Goal: Task Accomplishment & Management: Use online tool/utility

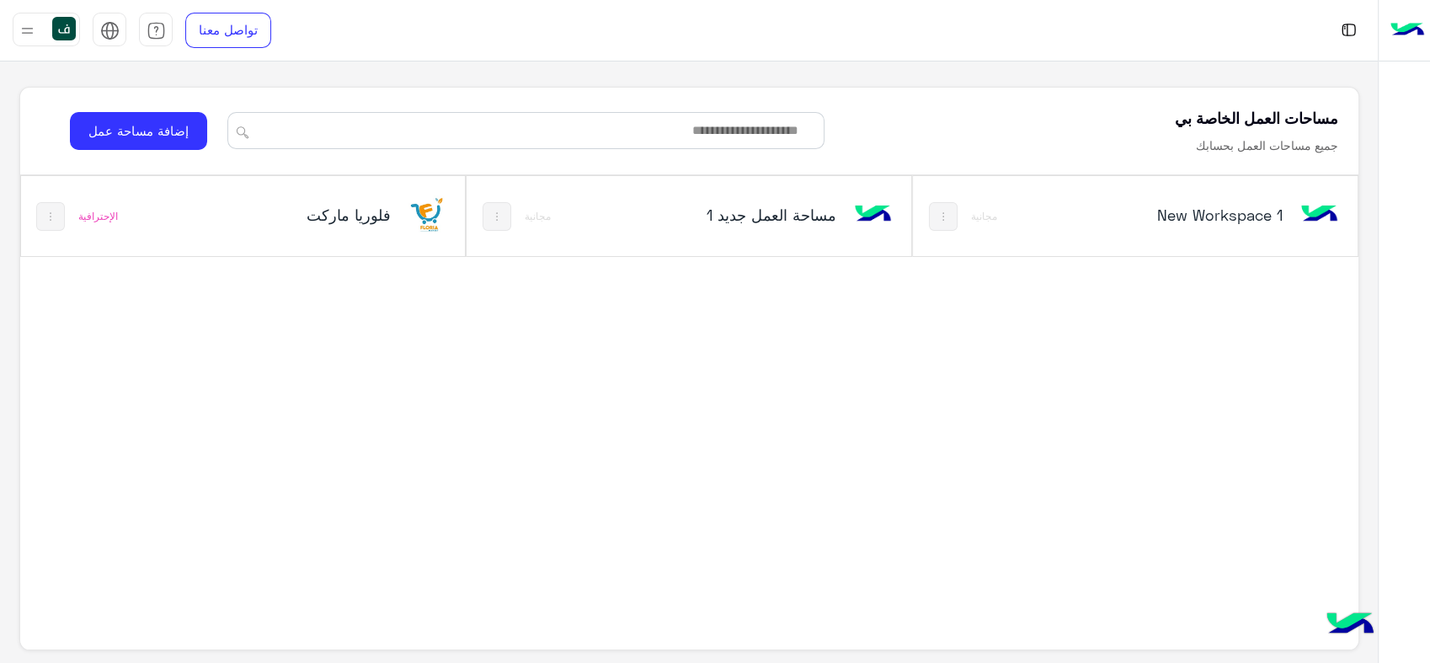
click at [405, 214] on div "فلوريا ماركت" at bounding box center [325, 216] width 248 height 49
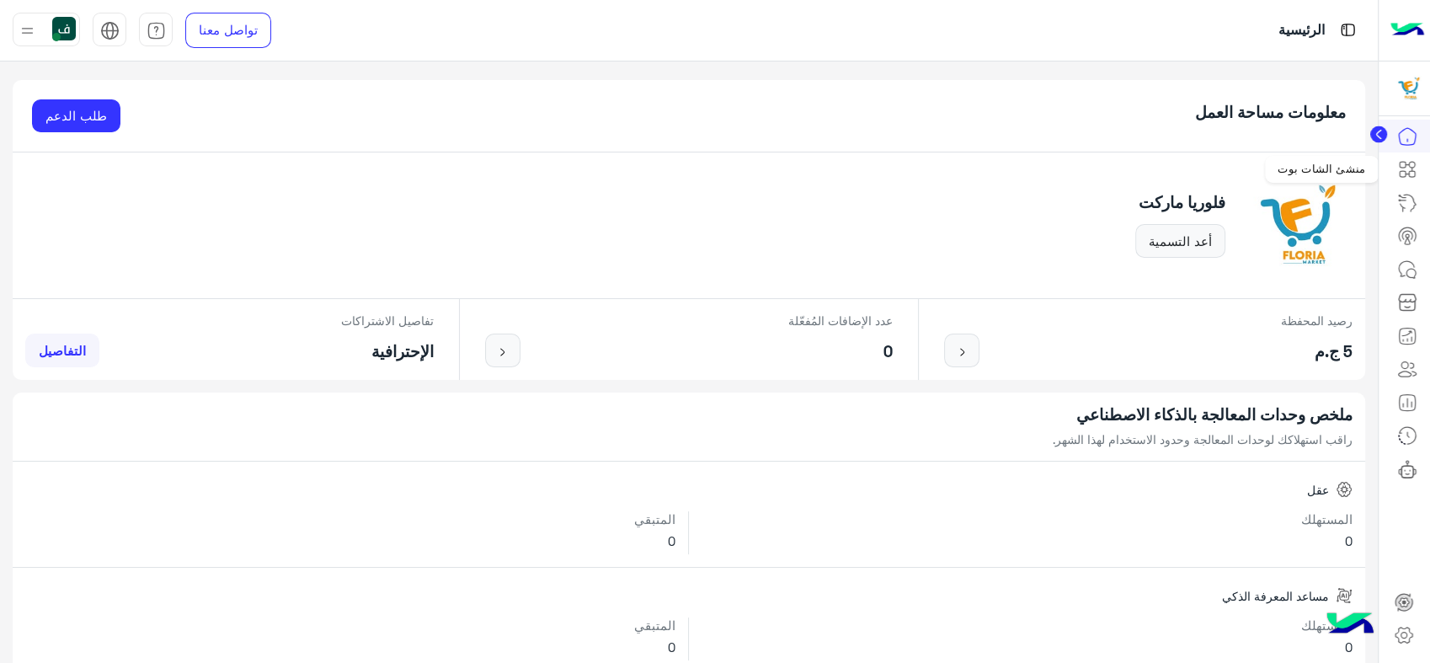
click at [1404, 170] on icon at bounding box center [1407, 169] width 20 height 20
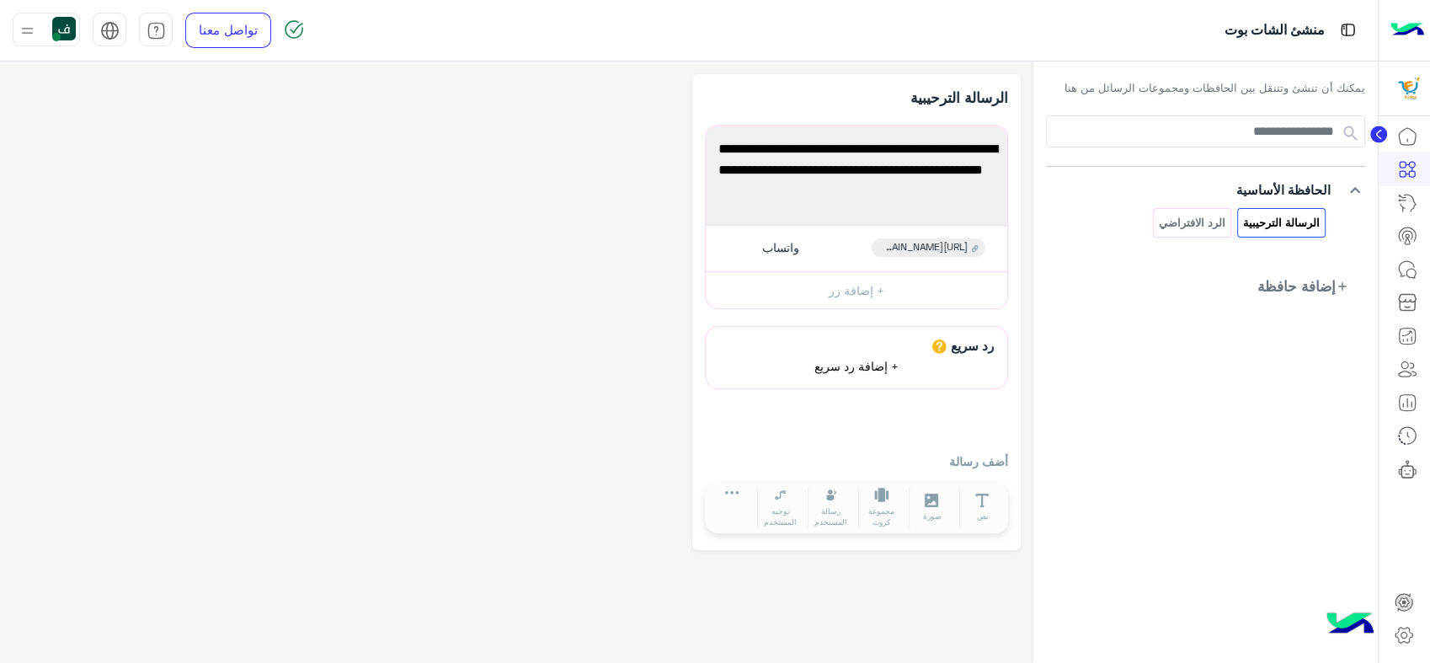
click at [880, 367] on span "+ إضافة رد سريع" at bounding box center [856, 366] width 84 height 14
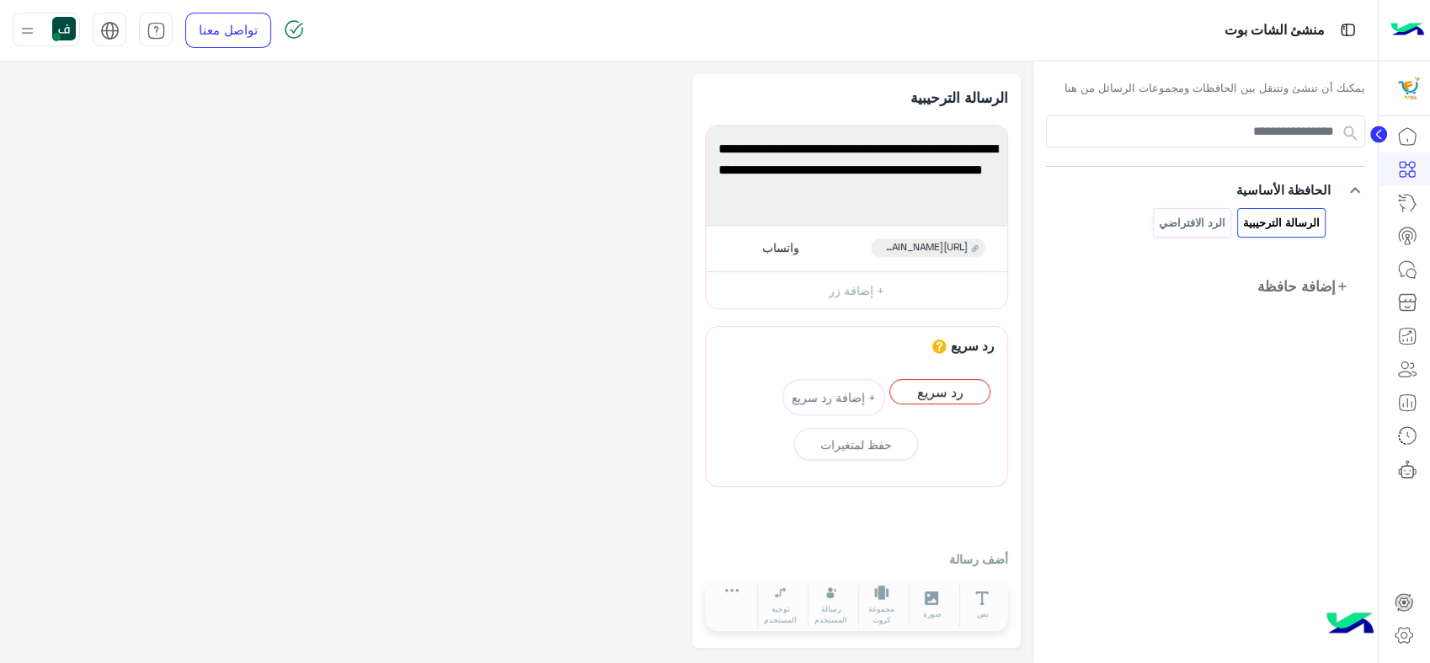
click at [852, 346] on div "رد سريع" at bounding box center [856, 345] width 284 height 18
click at [942, 382] on button "+ إضافة رد سريع" at bounding box center [938, 397] width 103 height 36
click at [839, 370] on div "يجب أن يكون الرد السريع أو رسالة المستخدم بعد محتوى رسالة كرسالة نصية أو صورة أ…" at bounding box center [856, 384] width 284 height 61
click at [810, 364] on div "يجب أن يكون الرد السريع أو رسالة المستخدم بعد محتوى رسالة كرسالة نصية أو صورة أ…" at bounding box center [856, 384] width 284 height 61
click at [855, 414] on div "يجب أن يكون الرد السريع أو رسالة المستخدم بعد محتوى رسالة كرسالة نصية أو صورة أ…" at bounding box center [856, 407] width 284 height 106
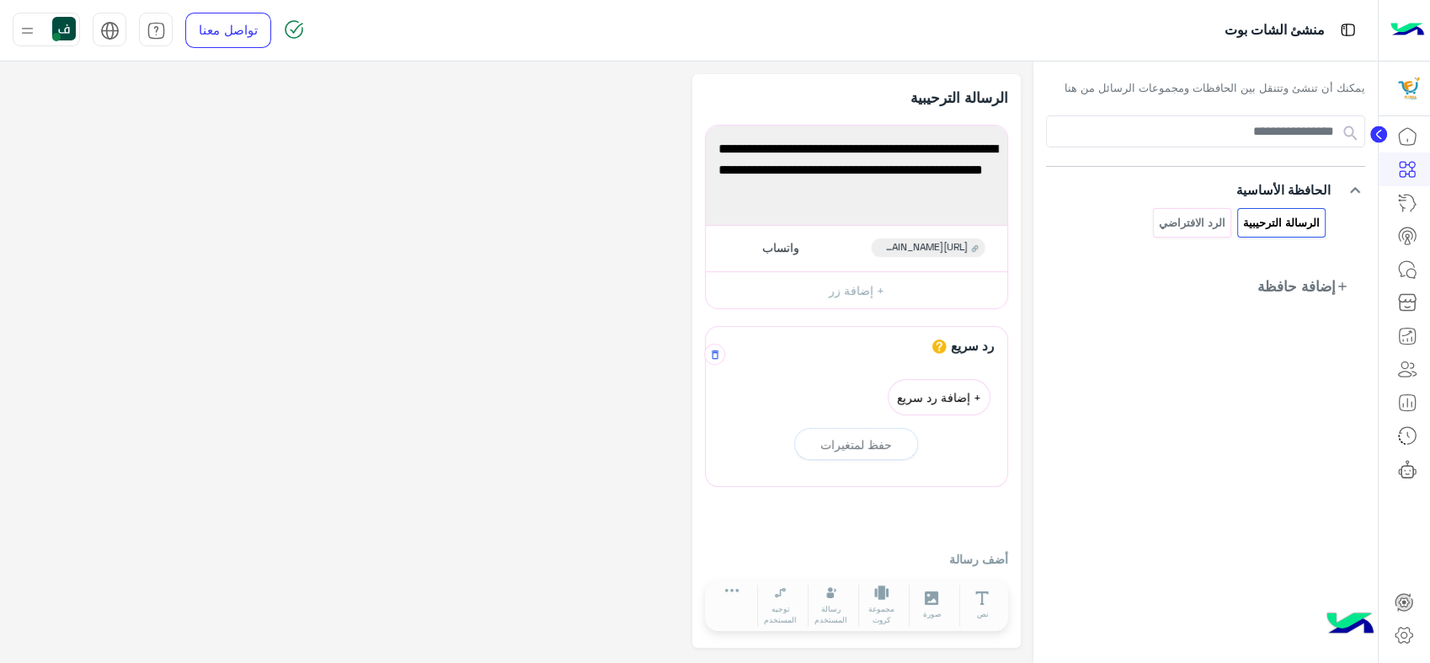
click at [930, 402] on button "+ إضافة رد سريع" at bounding box center [938, 397] width 103 height 36
click at [834, 382] on button "+ إضافة رد سريع" at bounding box center [833, 397] width 103 height 36
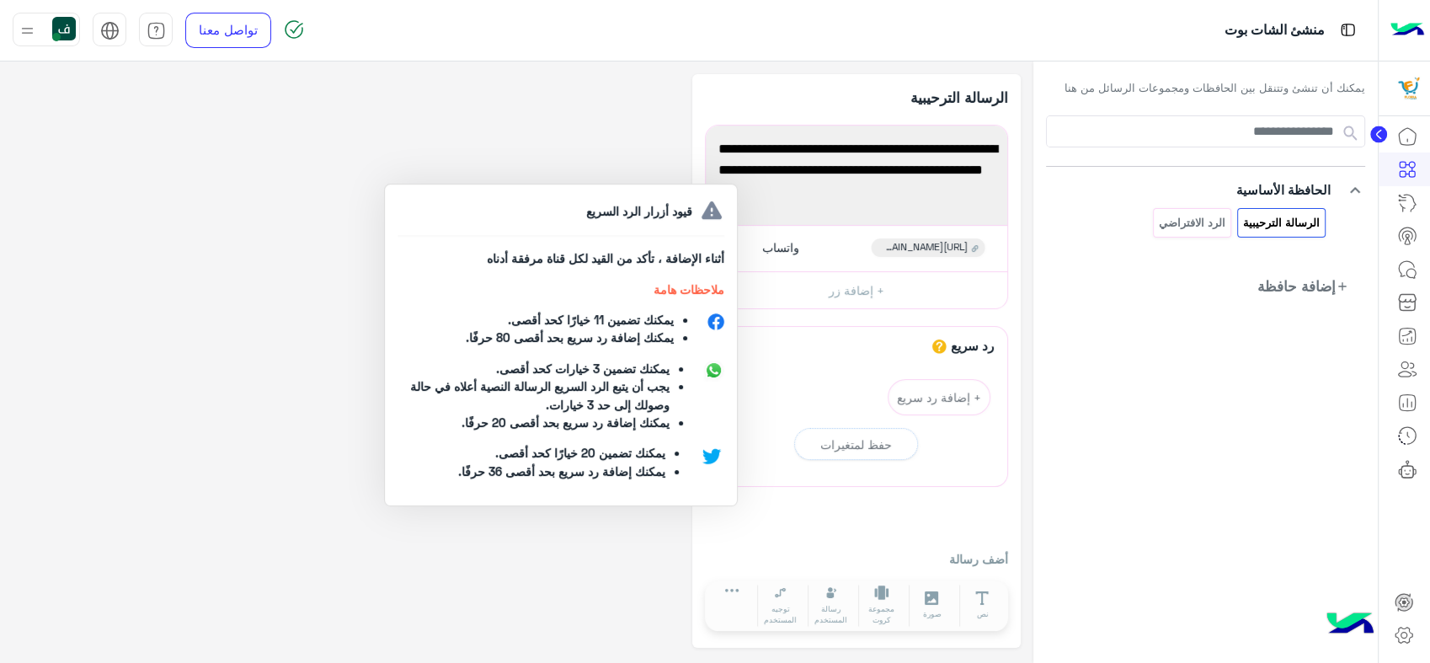
click at [935, 351] on icon at bounding box center [939, 346] width 14 height 14
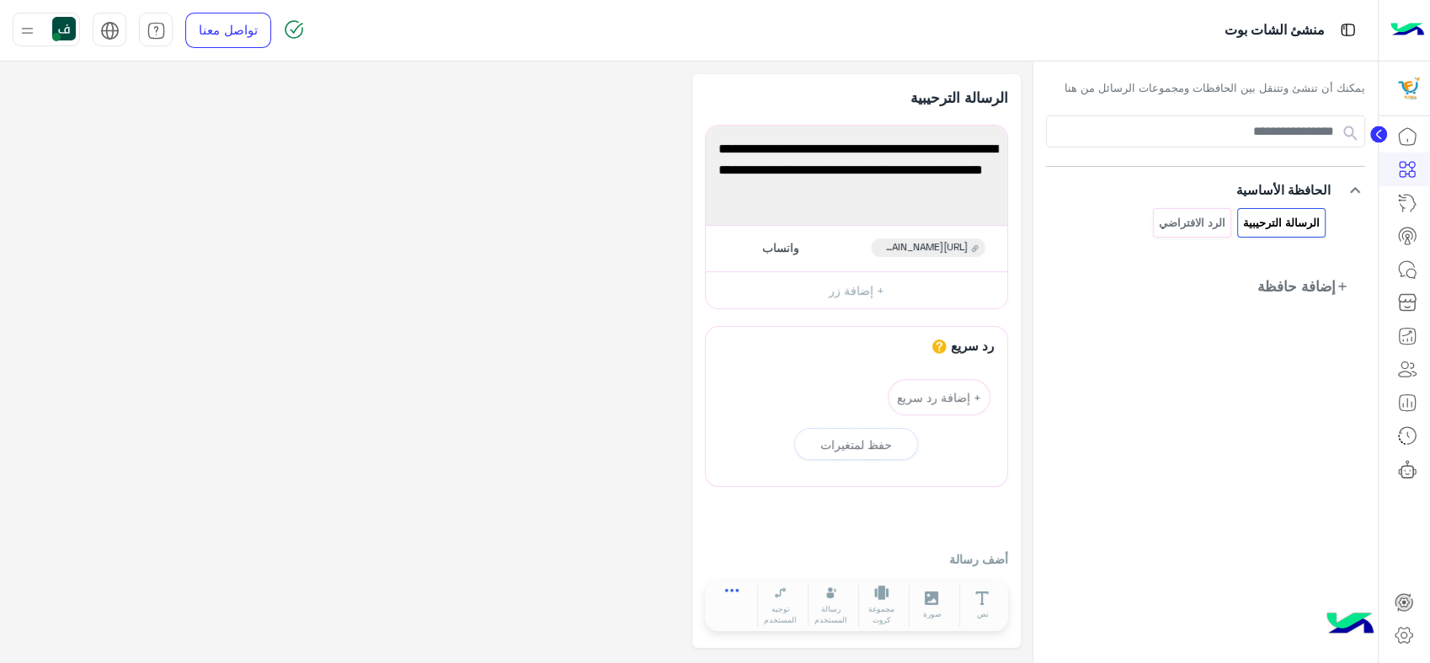
click at [742, 594] on button at bounding box center [731, 593] width 47 height 19
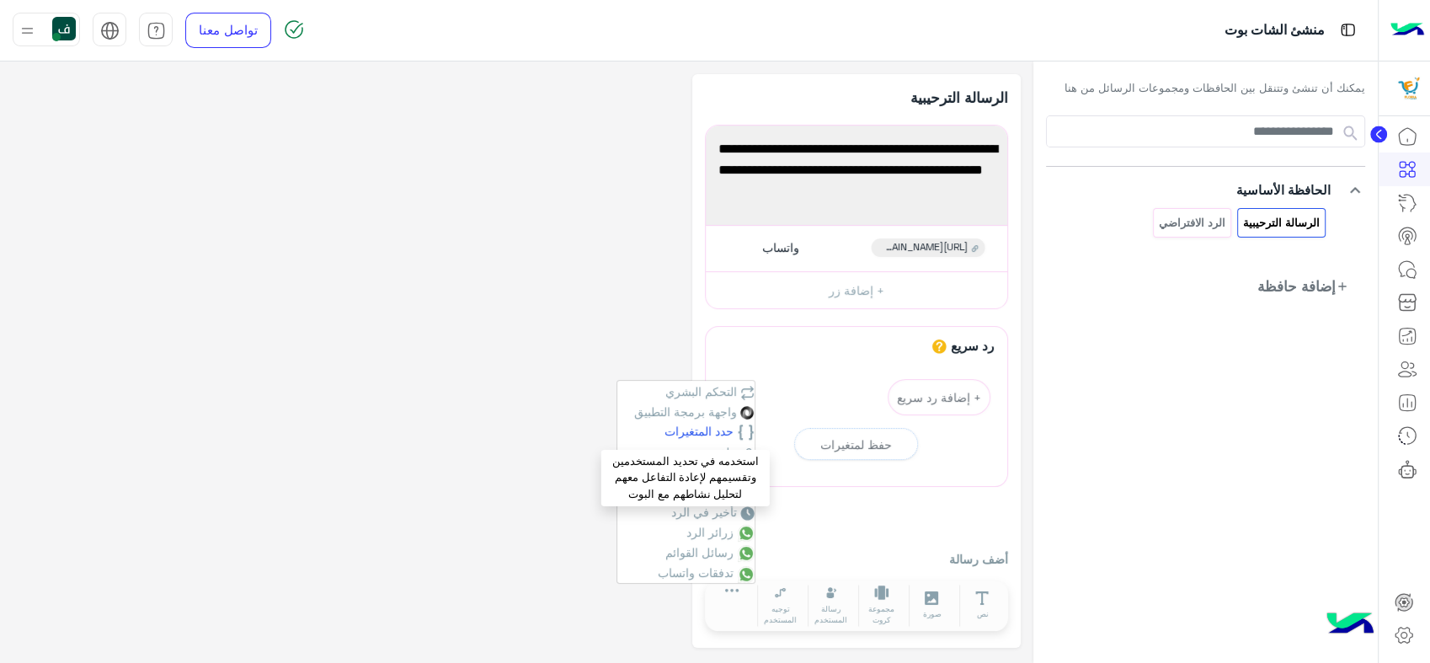
click at [699, 437] on span "حدد المتغيرات" at bounding box center [698, 430] width 69 height 14
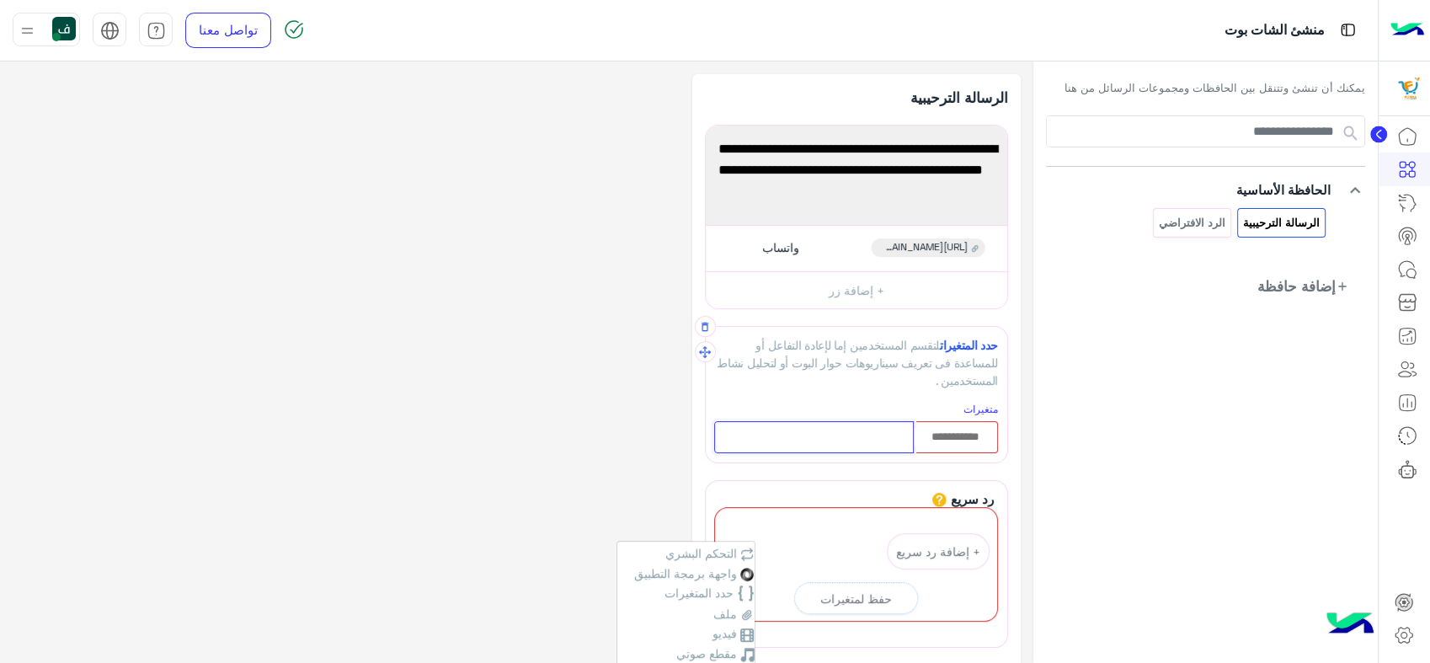
click at [855, 437] on input "text" at bounding box center [814, 437] width 200 height 33
paste input "**********"
type input "**********"
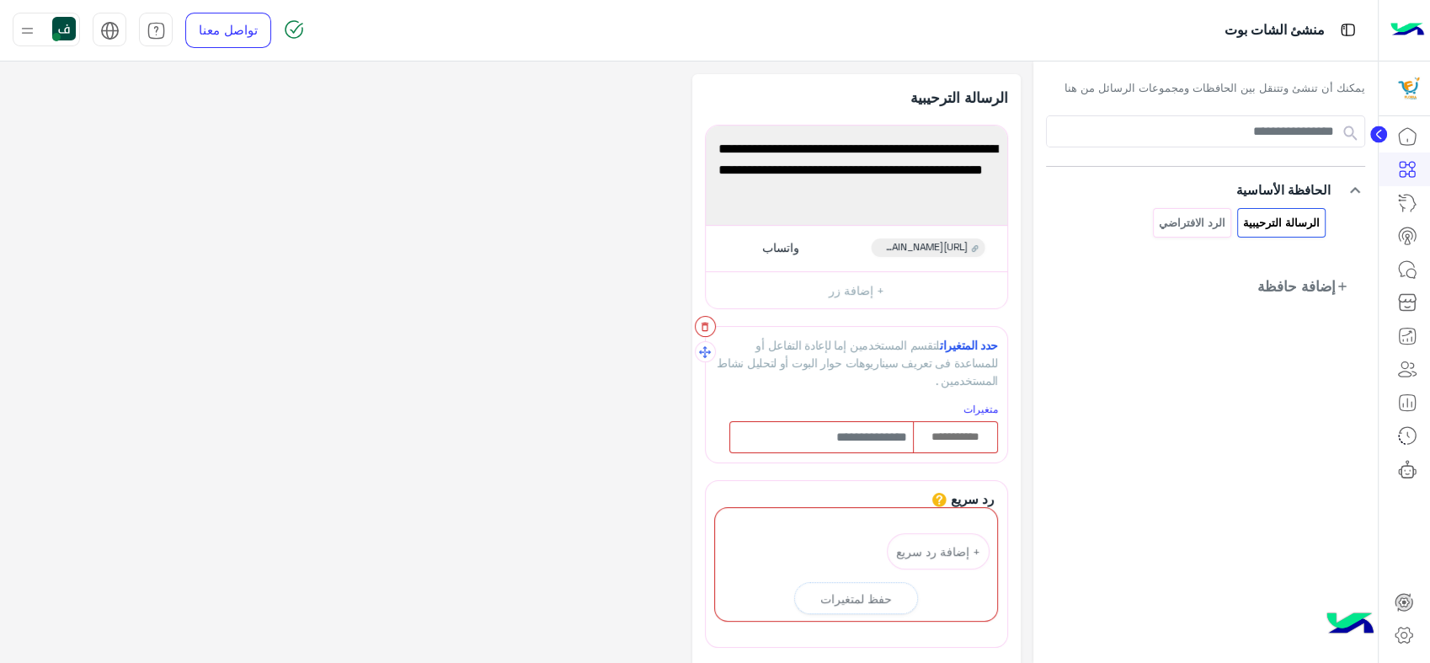
click at [706, 323] on icon "button" at bounding box center [704, 326] width 7 height 9
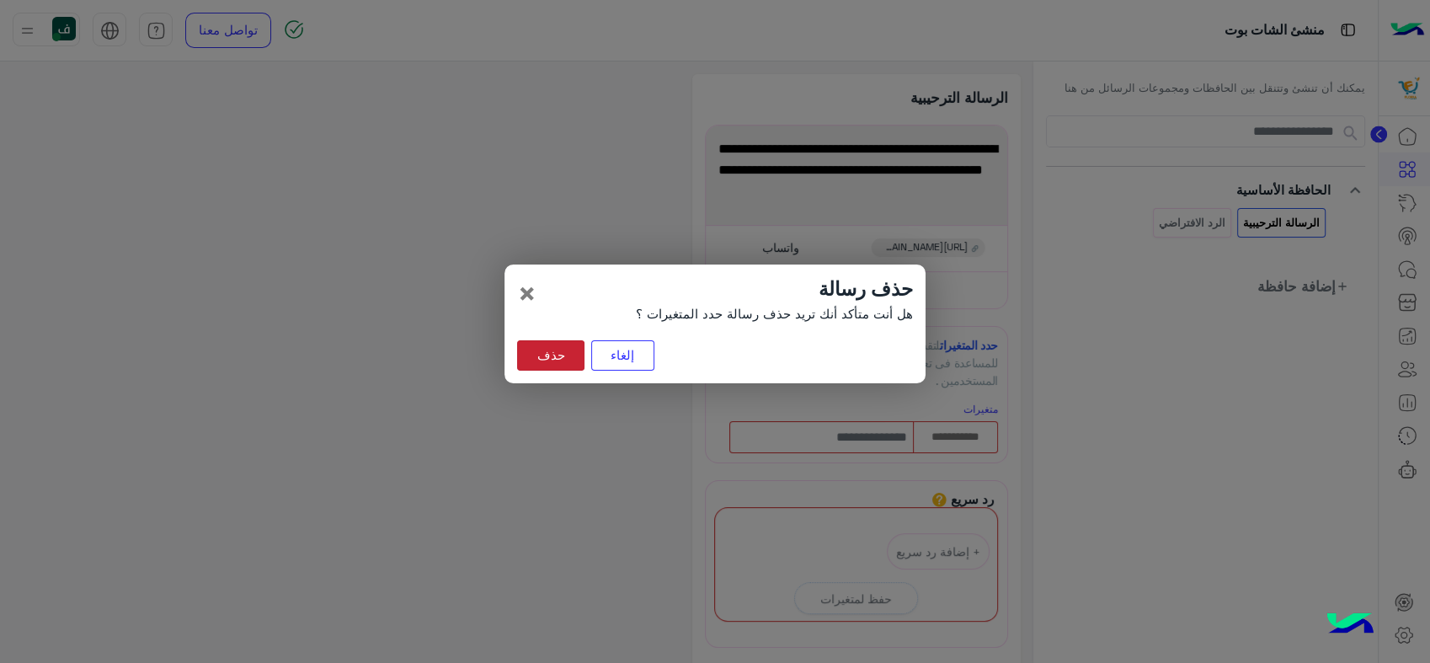
click at [568, 358] on button "حذف" at bounding box center [550, 355] width 67 height 30
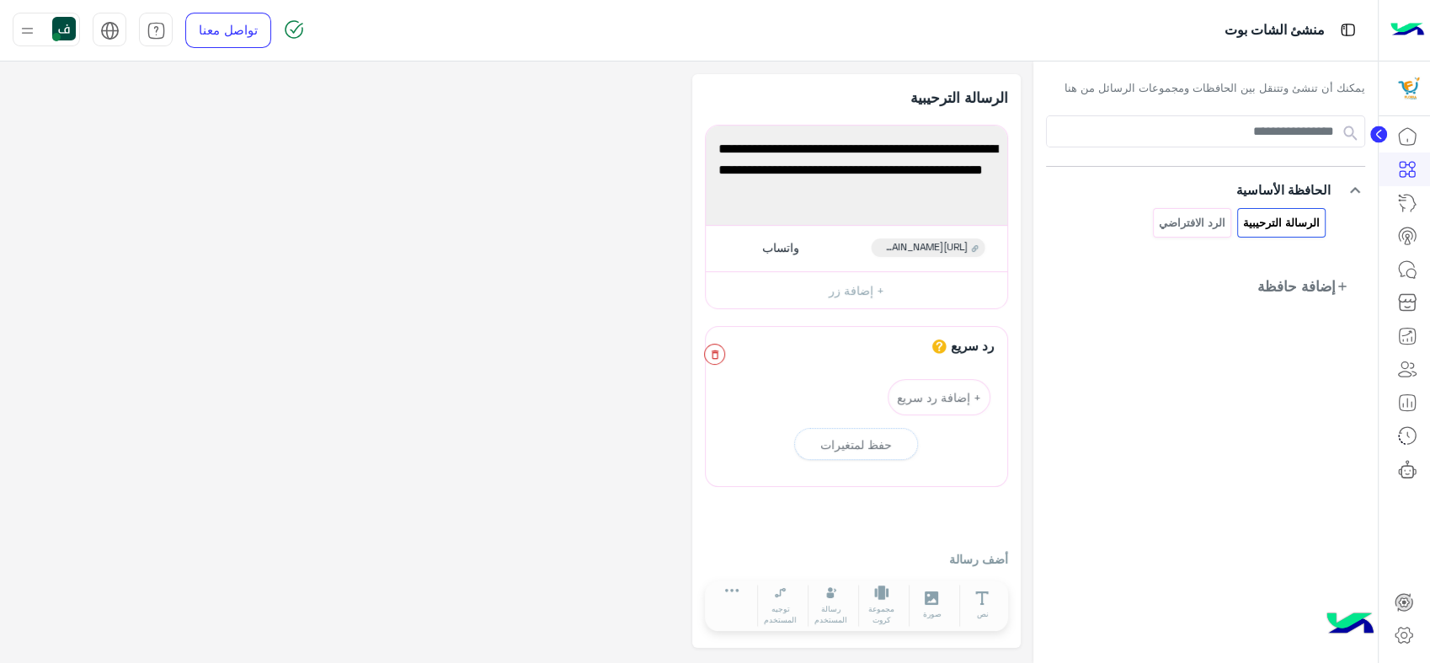
click at [712, 356] on icon "button" at bounding box center [715, 355] width 12 height 12
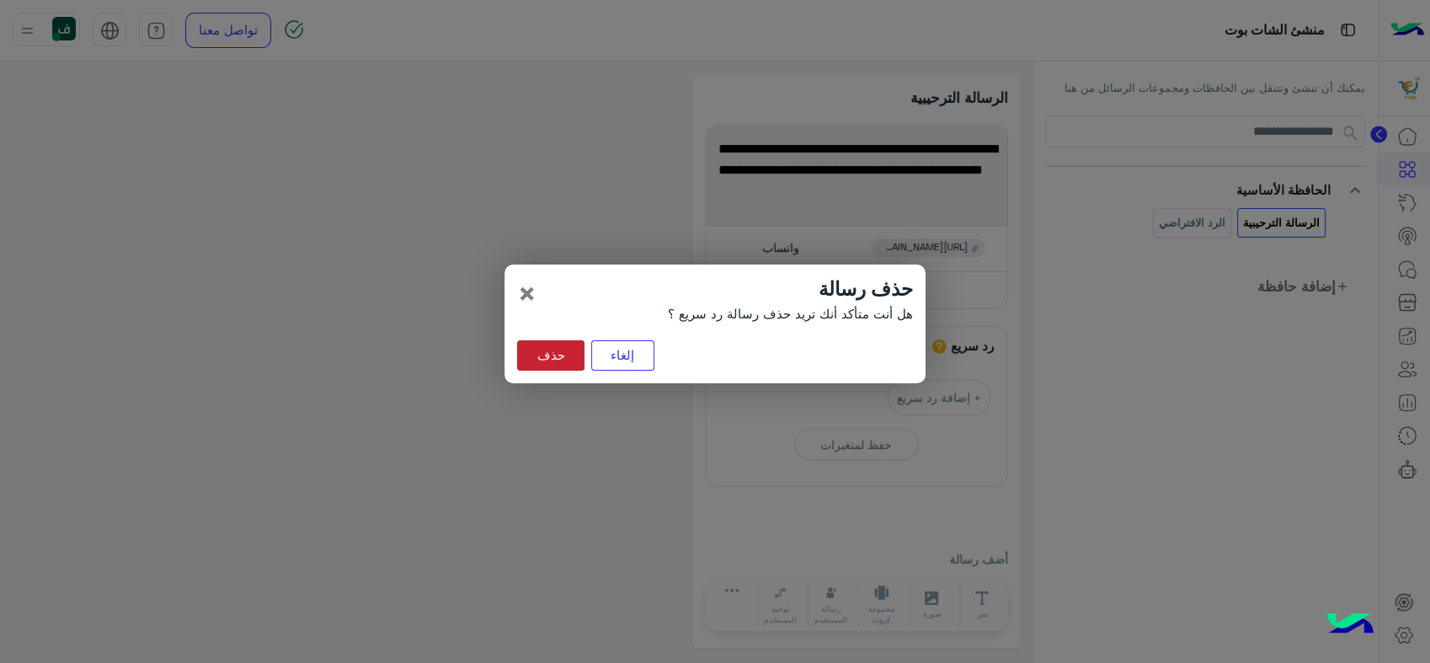
click at [546, 352] on button "حذف" at bounding box center [550, 355] width 67 height 30
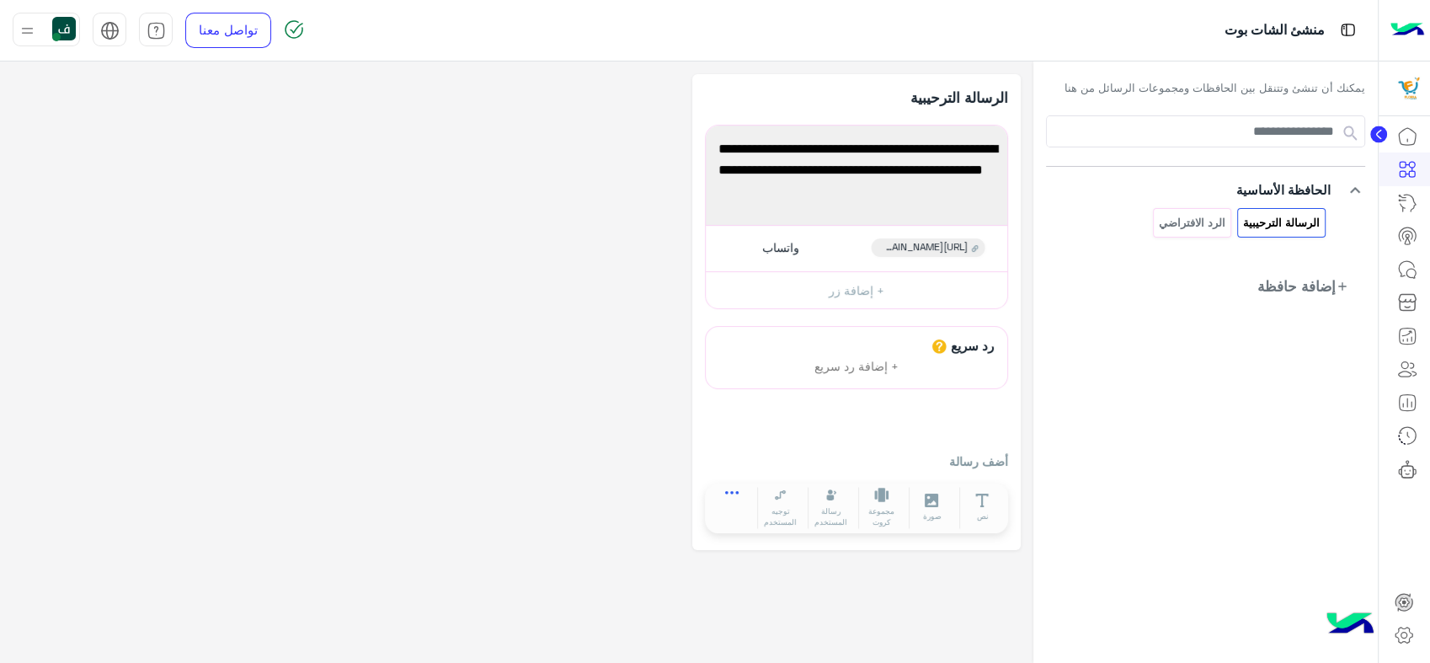
click at [735, 492] on icon at bounding box center [732, 492] width 14 height 3
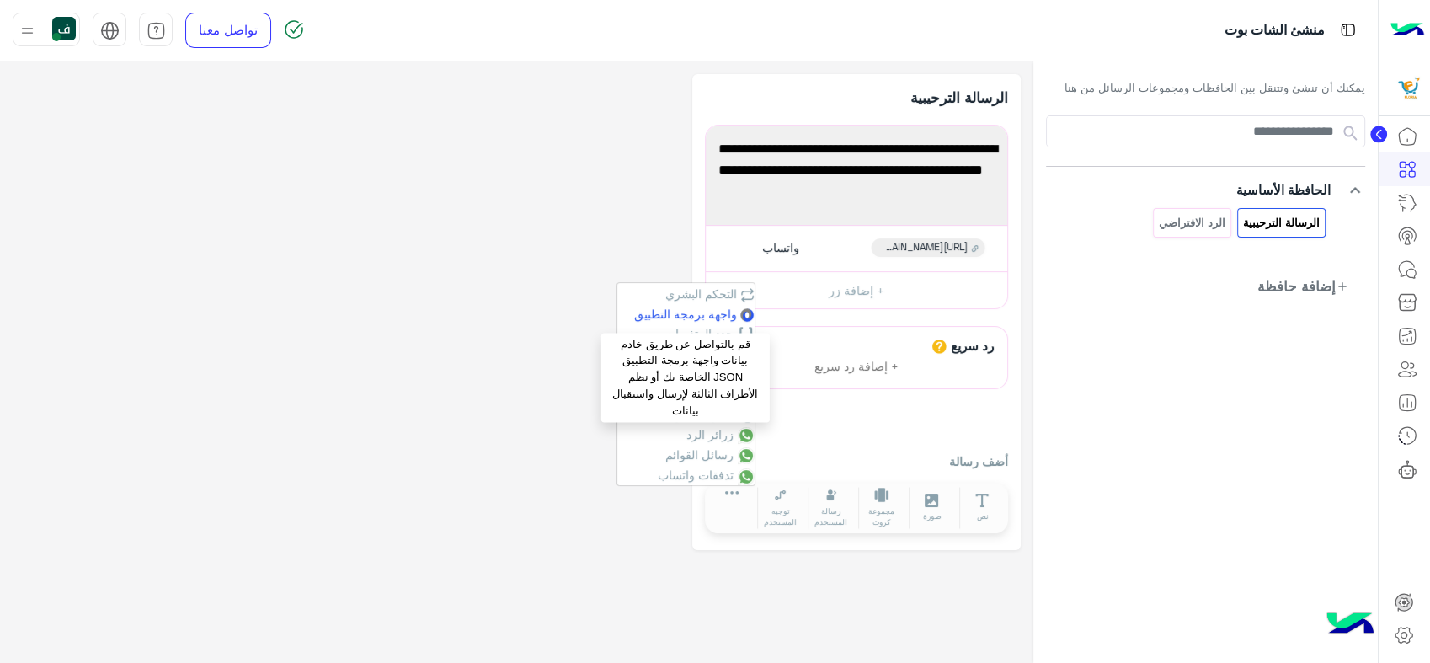
click at [721, 319] on span "واجهة برمجة التطبيق" at bounding box center [685, 313] width 103 height 14
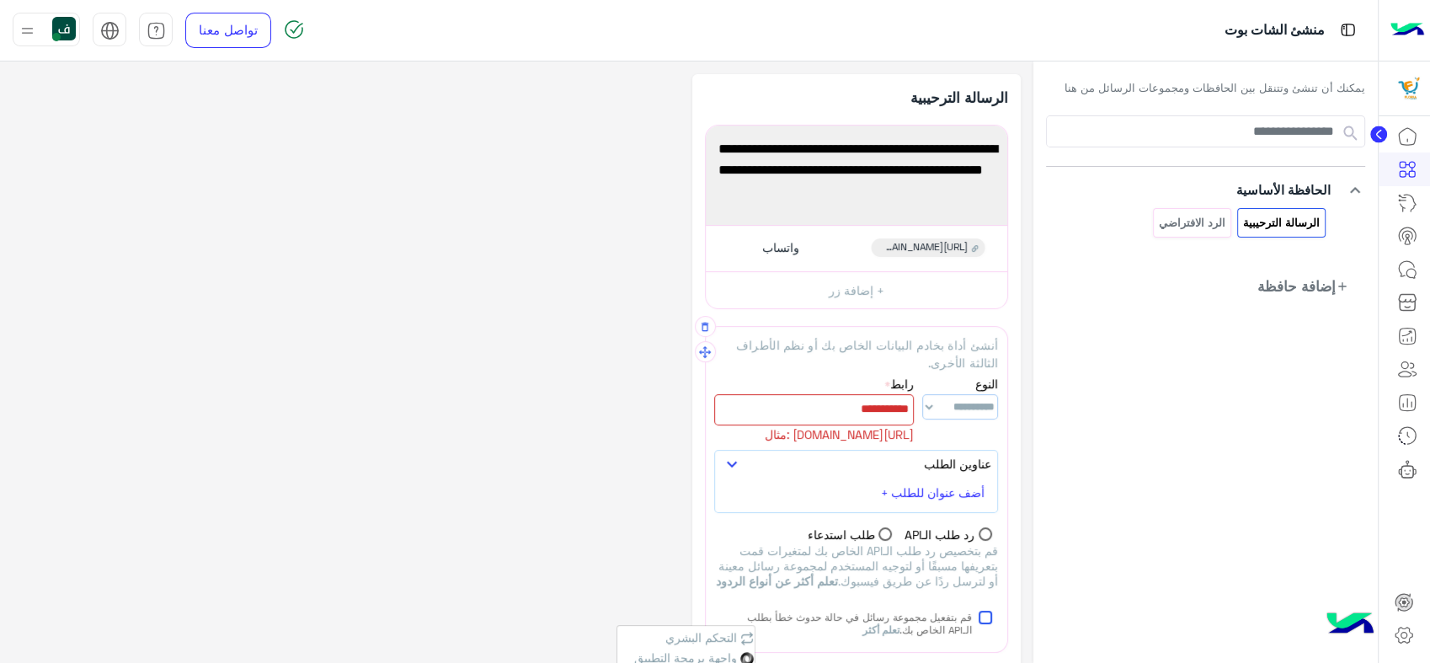
click at [855, 349] on p "أنشئ أداة بخادم البيانات الخاص بك أو نظم الأطراف الثالثة الأخرى." at bounding box center [856, 354] width 284 height 36
click at [938, 411] on select "**********" at bounding box center [960, 406] width 76 height 25
select select "****"
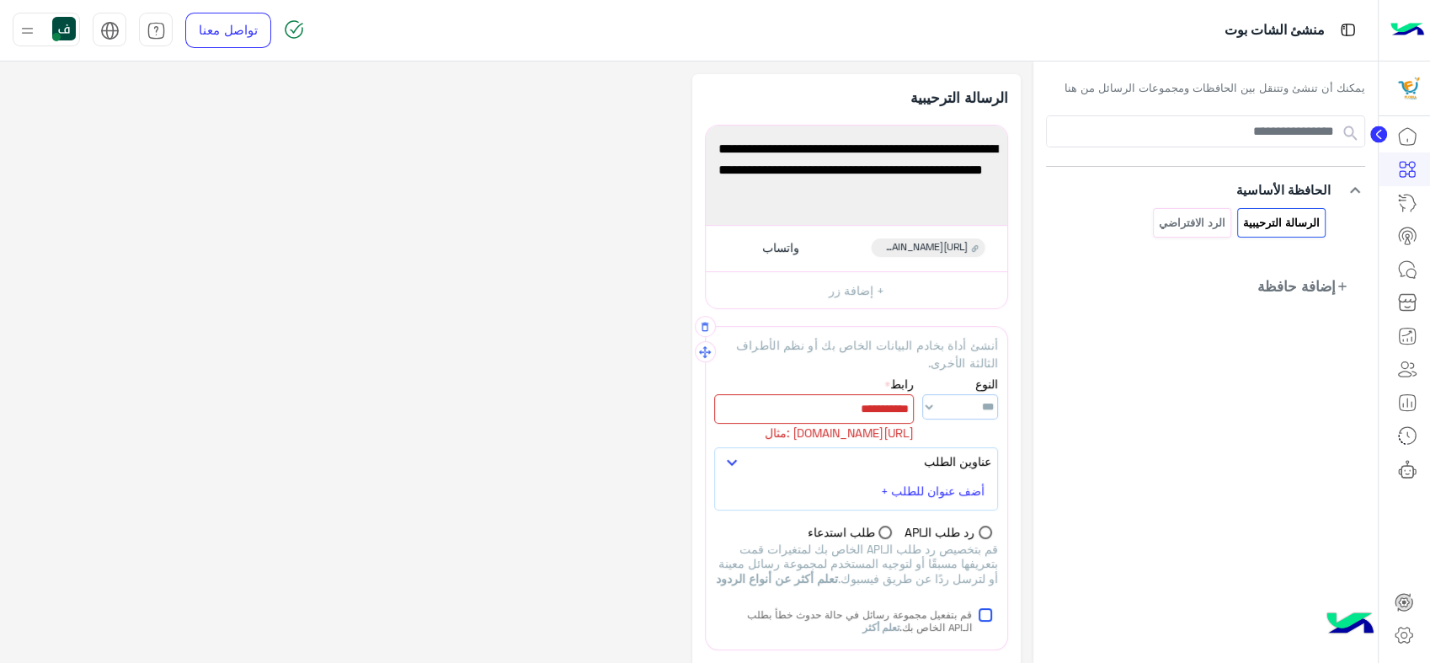
click at [922, 394] on select "**********" at bounding box center [960, 406] width 76 height 25
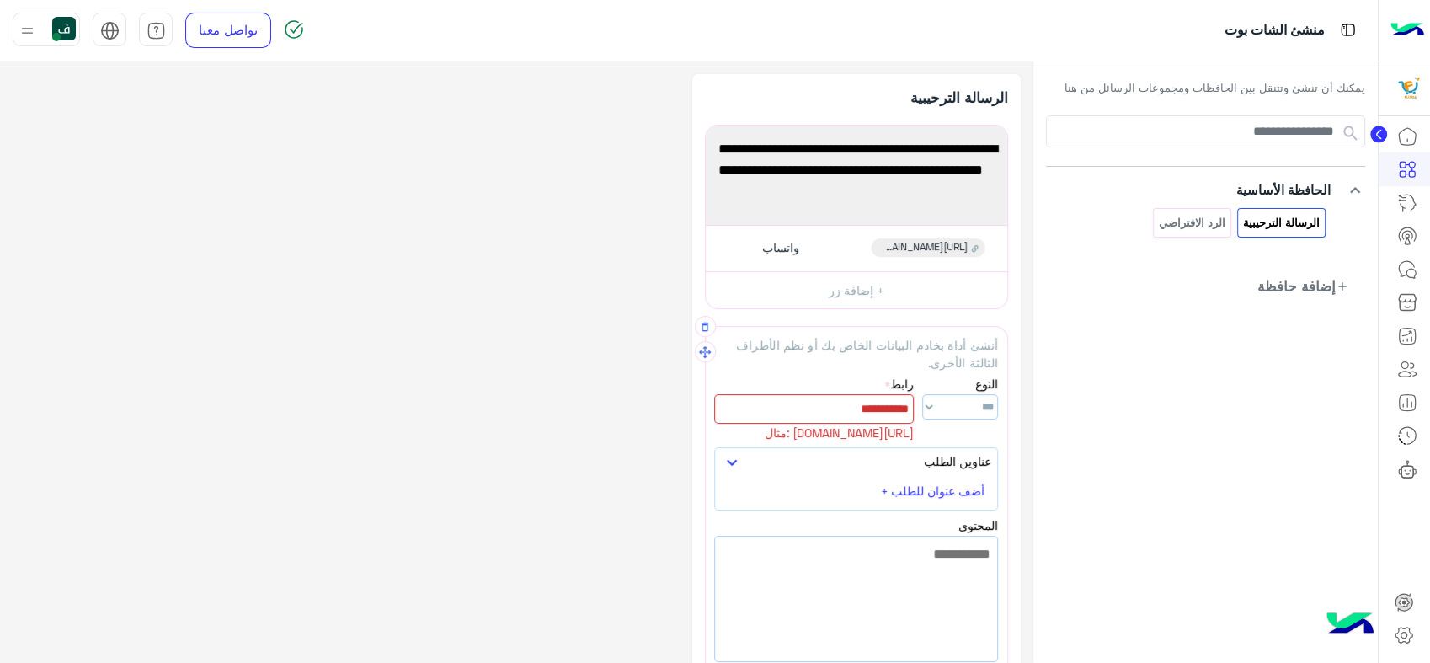
click at [834, 404] on div at bounding box center [814, 408] width 200 height 29
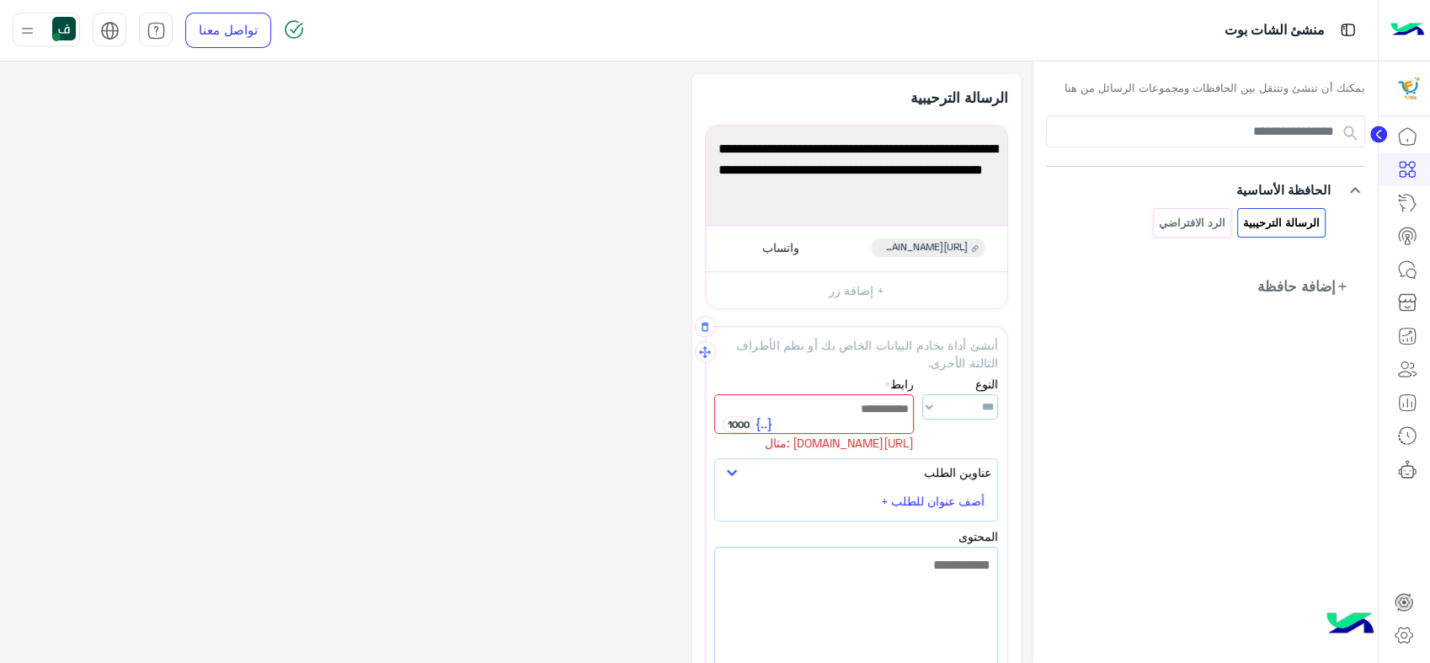
click at [766, 422] on icon at bounding box center [763, 424] width 15 height 13
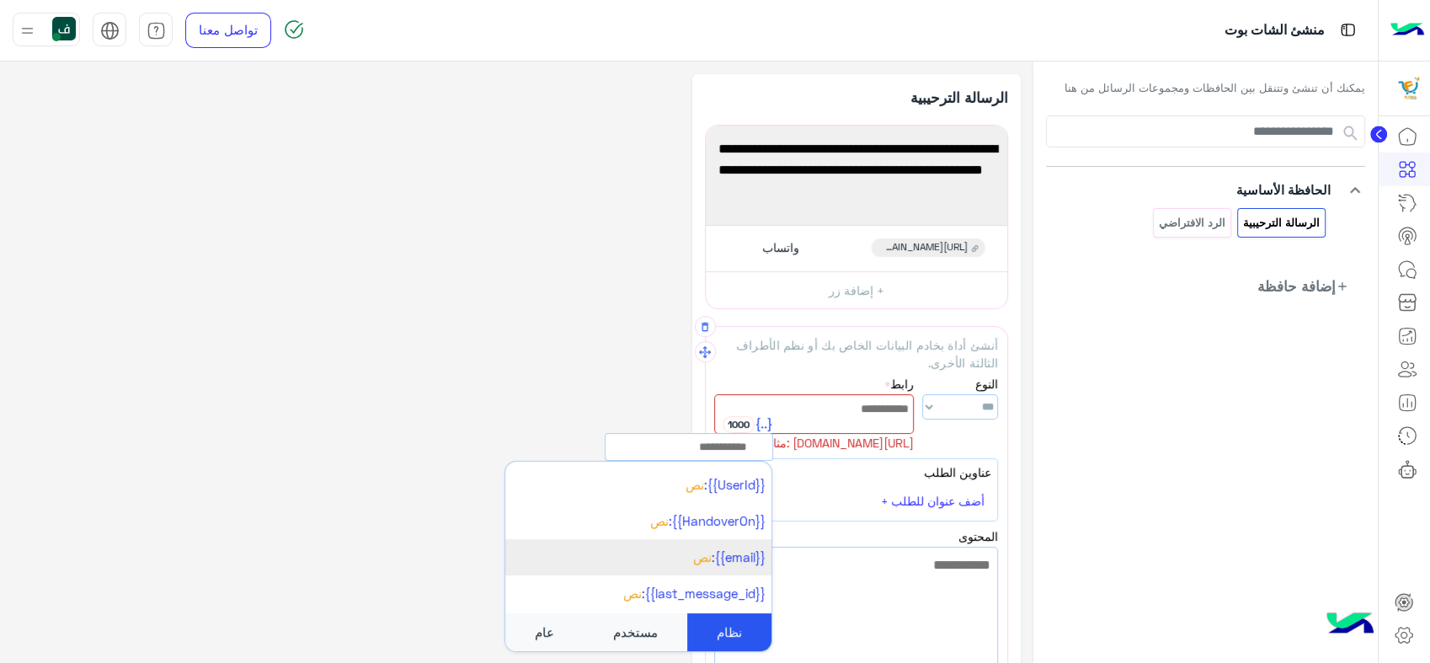
scroll to position [499, 0]
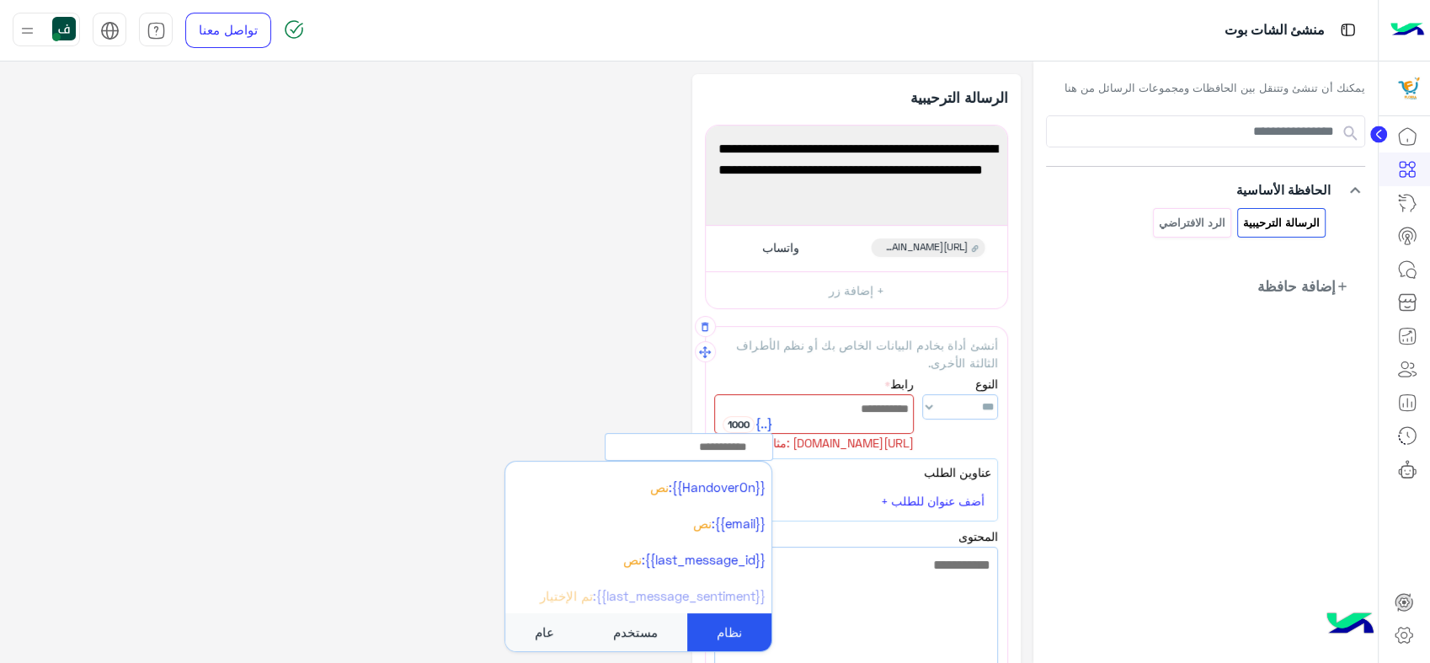
click at [643, 625] on div "مستخدم" at bounding box center [635, 632] width 104 height 38
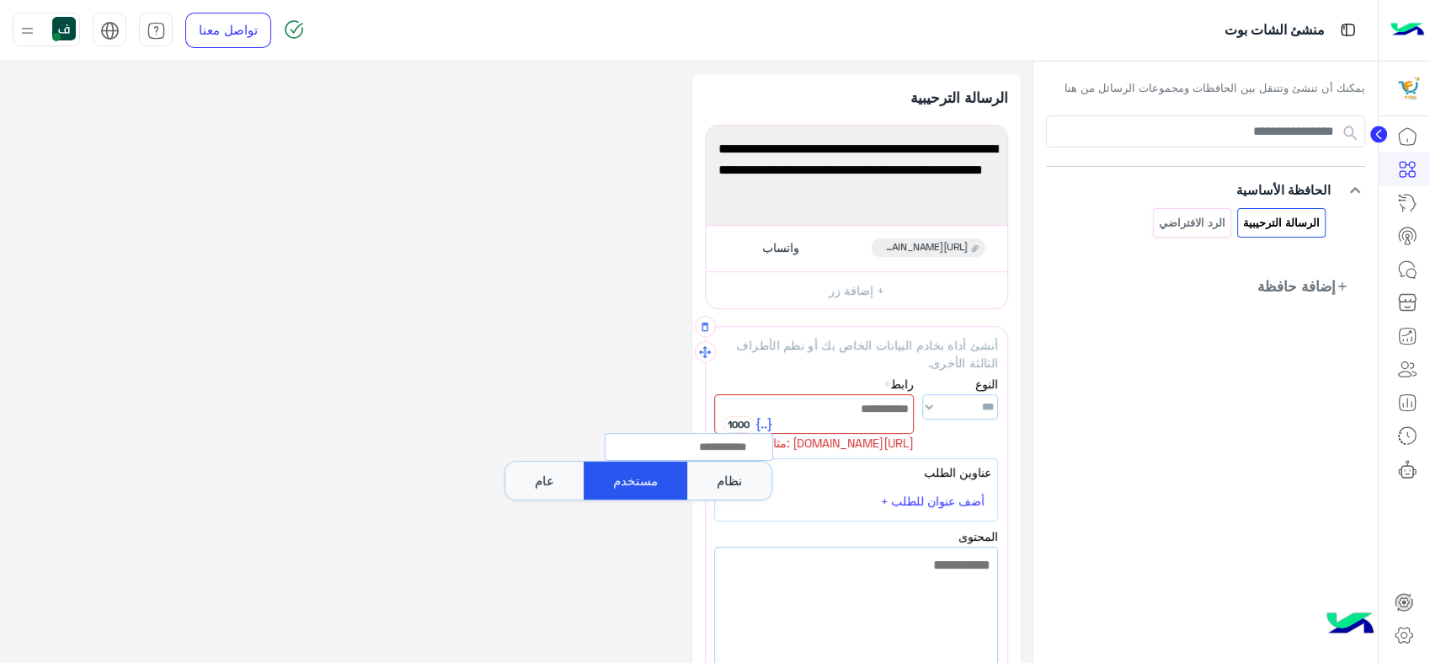
scroll to position [0, 0]
click at [544, 489] on div "عام" at bounding box center [544, 480] width 78 height 38
click at [743, 416] on div "1000" at bounding box center [738, 424] width 32 height 17
click at [708, 325] on icon "button" at bounding box center [705, 327] width 12 height 12
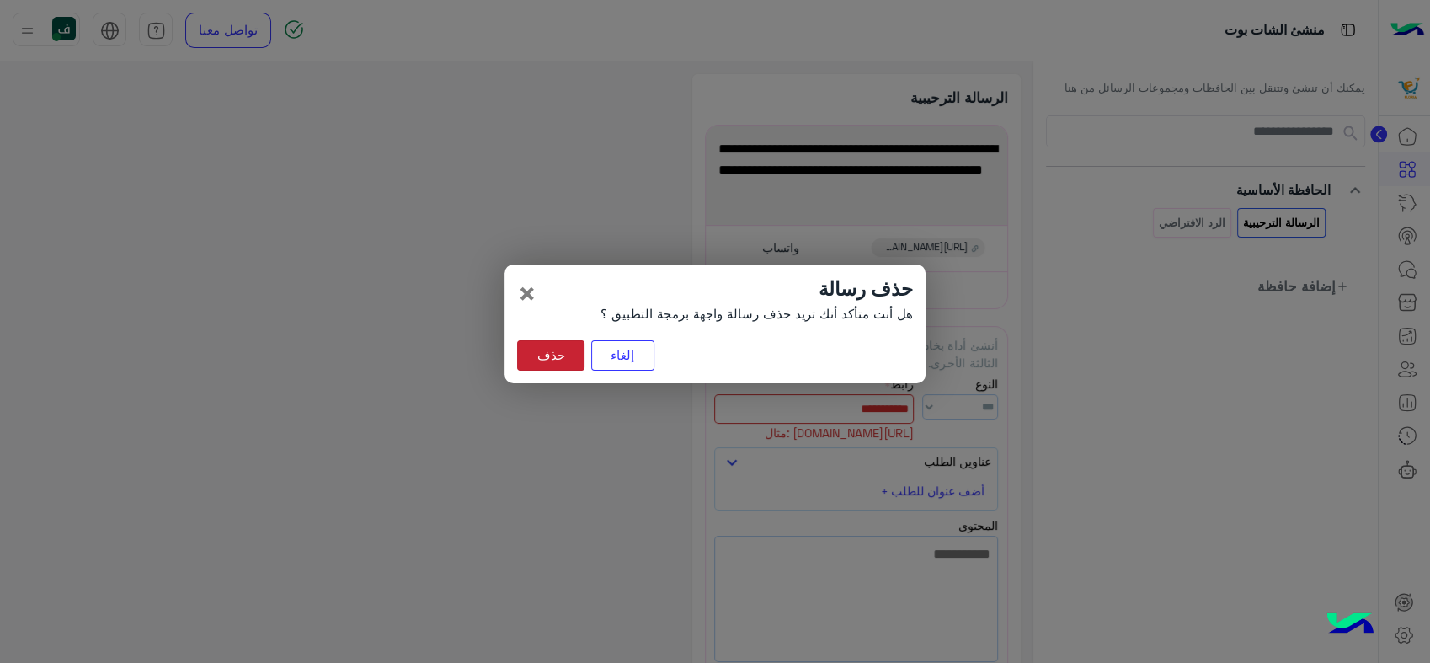
click at [565, 354] on button "حذف" at bounding box center [550, 355] width 67 height 30
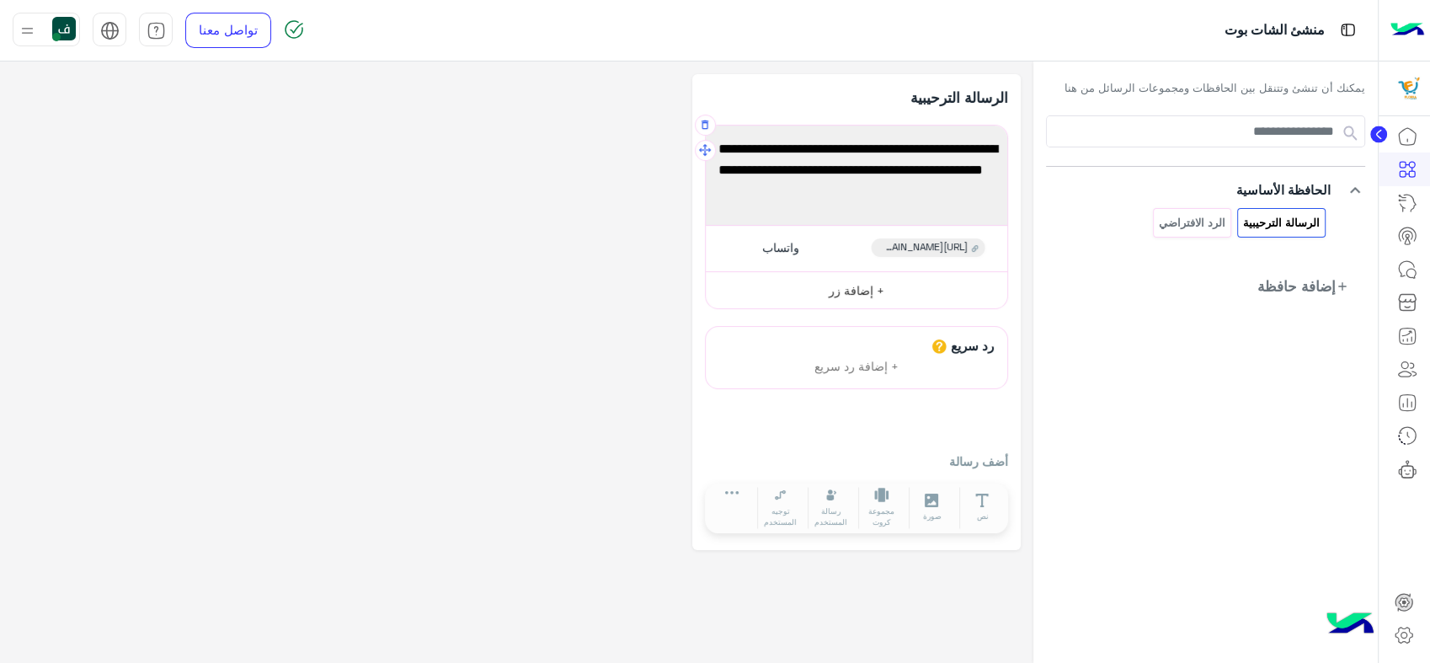
click at [869, 281] on button "+ إضافة زر" at bounding box center [856, 290] width 301 height 38
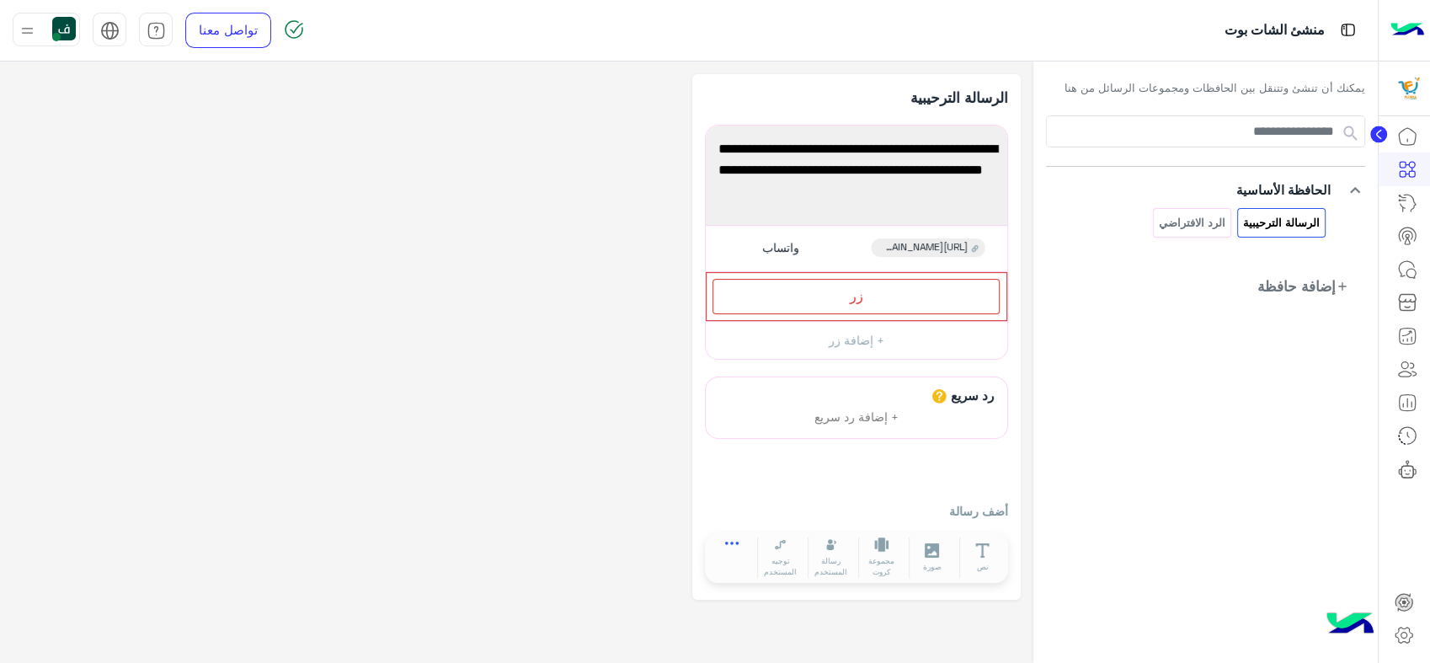
click at [727, 551] on icon at bounding box center [732, 548] width 14 height 14
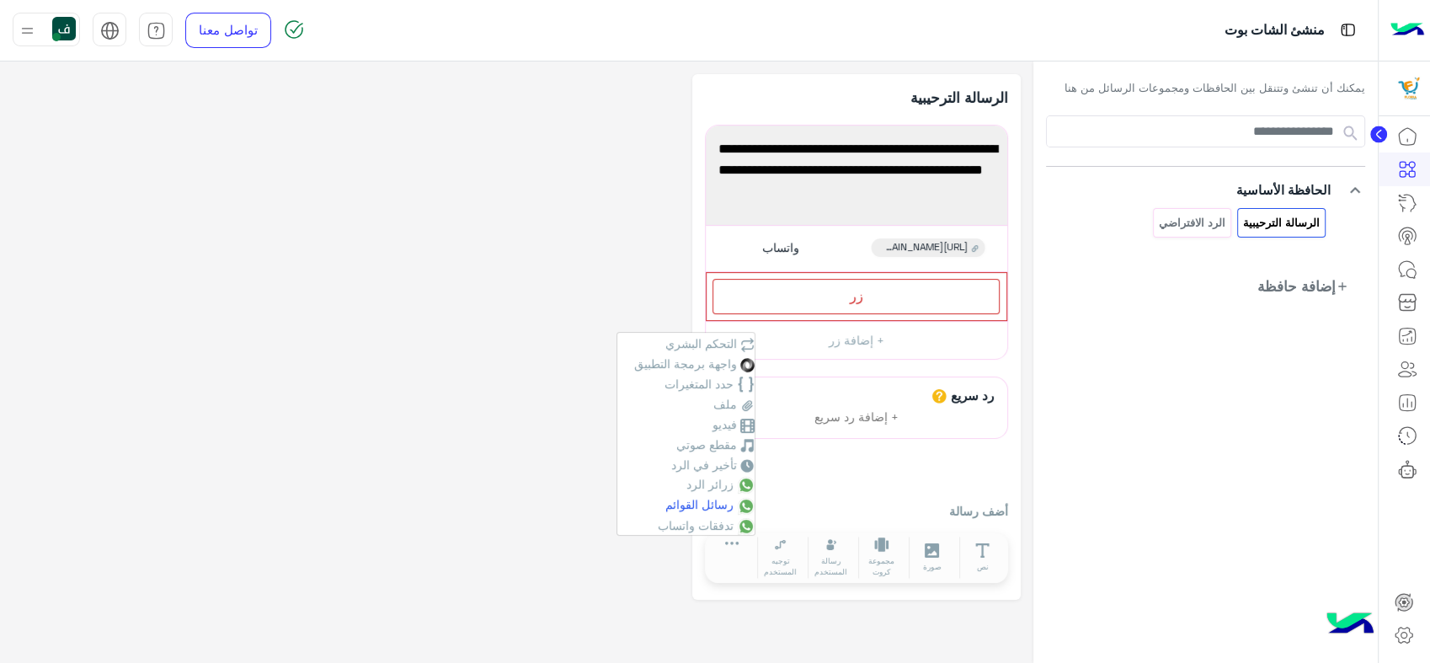
click at [719, 508] on span "رسائل القوائم" at bounding box center [699, 504] width 68 height 14
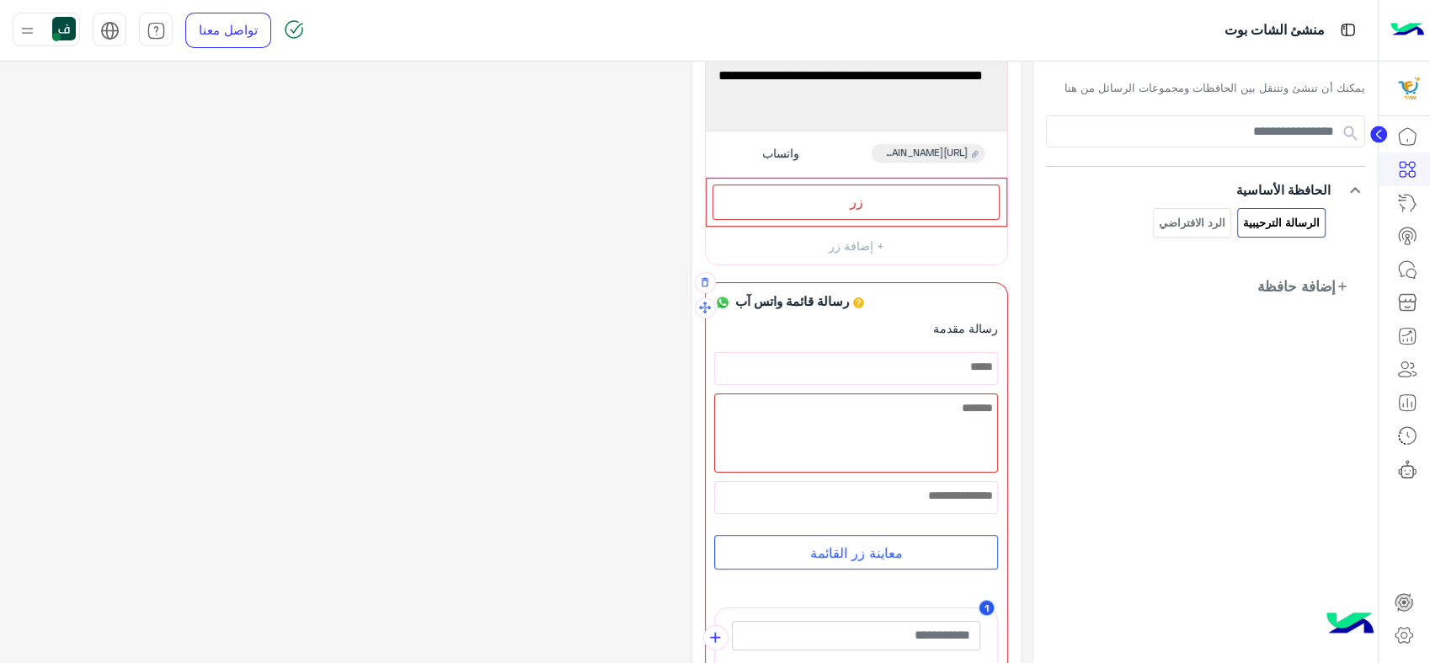
scroll to position [85, 0]
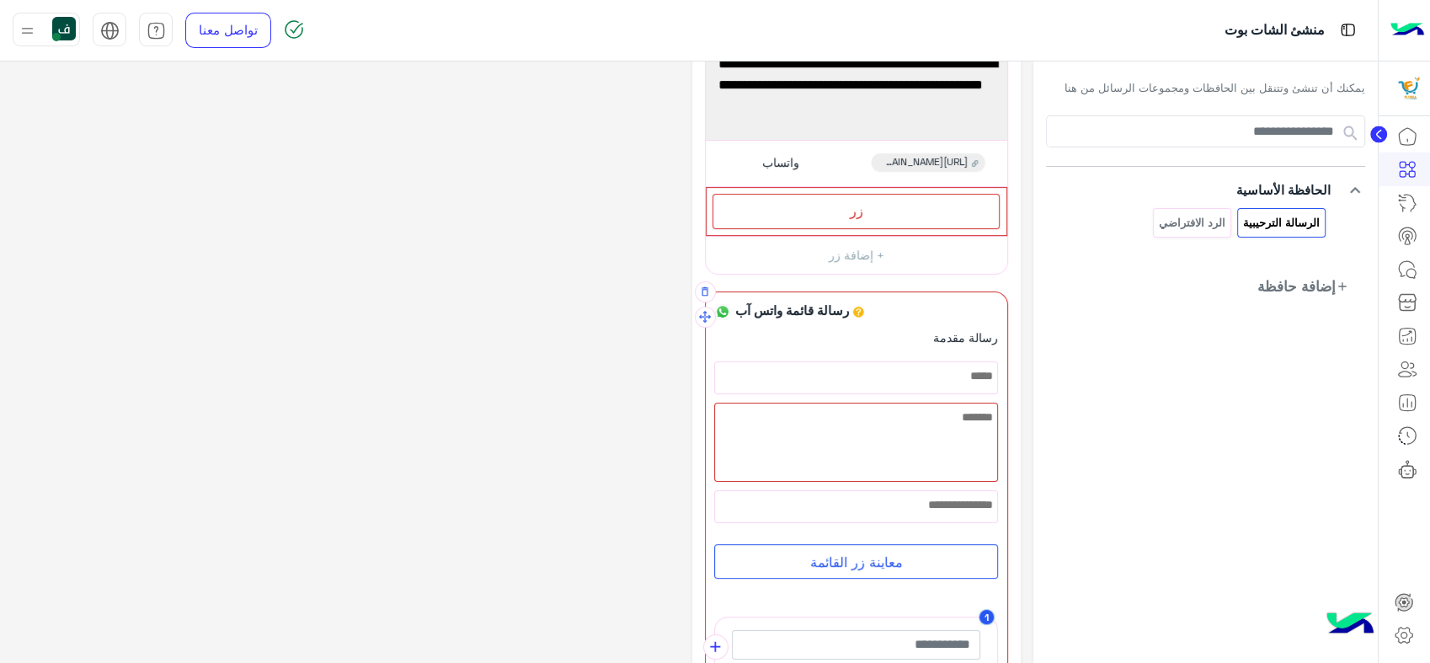
click at [916, 369] on div at bounding box center [856, 377] width 282 height 31
type textarea "*"
type textarea "**********"
click at [942, 426] on div at bounding box center [856, 450] width 282 height 77
click at [760, 467] on icon at bounding box center [764, 467] width 15 height 13
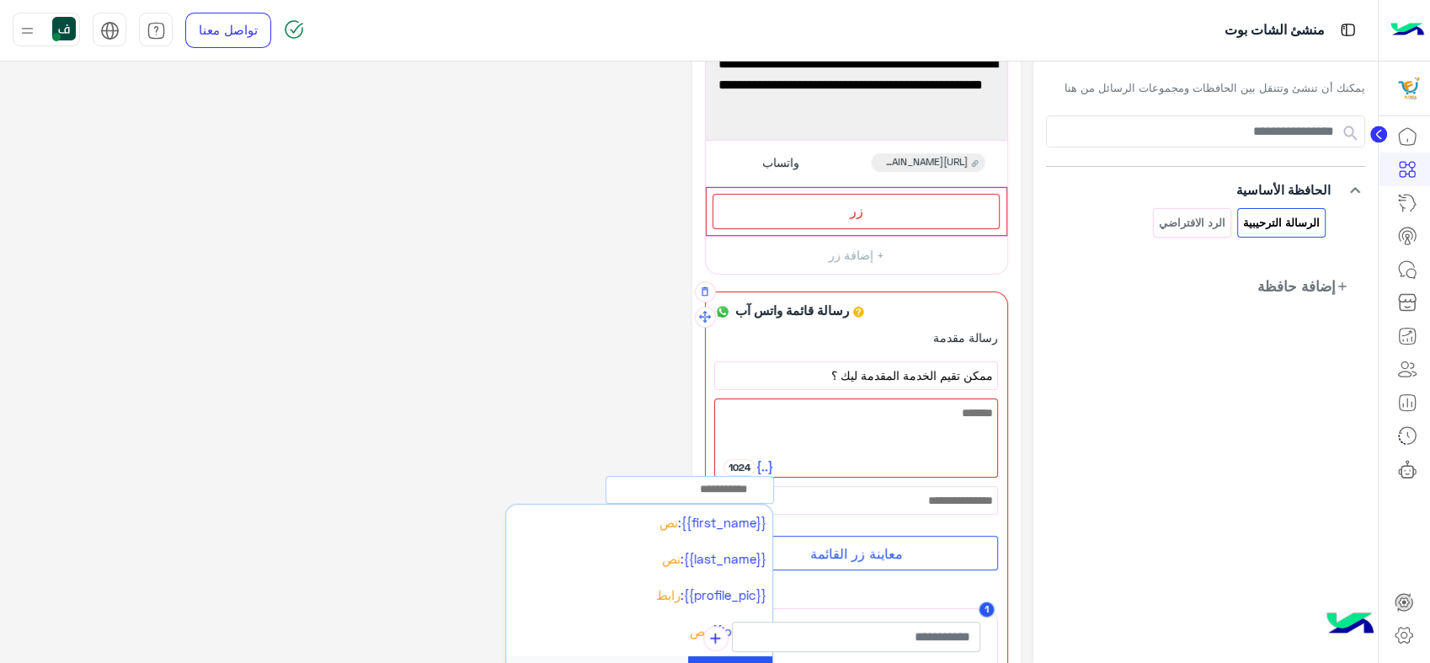
click at [873, 431] on div at bounding box center [856, 437] width 282 height 77
paste textarea "**********"
type textarea "**********"
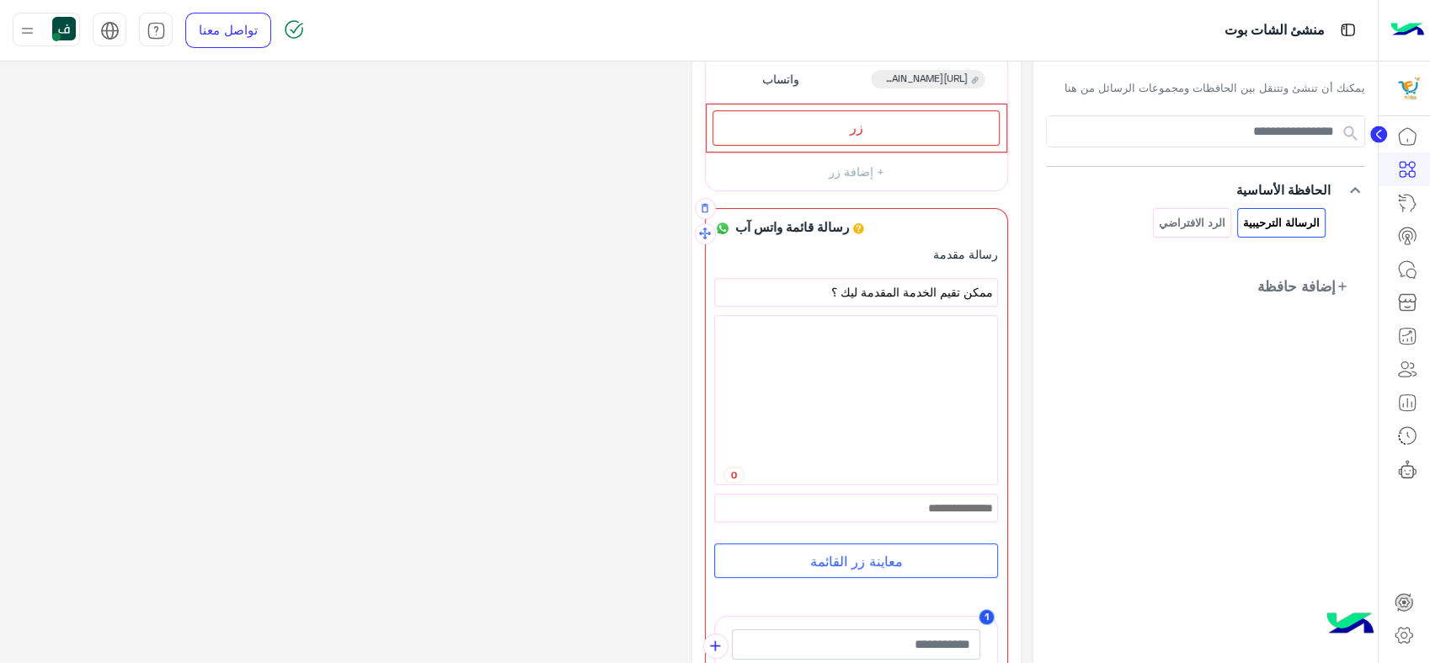
scroll to position [0, 0]
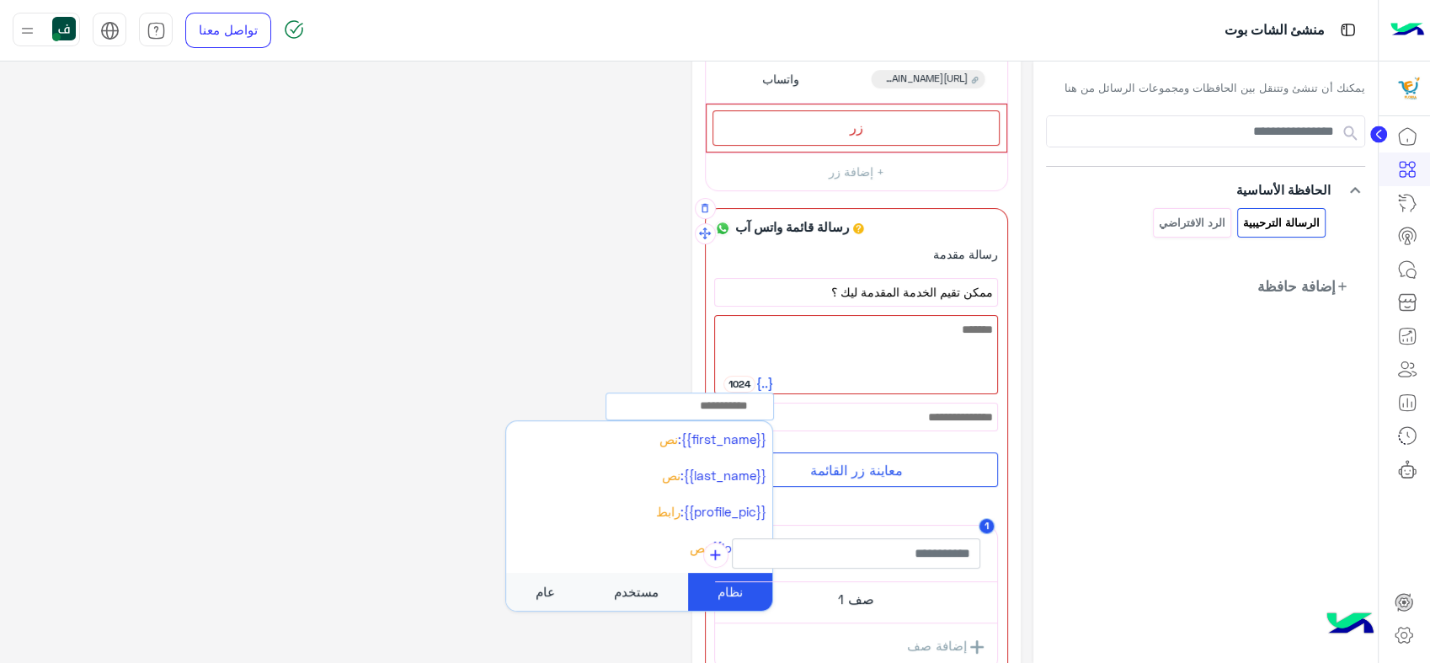
click at [917, 418] on div at bounding box center [856, 416] width 282 height 27
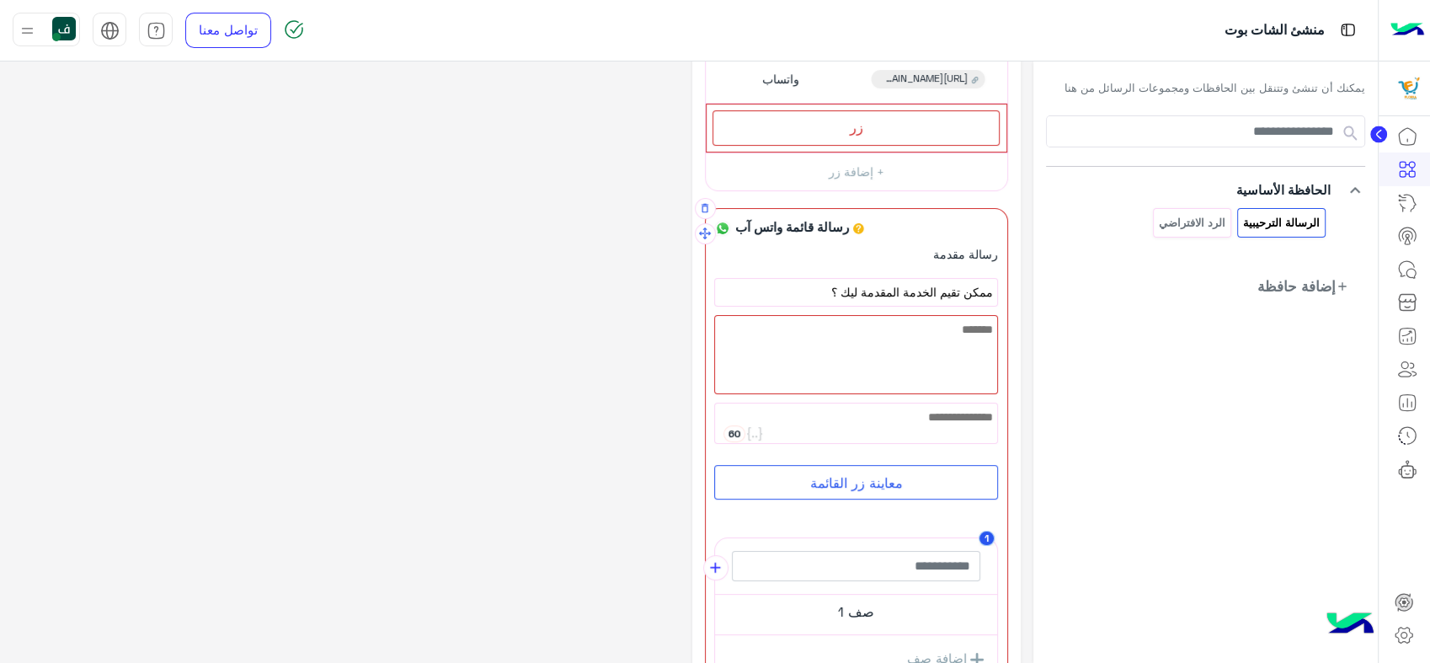
click at [897, 487] on button "معاينة زر القائمة" at bounding box center [856, 482] width 284 height 35
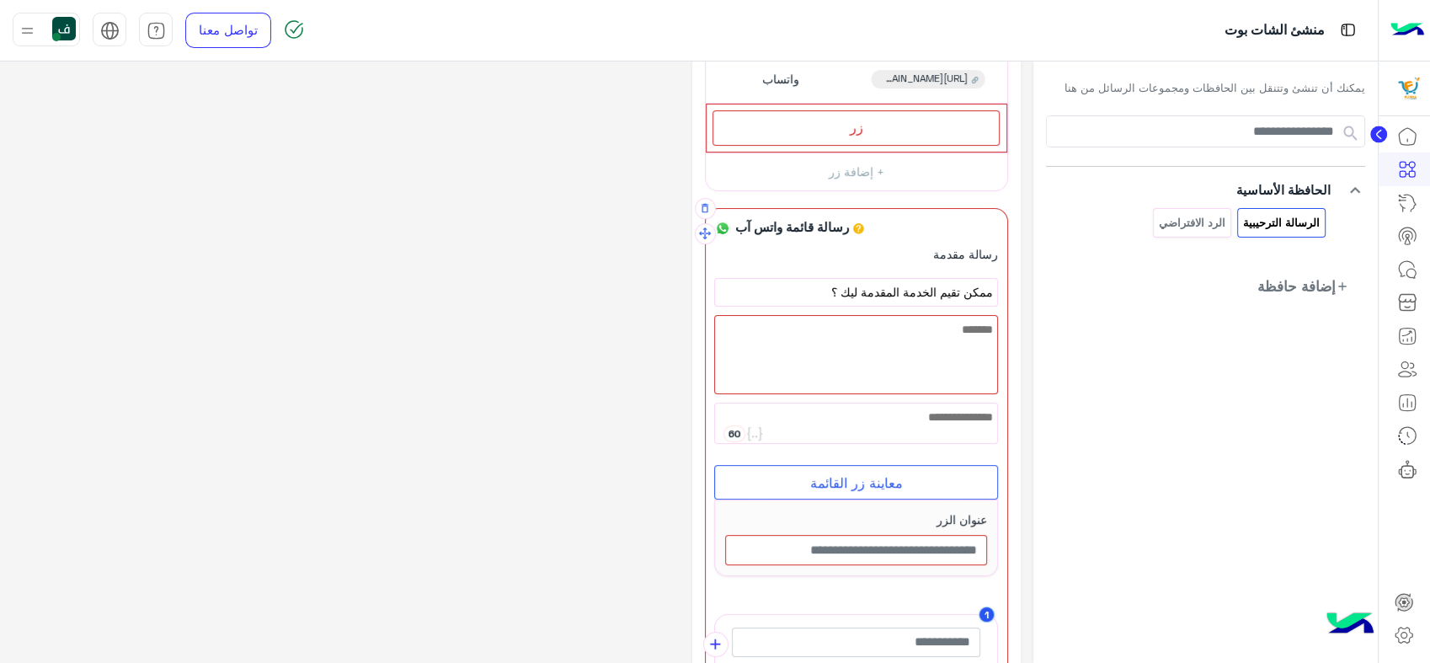
scroll to position [355, 0]
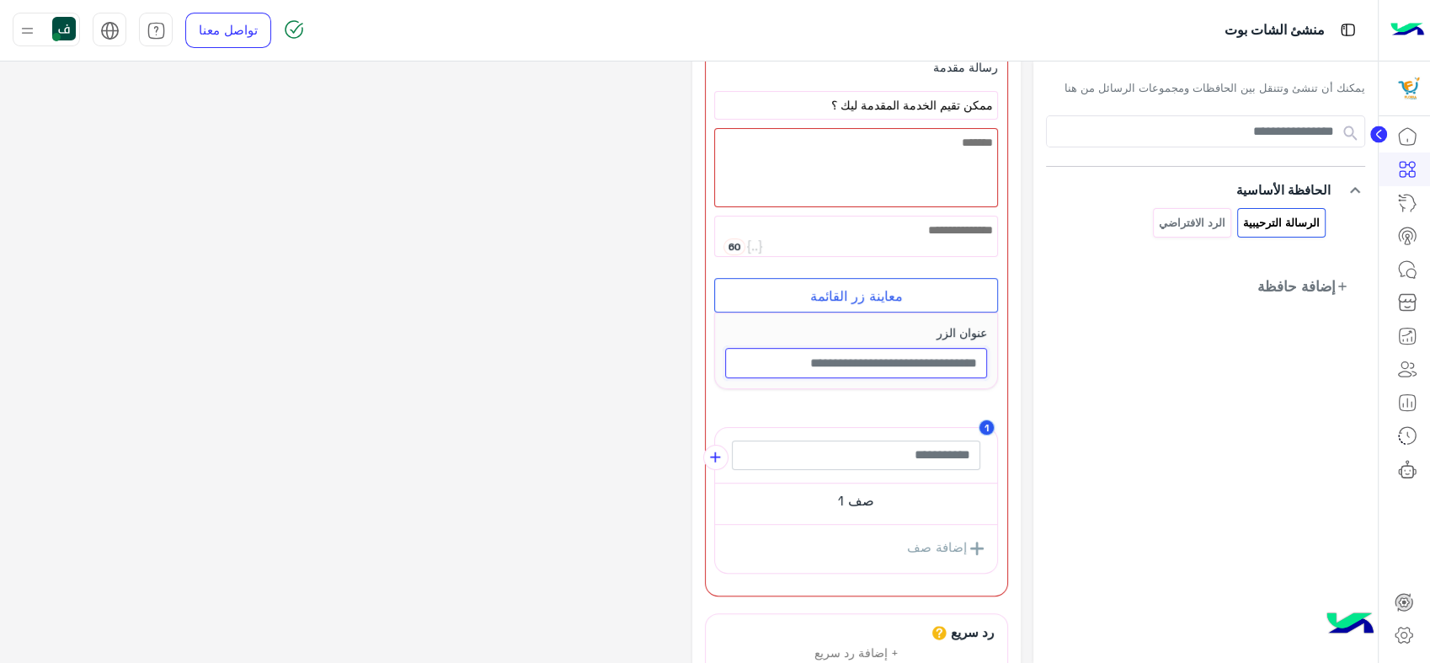
click at [866, 364] on input "text" at bounding box center [856, 363] width 262 height 30
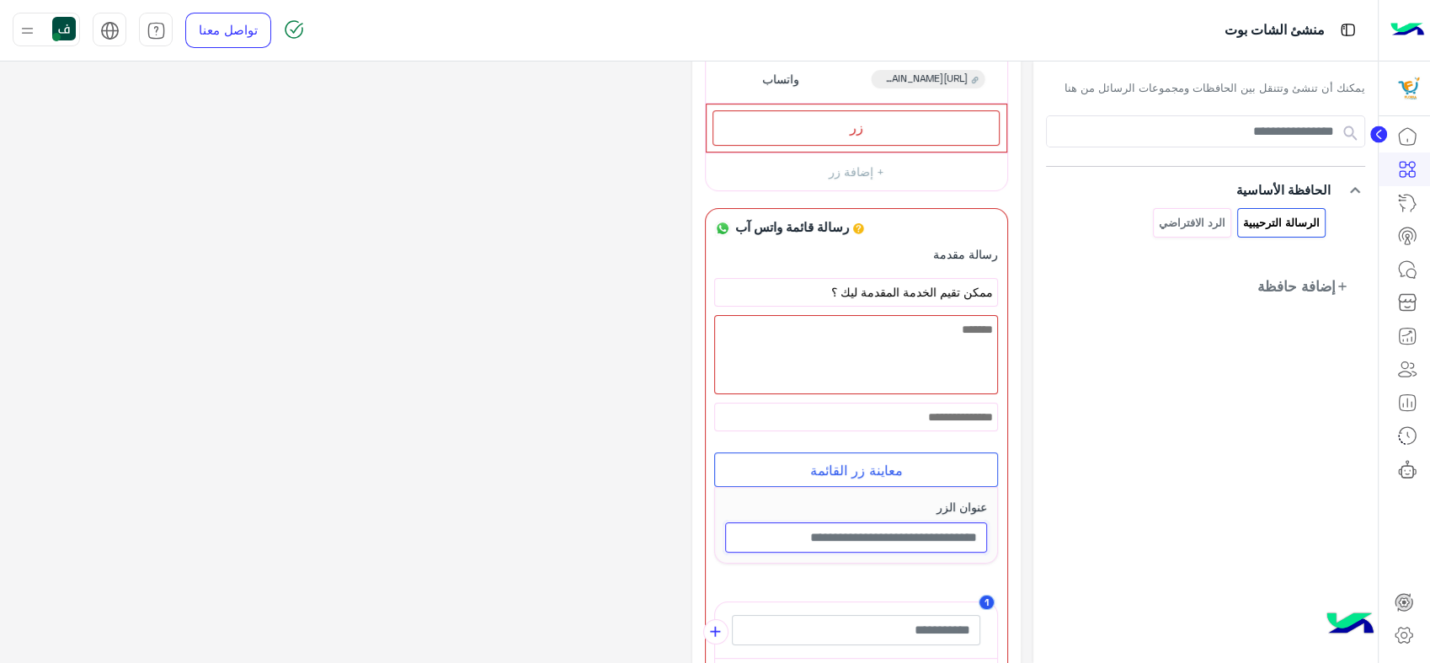
scroll to position [74, 0]
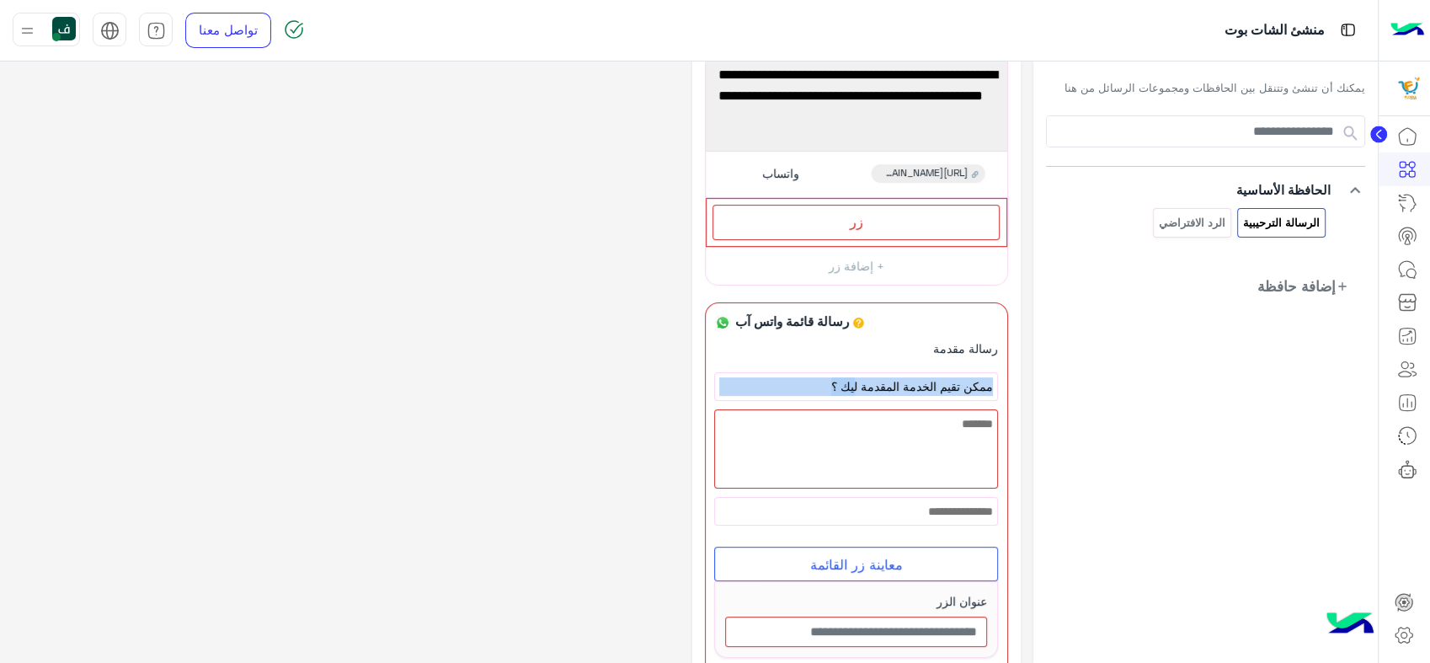
drag, startPoint x: 812, startPoint y: 383, endPoint x: 1008, endPoint y: 387, distance: 195.4
click at [1008, 387] on div "**********" at bounding box center [856, 552] width 328 height 1105
copy div "29 ممكن تقيم الخدمة المقدمة ليك ؟"
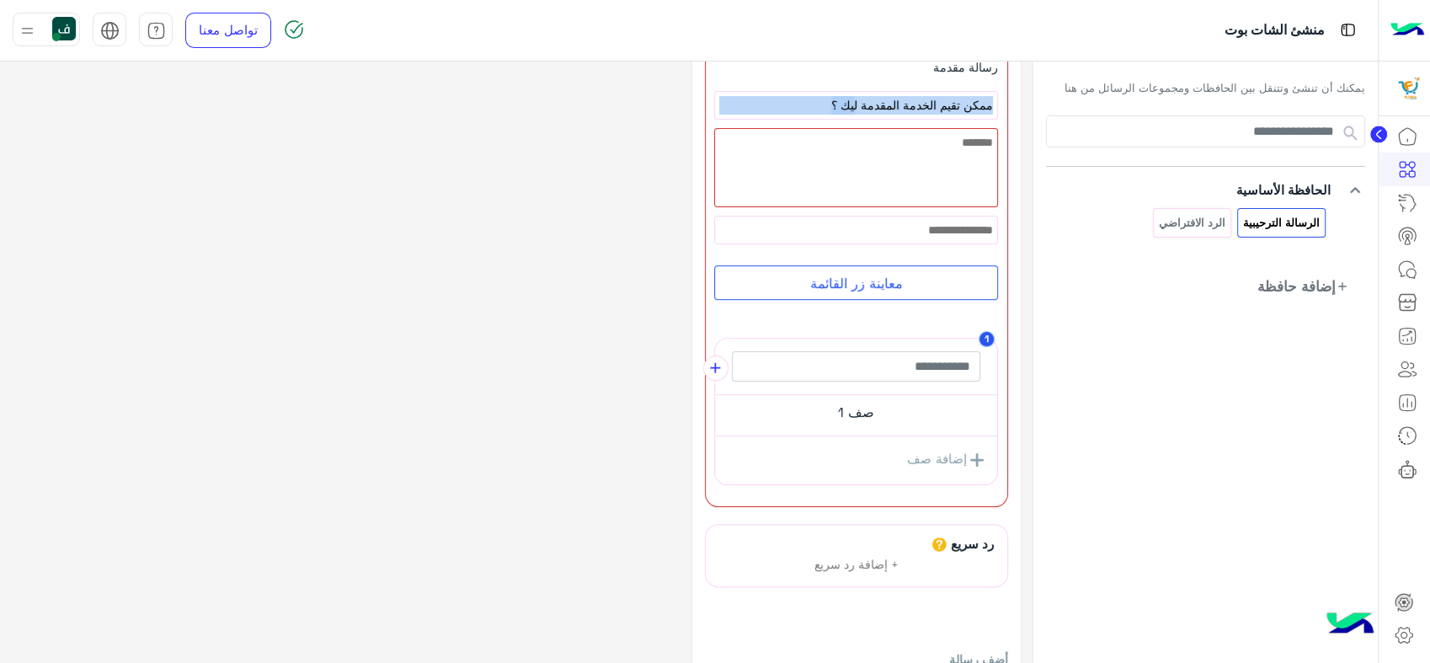
scroll to position [449, 0]
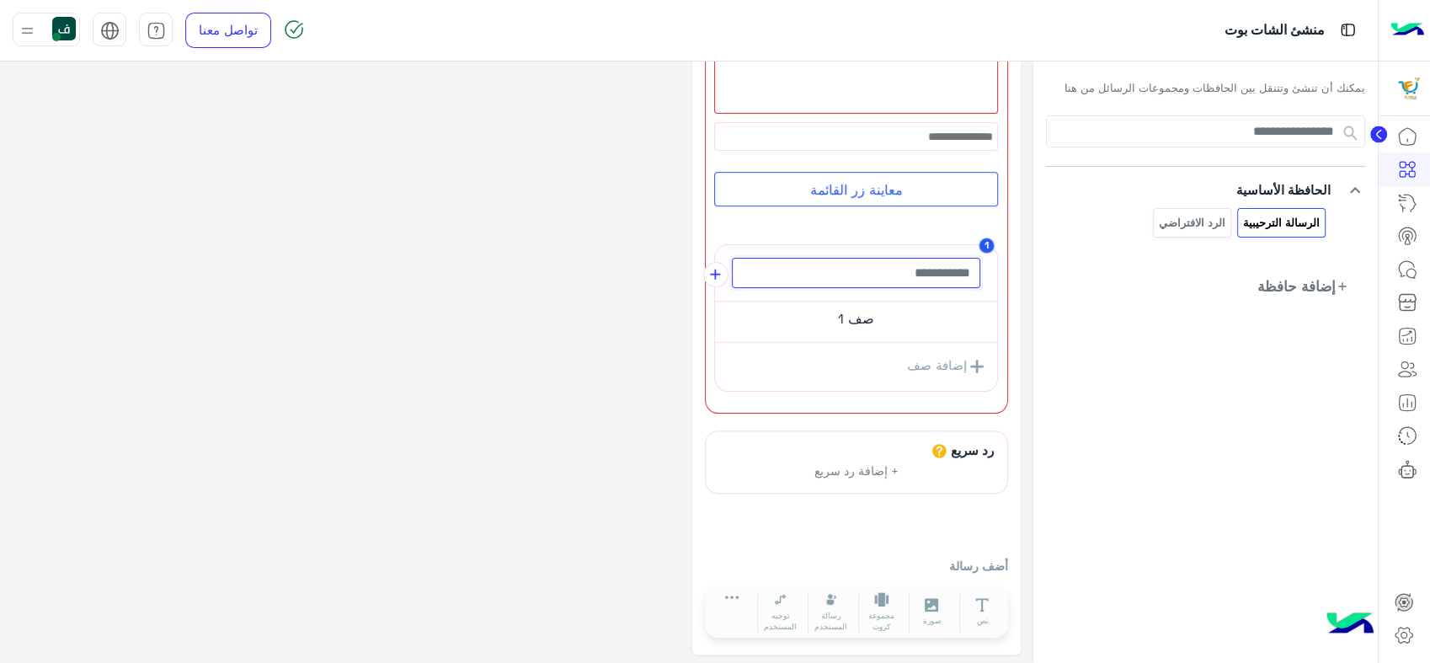
click at [891, 266] on input "text" at bounding box center [856, 273] width 248 height 30
paste input "**********"
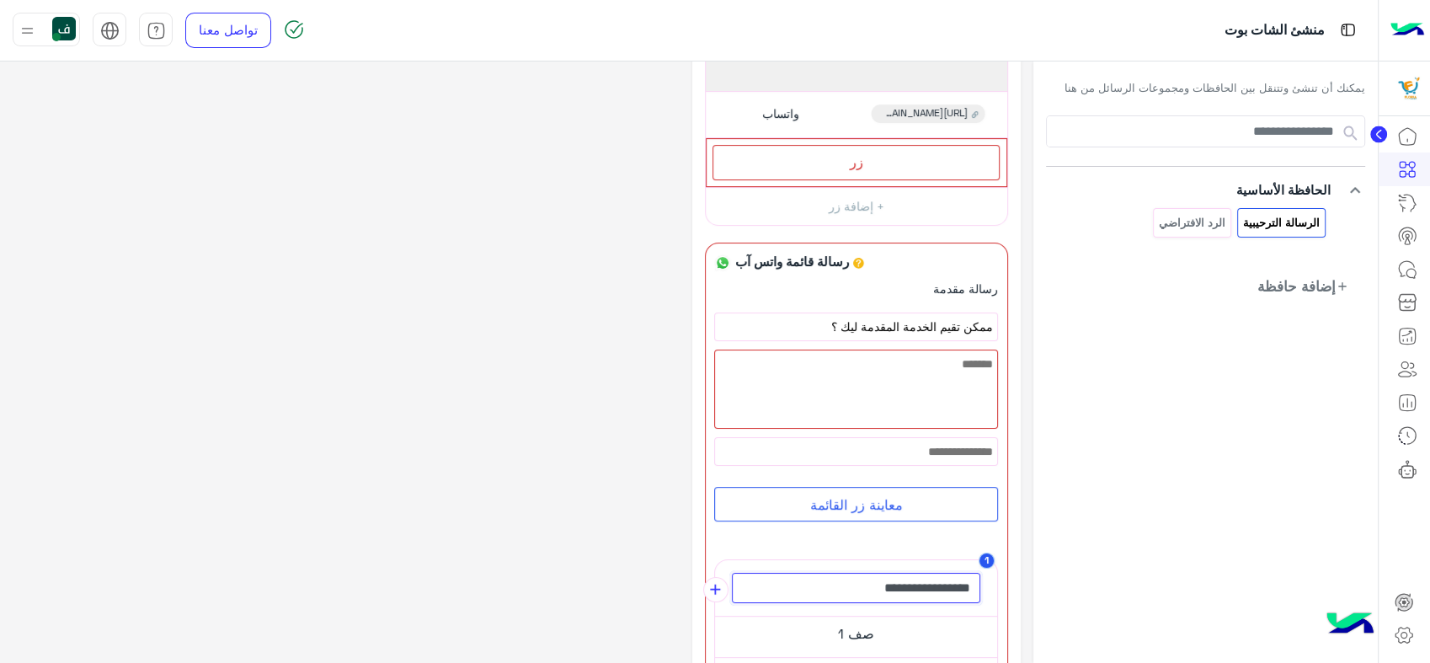
scroll to position [74, 0]
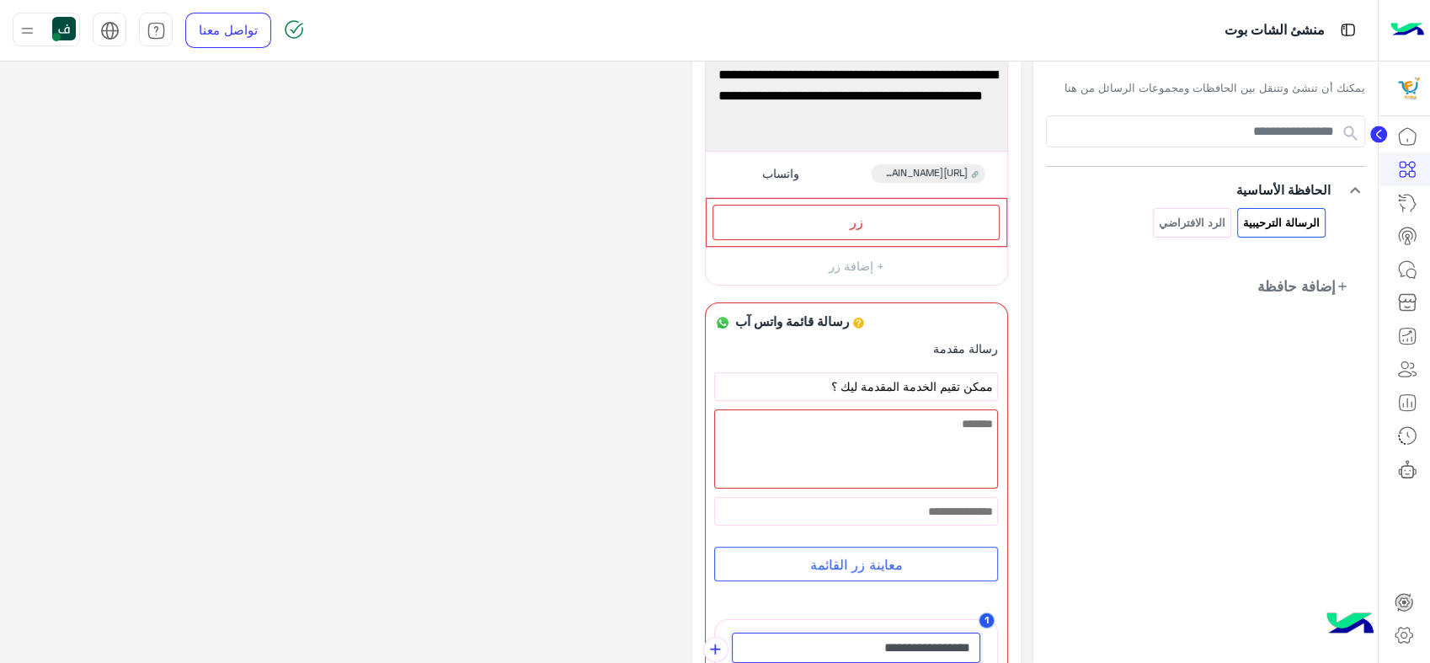
type input "**********"
click at [705, 302] on div at bounding box center [705, 302] width 0 height 0
click at [705, 302] on icon "button" at bounding box center [705, 302] width 0 height 0
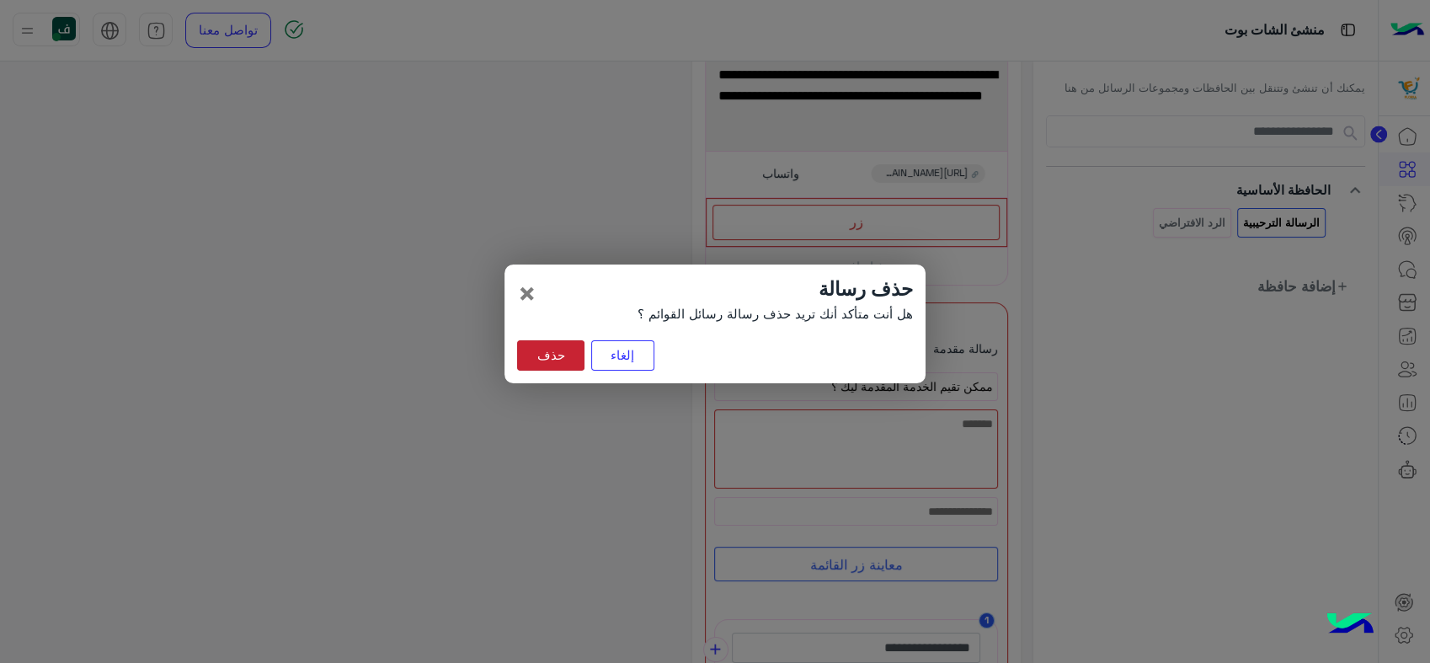
click at [555, 340] on button "حذف" at bounding box center [550, 355] width 67 height 30
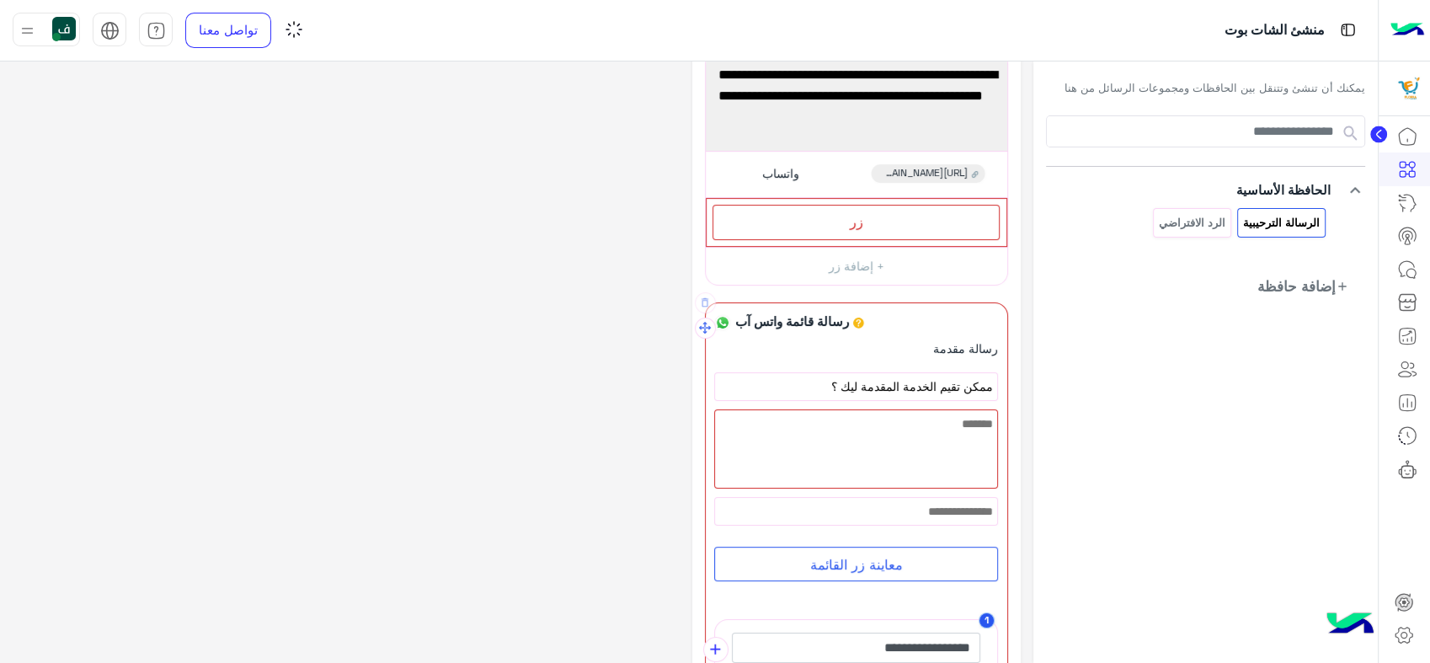
scroll to position [0, 0]
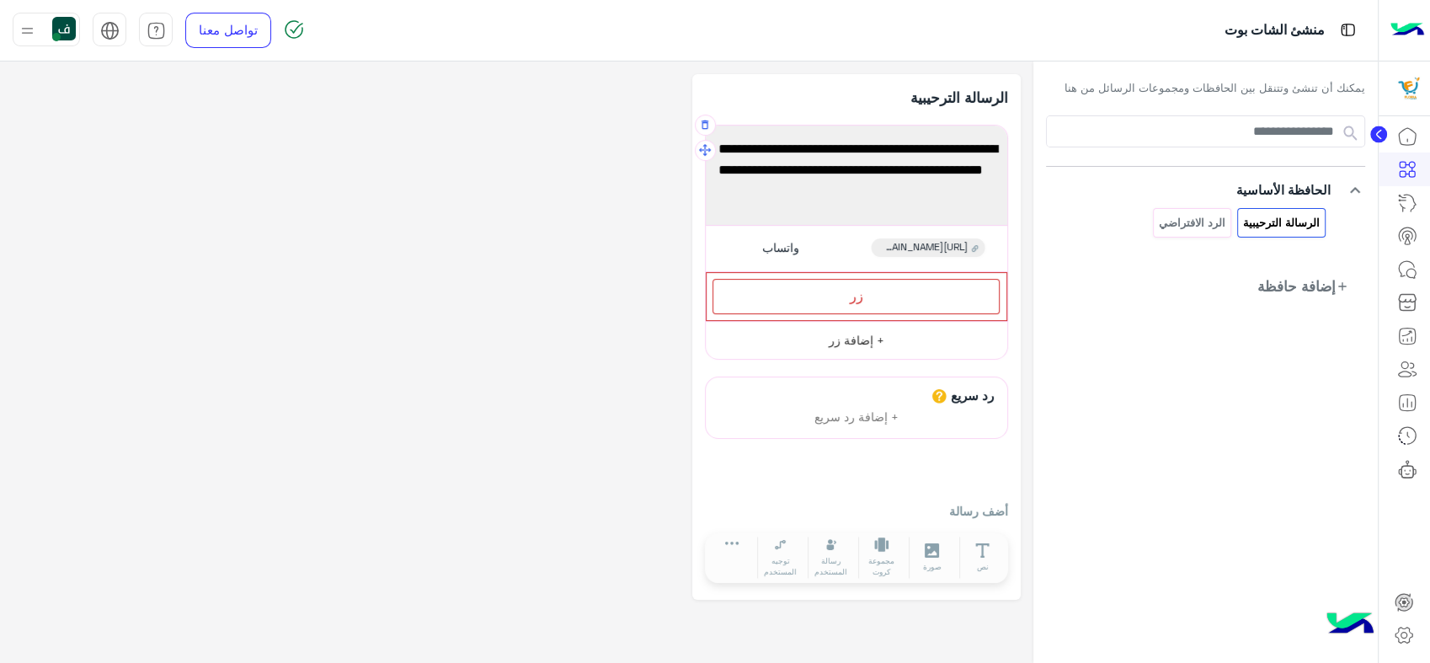
click at [833, 343] on button "+ إضافة زر" at bounding box center [856, 340] width 301 height 38
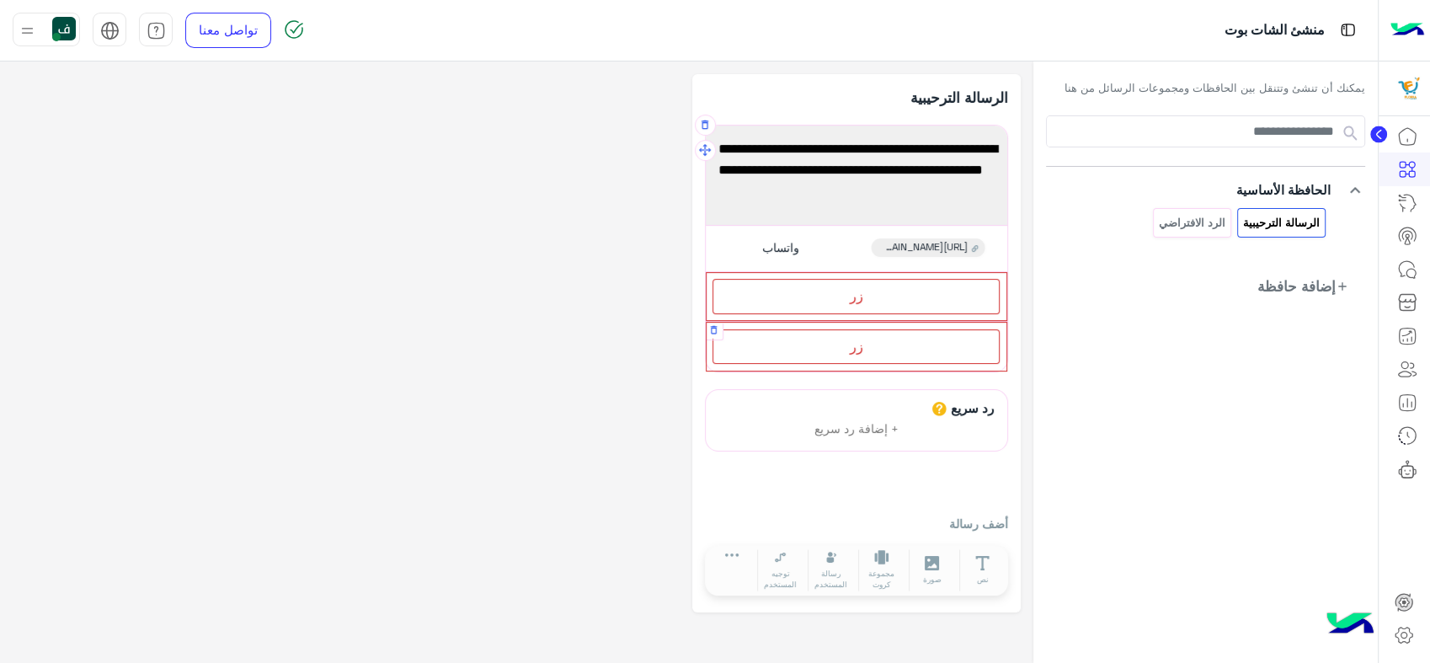
click at [836, 350] on div "زر" at bounding box center [855, 346] width 287 height 35
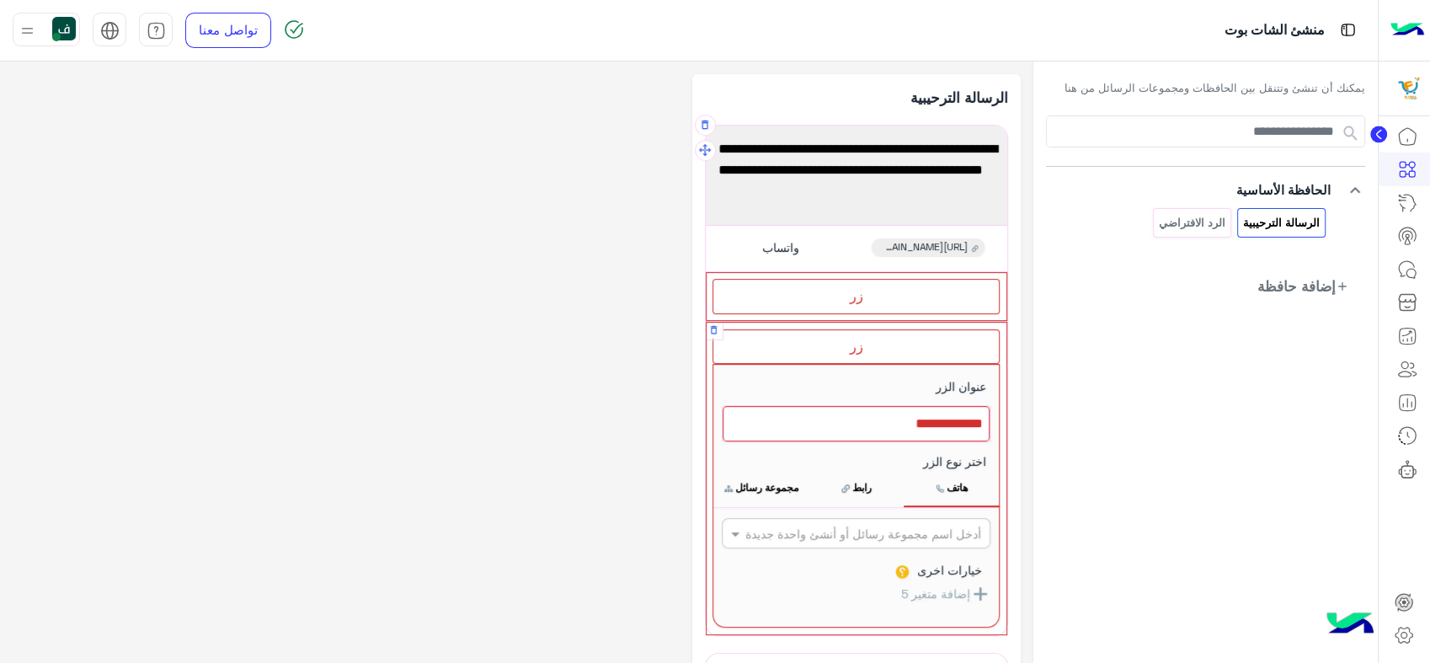
click at [788, 478] on button "مجموعة رسائل" at bounding box center [760, 487] width 95 height 35
click at [778, 478] on button "مجموعة رسائل" at bounding box center [760, 487] width 95 height 35
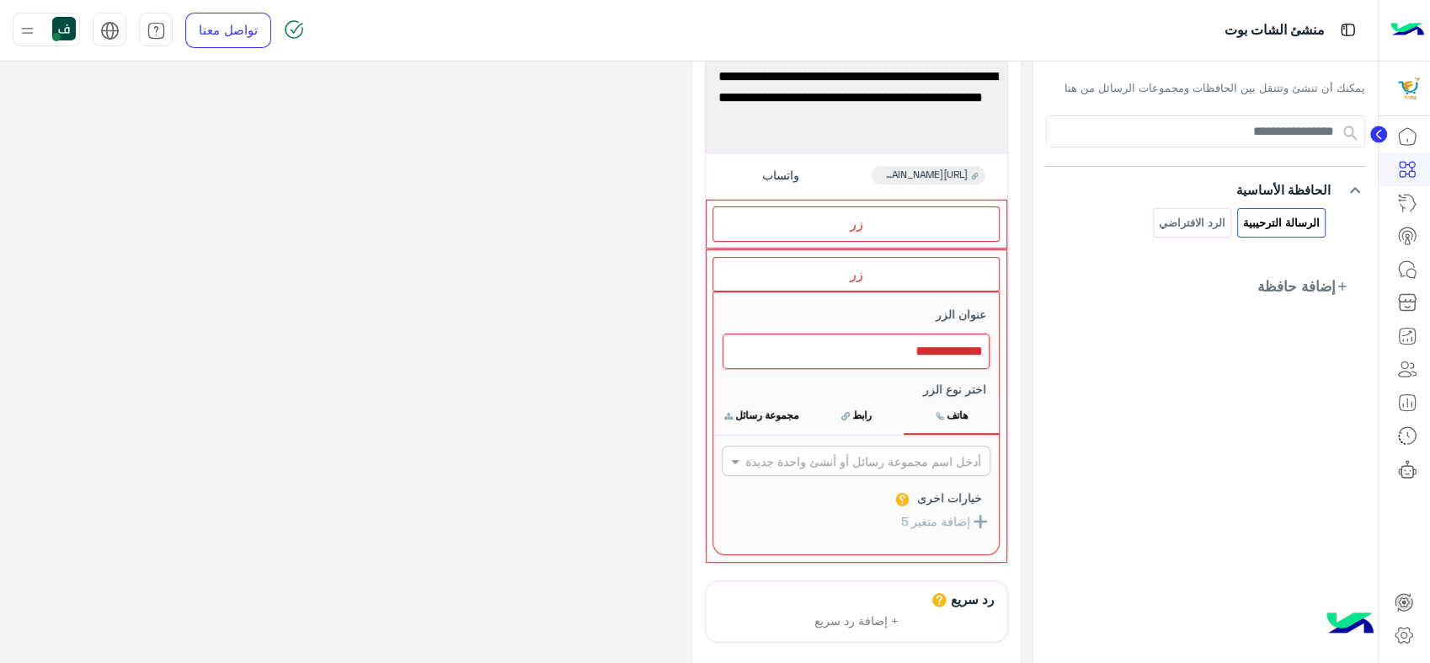
scroll to position [187, 0]
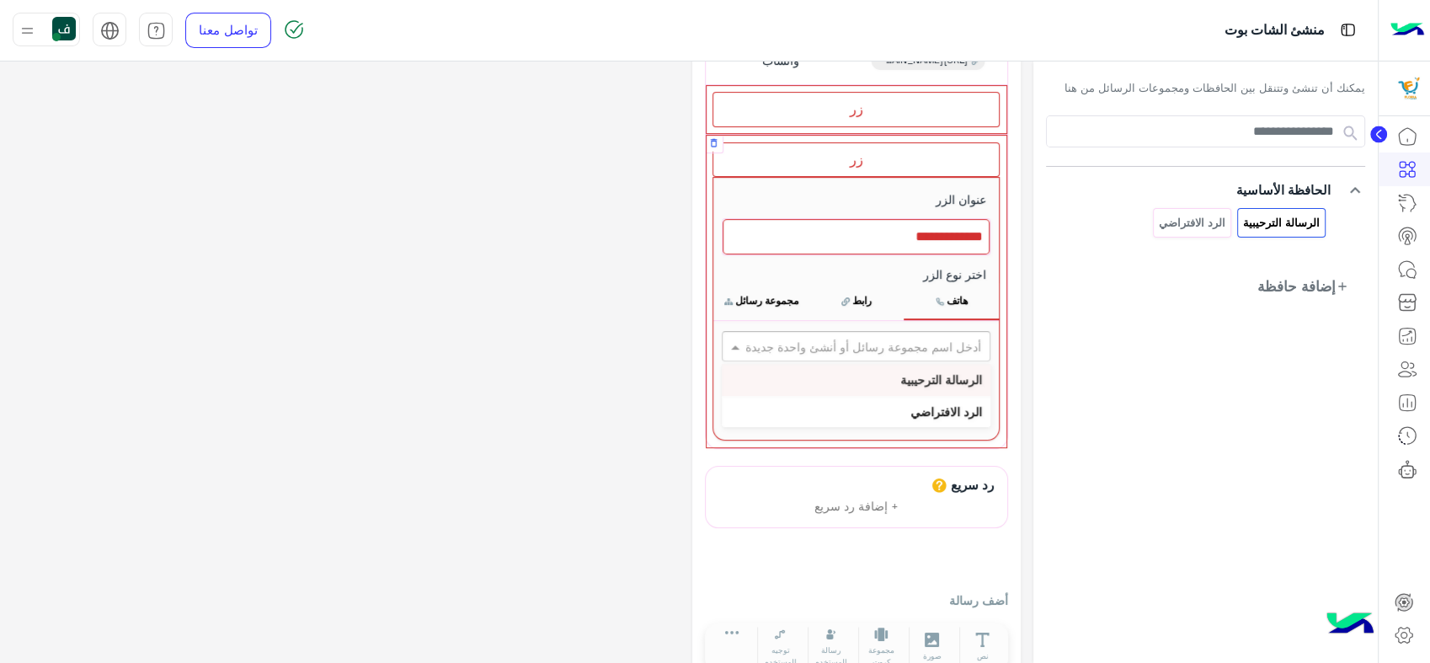
click at [910, 342] on input "text" at bounding box center [883, 347] width 194 height 18
click at [916, 344] on input "text" at bounding box center [883, 347] width 194 height 18
click at [739, 340] on span at bounding box center [732, 347] width 21 height 18
click at [945, 411] on button "إضافة متغير 5" at bounding box center [945, 407] width 89 height 21
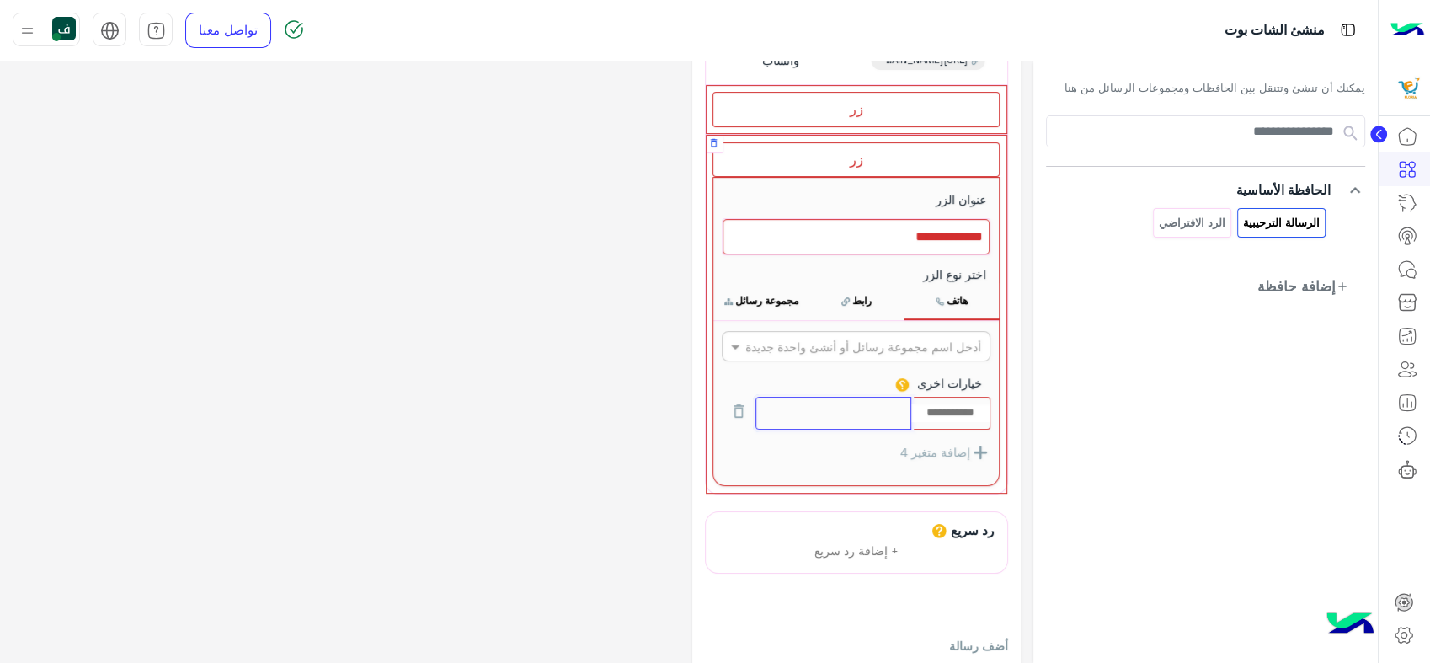
click at [852, 404] on input "text" at bounding box center [833, 413] width 156 height 33
paste input "**********"
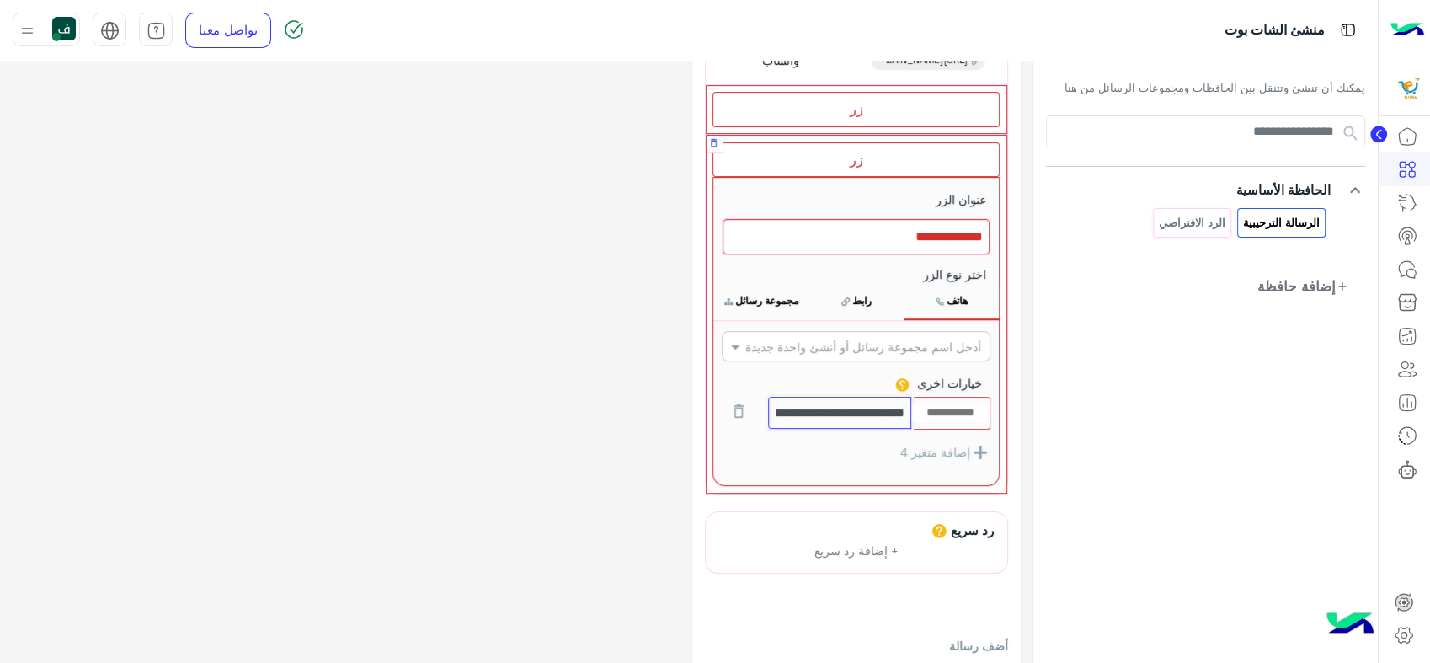
click at [805, 406] on input "text" at bounding box center [839, 413] width 143 height 32
type input "**********"
click at [936, 403] on input "text" at bounding box center [950, 412] width 78 height 19
click at [955, 406] on input "text" at bounding box center [950, 412] width 78 height 19
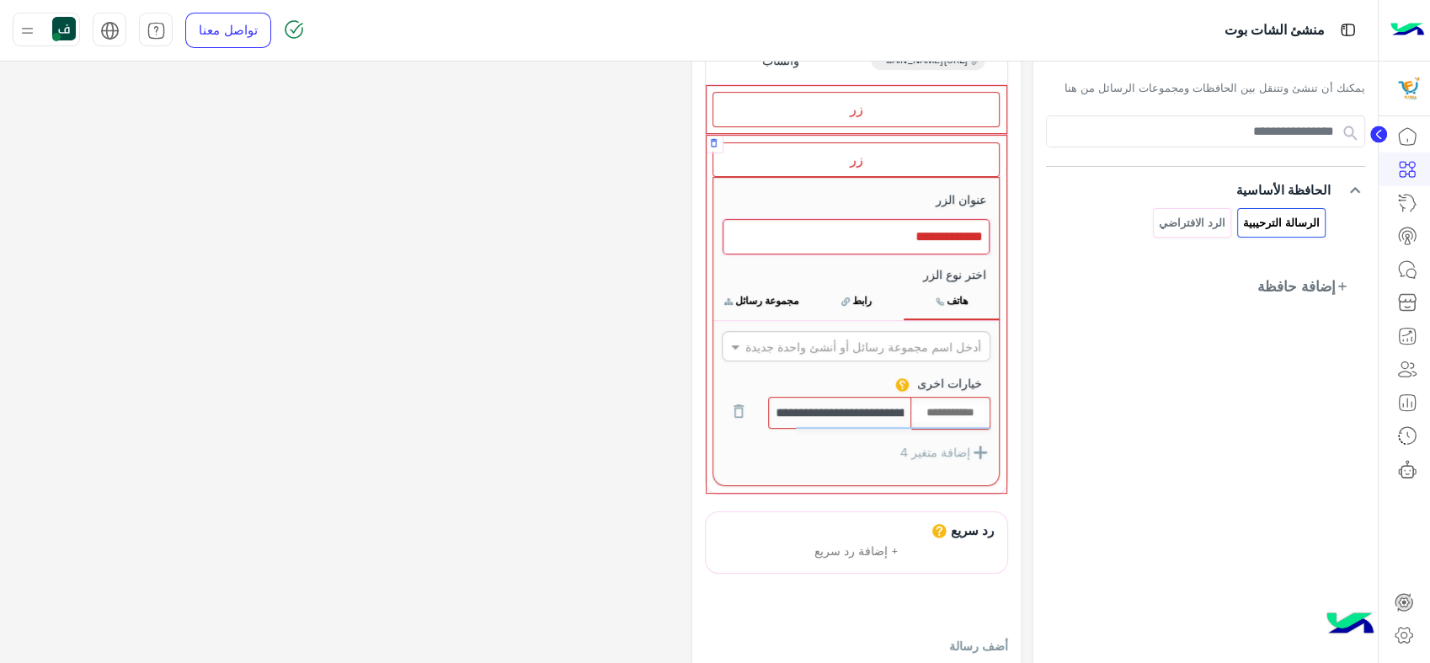
click at [955, 406] on input "text" at bounding box center [950, 412] width 78 height 19
paste input "**********"
type input "**********"
click at [871, 404] on input "text" at bounding box center [825, 413] width 143 height 32
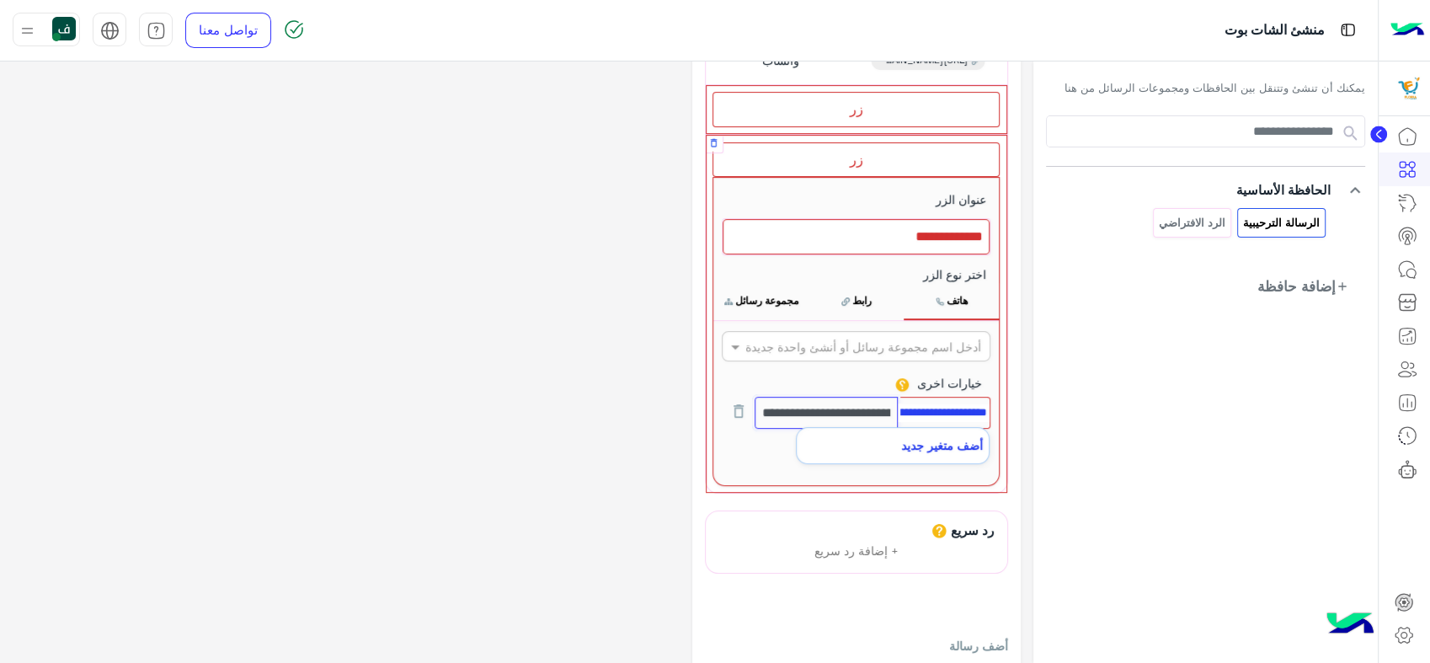
scroll to position [0, 0]
type input "*****"
click at [869, 243] on div at bounding box center [855, 236] width 267 height 35
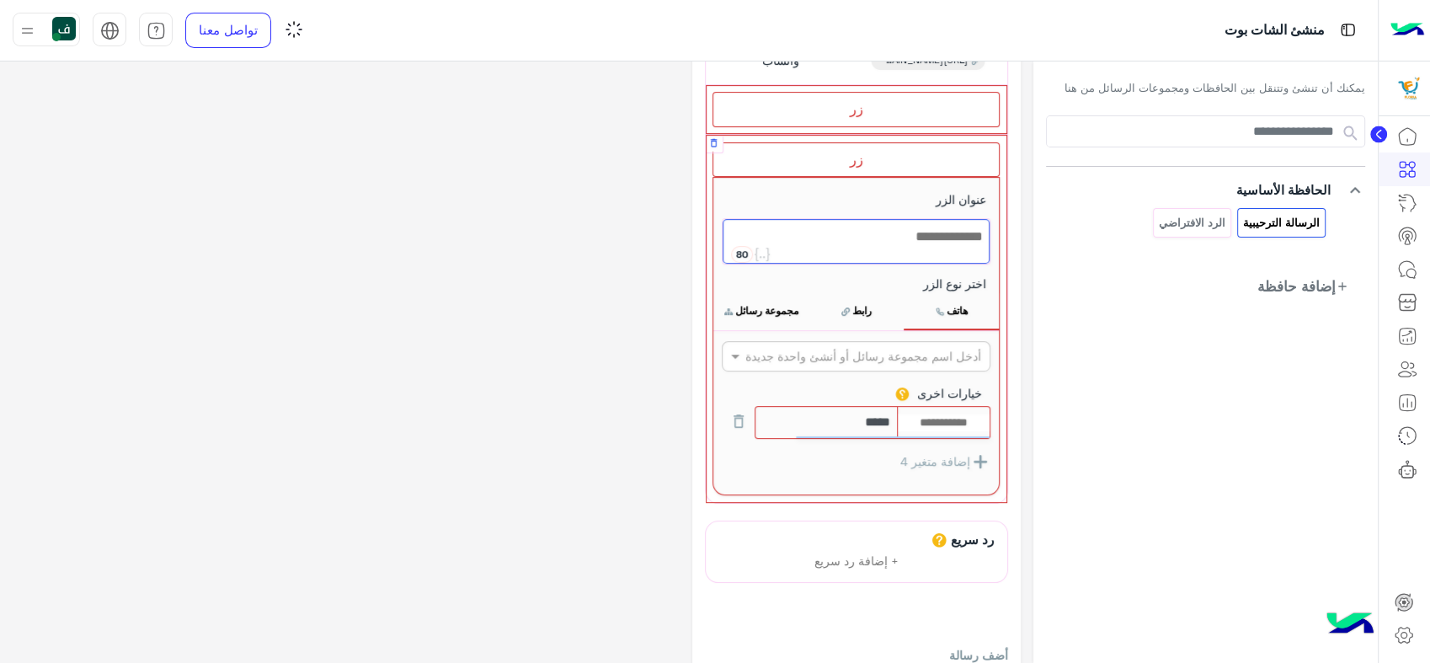
click at [869, 243] on div at bounding box center [855, 241] width 267 height 45
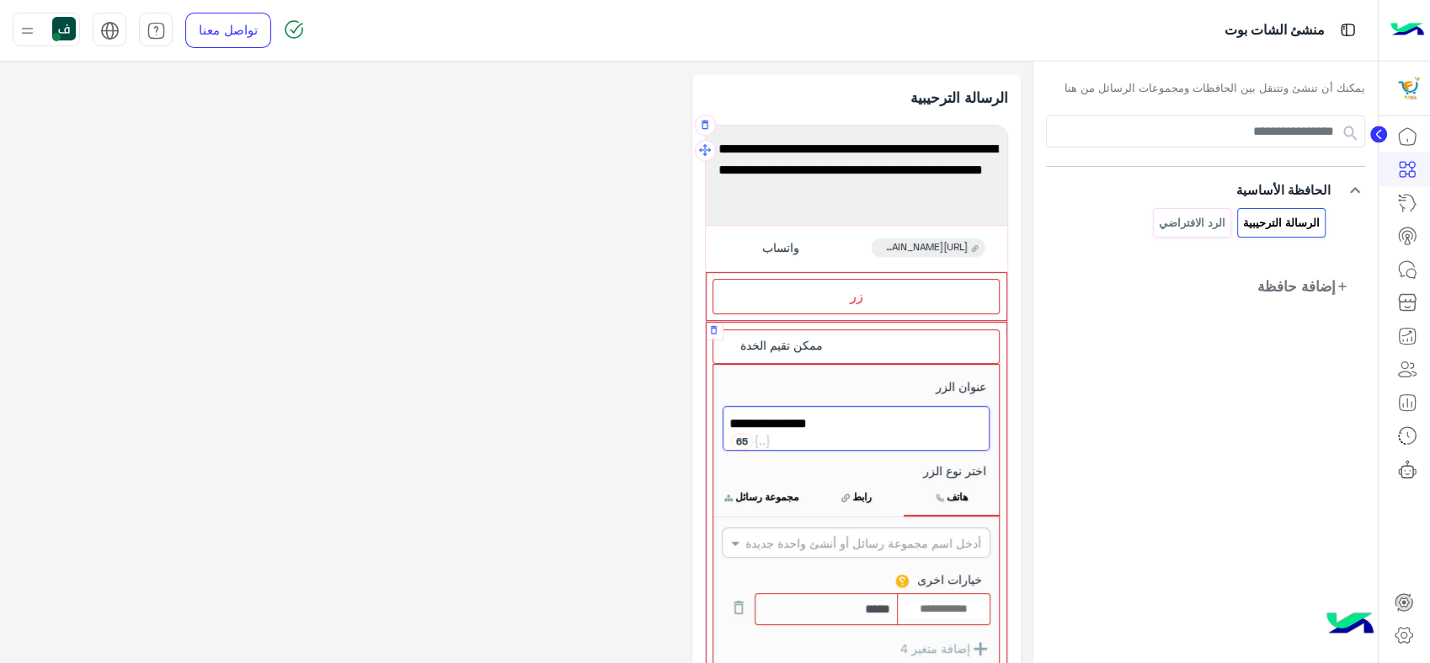
click at [776, 370] on div "**********" at bounding box center [855, 523] width 287 height 318
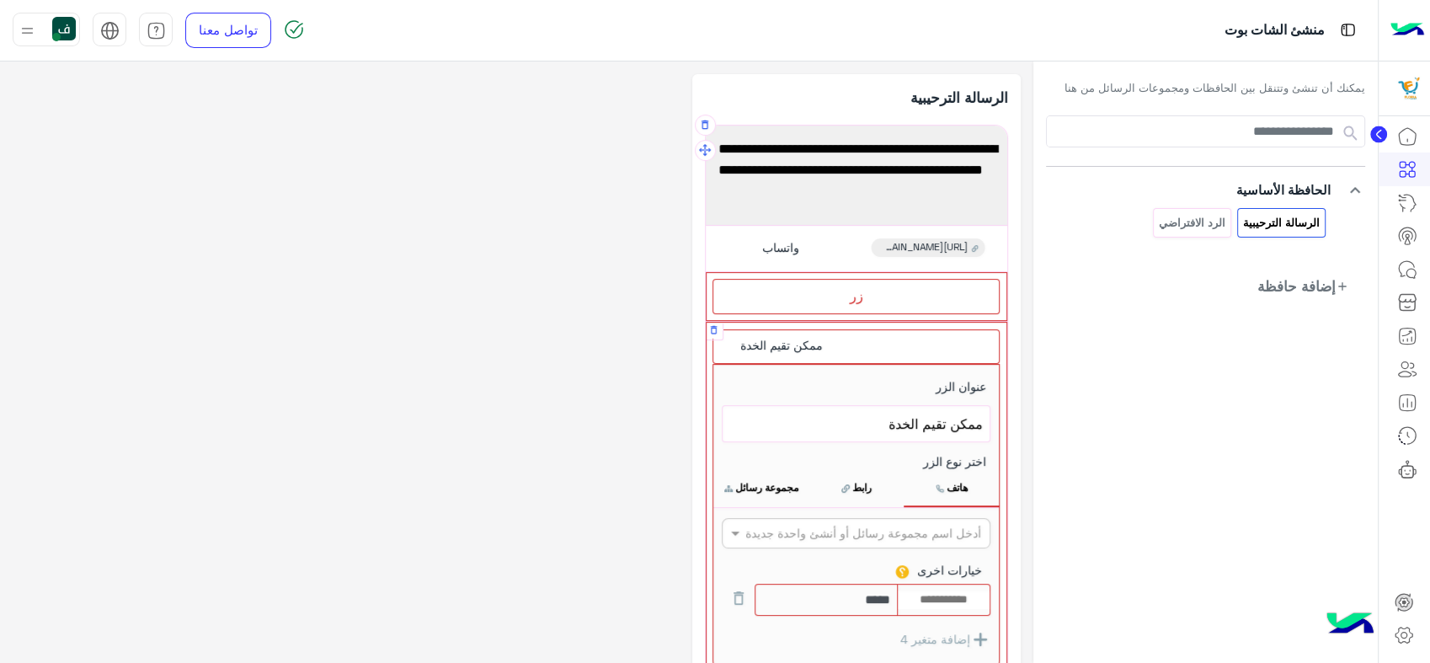
click at [765, 343] on span "ممكن تقيم الخدة" at bounding box center [781, 345] width 83 height 15
click at [760, 345] on span "ممكن تقيم الخدة" at bounding box center [781, 345] width 83 height 15
click at [740, 340] on span "ممكن تقيم الخدة" at bounding box center [781, 345] width 83 height 15
click at [848, 413] on span "ممكن تقيم الخدة" at bounding box center [855, 424] width 253 height 22
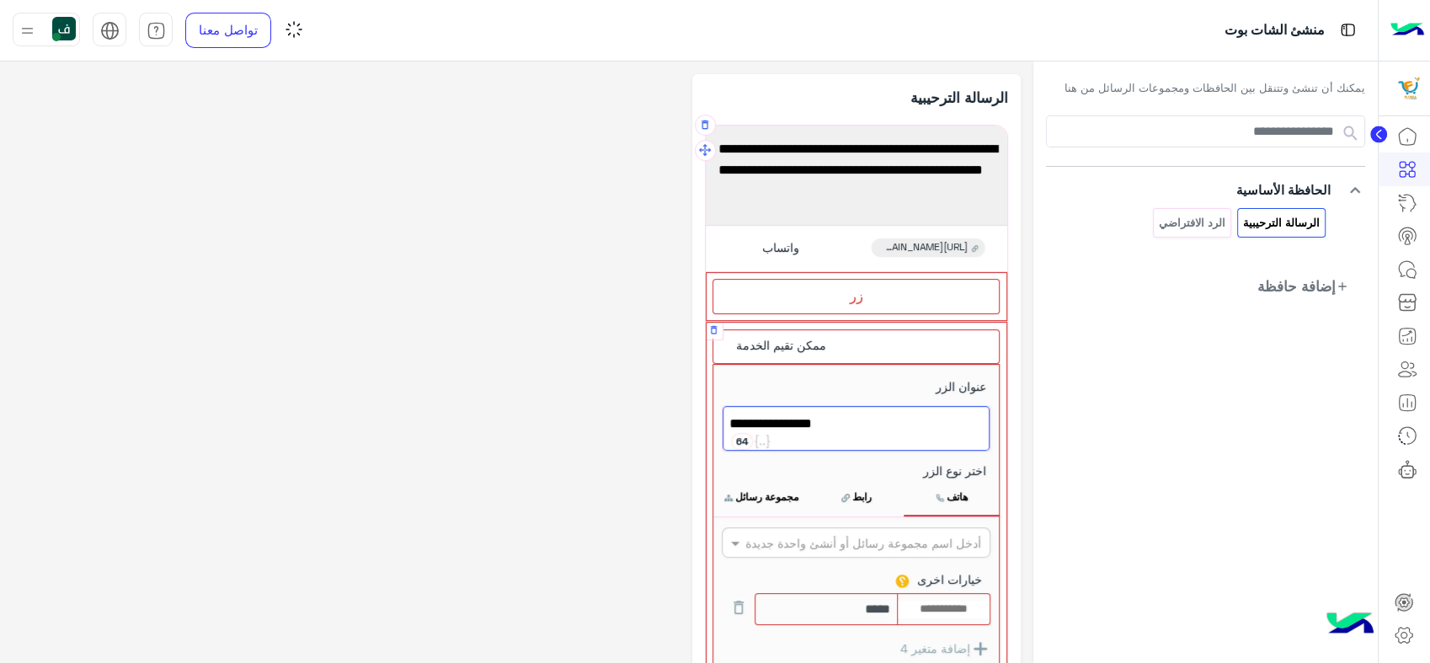
type textarea "**********"
click at [815, 360] on div "ممكن تقيم الخدمة" at bounding box center [855, 346] width 287 height 35
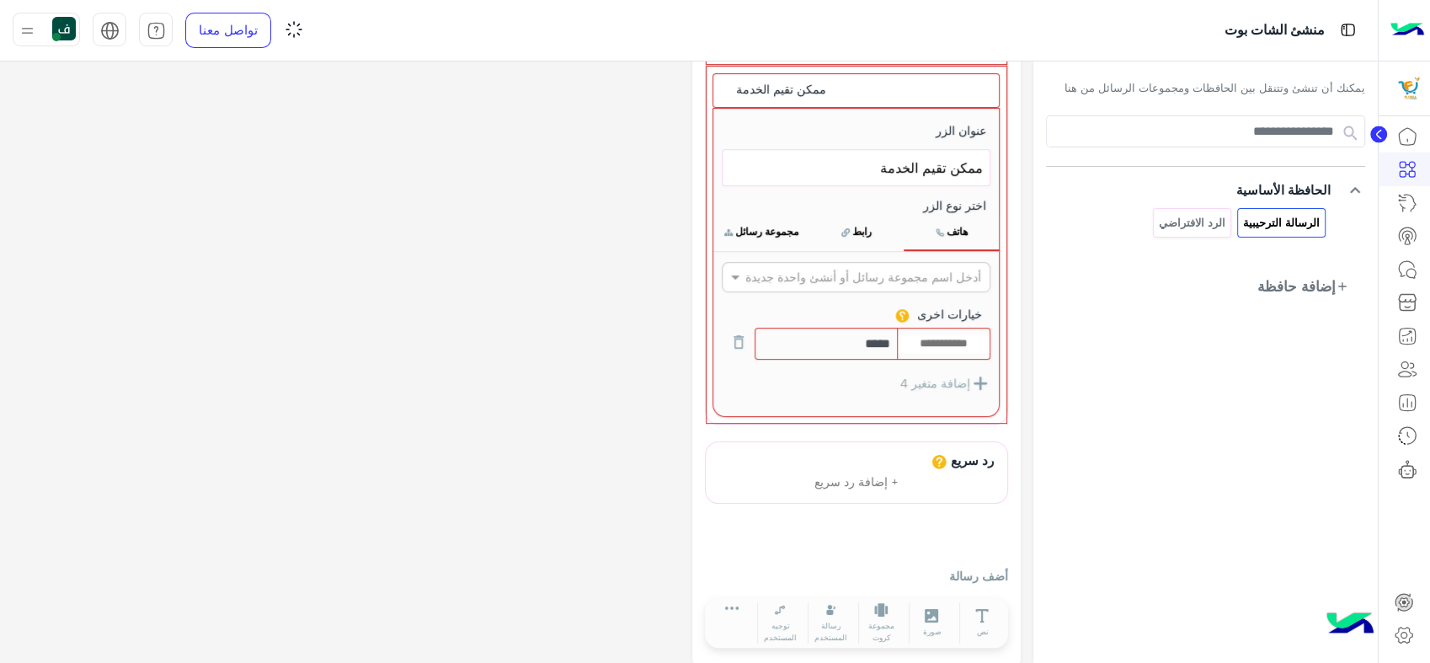
scroll to position [269, 0]
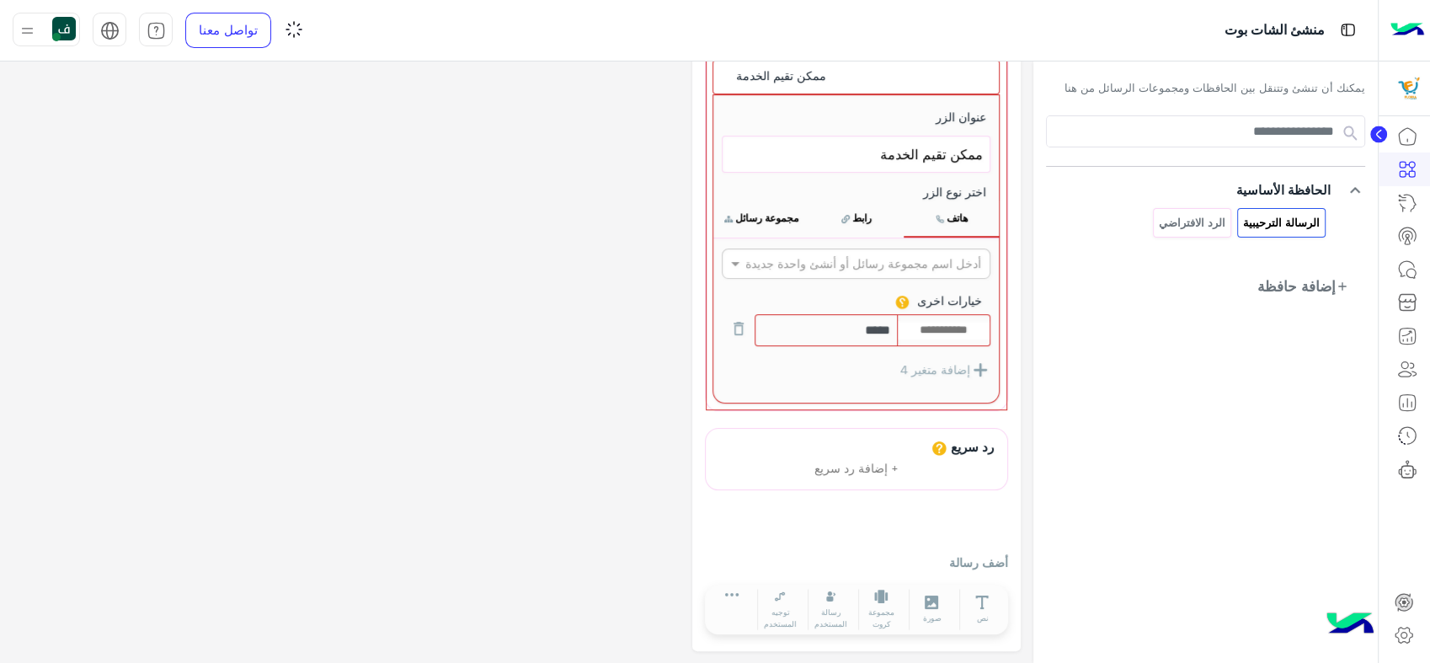
click at [945, 321] on input "text" at bounding box center [944, 330] width 92 height 19
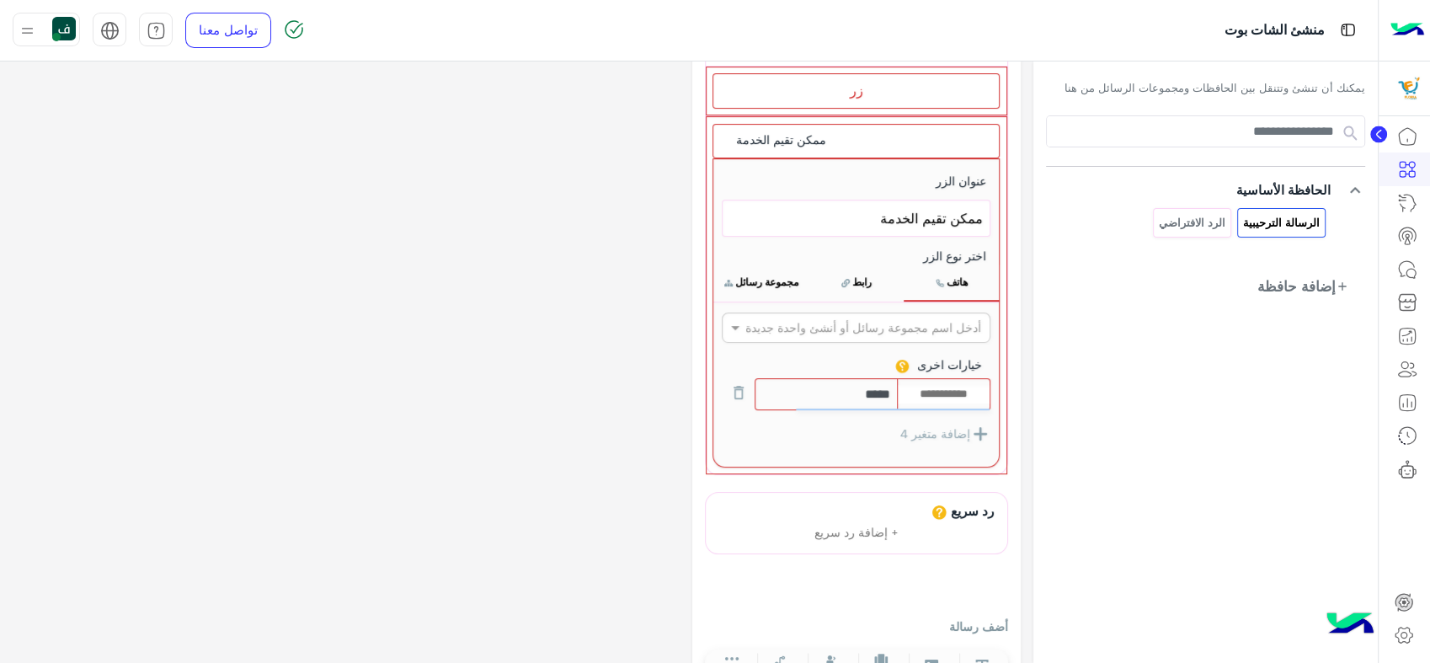
scroll to position [0, 0]
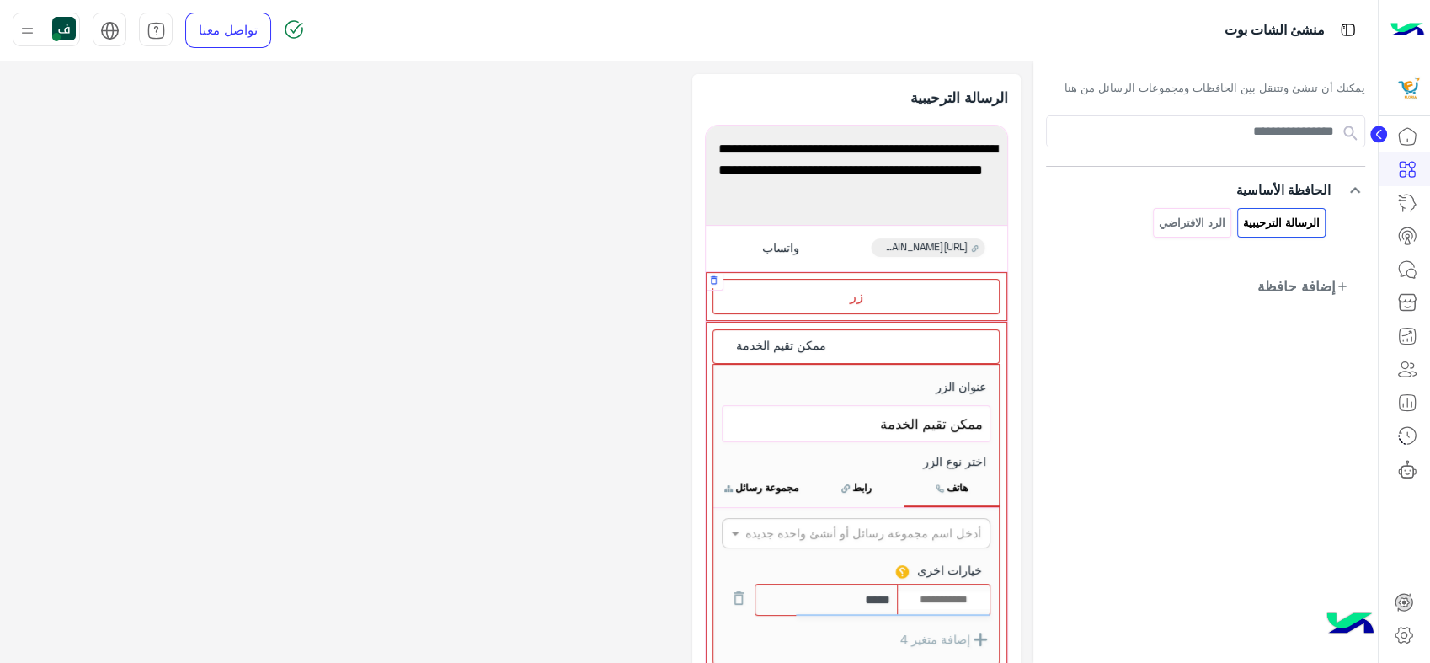
click at [887, 305] on div "زر" at bounding box center [855, 296] width 287 height 35
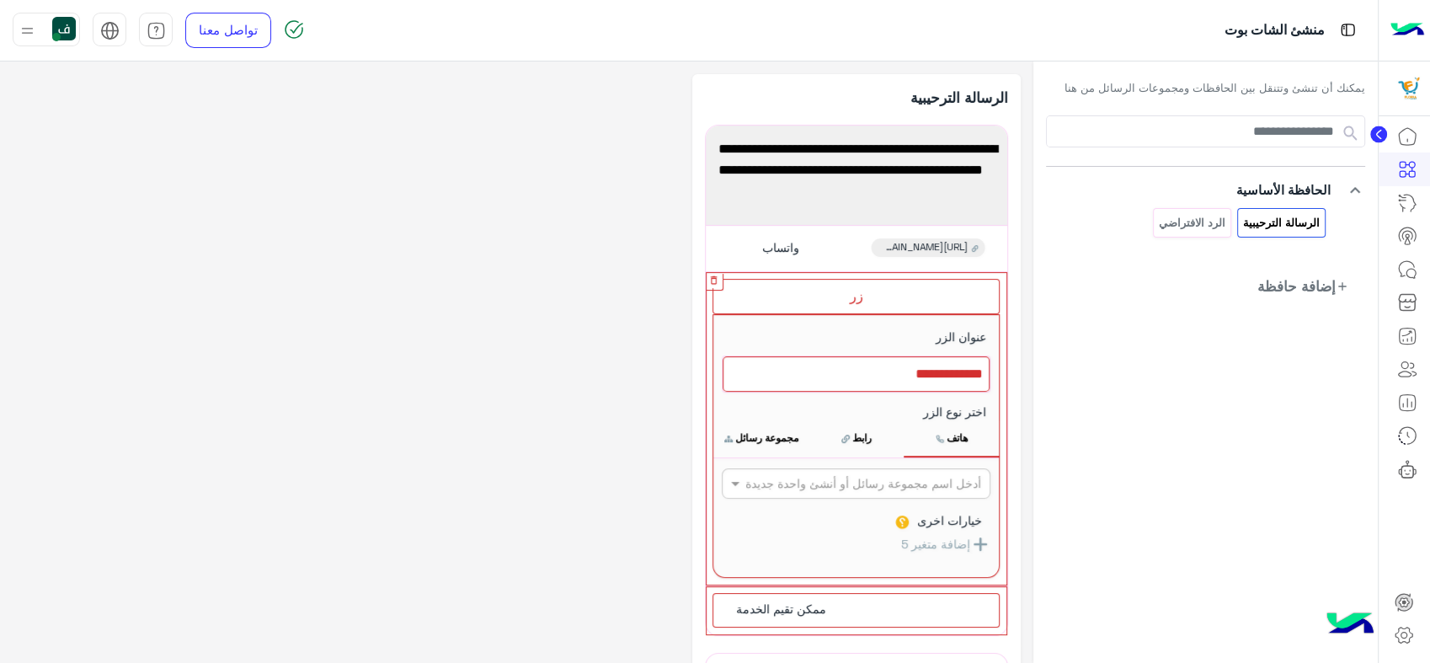
click at [714, 282] on icon "button" at bounding box center [713, 279] width 11 height 11
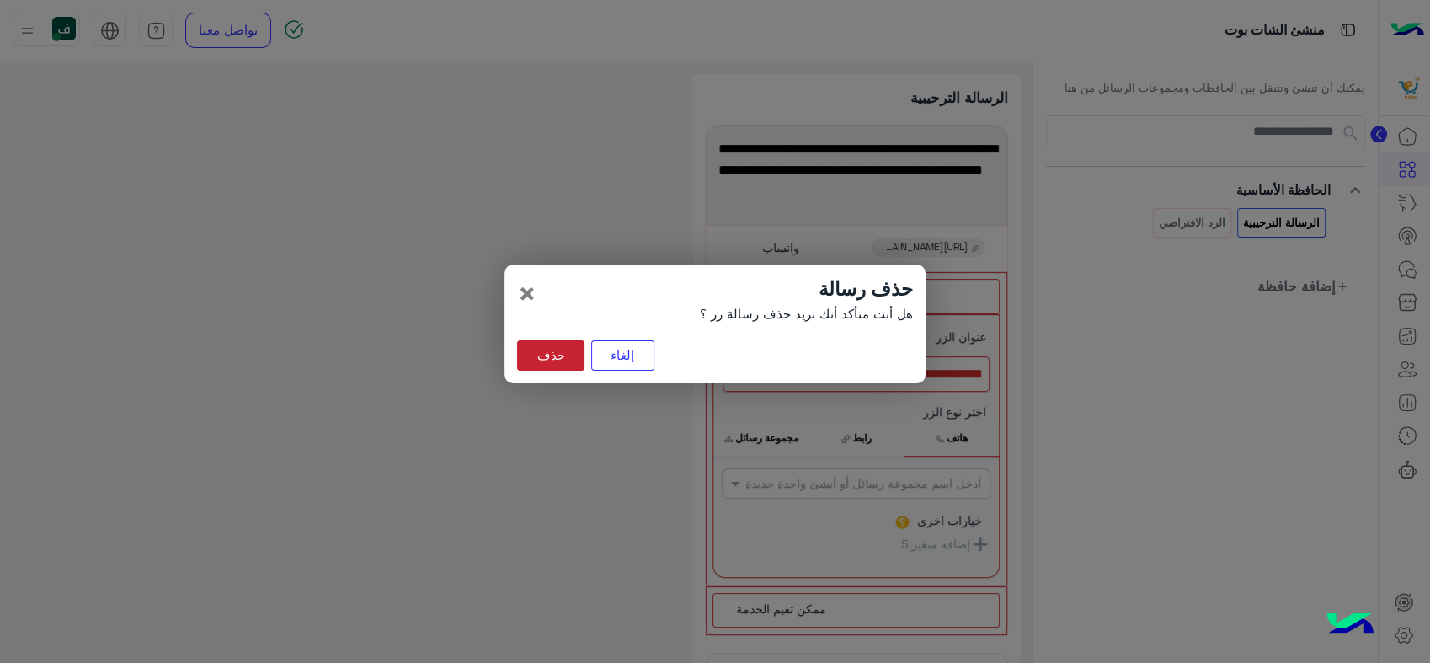
click at [545, 360] on button "حذف" at bounding box center [550, 355] width 67 height 30
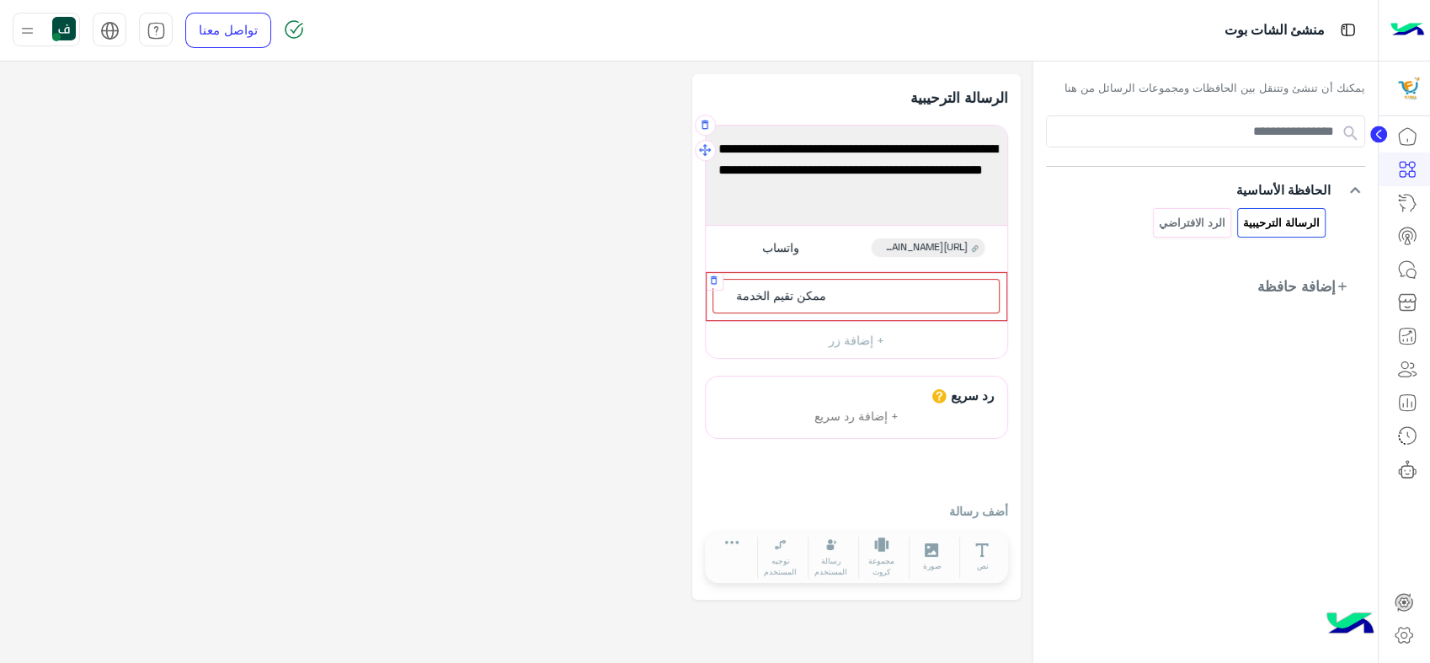
click at [880, 297] on div "ممكن تقيم الخدمة" at bounding box center [855, 296] width 287 height 35
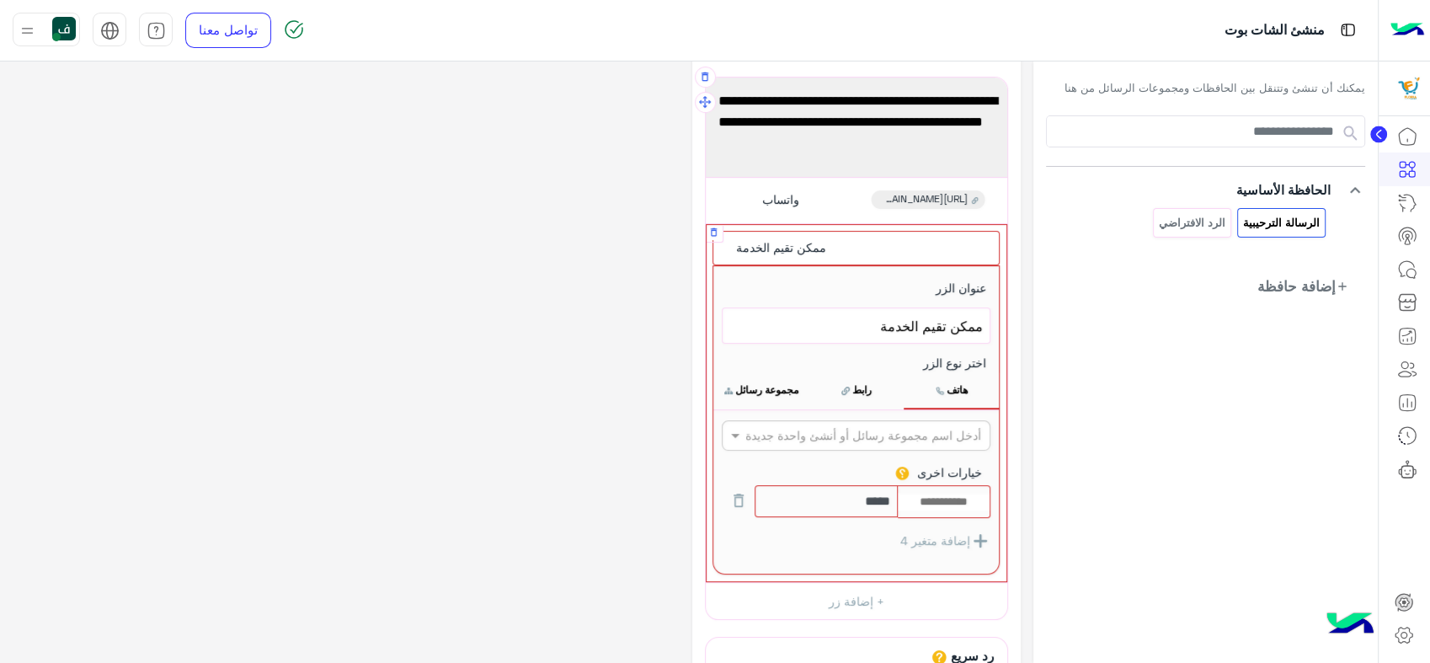
scroll to position [93, 0]
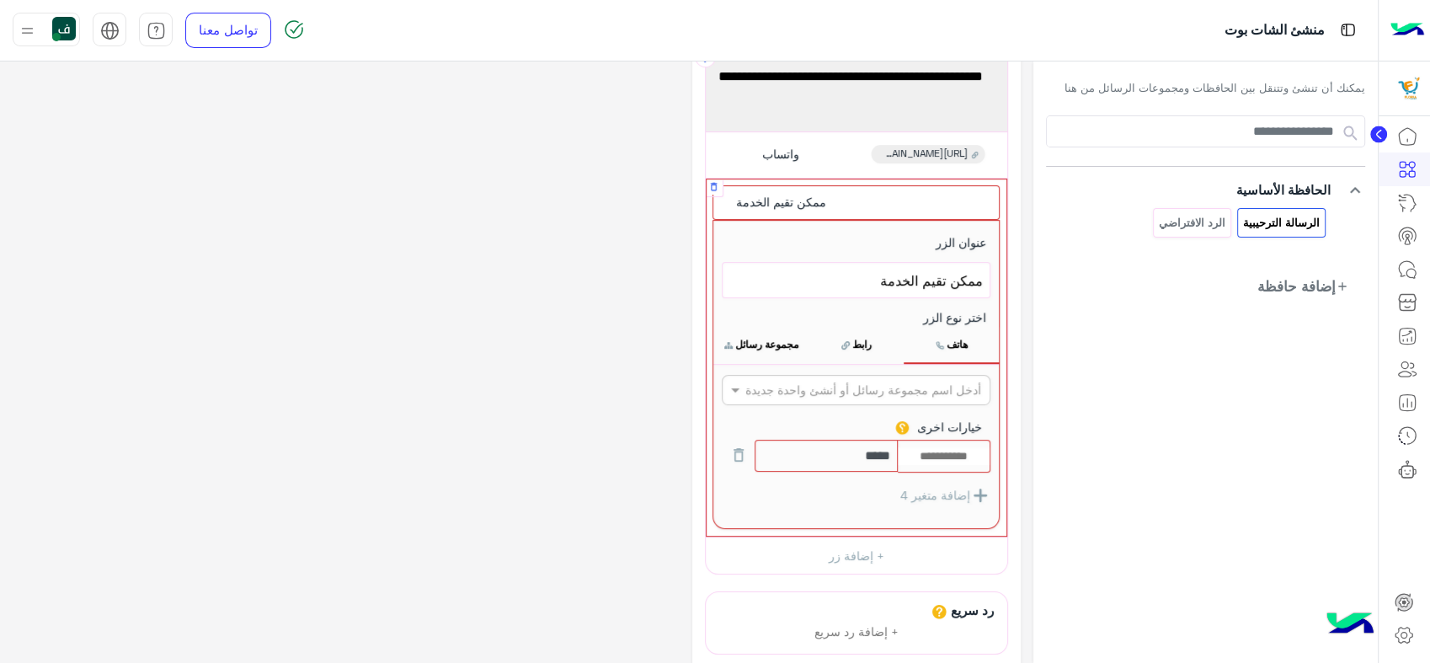
click at [929, 444] on div at bounding box center [944, 455] width 93 height 33
click at [934, 451] on input "text" at bounding box center [944, 456] width 92 height 19
paste input "**********"
type input "**********"
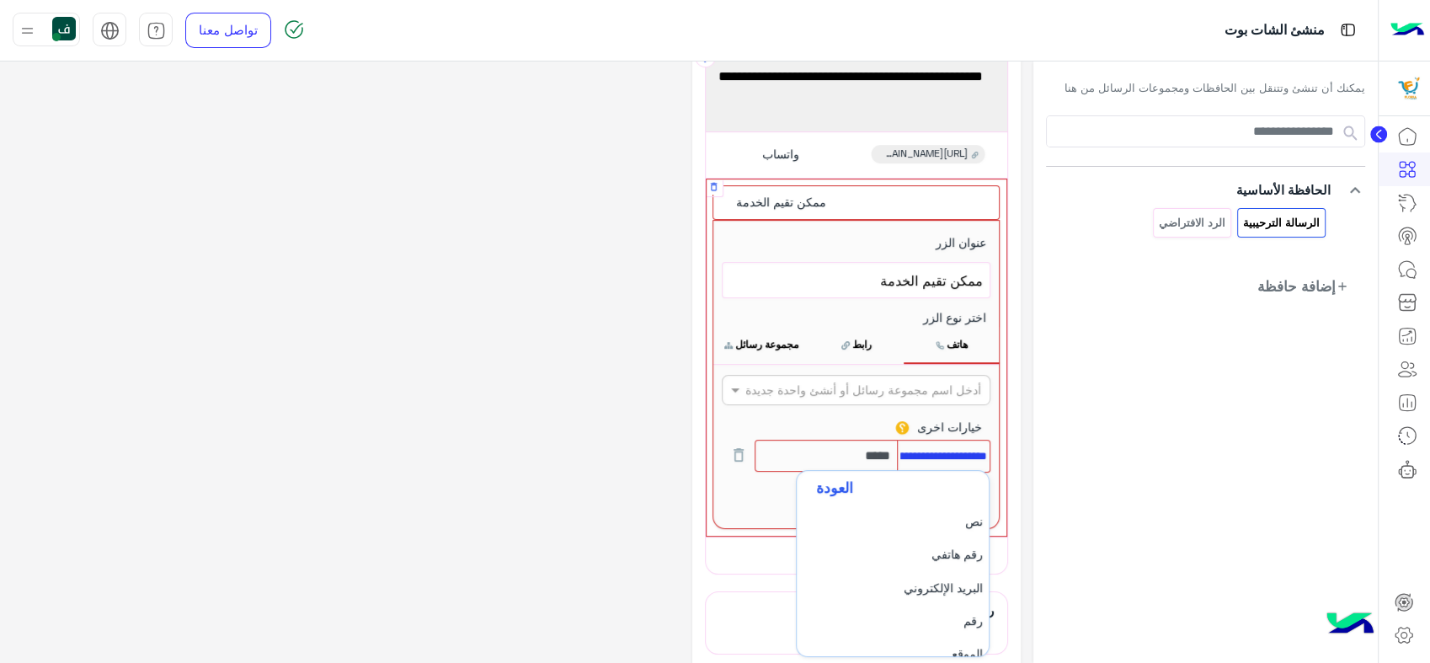
scroll to position [0, 0]
click at [772, 498] on div "إضافة متغير 4" at bounding box center [856, 495] width 269 height 21
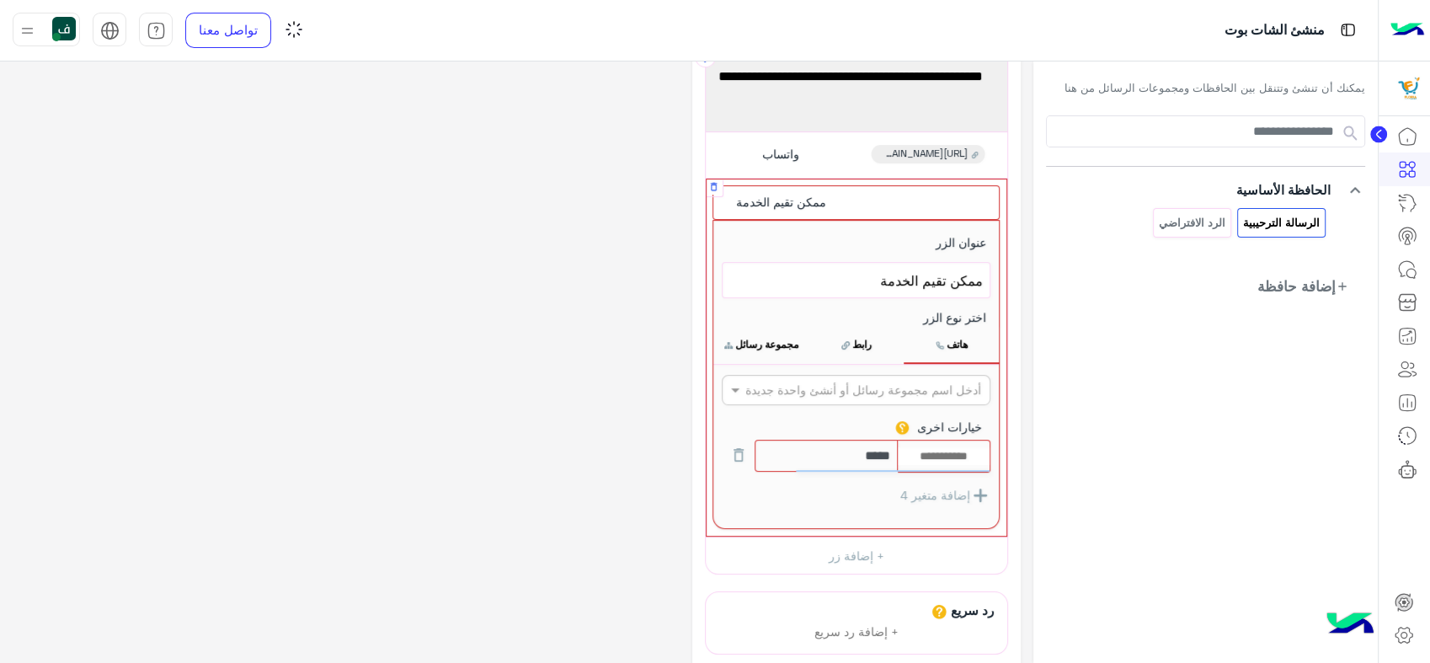
click at [959, 458] on input "text" at bounding box center [944, 456] width 92 height 19
paste input "**********"
click at [942, 489] on button "أضف متغير جديد" at bounding box center [892, 488] width 192 height 35
type input "**********"
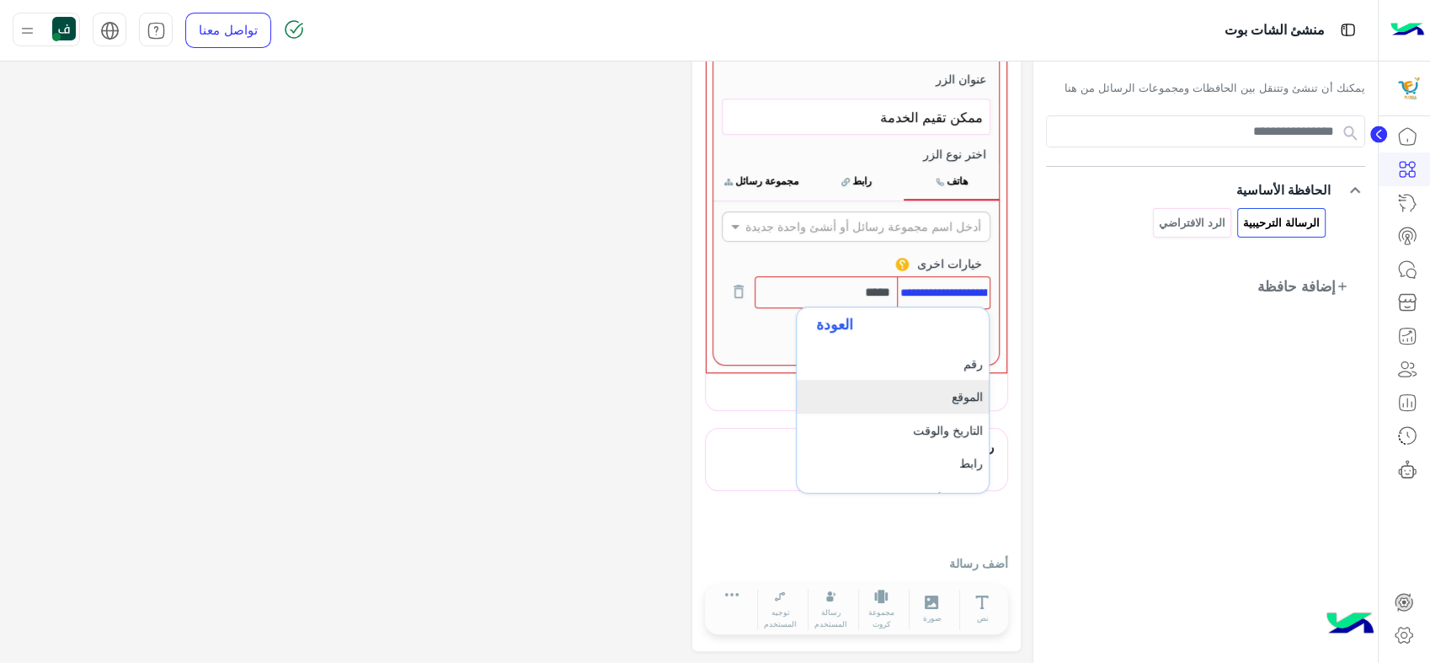
scroll to position [179, 0]
click at [916, 404] on li "تعبير نمطي" at bounding box center [892, 410] width 192 height 33
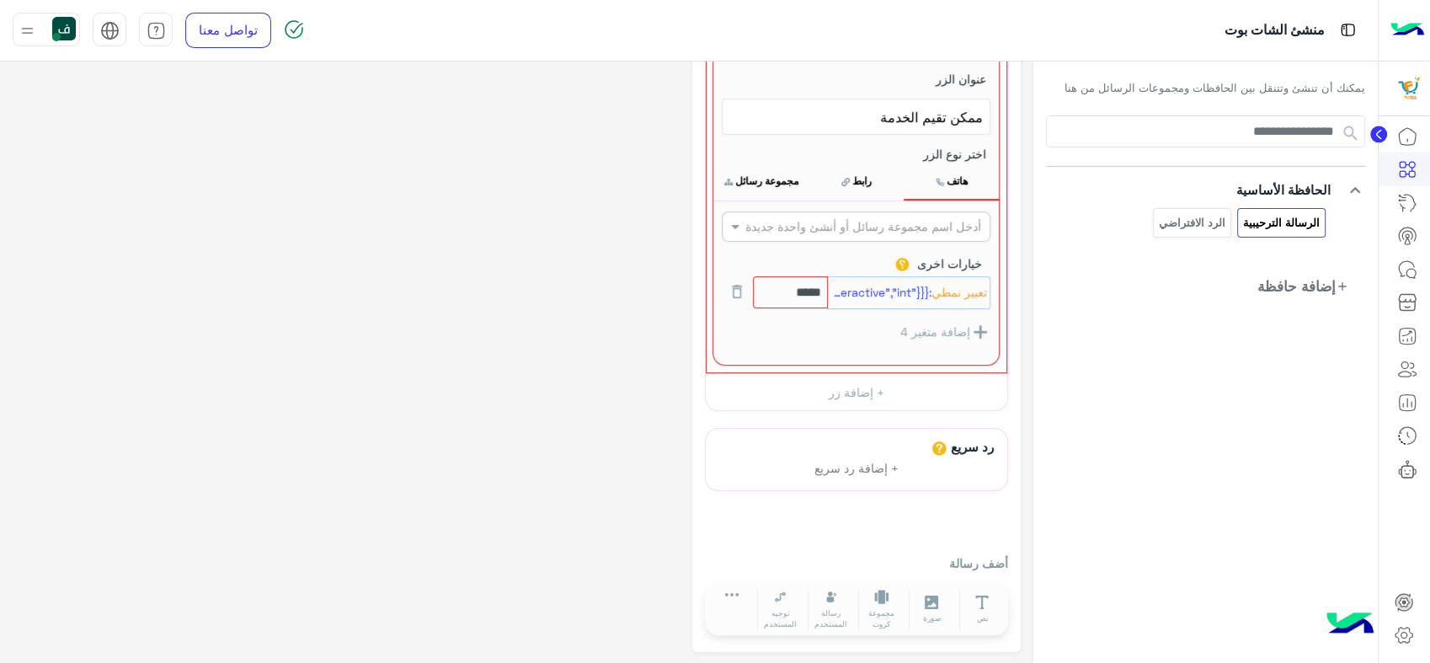
click at [945, 292] on span "تعبير نمطي" at bounding box center [959, 293] width 56 height 19
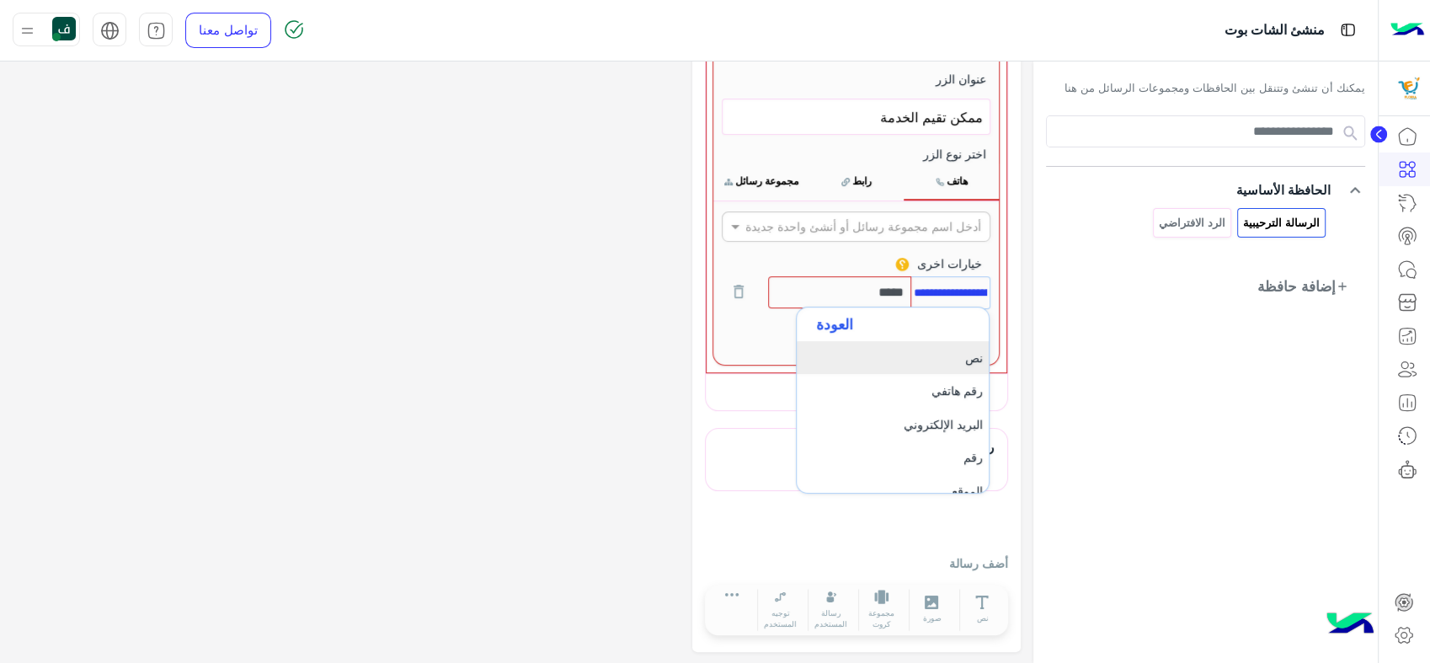
click at [963, 354] on li "نص" at bounding box center [892, 357] width 192 height 33
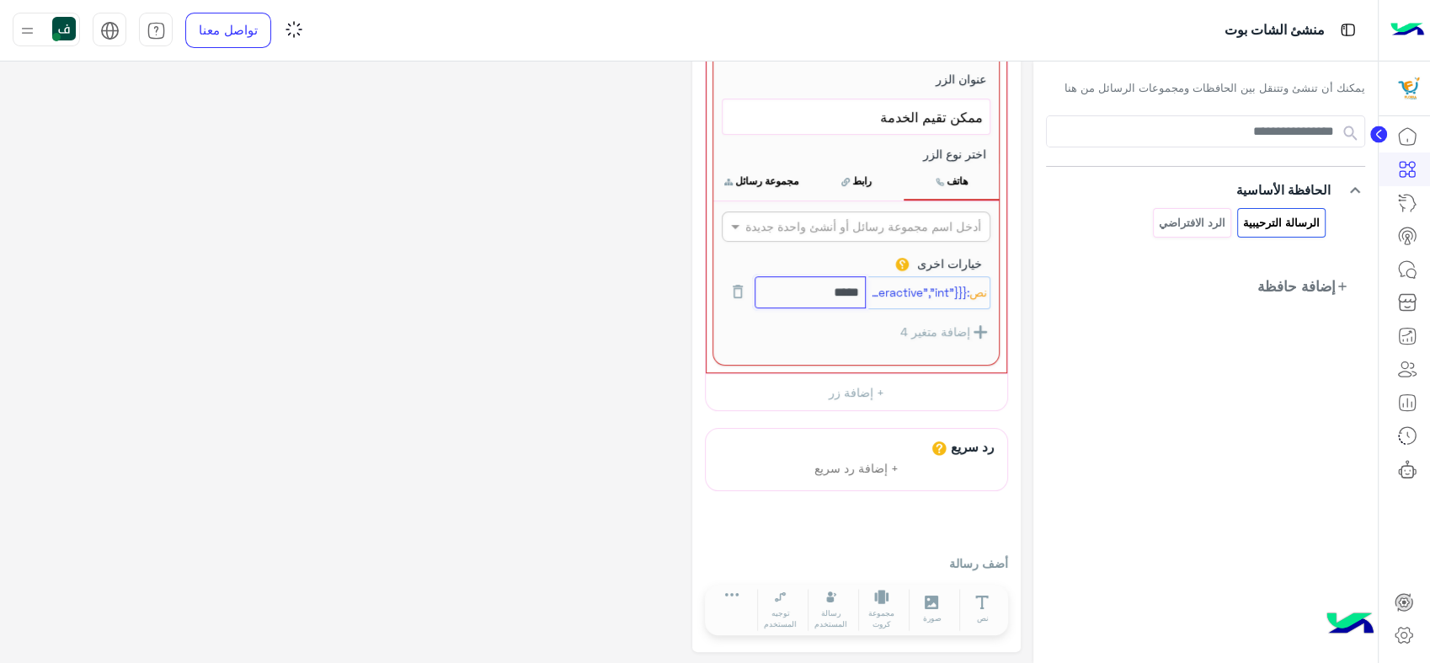
click at [813, 289] on input "*****" at bounding box center [810, 292] width 112 height 32
drag, startPoint x: 860, startPoint y: 322, endPoint x: 872, endPoint y: 322, distance: 11.8
click at [860, 322] on div "إضافة متغير 4" at bounding box center [856, 332] width 269 height 21
click at [983, 293] on span "نص" at bounding box center [978, 293] width 18 height 19
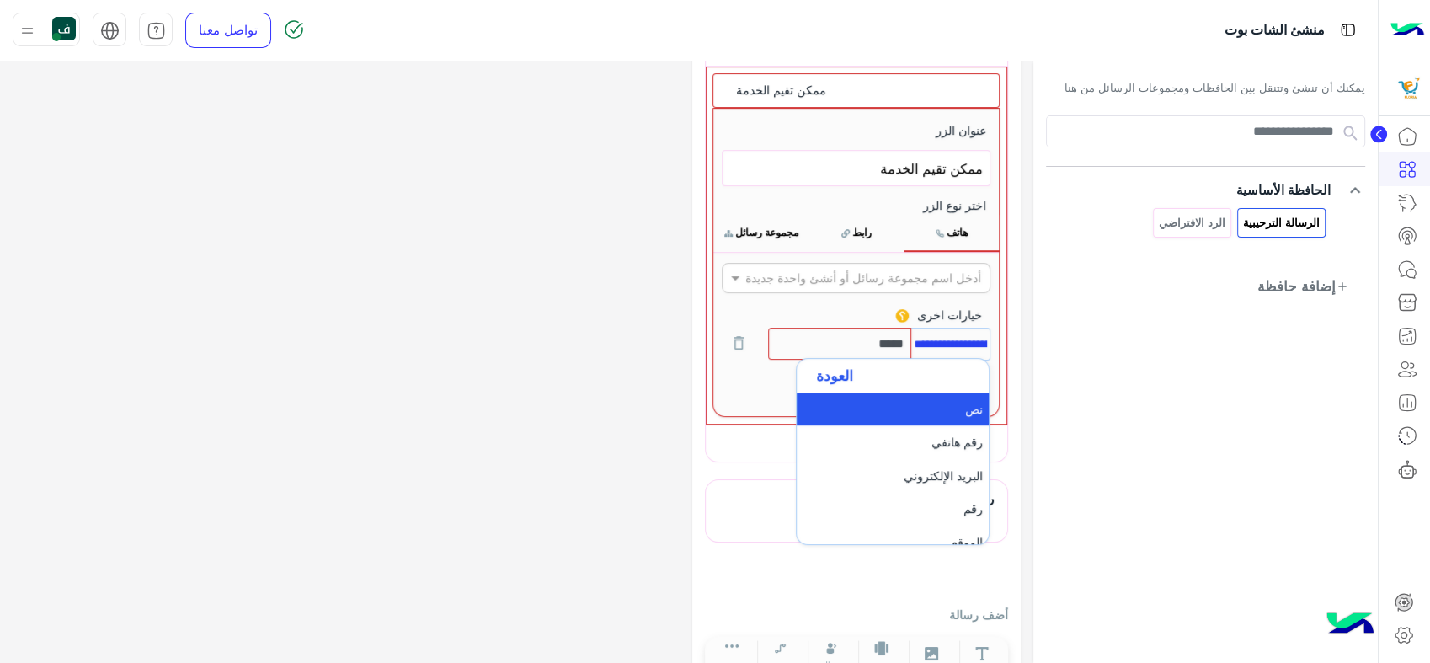
scroll to position [163, 0]
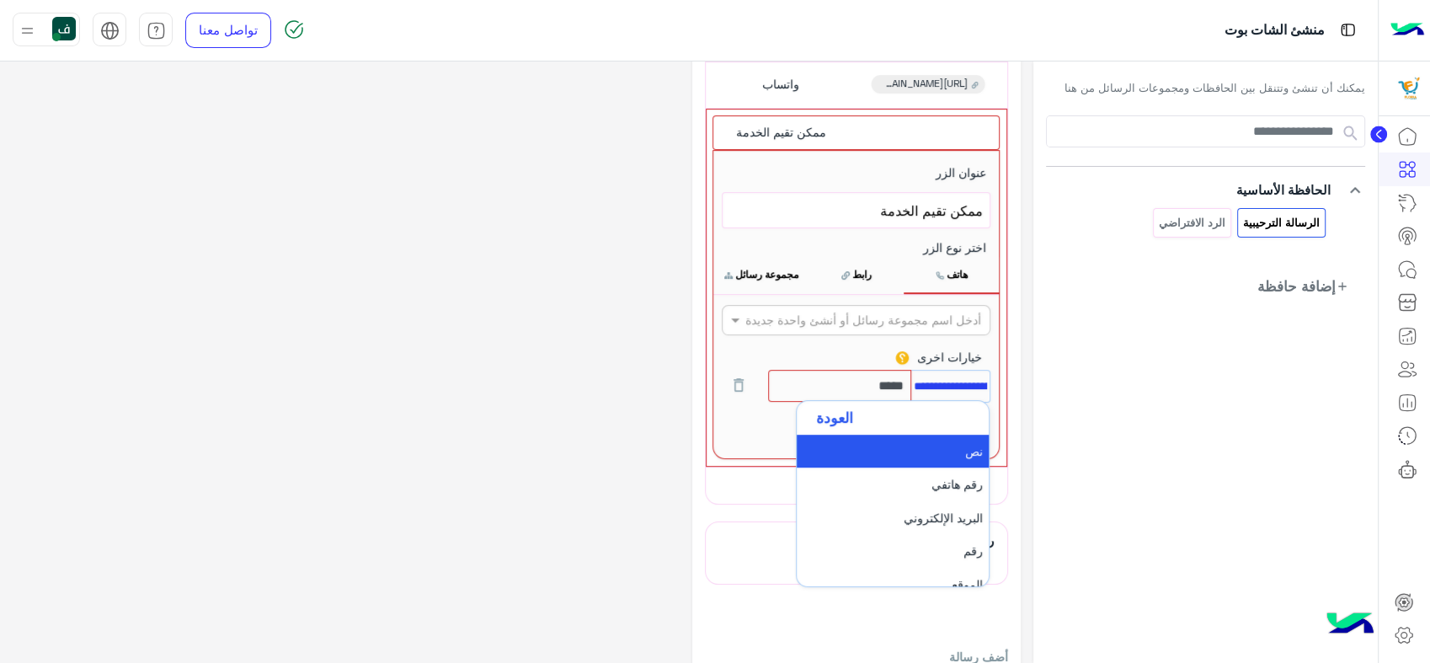
click at [1057, 411] on div "يمكنك أن تنشئ وتتنقل بين الحافظات ومجموعات الرسائل من هنا keyboard_arrow_down ا…" at bounding box center [1205, 367] width 344 height 612
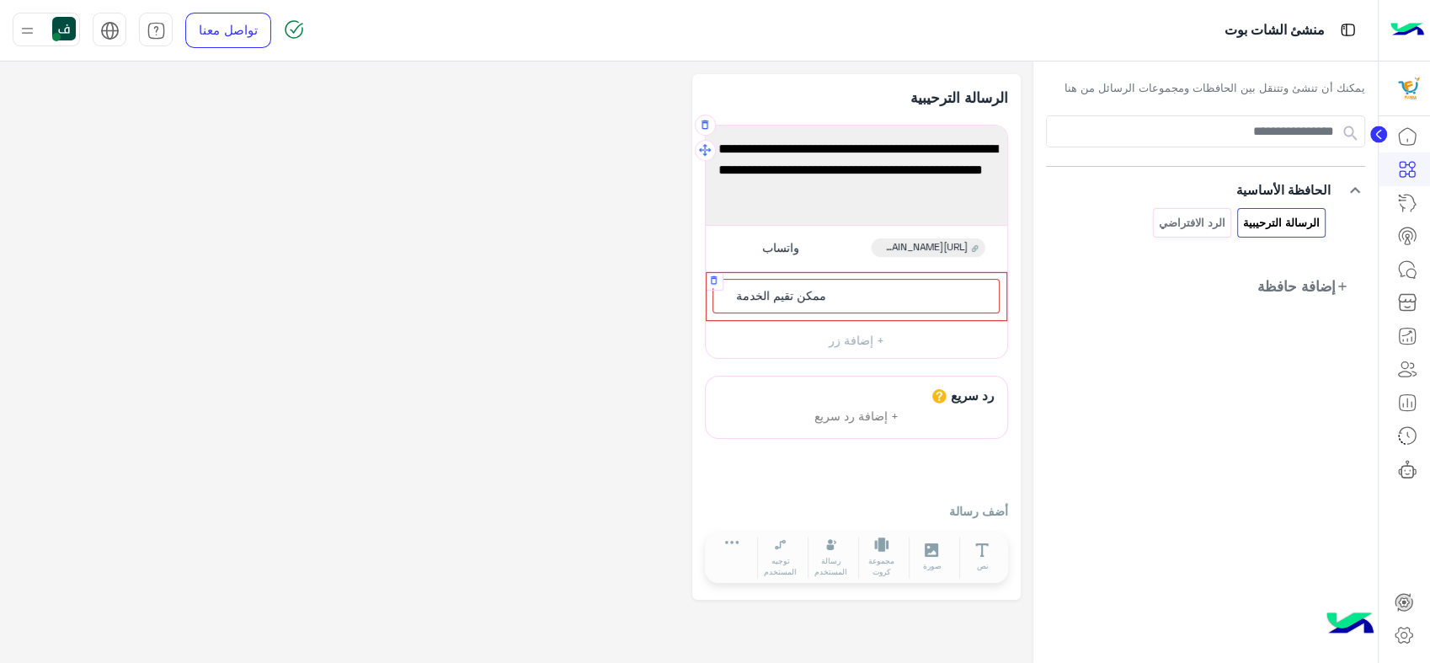
click at [796, 298] on span "ممكن تقيم الخدمة" at bounding box center [781, 295] width 90 height 15
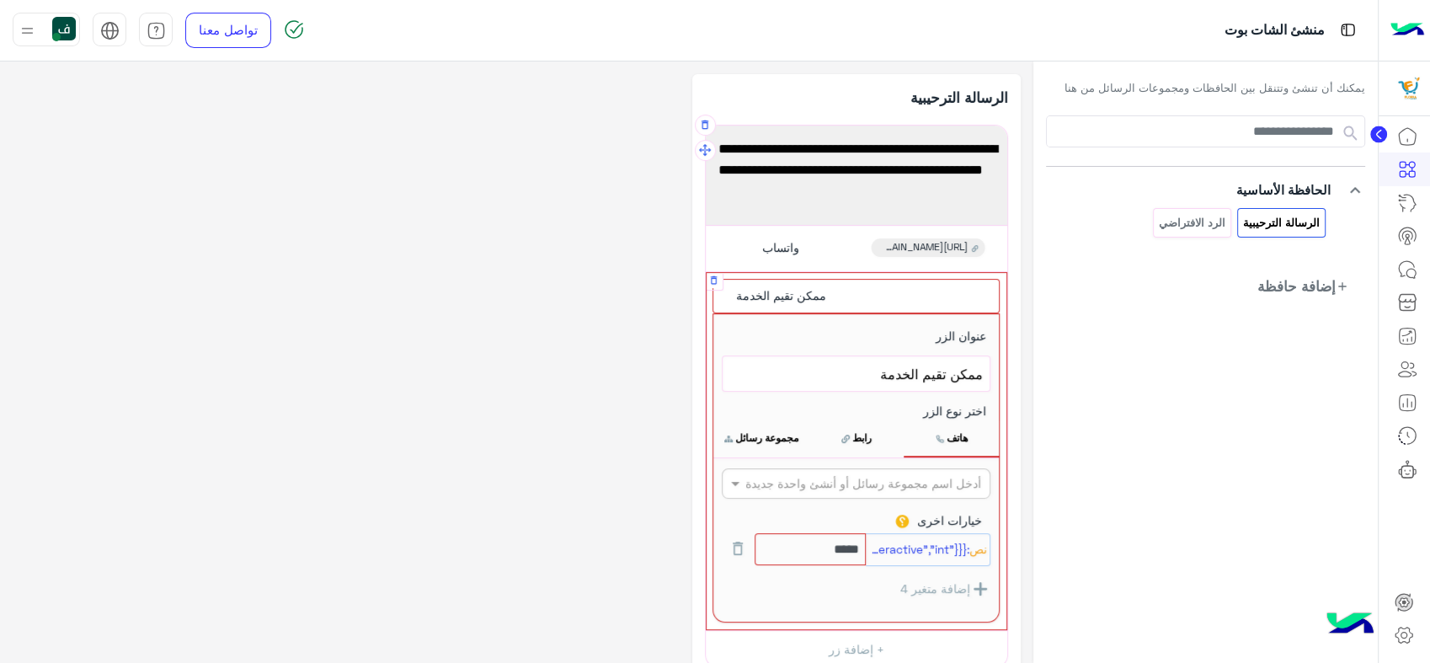
click at [866, 428] on button "رابط" at bounding box center [855, 437] width 95 height 35
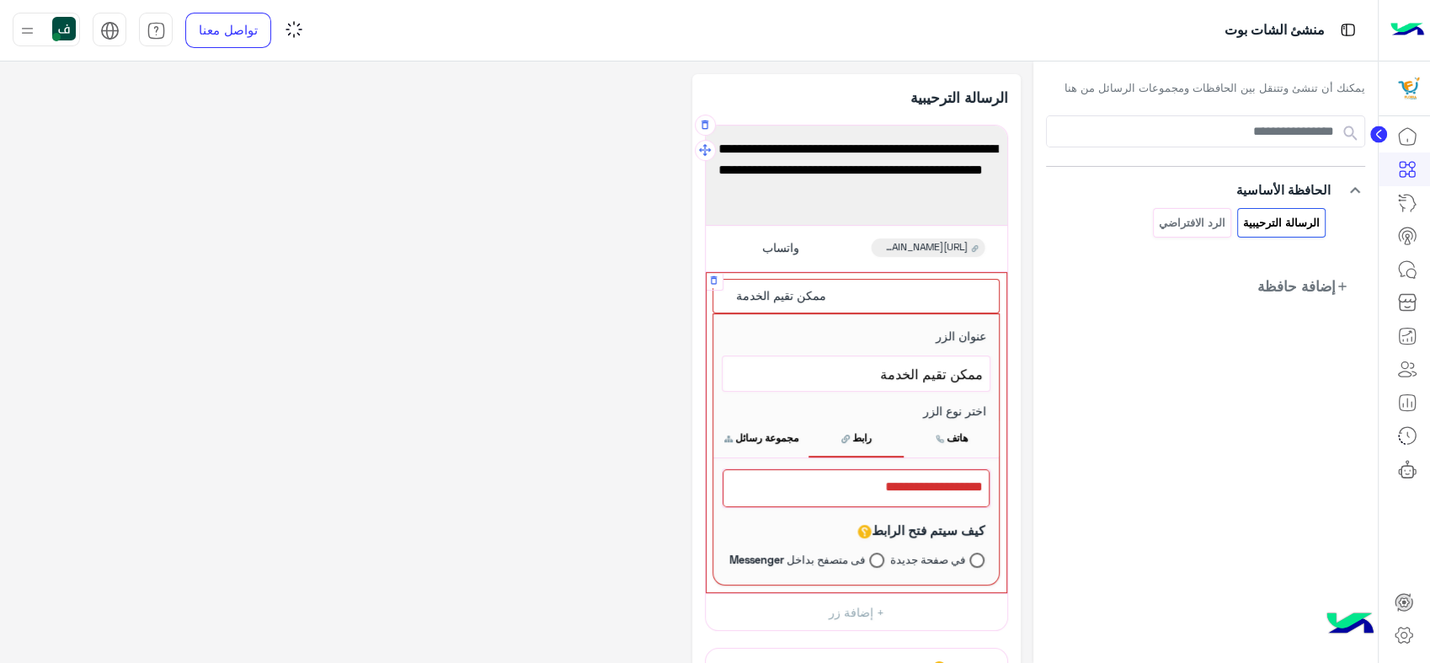
click at [768, 434] on button "مجموعة رسائل" at bounding box center [760, 437] width 95 height 35
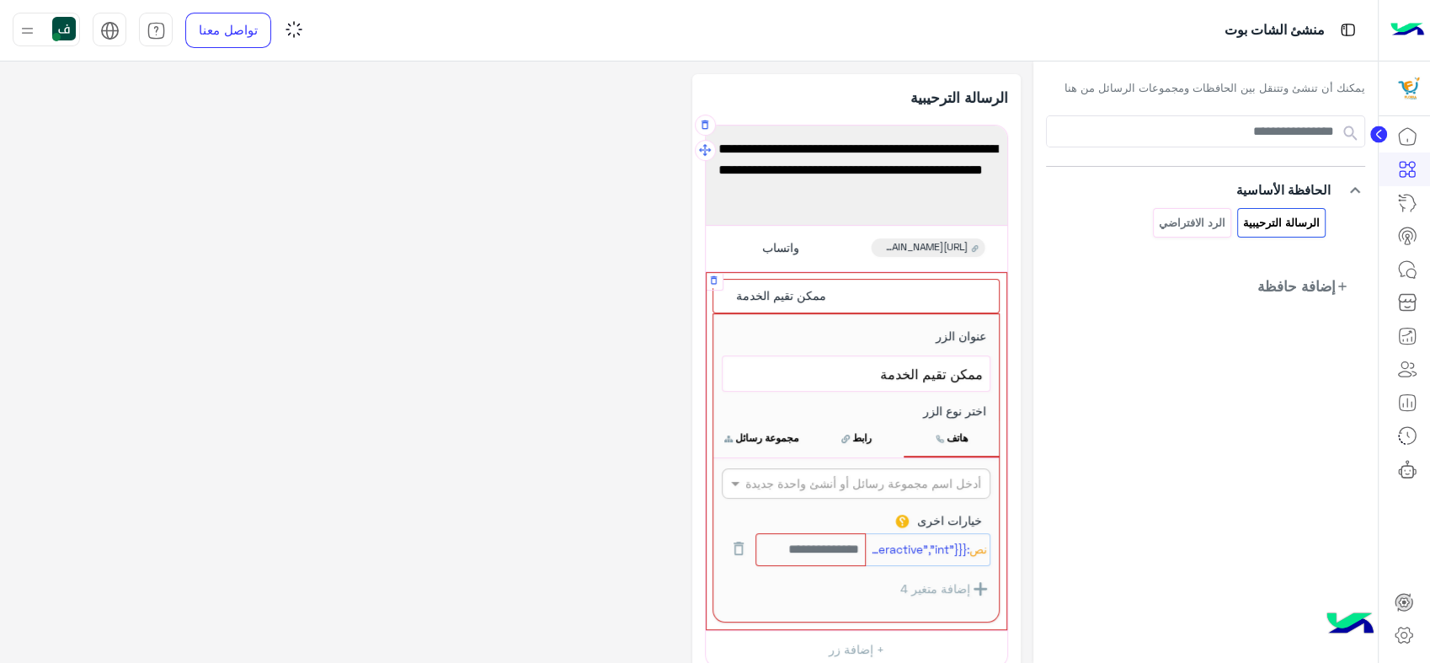
click at [794, 480] on input "text" at bounding box center [883, 484] width 194 height 18
click at [1015, 481] on div "**********" at bounding box center [856, 491] width 328 height 834
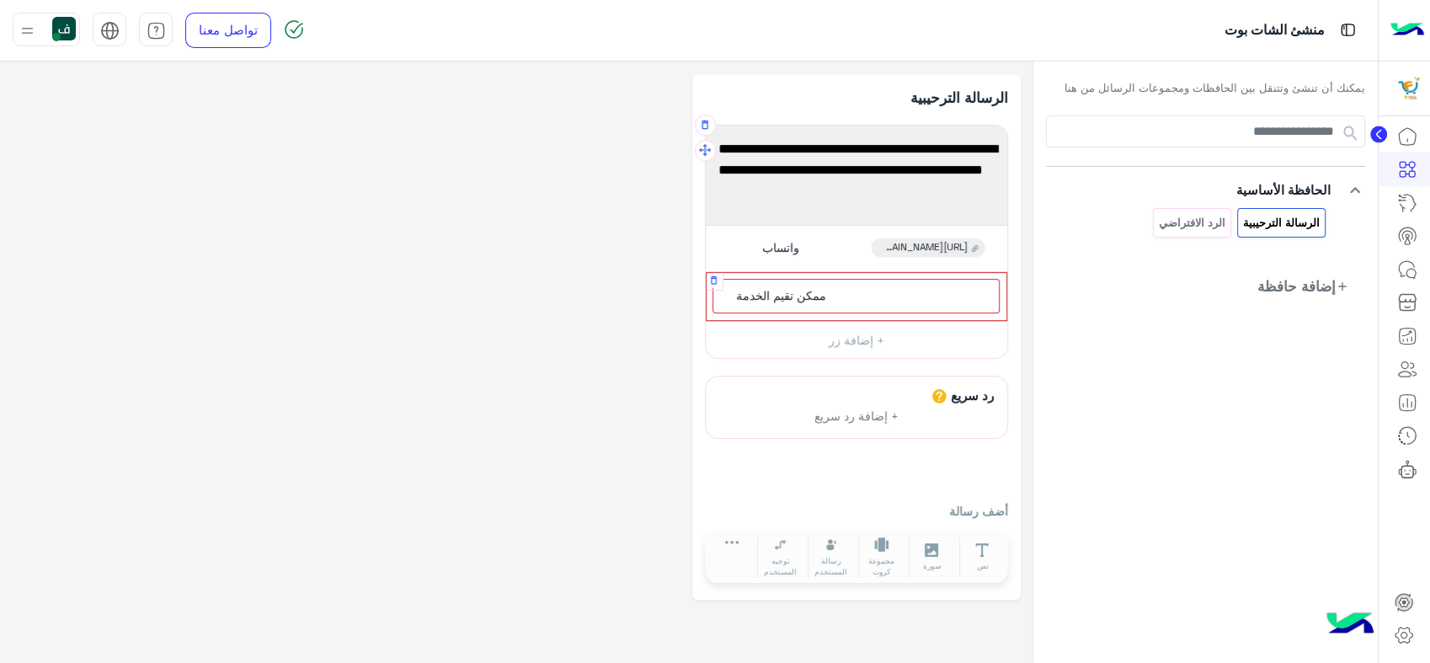
click at [869, 290] on div "ممكن تقيم الخدمة" at bounding box center [855, 296] width 287 height 35
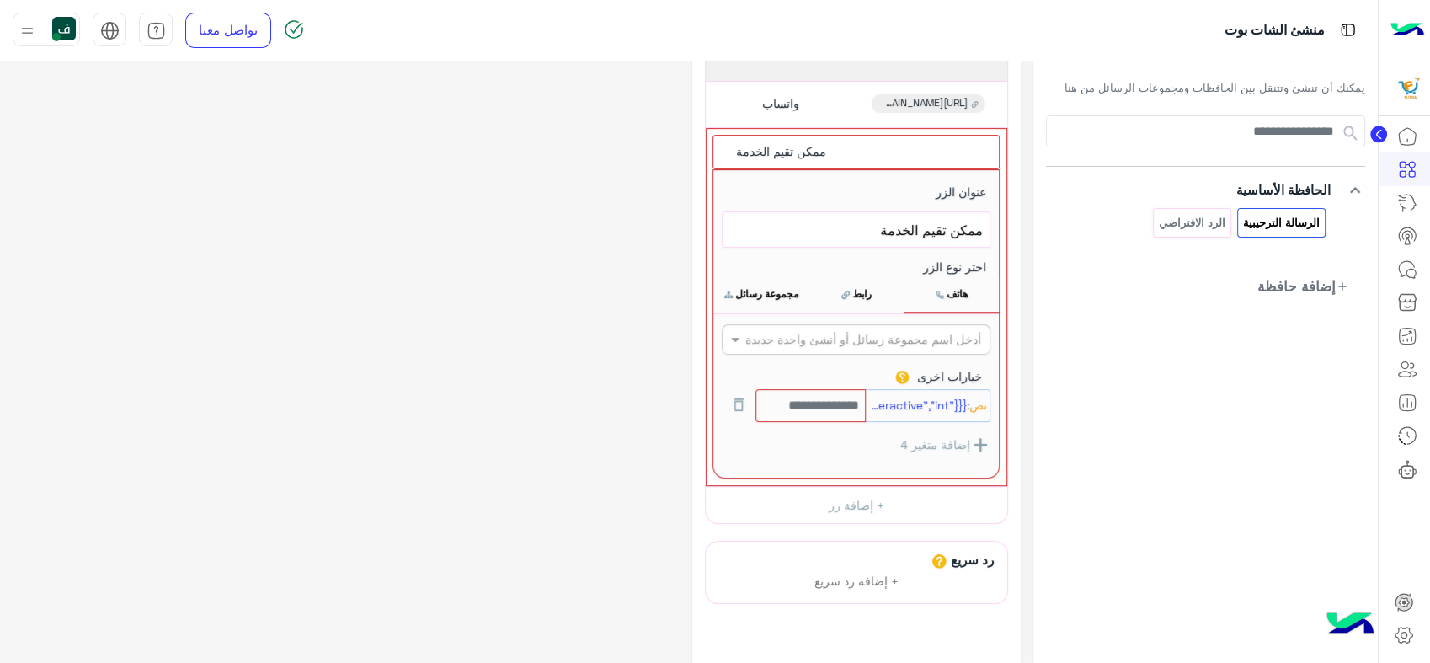
scroll to position [257, 0]
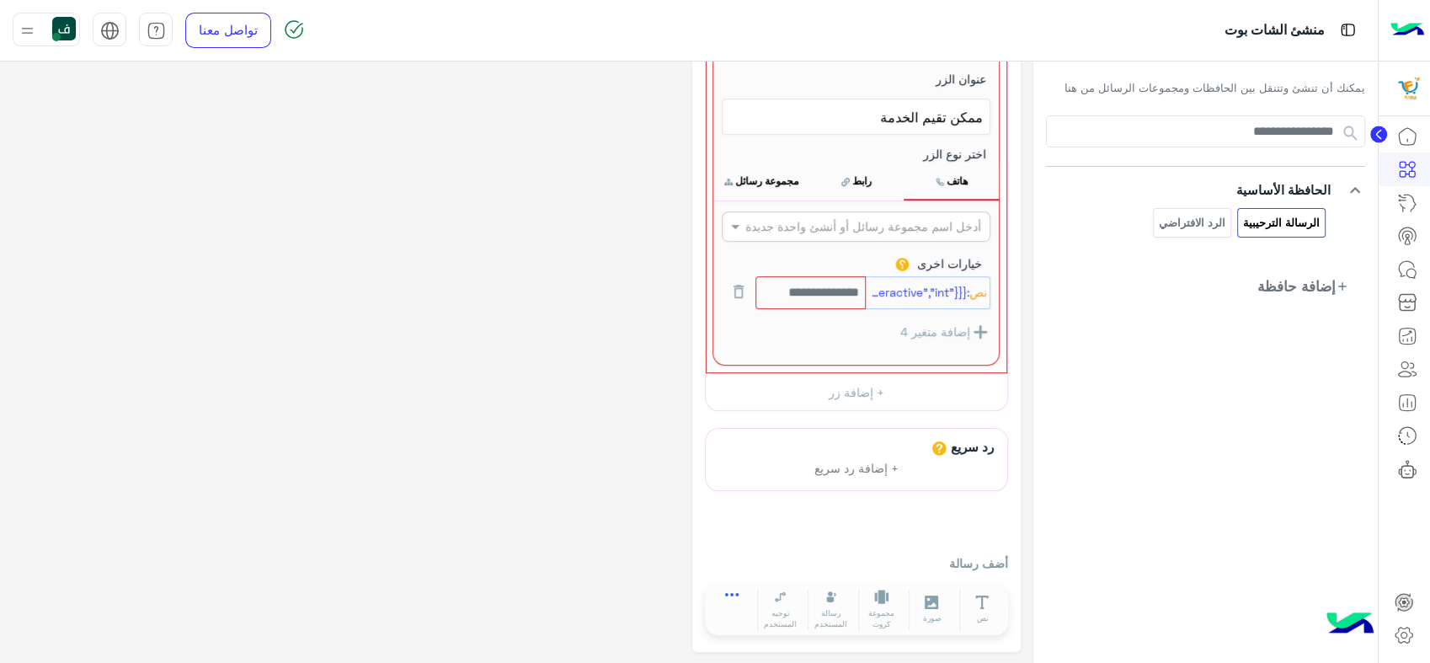
click at [728, 589] on button at bounding box center [731, 598] width 47 height 19
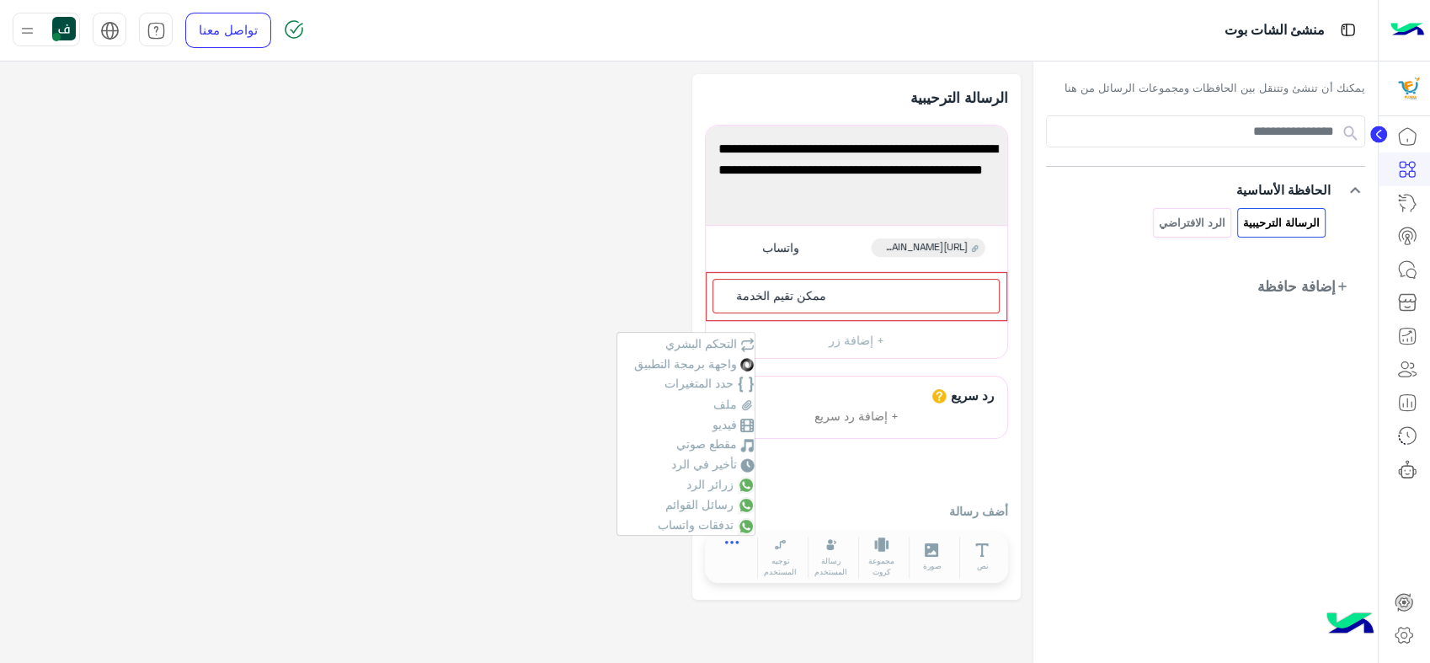
scroll to position [0, 0]
click at [707, 488] on span "زرائر الرد" at bounding box center [709, 484] width 47 height 14
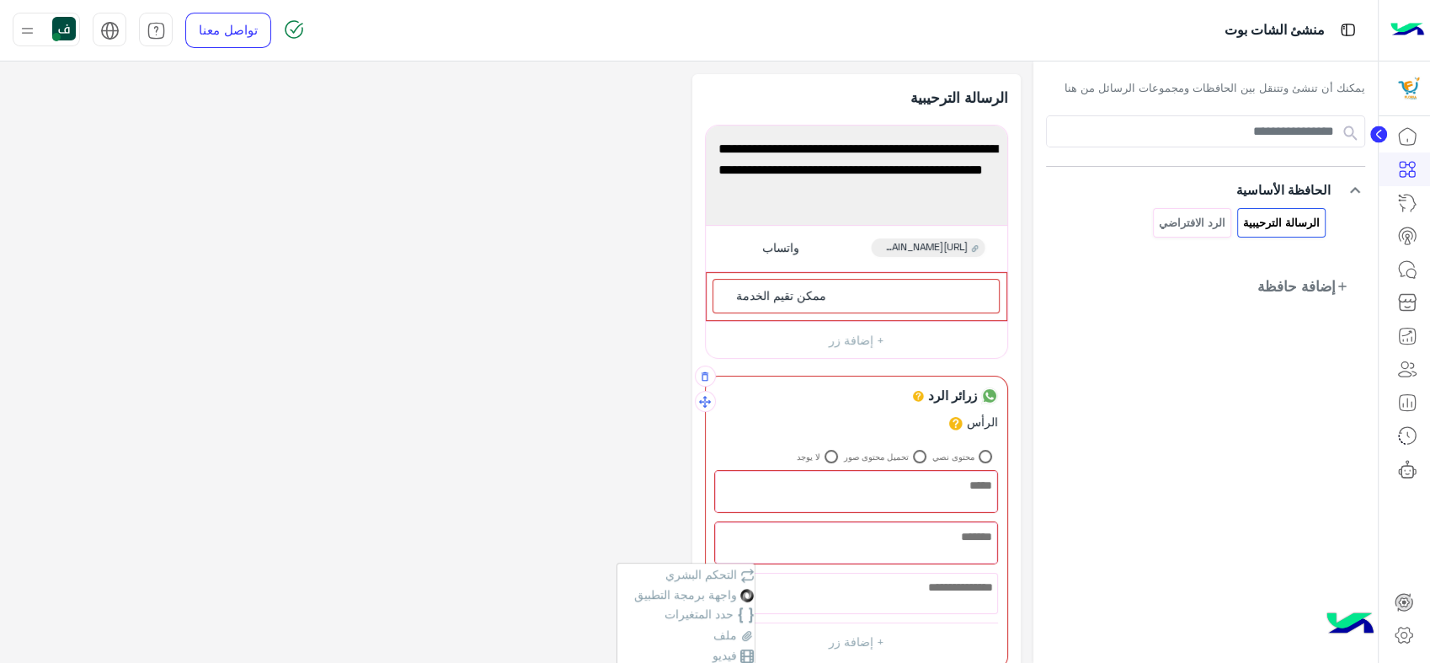
scroll to position [179, 0]
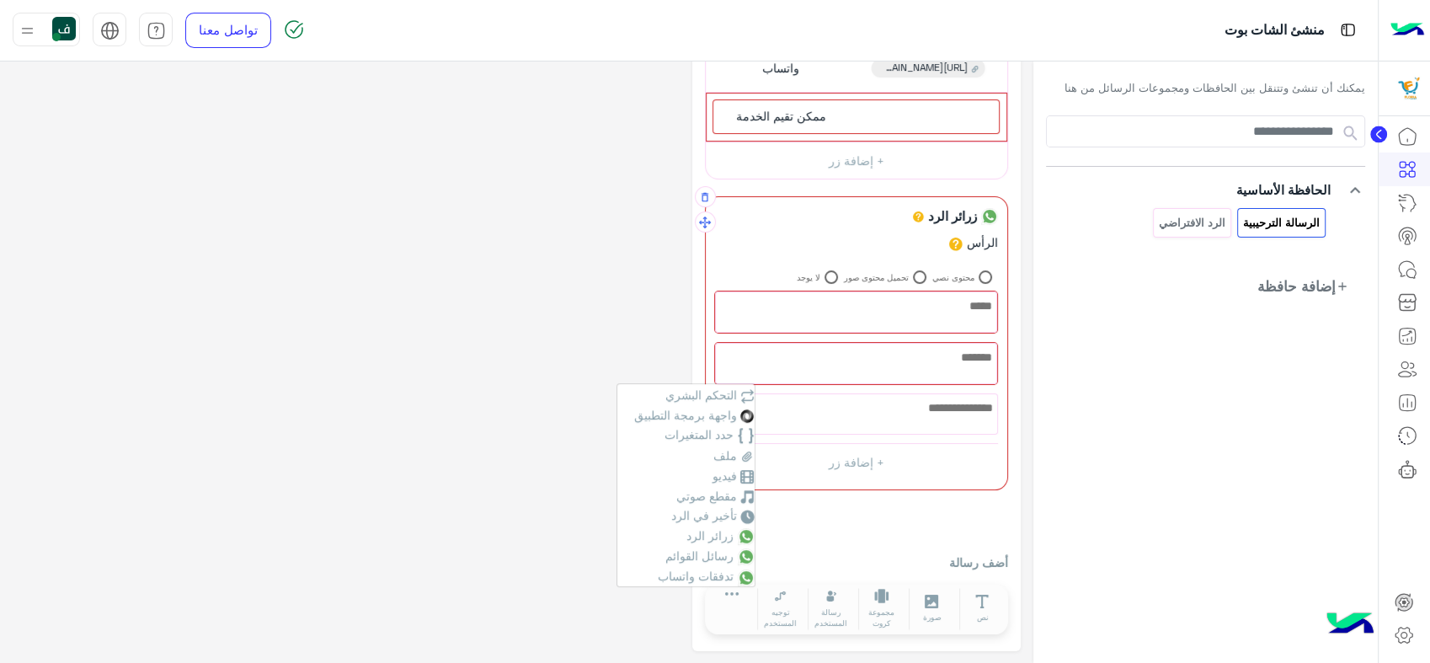
click at [918, 368] on div at bounding box center [856, 364] width 280 height 40
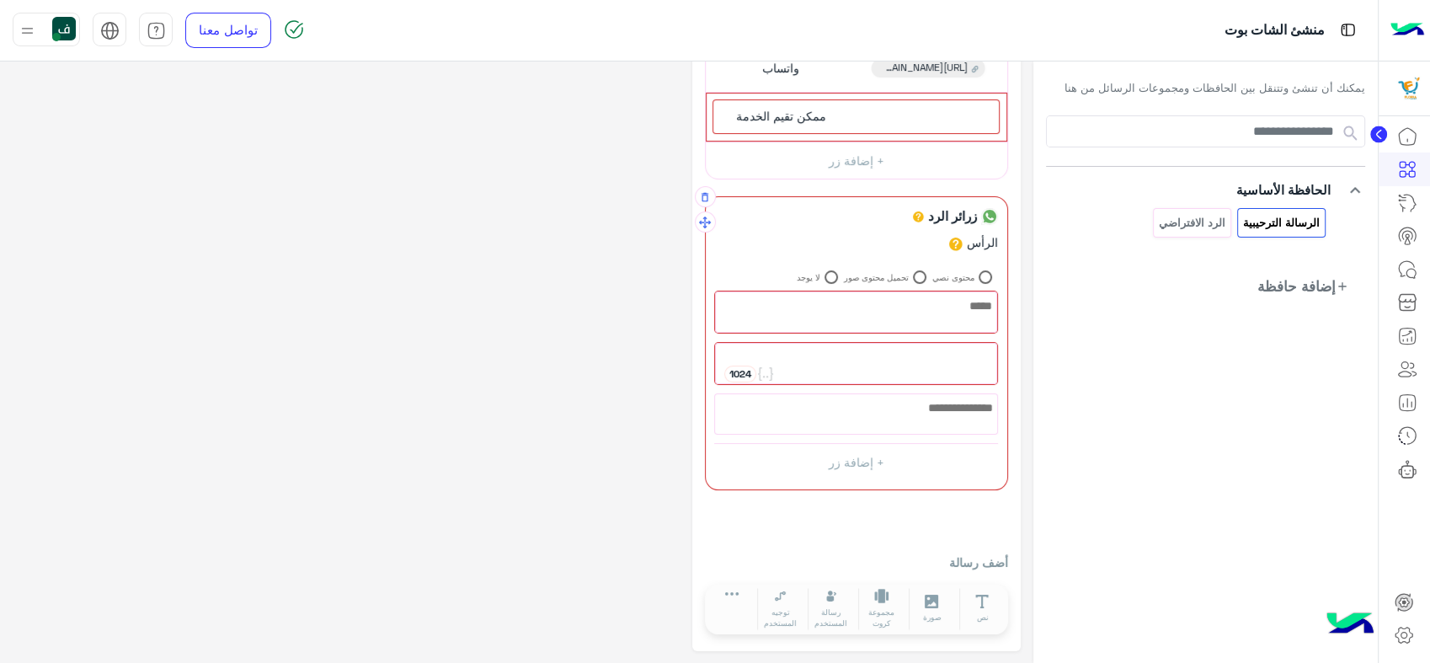
paste textarea "**********"
type textarea "**********"
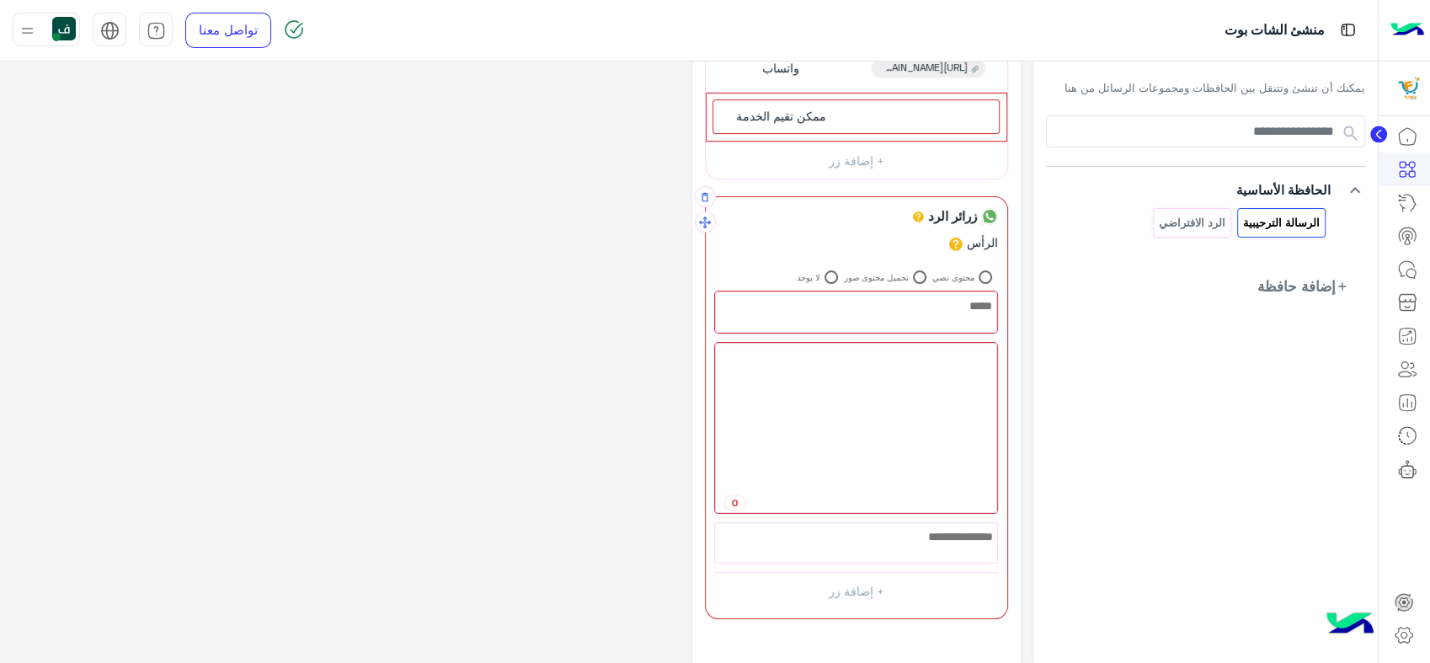
scroll to position [0, 0]
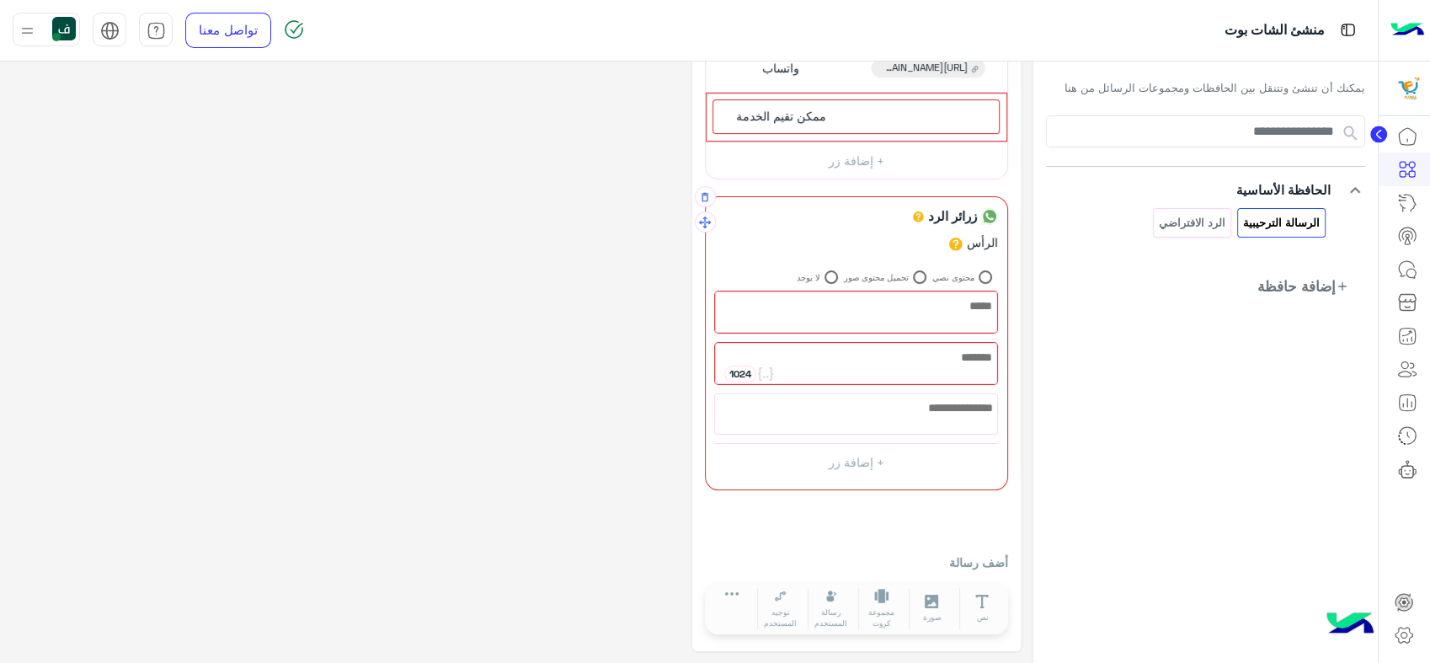
click at [900, 276] on label "تحميل محتوى صور" at bounding box center [885, 276] width 83 height 13
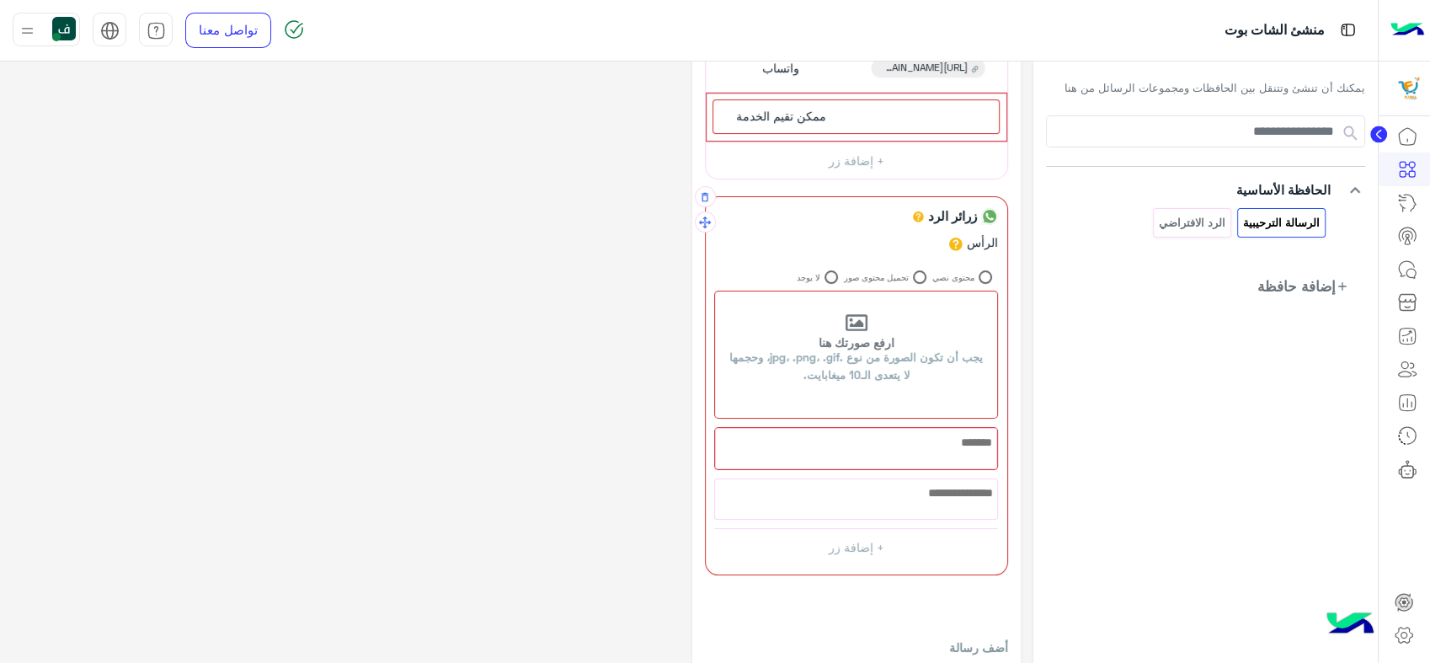
click at [802, 275] on label "لا يوجد" at bounding box center [816, 276] width 41 height 13
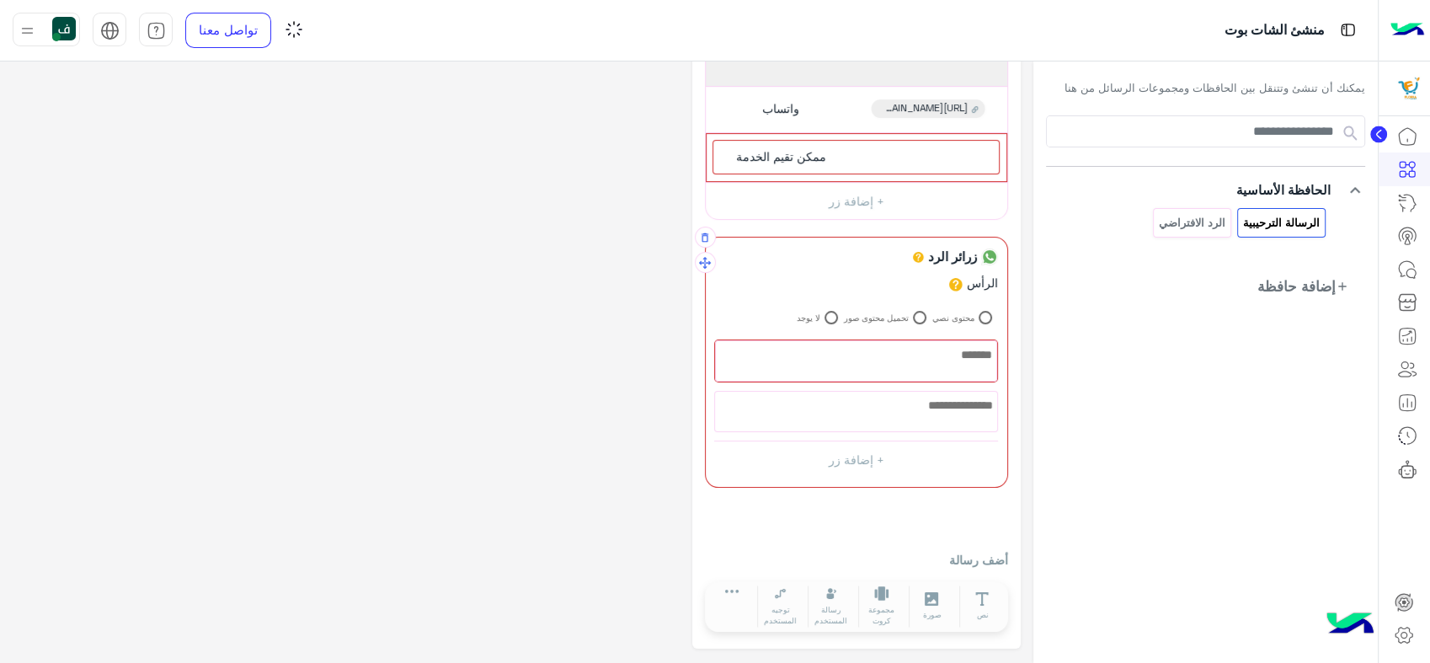
scroll to position [137, 0]
click at [916, 402] on div at bounding box center [856, 413] width 282 height 40
click at [710, 244] on button "button" at bounding box center [705, 238] width 21 height 21
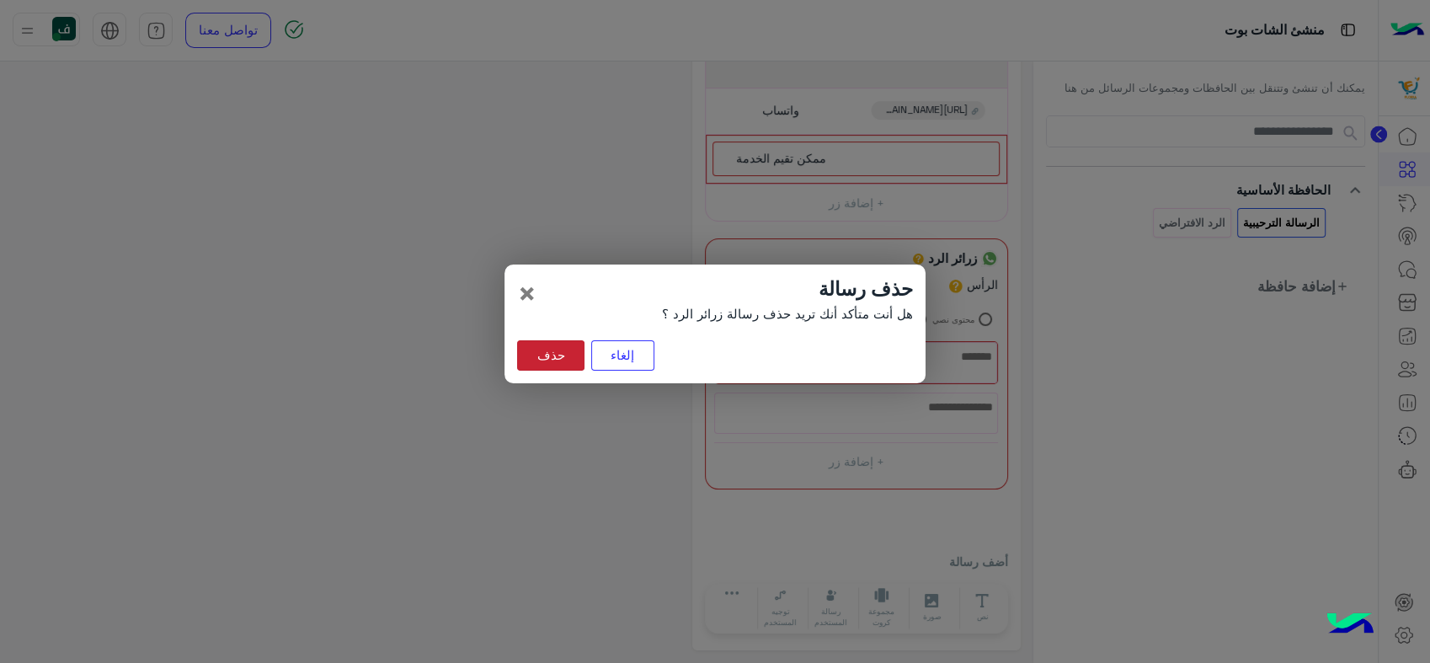
click at [526, 357] on button "حذف" at bounding box center [550, 355] width 67 height 30
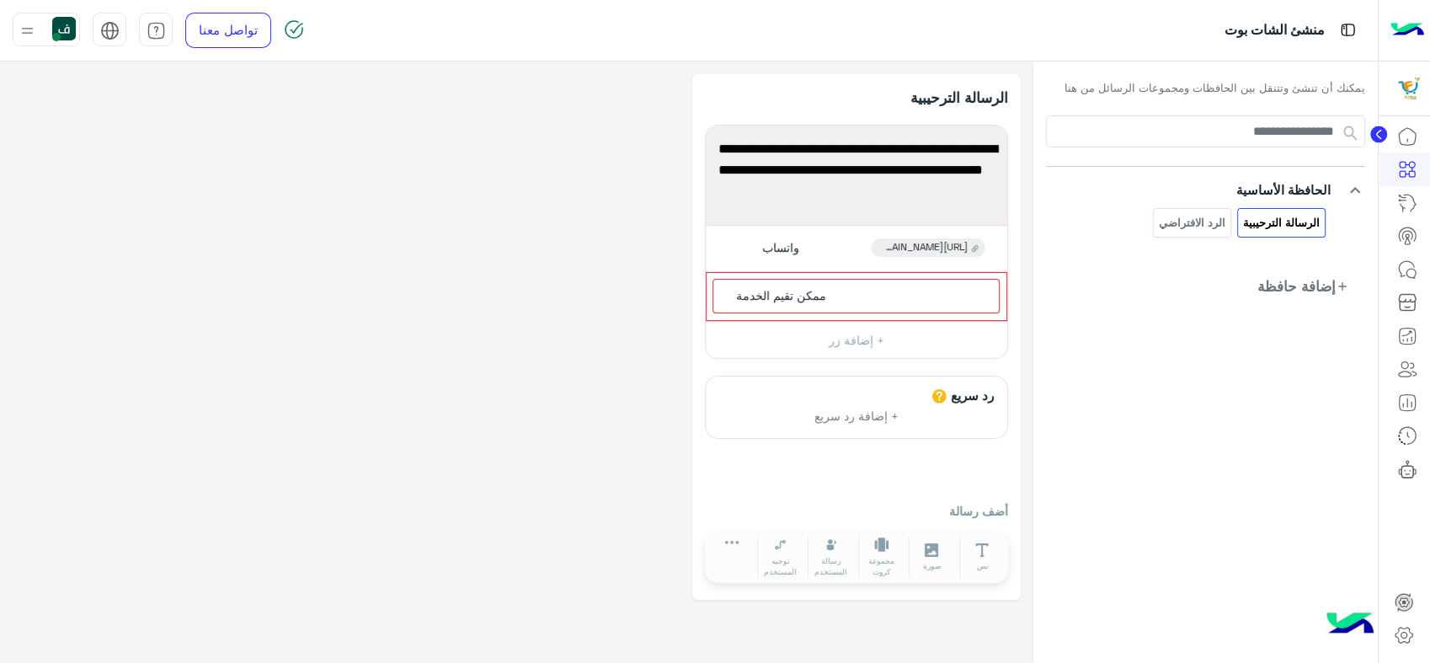
scroll to position [0, 0]
click at [850, 303] on div "ممكن تقيم الخدمة" at bounding box center [855, 296] width 287 height 35
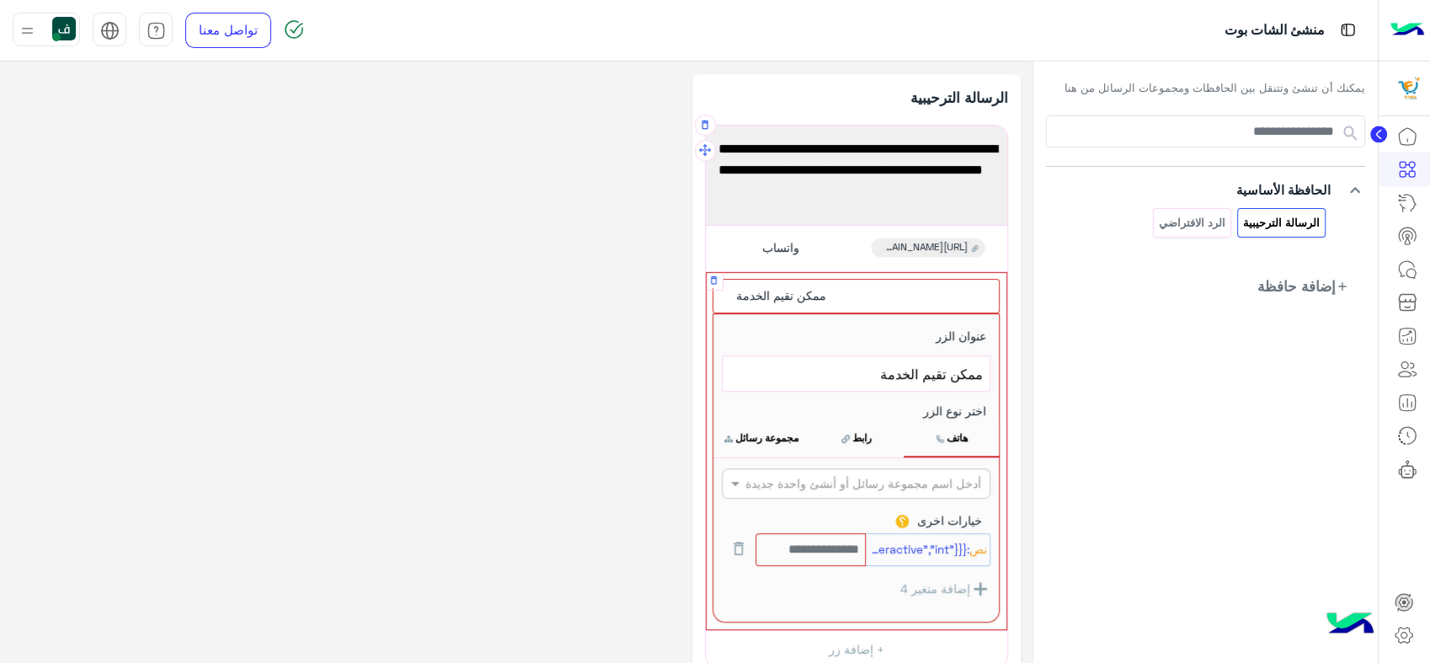
click at [850, 303] on div "ممكن تقيم الخدمة" at bounding box center [855, 296] width 287 height 35
click at [461, 309] on div "**********" at bounding box center [517, 491] width 1008 height 834
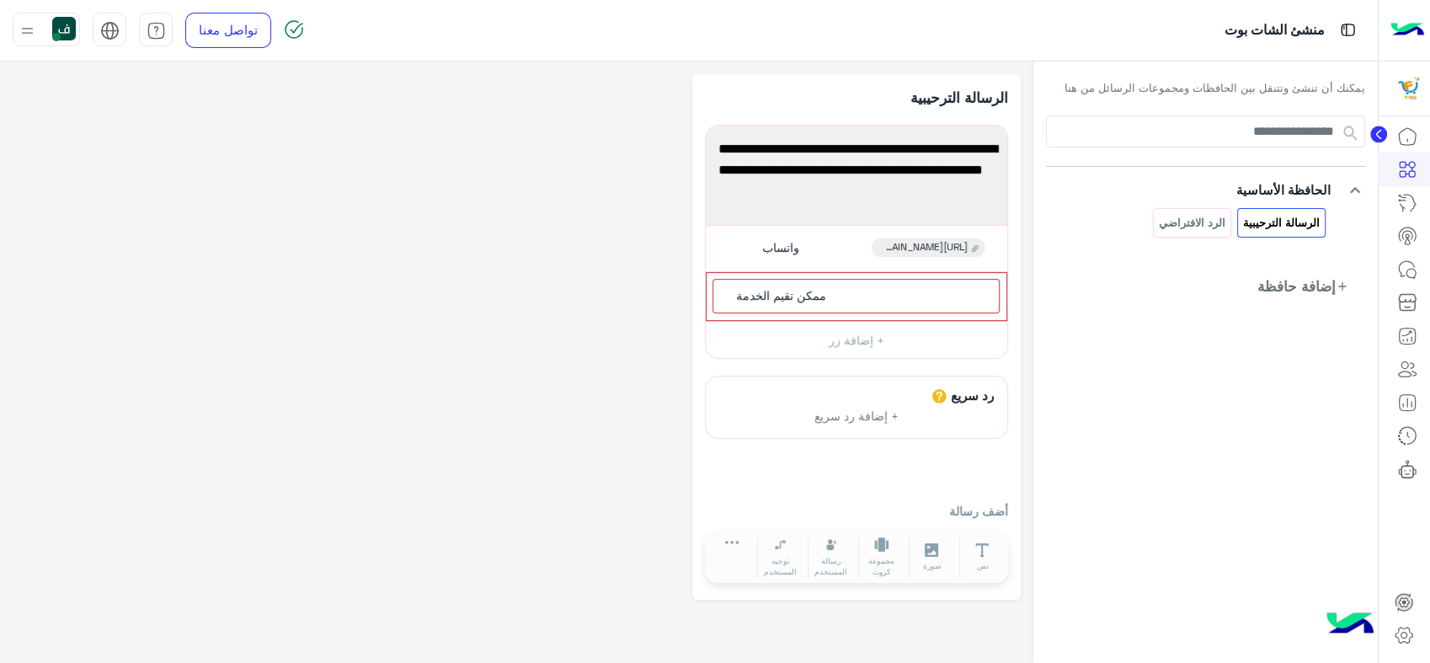
click at [264, 200] on div "**********" at bounding box center [517, 336] width 1008 height 525
click at [15, 31] on div at bounding box center [46, 30] width 67 height 34
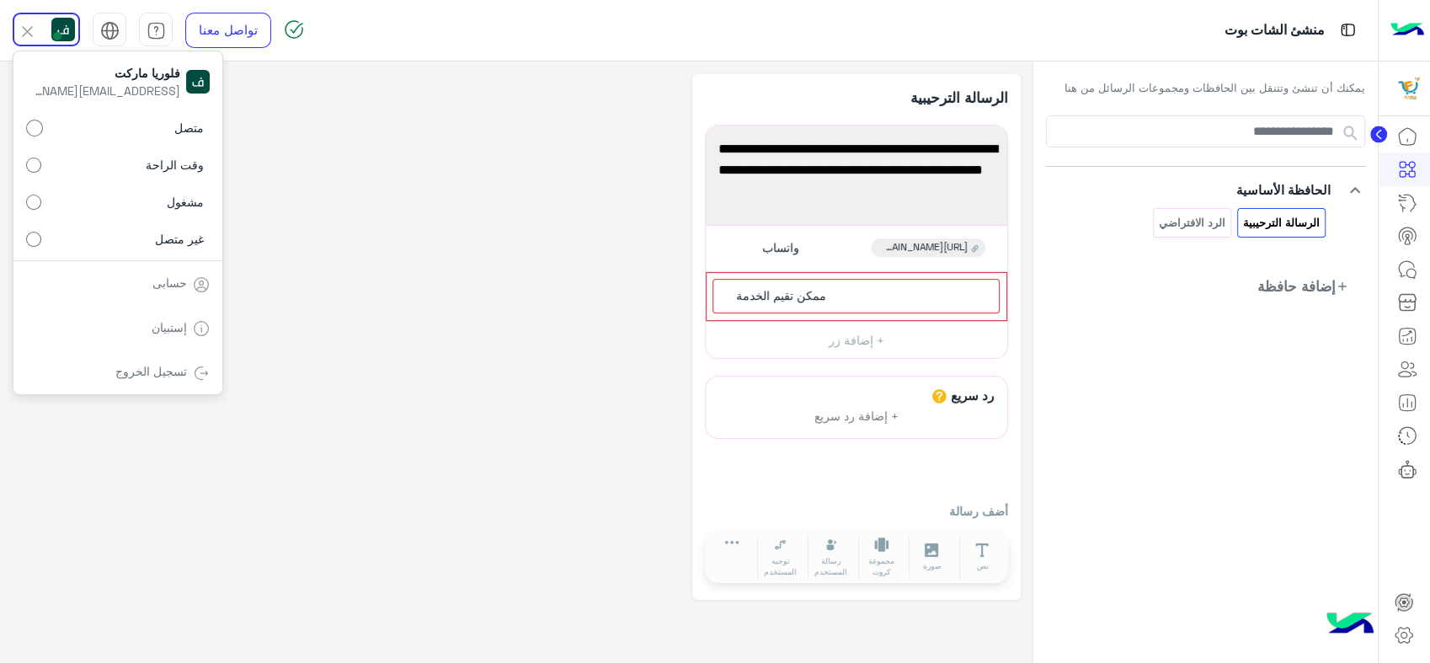
click at [386, 141] on div "**********" at bounding box center [517, 336] width 1008 height 525
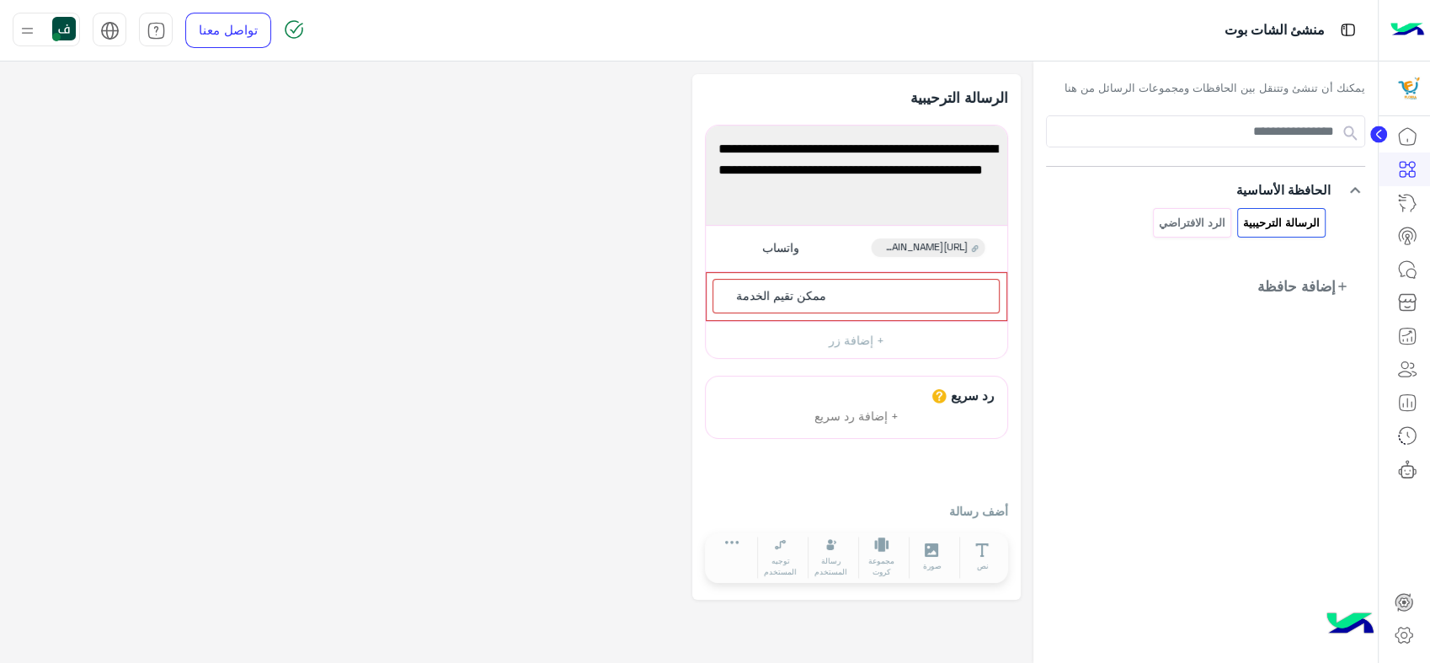
click at [572, 320] on div "**********" at bounding box center [517, 336] width 1008 height 525
click at [1417, 271] on link at bounding box center [1406, 270] width 45 height 34
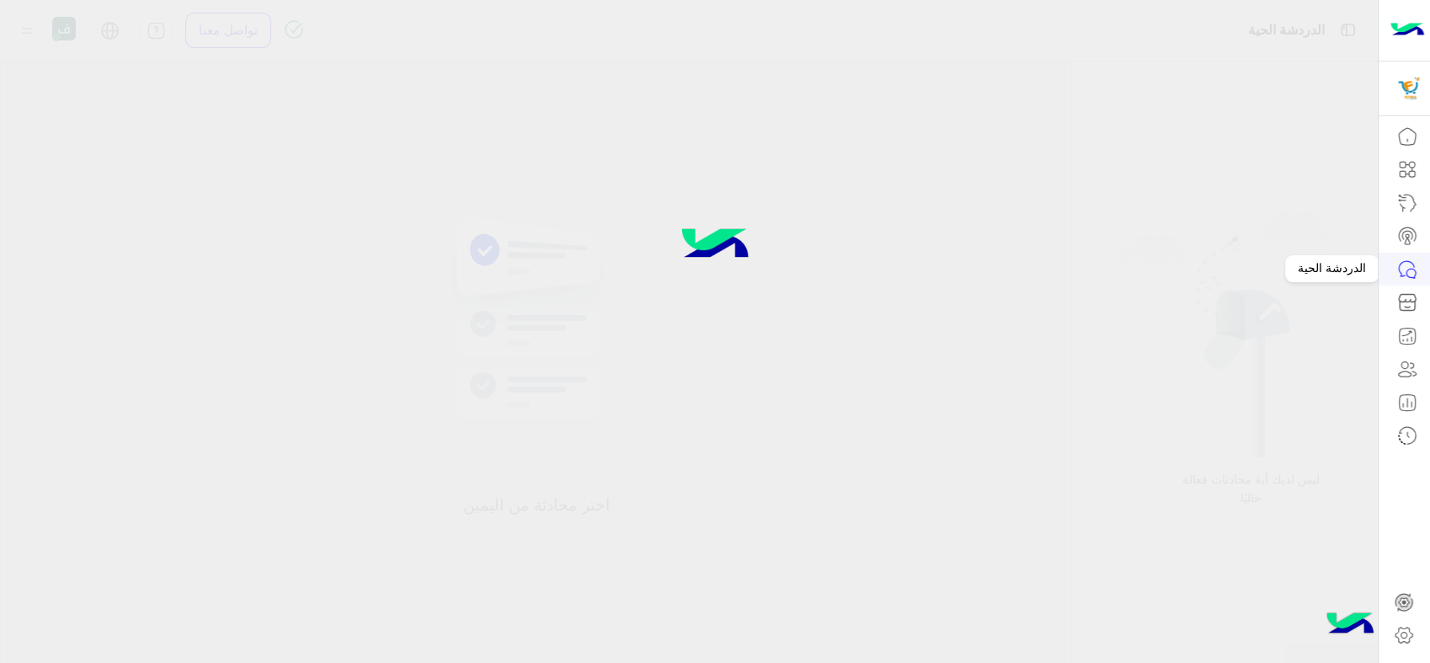
click at [1414, 269] on icon at bounding box center [1407, 269] width 20 height 20
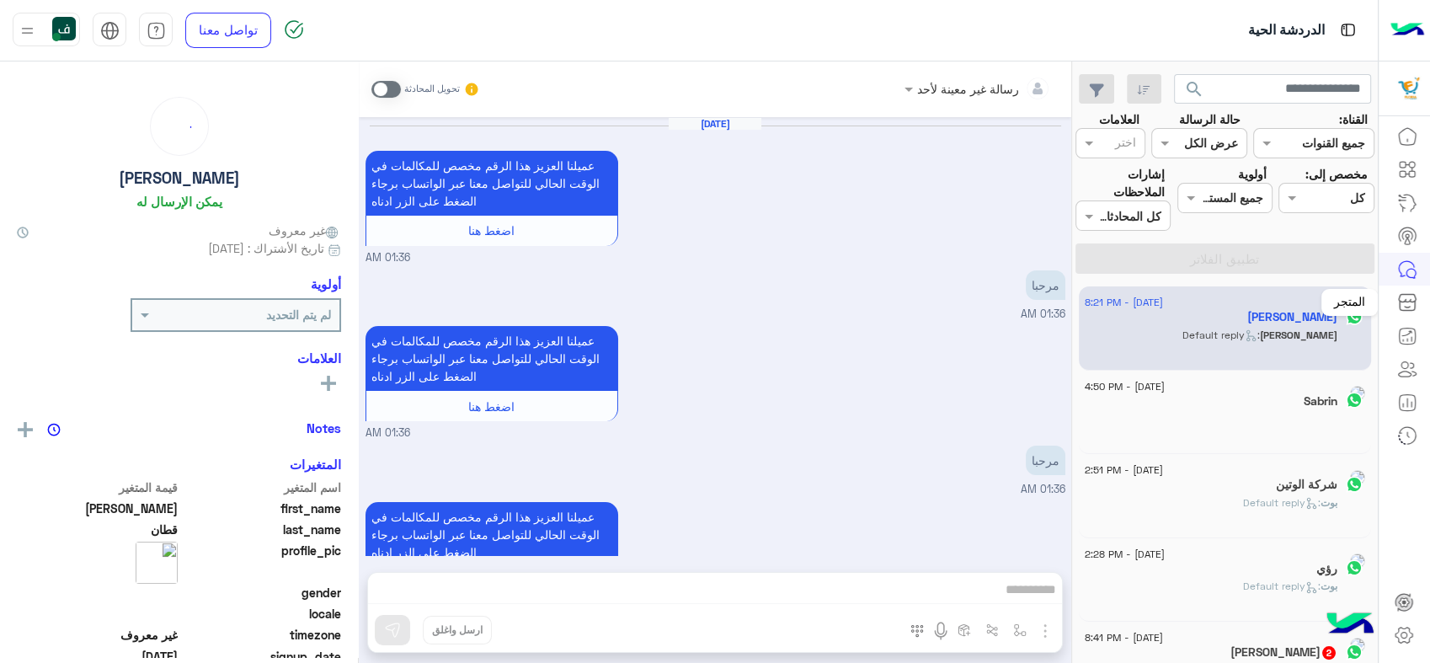
scroll to position [1352, 0]
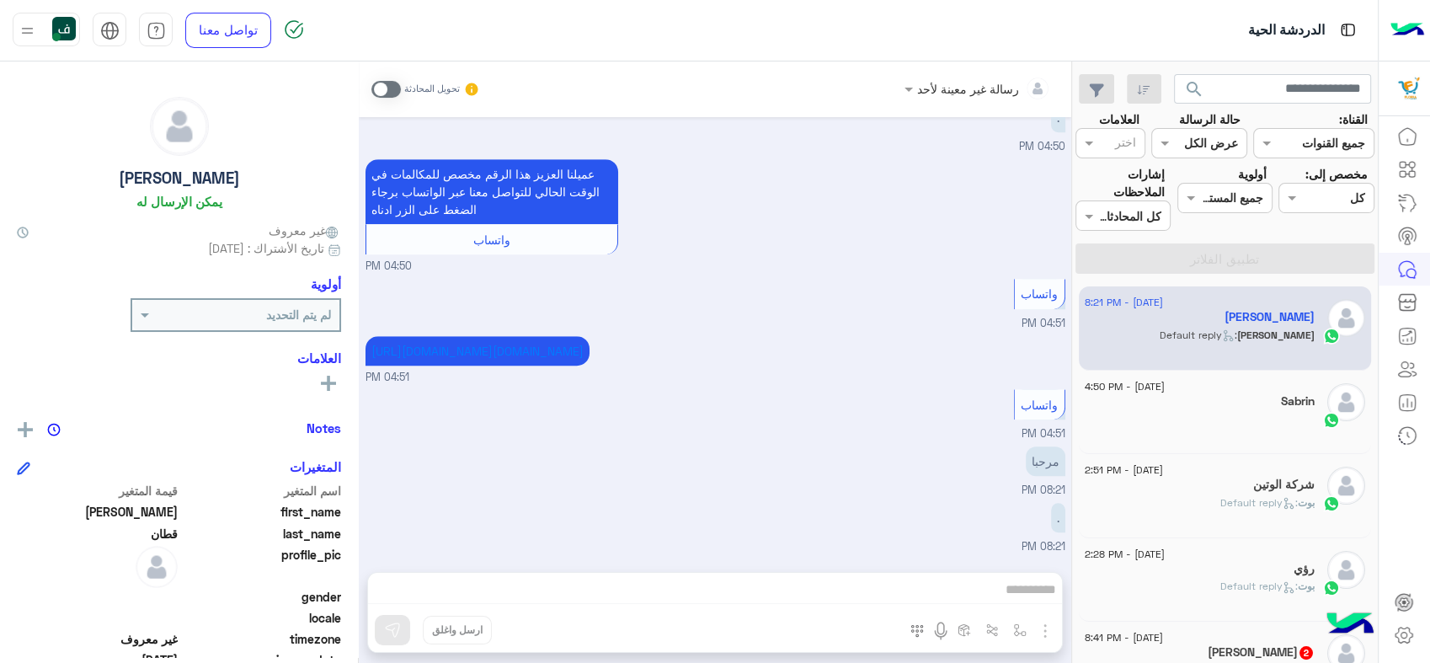
click at [933, 585] on div "رسالة غير معينة لأحد تحويل المحادثة [DATE] عميلنا العزيز هذا الرقم مخصص للمكالم…" at bounding box center [715, 365] width 712 height 608
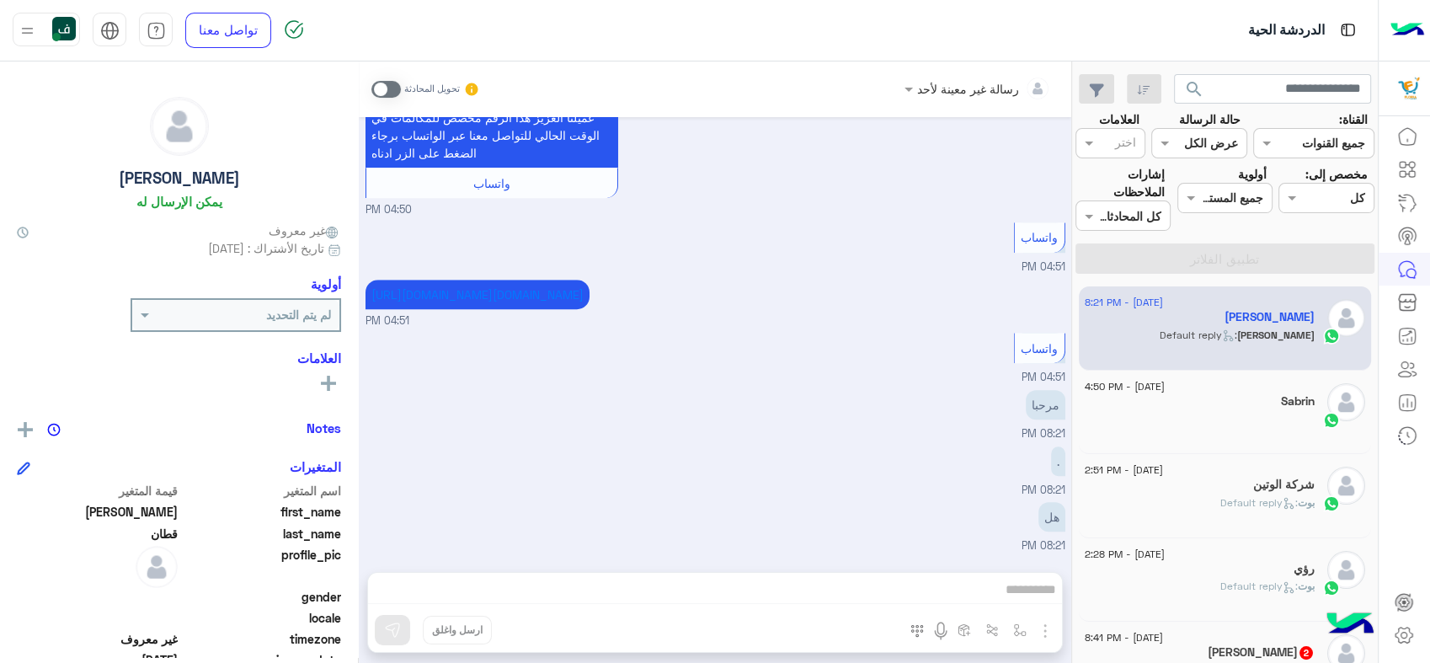
scroll to position [1408, 0]
click at [385, 83] on span at bounding box center [385, 89] width 29 height 17
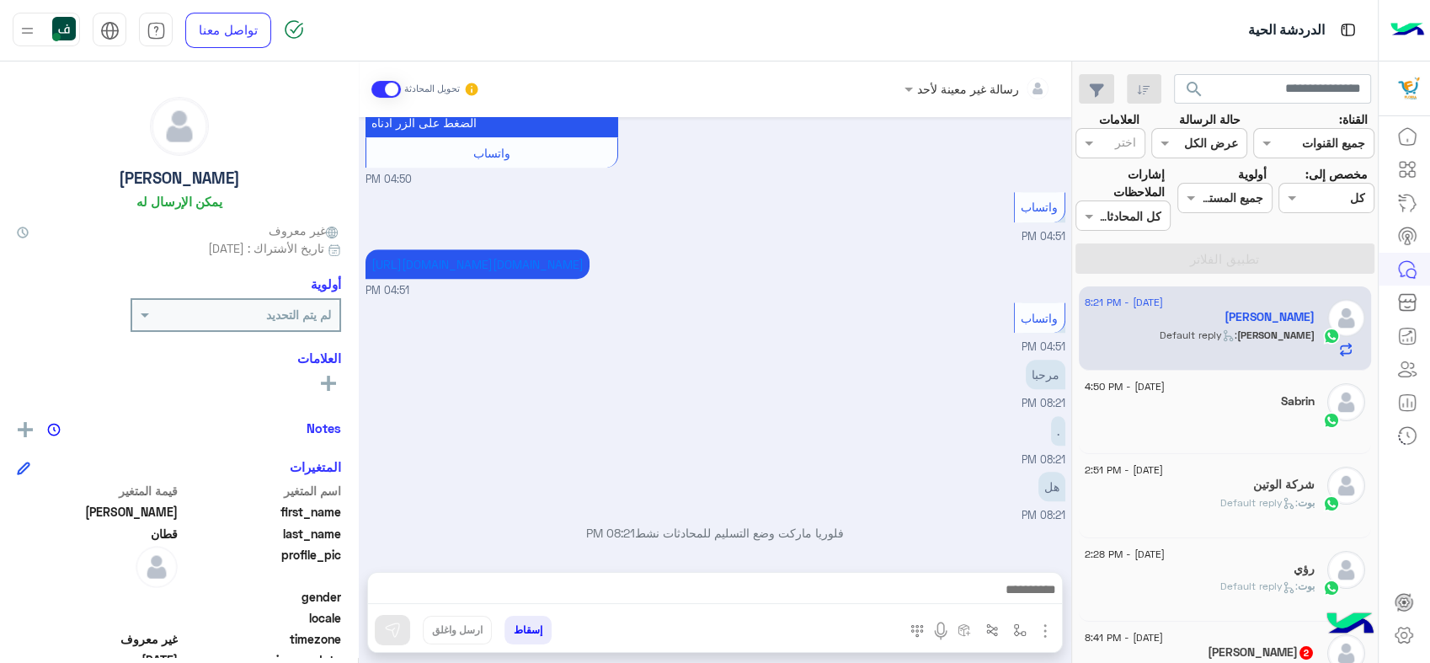
scroll to position [1438, 0]
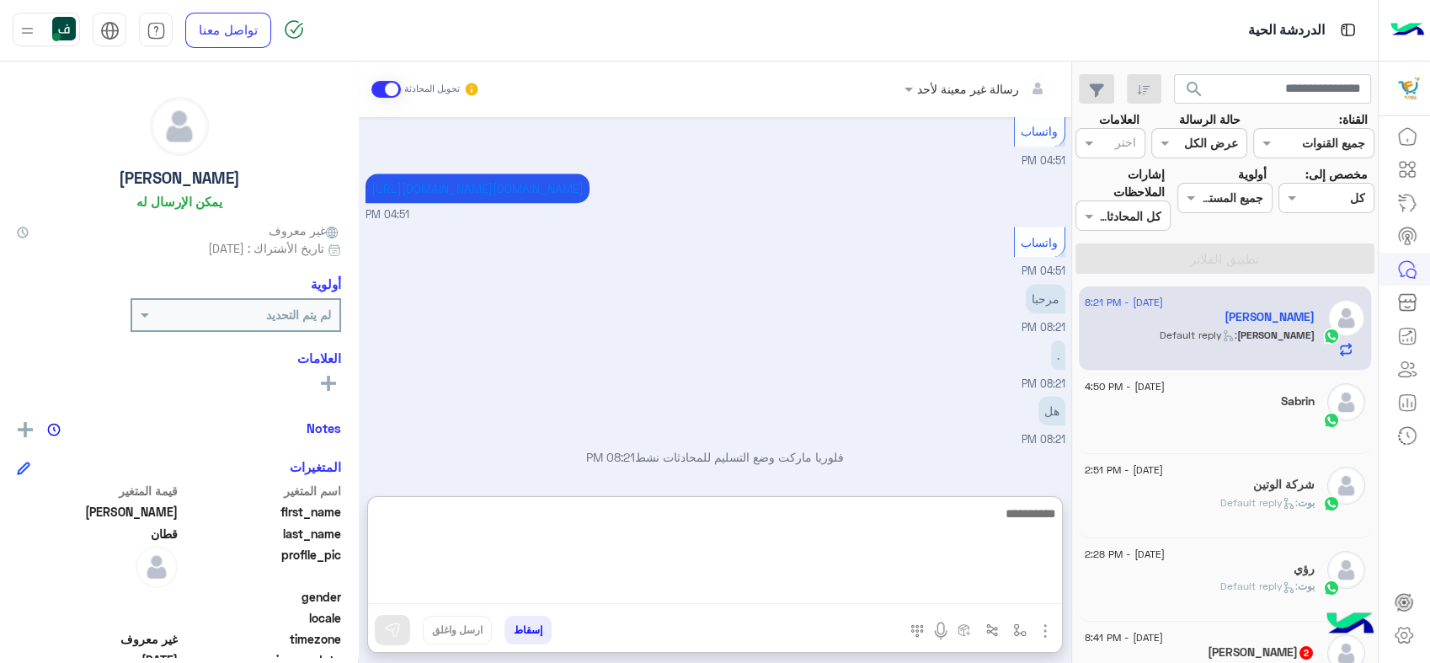
click at [864, 590] on textarea at bounding box center [715, 553] width 694 height 101
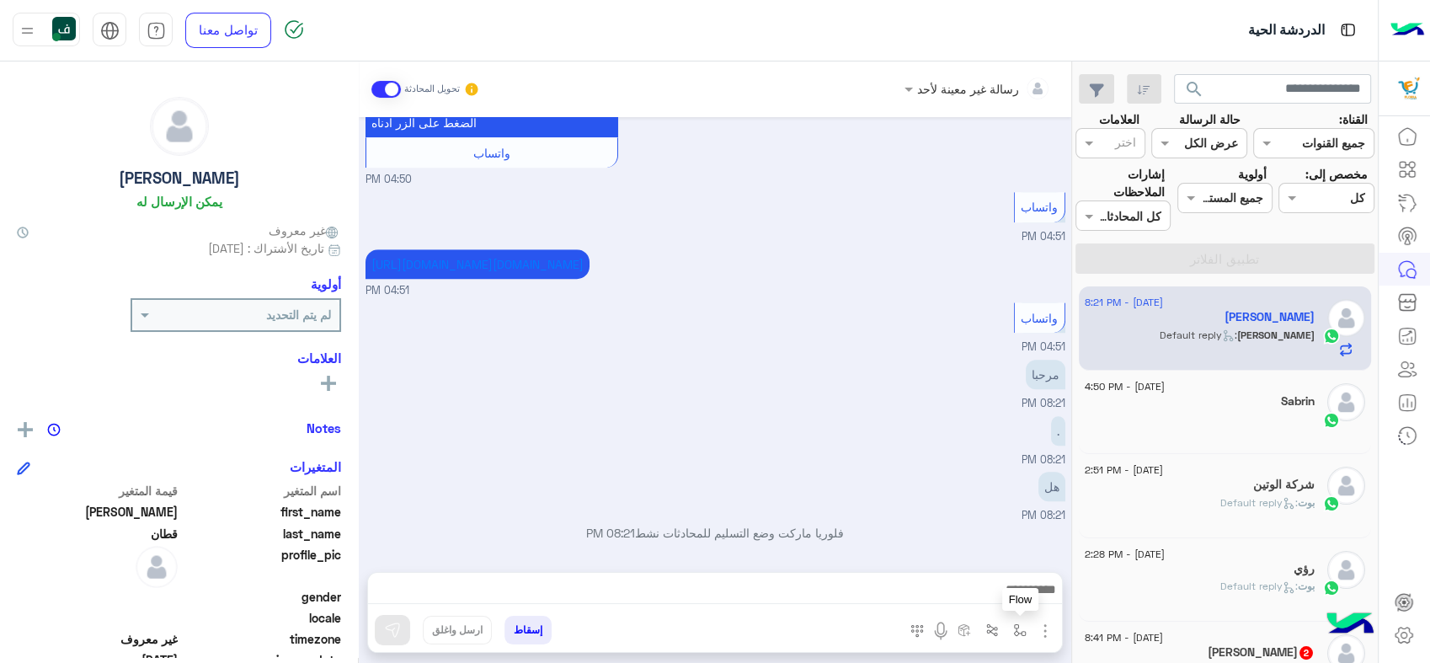
click at [1017, 625] on img "button" at bounding box center [1019, 629] width 13 height 13
click at [944, 593] on input "text" at bounding box center [968, 592] width 114 height 19
click at [937, 538] on div "Welcome Message" at bounding box center [944, 530] width 177 height 33
type textarea "**********"
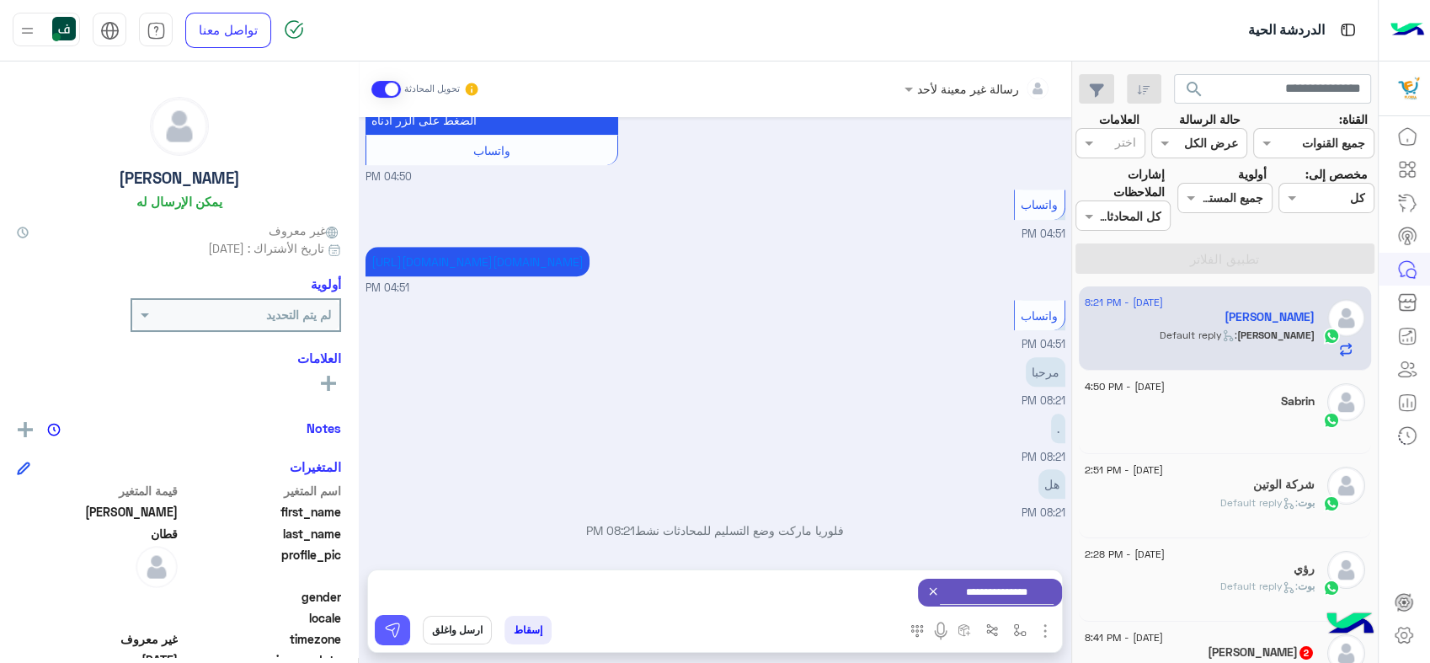
click at [395, 622] on img at bounding box center [392, 629] width 17 height 17
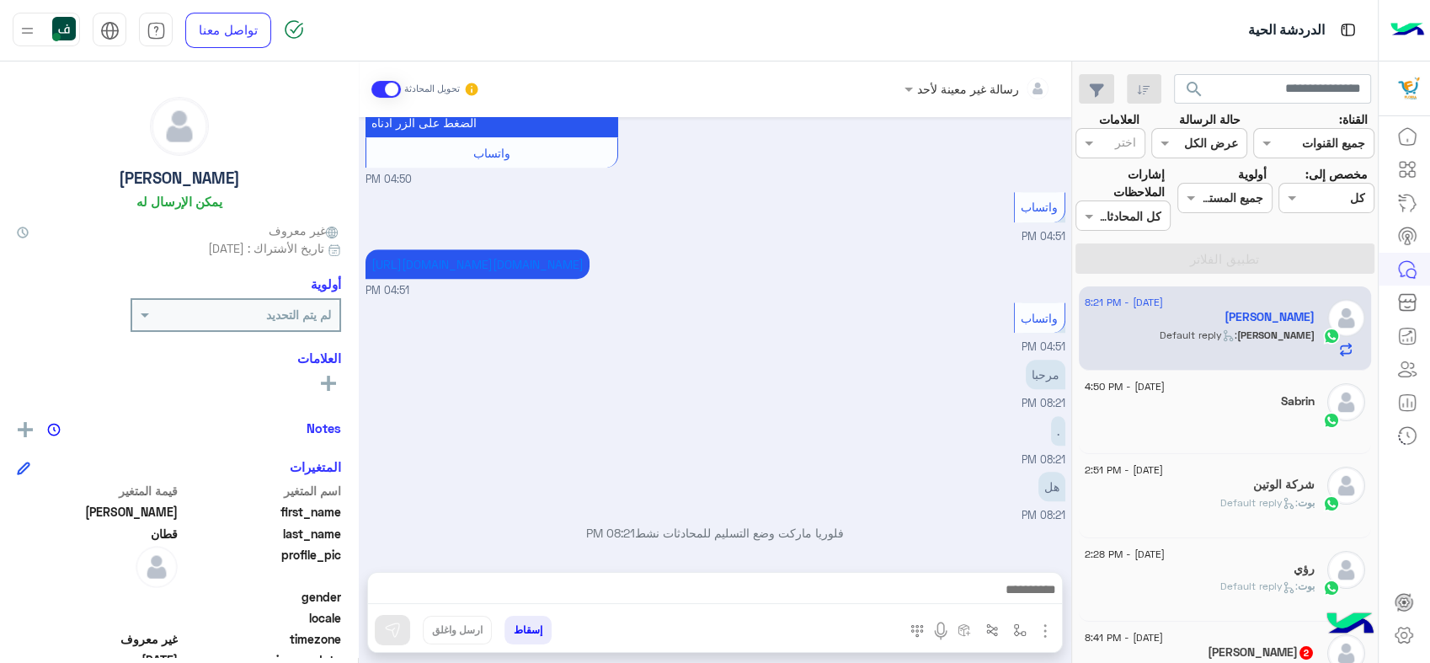
scroll to position [1484, 0]
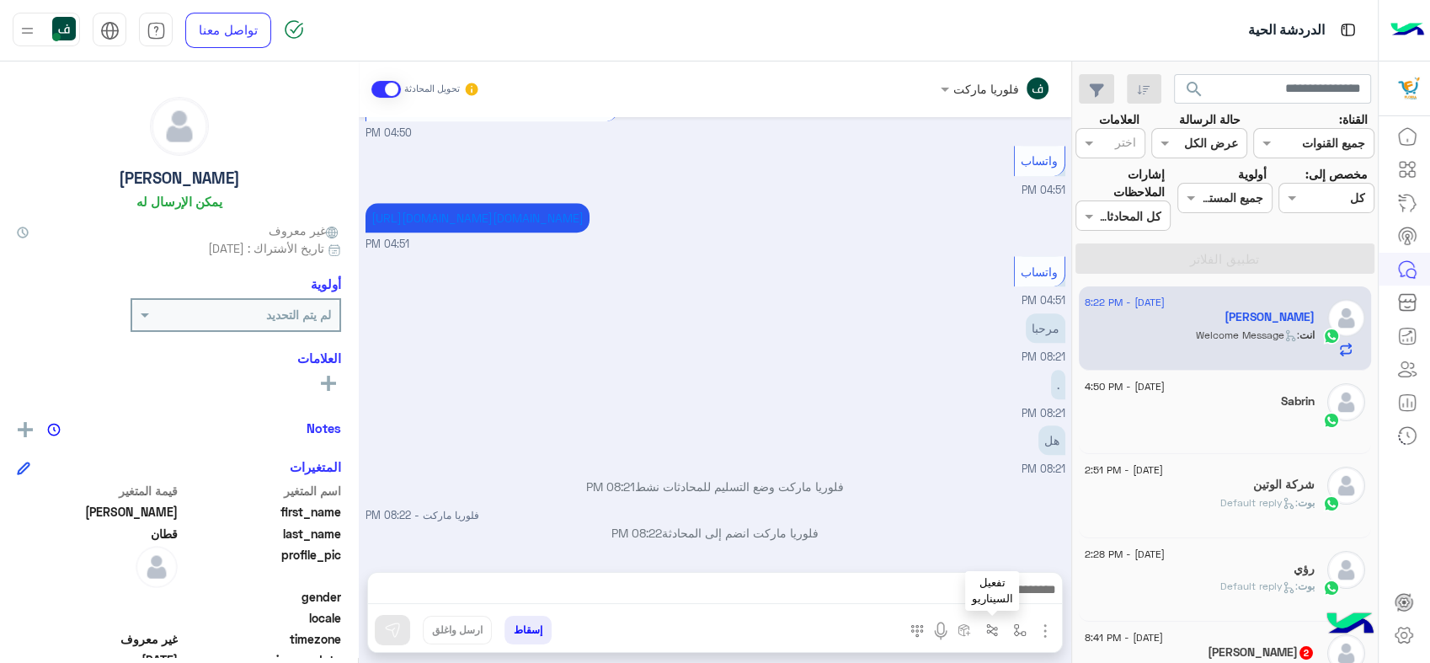
click at [995, 626] on img "button" at bounding box center [991, 629] width 13 height 13
click at [884, 601] on input "text" at bounding box center [879, 591] width 240 height 21
click at [1015, 631] on img "button" at bounding box center [1019, 629] width 13 height 13
click at [973, 594] on input "text" at bounding box center [968, 592] width 114 height 19
click at [970, 531] on span "Welcome Message" at bounding box center [969, 529] width 110 height 15
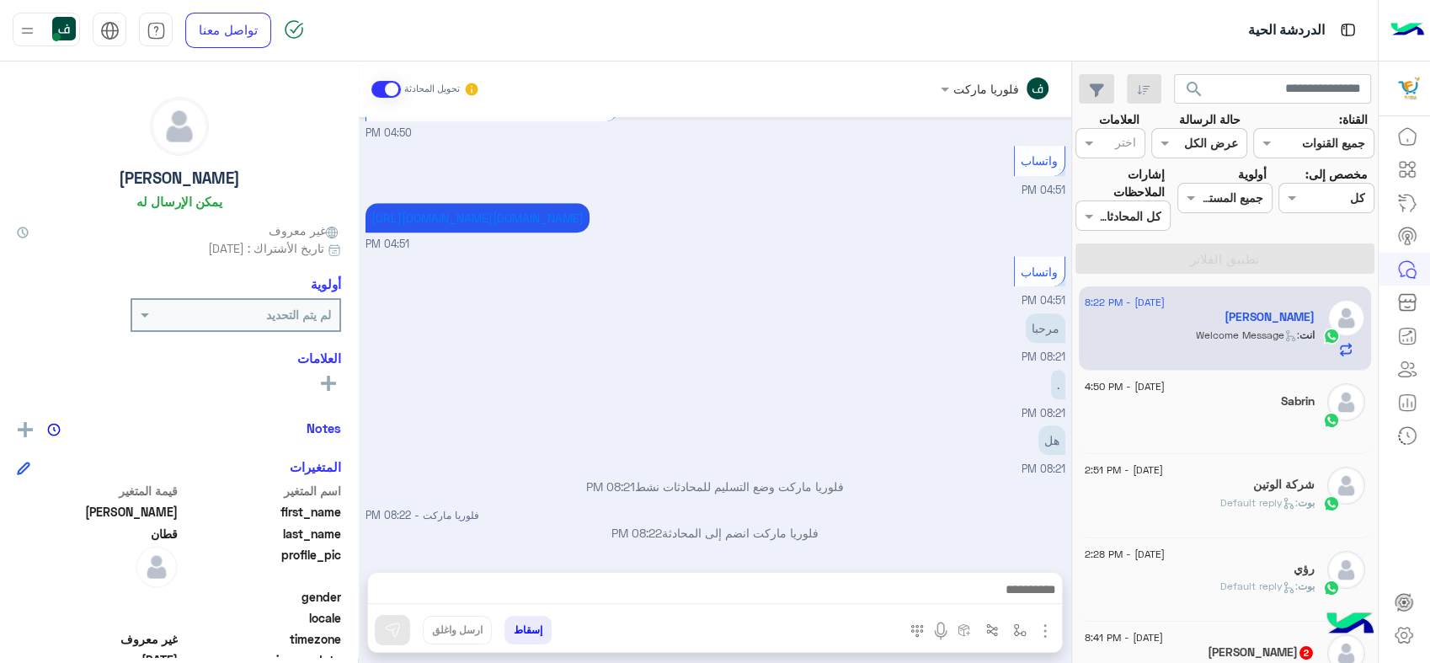
type textarea "**********"
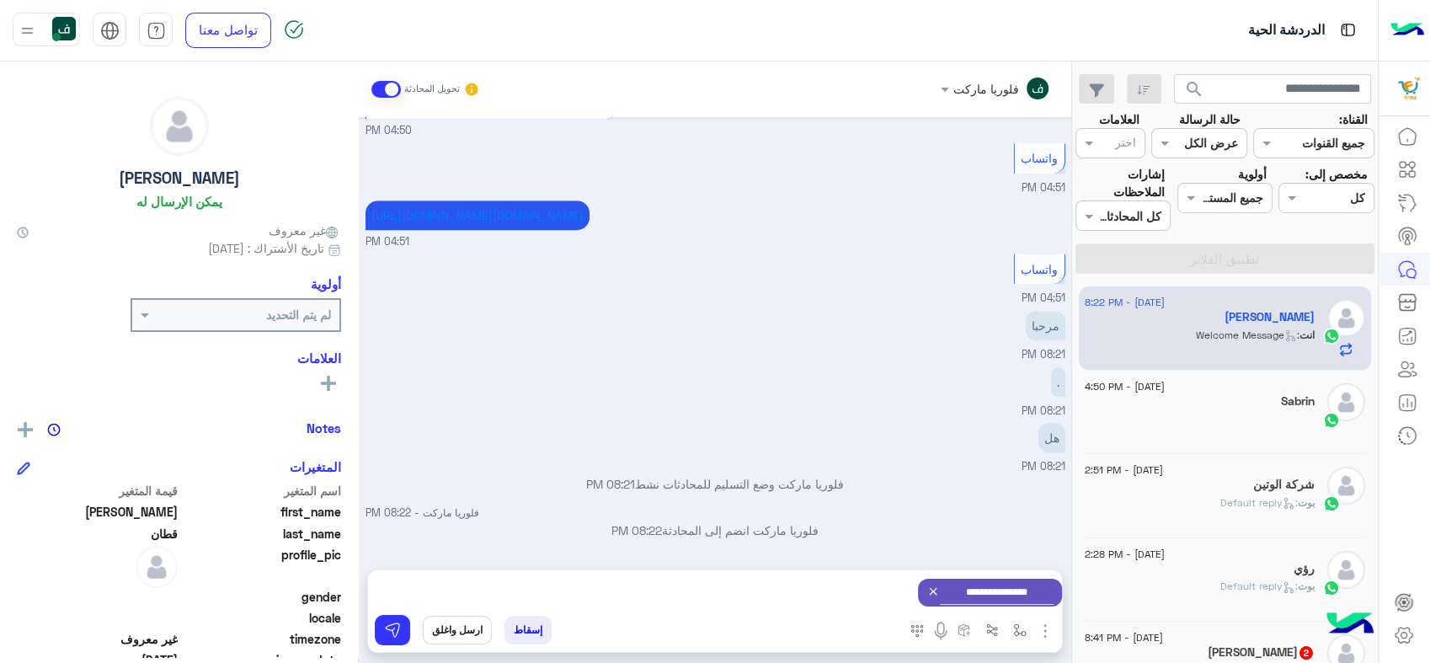
click at [539, 624] on button "إسقاط" at bounding box center [527, 629] width 47 height 29
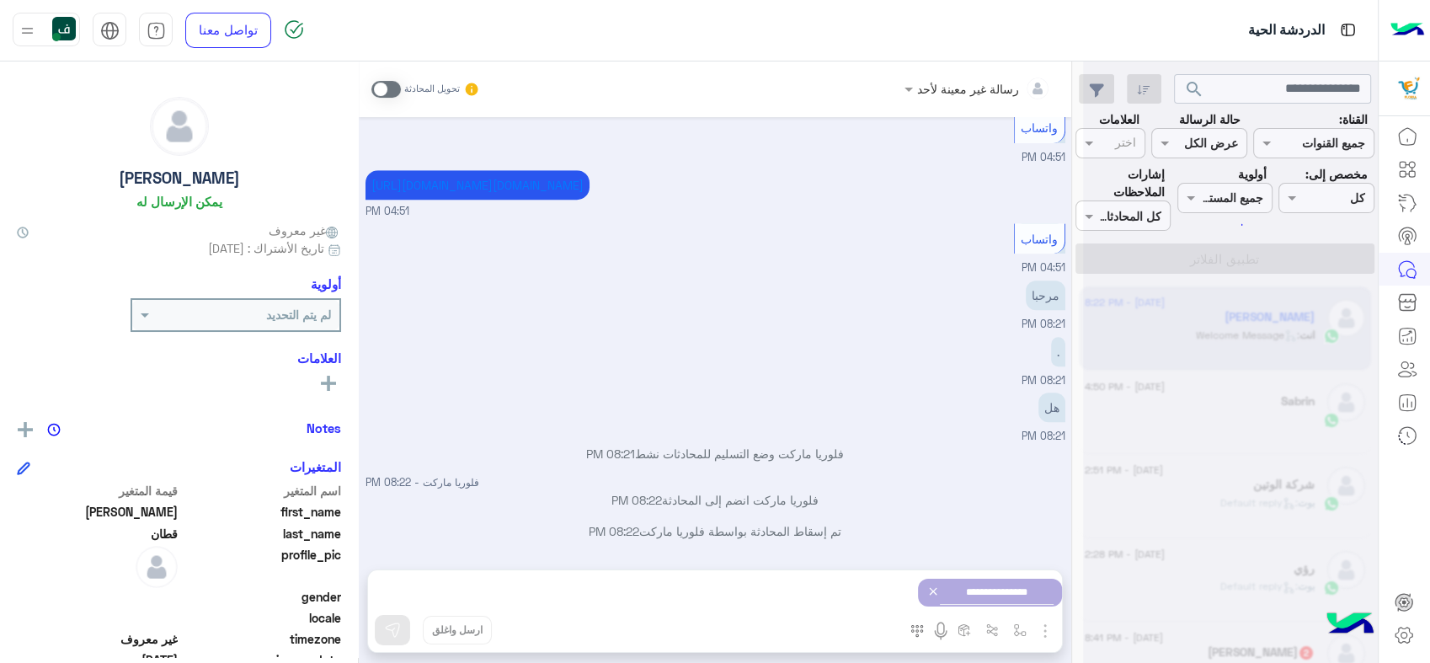
click at [519, 626] on div "رسالة غير معينة لأحد تحويل المحادثة [DATE] عميلنا العزيز هذا الرقم مخصص للمكالم…" at bounding box center [715, 365] width 712 height 608
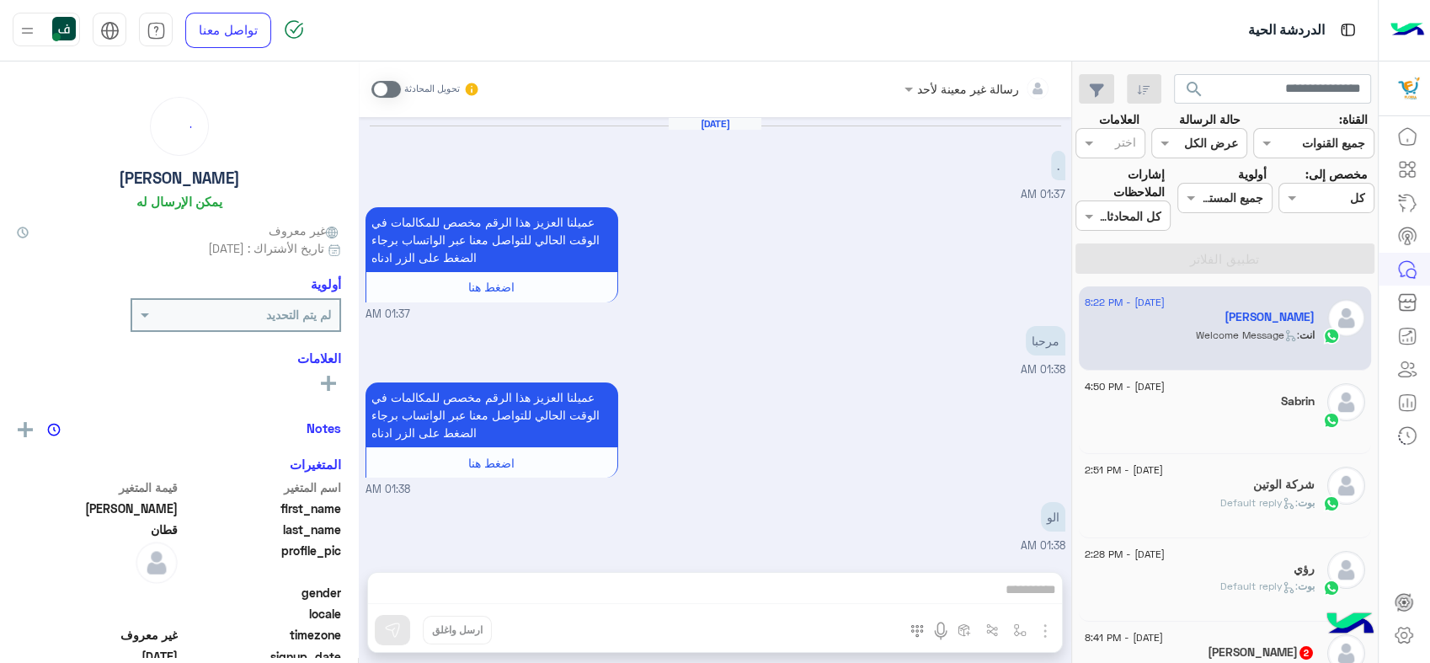
scroll to position [1046, 0]
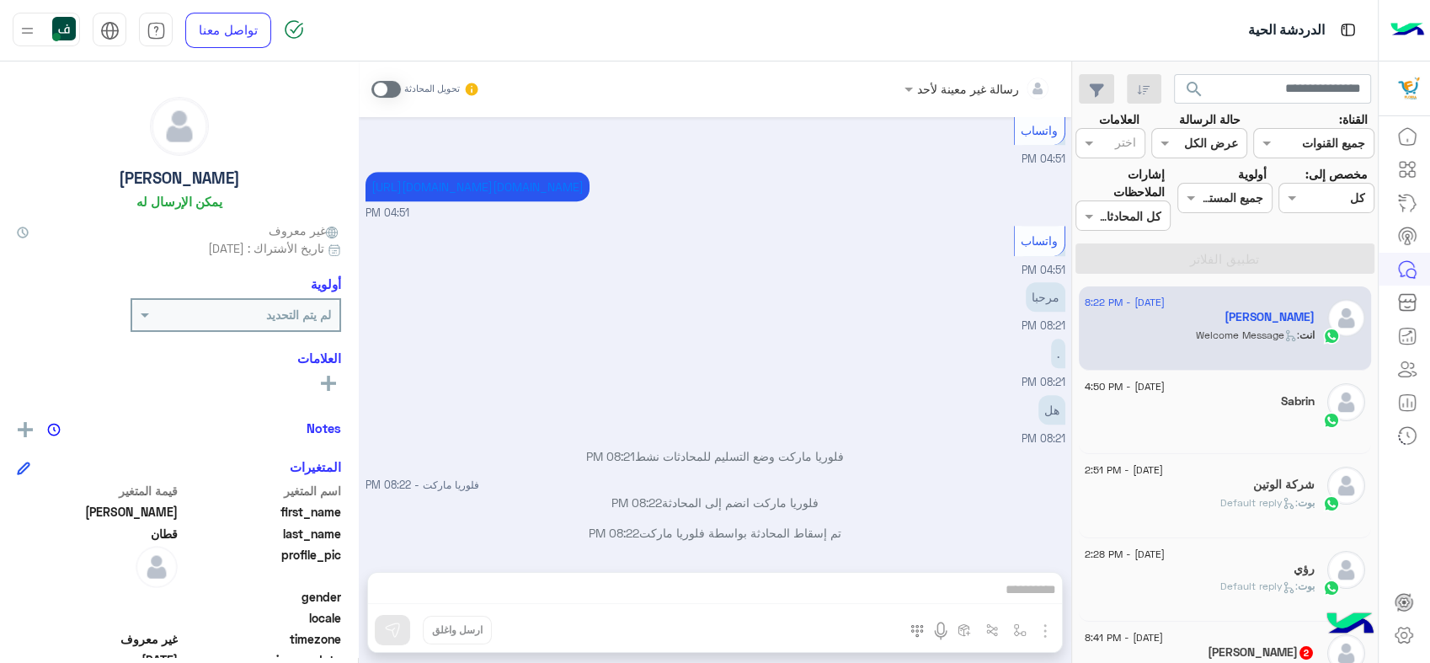
click at [876, 595] on div "رسالة غير معينة لأحد تحويل المحادثة [DATE] . 01:37 AM عميلنا العزيز هذا الرقم م…" at bounding box center [715, 365] width 712 height 608
click at [993, 630] on div "رسالة غير معينة لأحد تحويل المحادثة [DATE] . 01:37 AM عميلنا العزيز هذا الرقم م…" at bounding box center [715, 365] width 712 height 608
click at [841, 578] on div "رسالة غير معينة لأحد تحويل المحادثة [DATE] . 01:37 AM عميلنا العزيز هذا الرقم م…" at bounding box center [715, 365] width 712 height 608
click at [937, 583] on div "رسالة غير معينة لأحد تحويل المحادثة [DATE] . 01:37 AM عميلنا العزيز هذا الرقم م…" at bounding box center [715, 365] width 712 height 608
click at [987, 599] on div "رسالة غير معينة لأحد تحويل المحادثة [DATE] . 01:37 AM عميلنا العزيز هذا الرقم م…" at bounding box center [715, 365] width 712 height 608
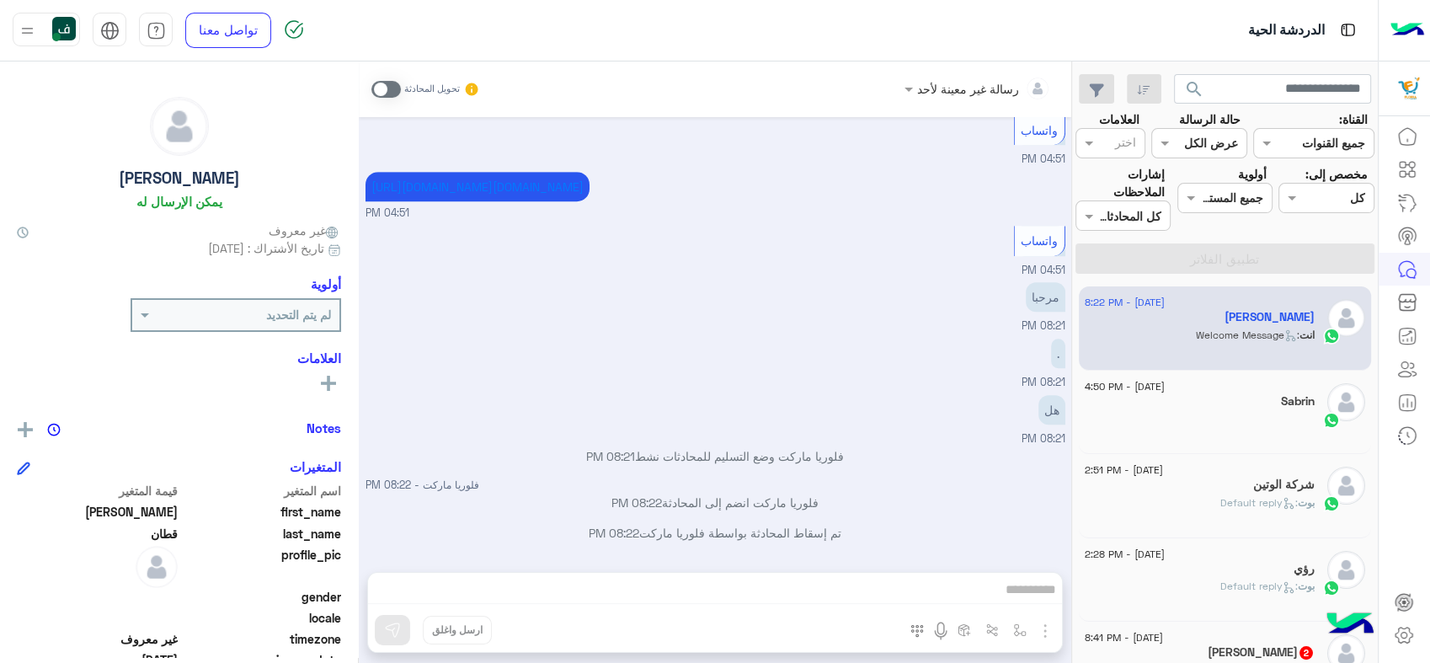
click at [397, 82] on span at bounding box center [385, 89] width 29 height 17
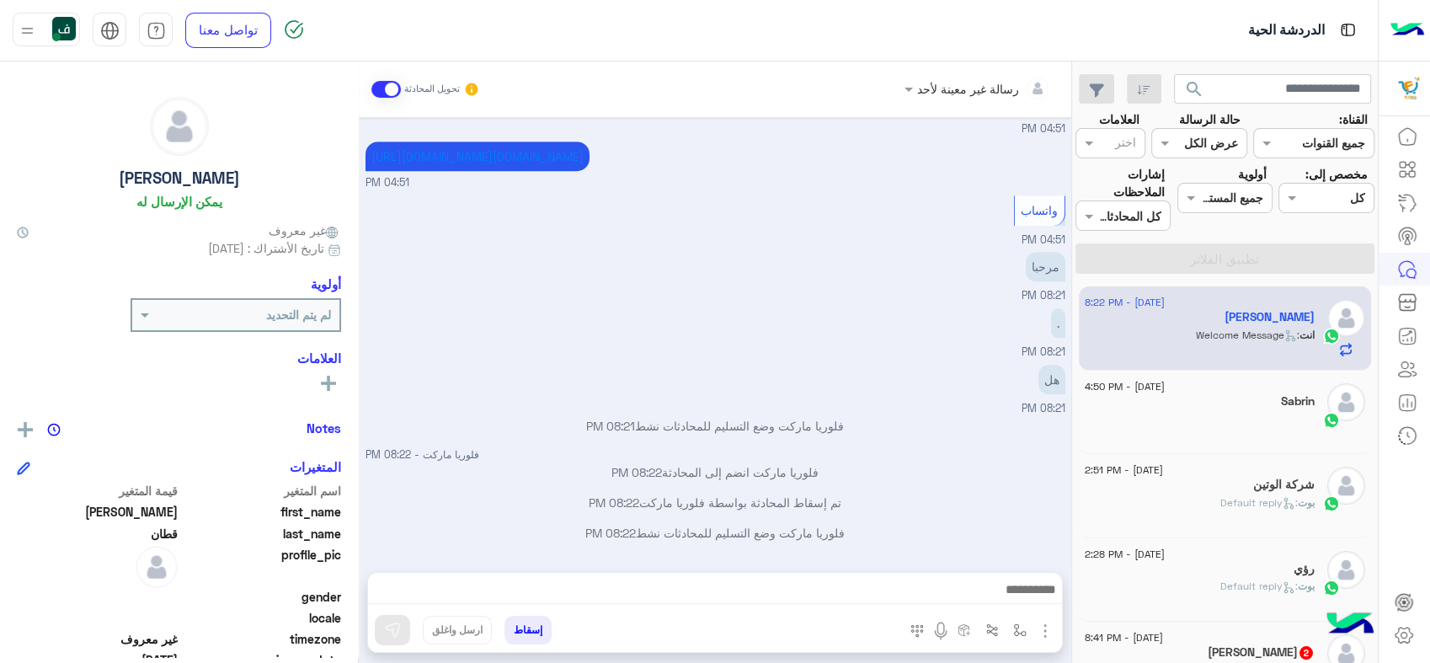
scroll to position [1077, 0]
click at [998, 629] on img "button" at bounding box center [991, 629] width 13 height 13
click at [909, 591] on input "text" at bounding box center [879, 591] width 240 height 21
click at [1020, 625] on img "button" at bounding box center [1019, 629] width 13 height 13
click at [949, 590] on input "text" at bounding box center [968, 592] width 114 height 19
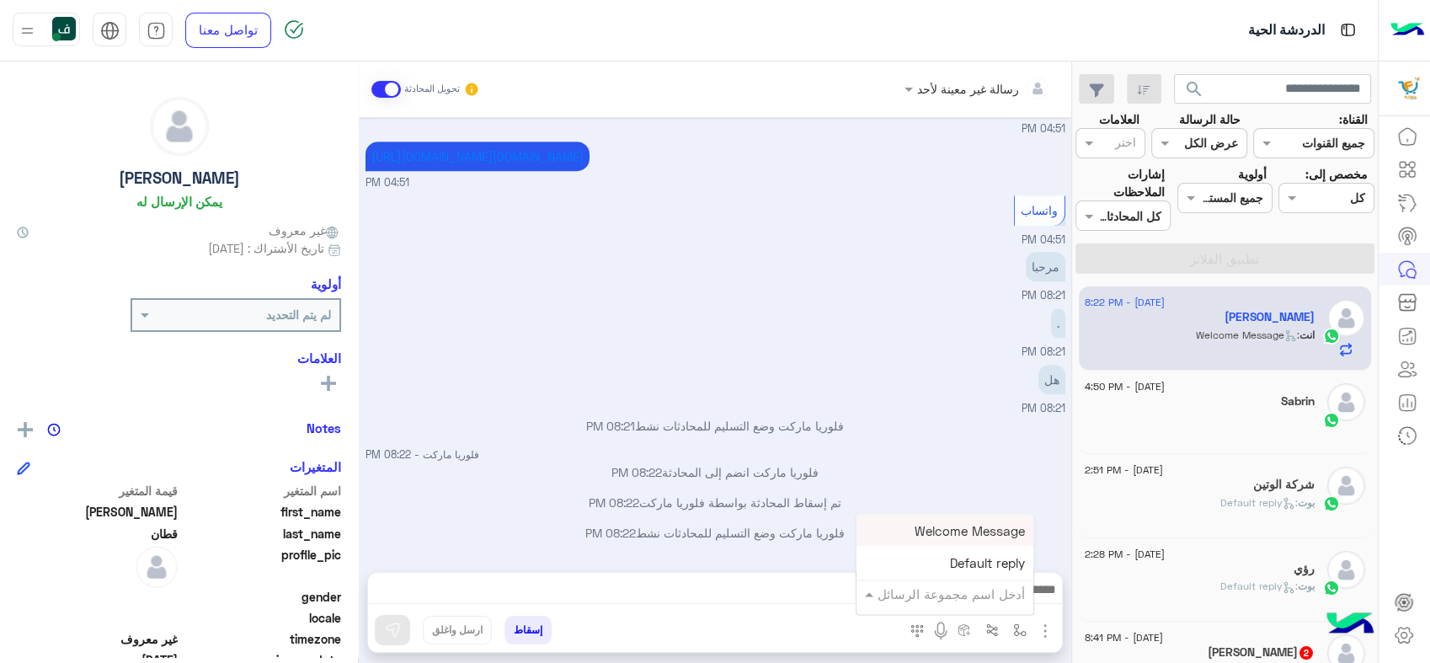
click at [973, 537] on span "Welcome Message" at bounding box center [969, 529] width 110 height 15
type textarea "**********"
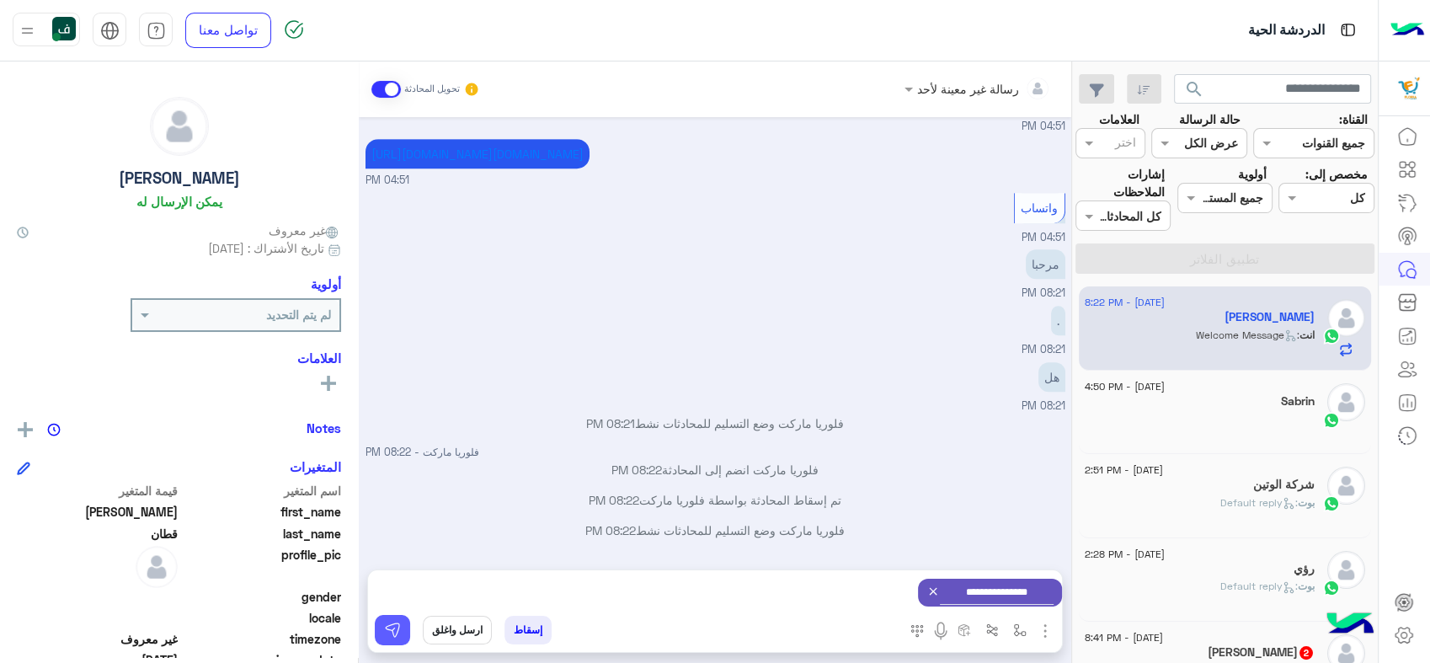
click at [407, 626] on button at bounding box center [392, 630] width 35 height 30
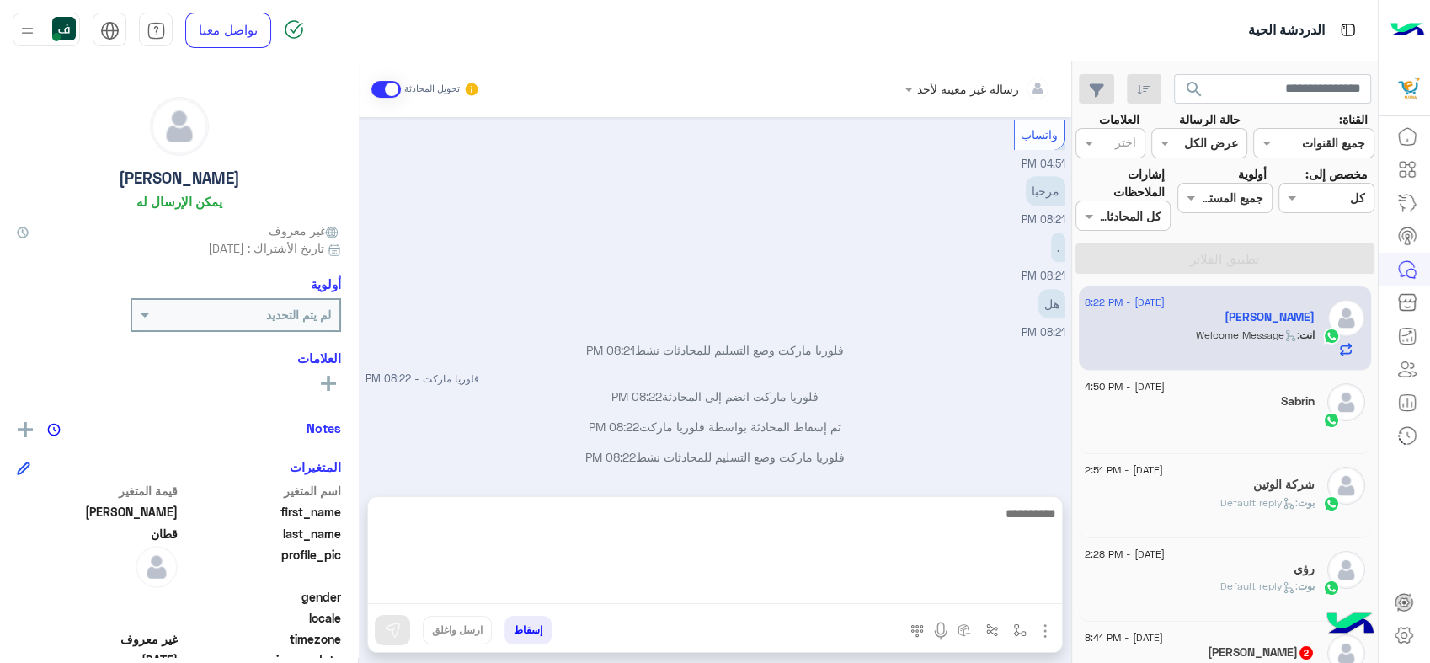
click at [509, 594] on textarea at bounding box center [715, 553] width 694 height 101
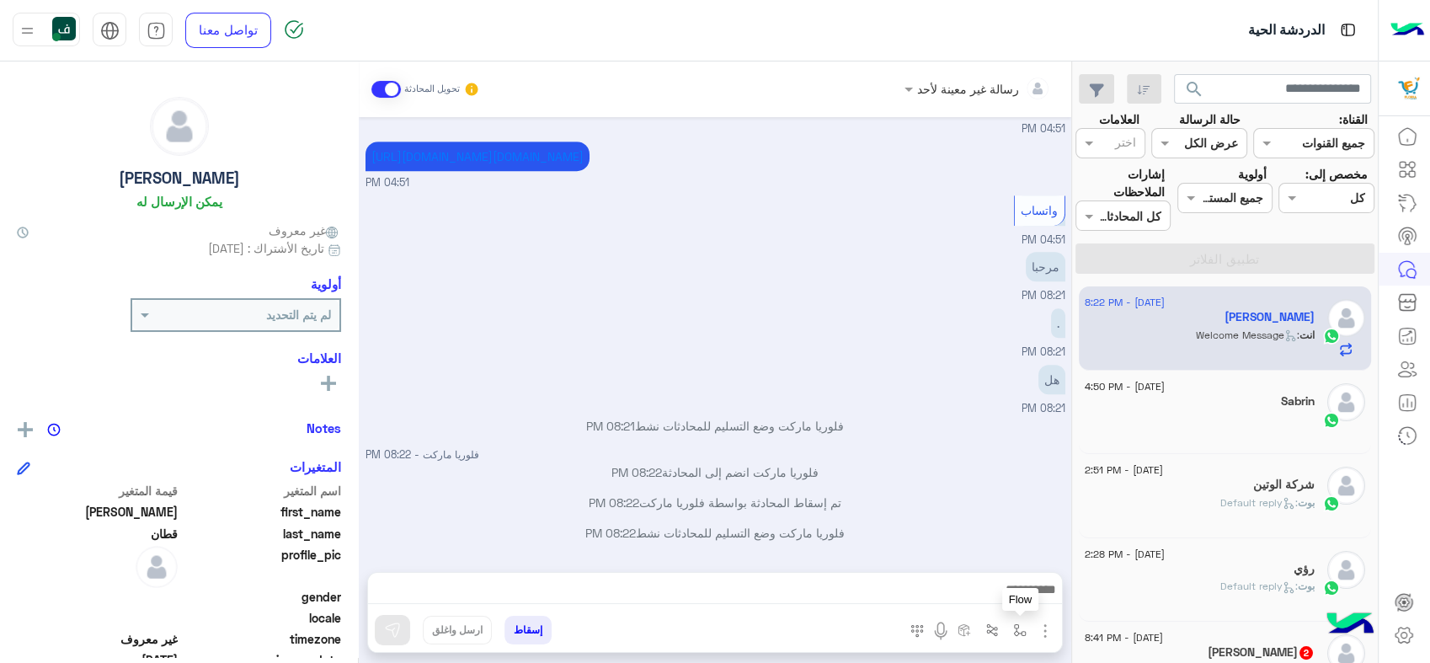
click at [1014, 627] on img "button" at bounding box center [1019, 629] width 13 height 13
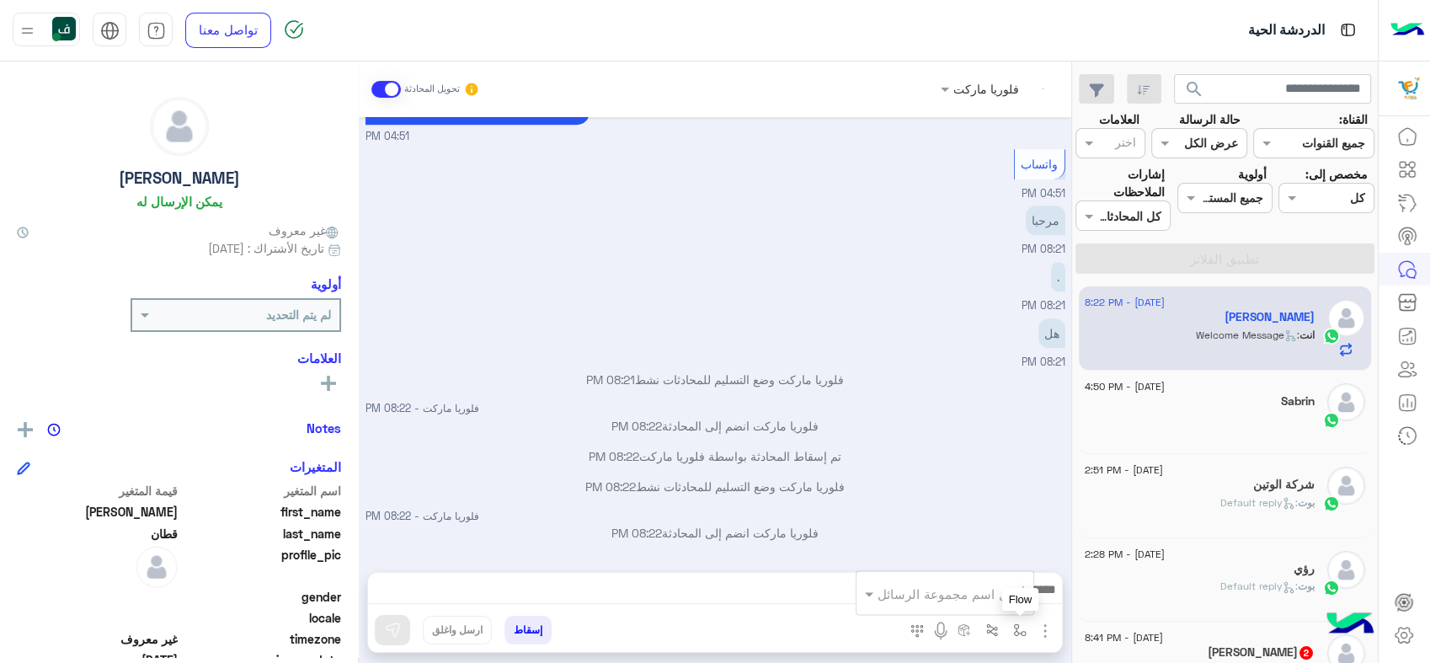
scroll to position [1123, 0]
click at [988, 593] on input "text" at bounding box center [968, 592] width 114 height 19
click at [975, 535] on span "Welcome Message" at bounding box center [969, 529] width 110 height 15
type textarea "**********"
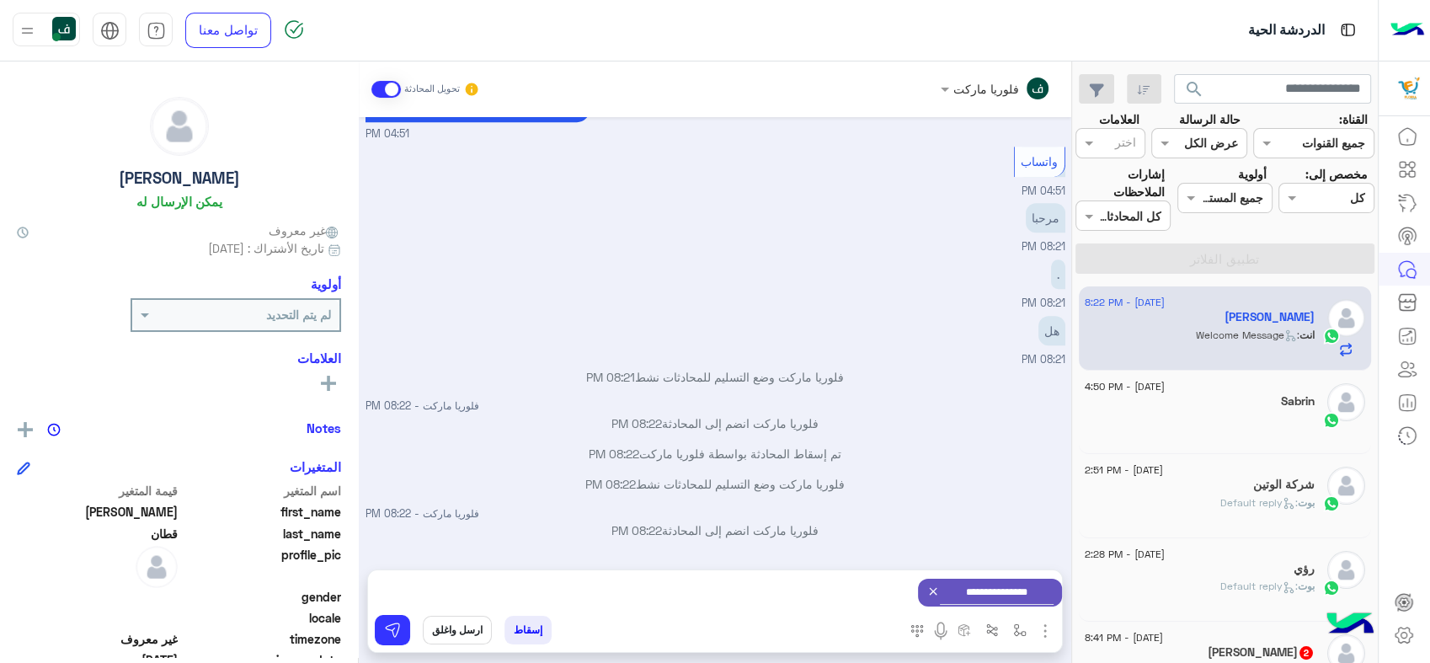
click at [856, 593] on div "**********" at bounding box center [715, 592] width 694 height 45
click at [691, 571] on div "**********" at bounding box center [715, 592] width 694 height 45
click at [458, 625] on button "ارسل واغلق" at bounding box center [457, 629] width 69 height 29
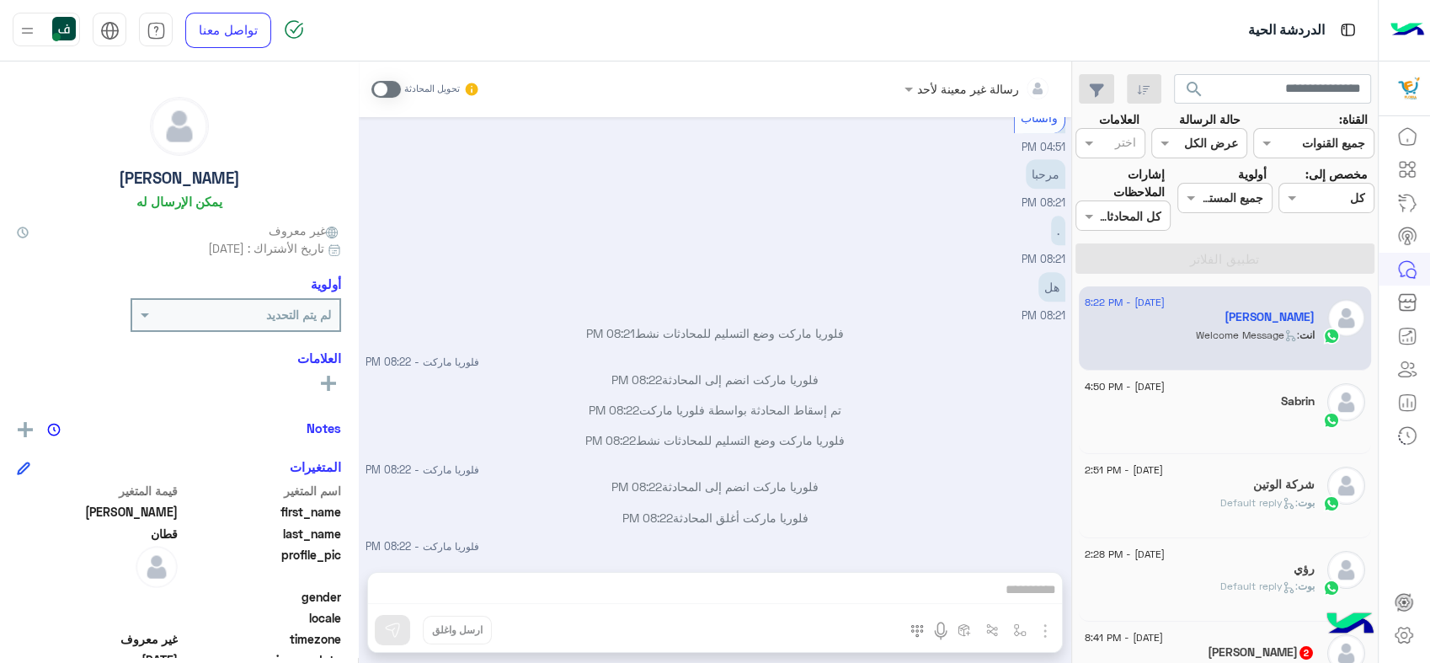
scroll to position [1169, 0]
click at [940, 87] on div at bounding box center [977, 87] width 163 height 19
drag, startPoint x: 951, startPoint y: 101, endPoint x: 963, endPoint y: 161, distance: 60.9
click at [963, 161] on div "رسالة غير معينة لأحد [PERSON_NAME]" at bounding box center [983, 150] width 151 height 86
click at [963, 161] on div "فلوريا ماركت" at bounding box center [984, 171] width 134 height 29
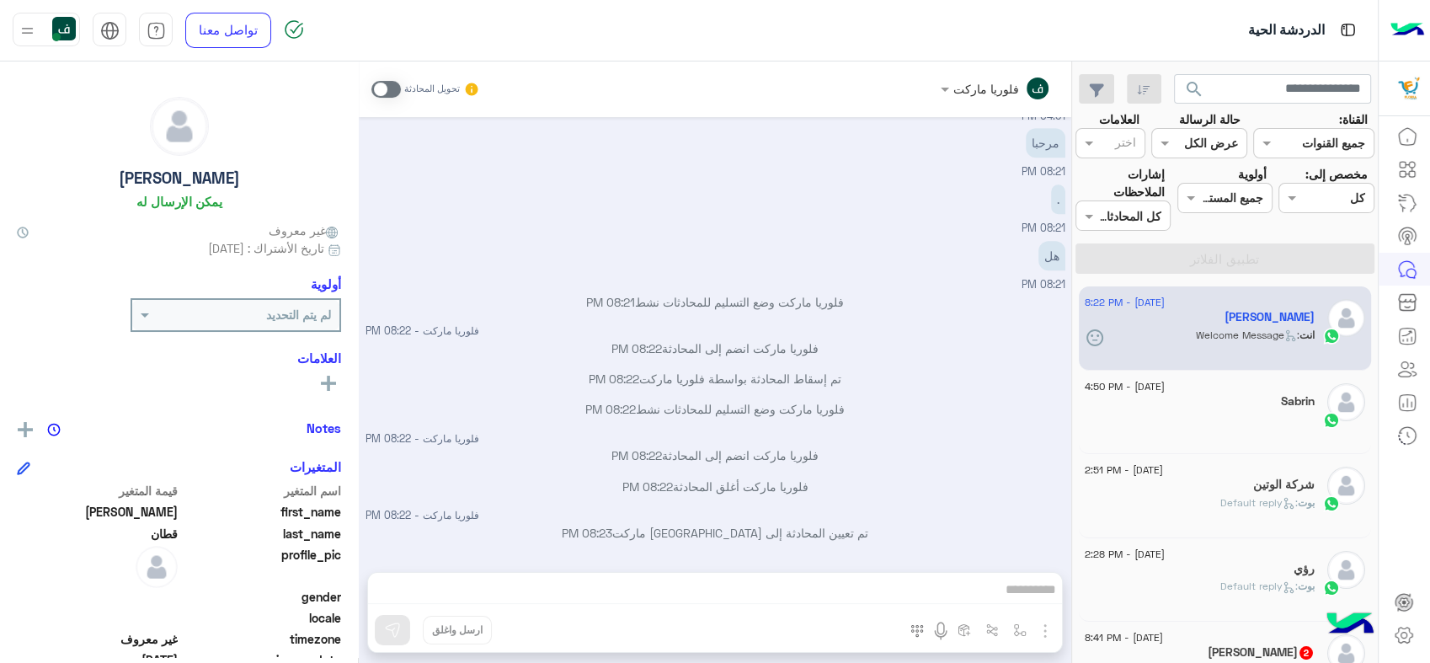
scroll to position [1199, 0]
click at [779, 593] on div "فلوريا ماركت تحويل المحادثة [DATE] . 01:37 AM عميلنا العزيز هذا الرقم مخصص للمك…" at bounding box center [715, 365] width 712 height 608
click at [988, 628] on div "فلوريا ماركت تحويل المحادثة [DATE] . 01:37 AM عميلنا العزيز هذا الرقم مخصص للمك…" at bounding box center [715, 365] width 712 height 608
click at [970, 626] on div "فلوريا ماركت تحويل المحادثة [DATE] . 01:37 AM عميلنا العزيز هذا الرقم مخصص للمك…" at bounding box center [715, 365] width 712 height 608
click at [402, 92] on div "تحويل المحادثة" at bounding box center [425, 89] width 109 height 30
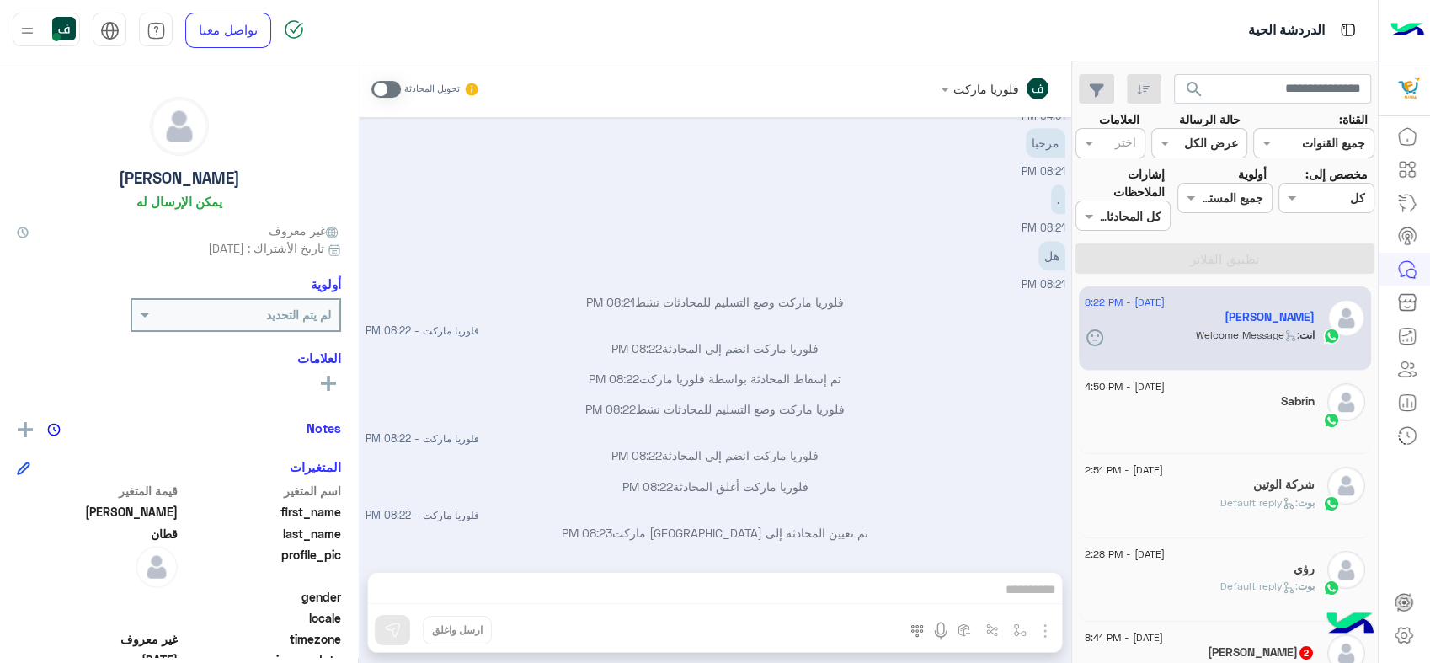
click at [392, 88] on span at bounding box center [385, 89] width 29 height 17
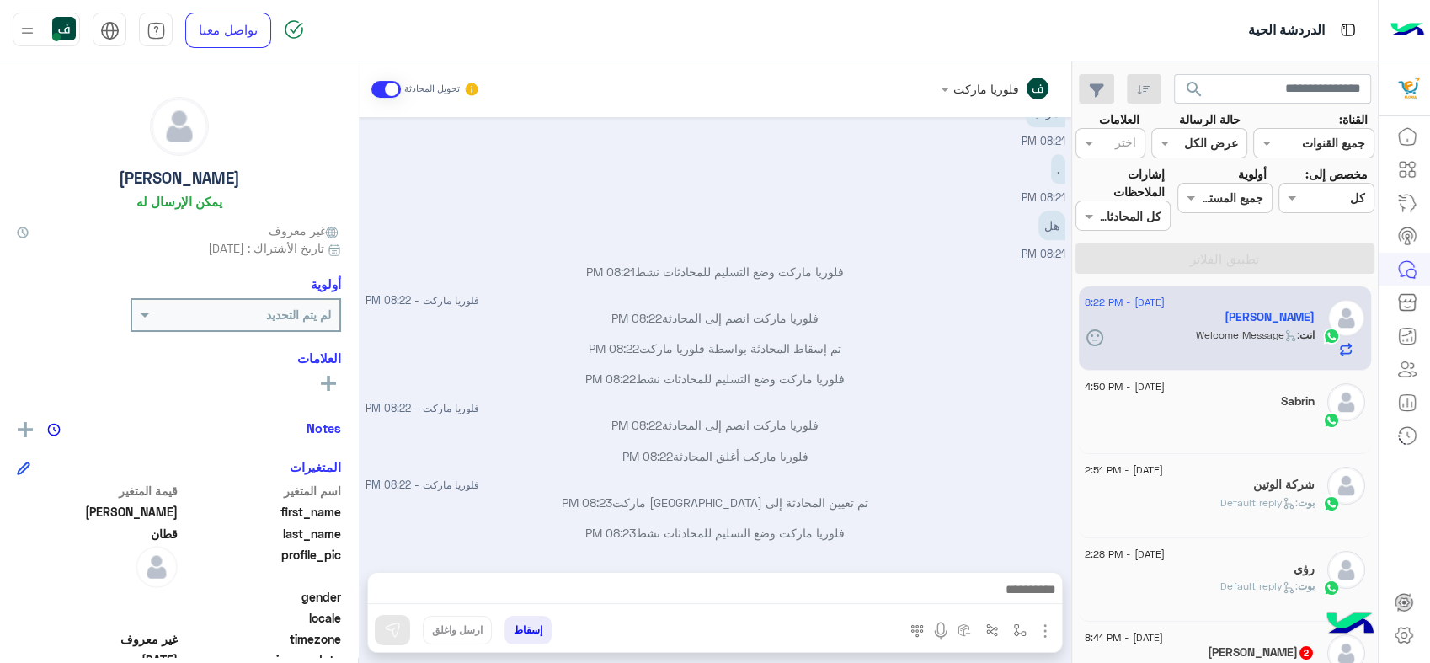
click at [1045, 630] on img "button" at bounding box center [1045, 631] width 20 height 20
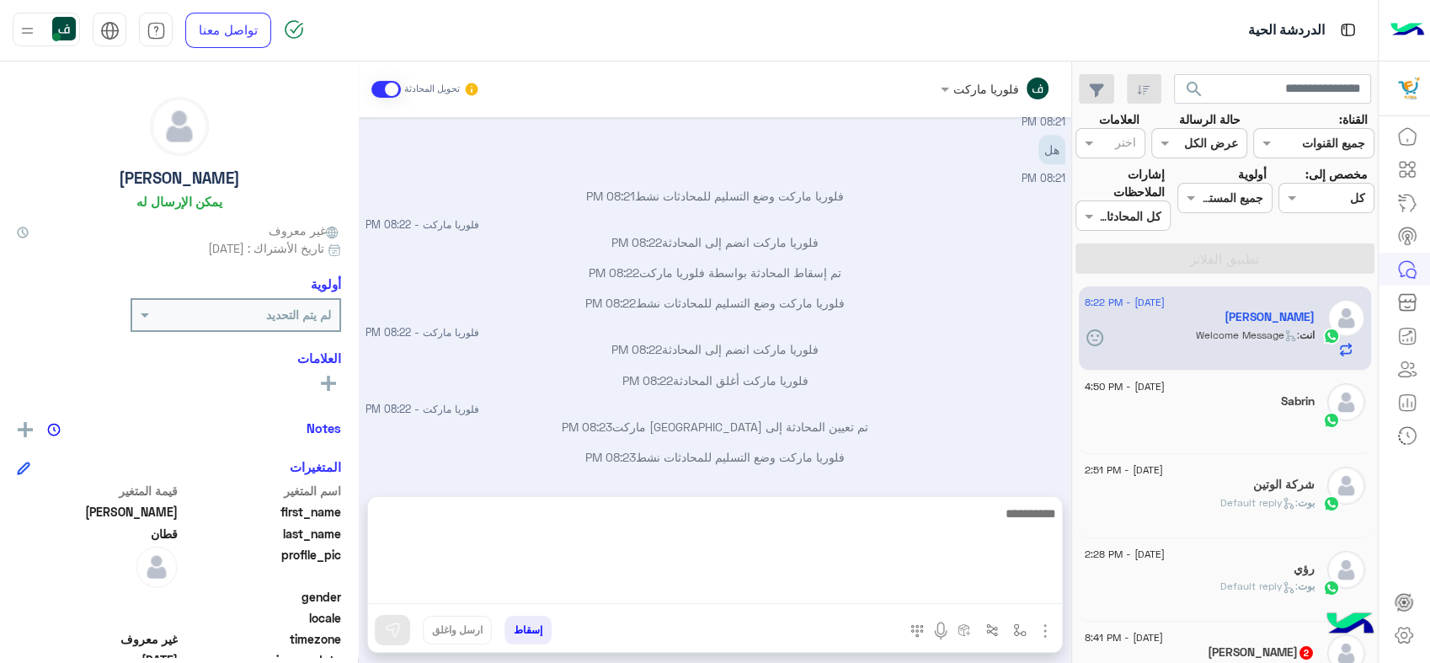
click at [631, 592] on textarea at bounding box center [715, 553] width 694 height 101
paste textarea "**********"
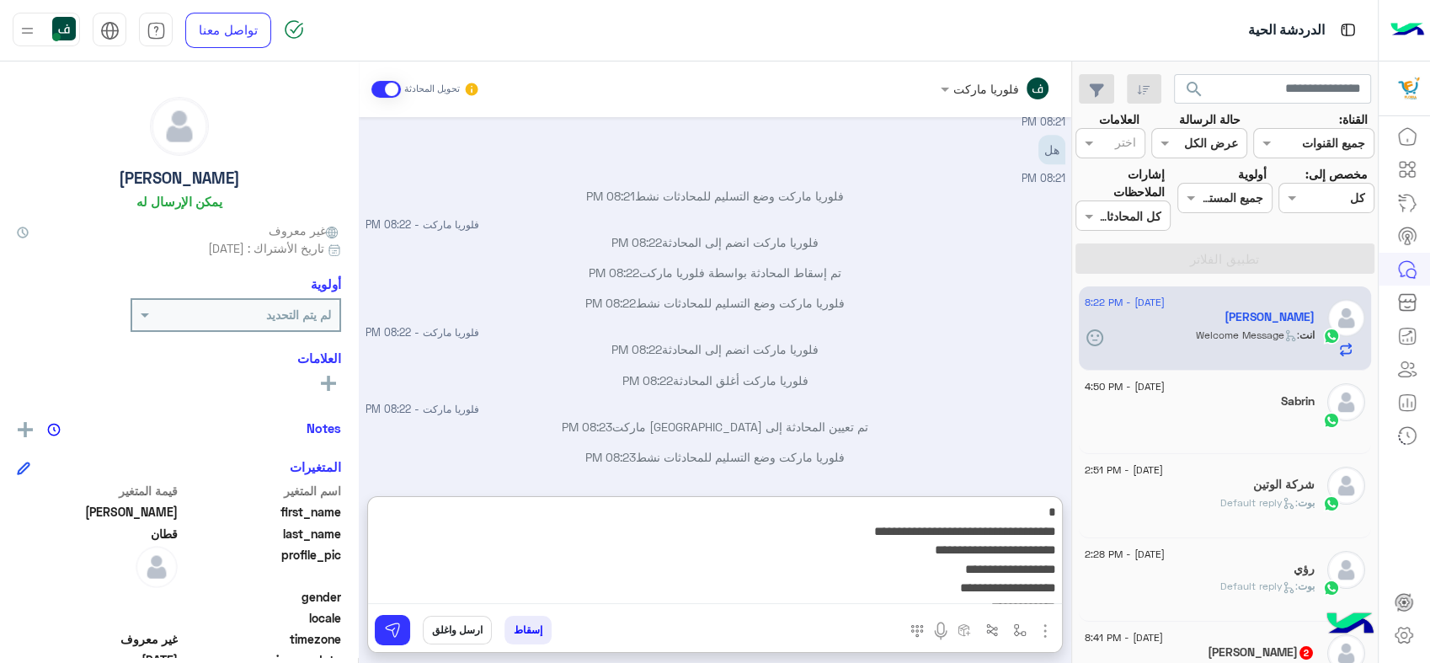
scroll to position [0, 0]
type textarea "**********"
click at [396, 619] on button at bounding box center [392, 630] width 35 height 30
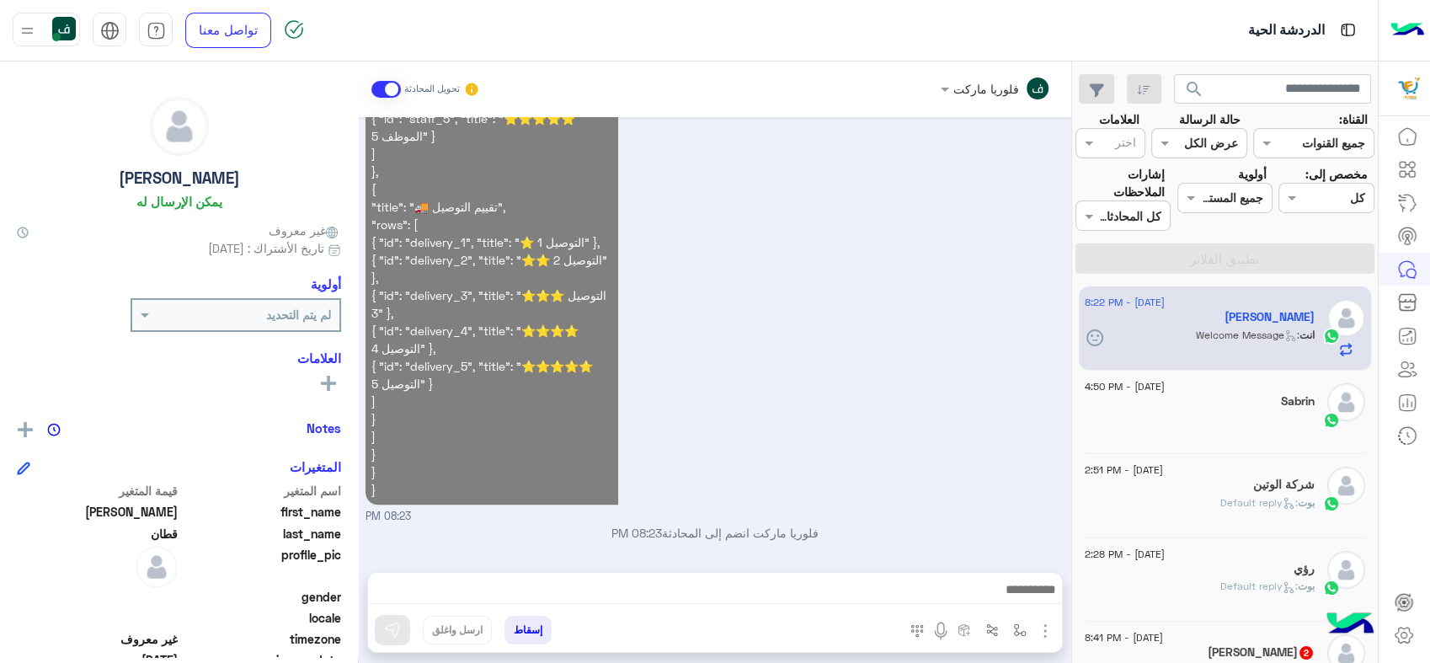
scroll to position [2075, 0]
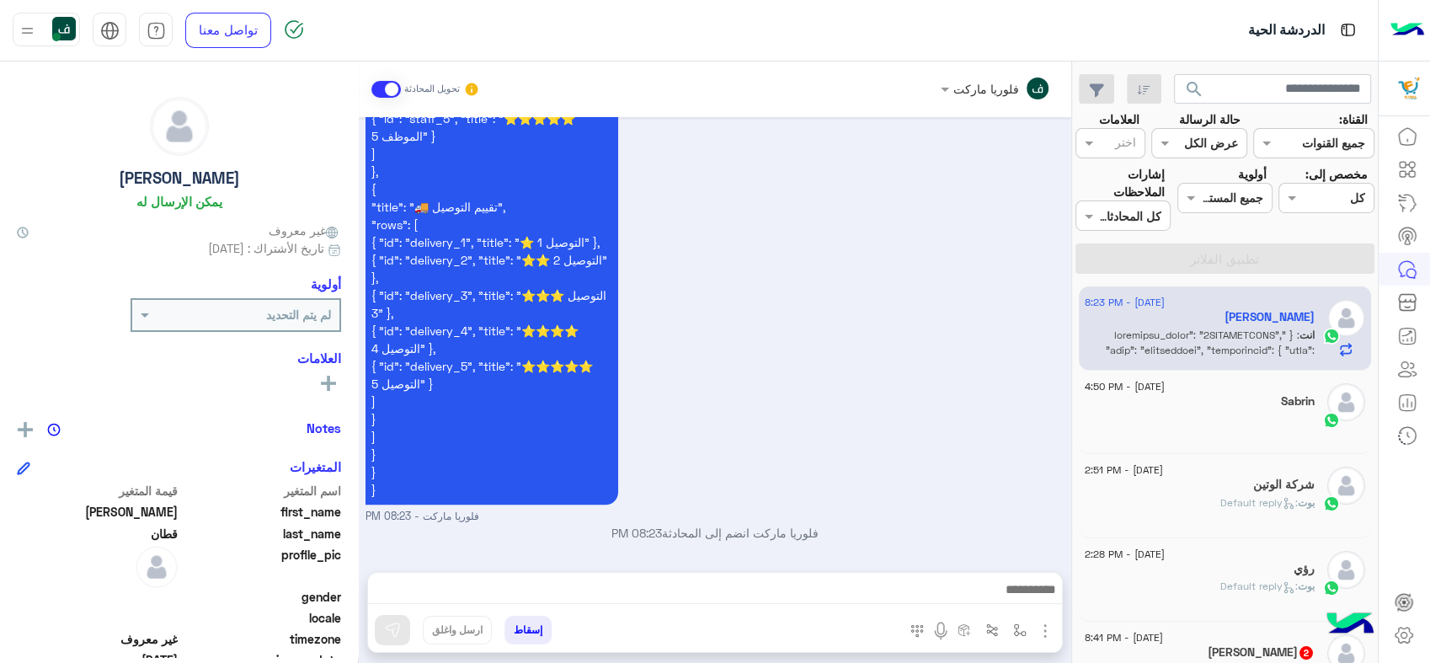
click at [994, 588] on textarea at bounding box center [715, 590] width 694 height 25
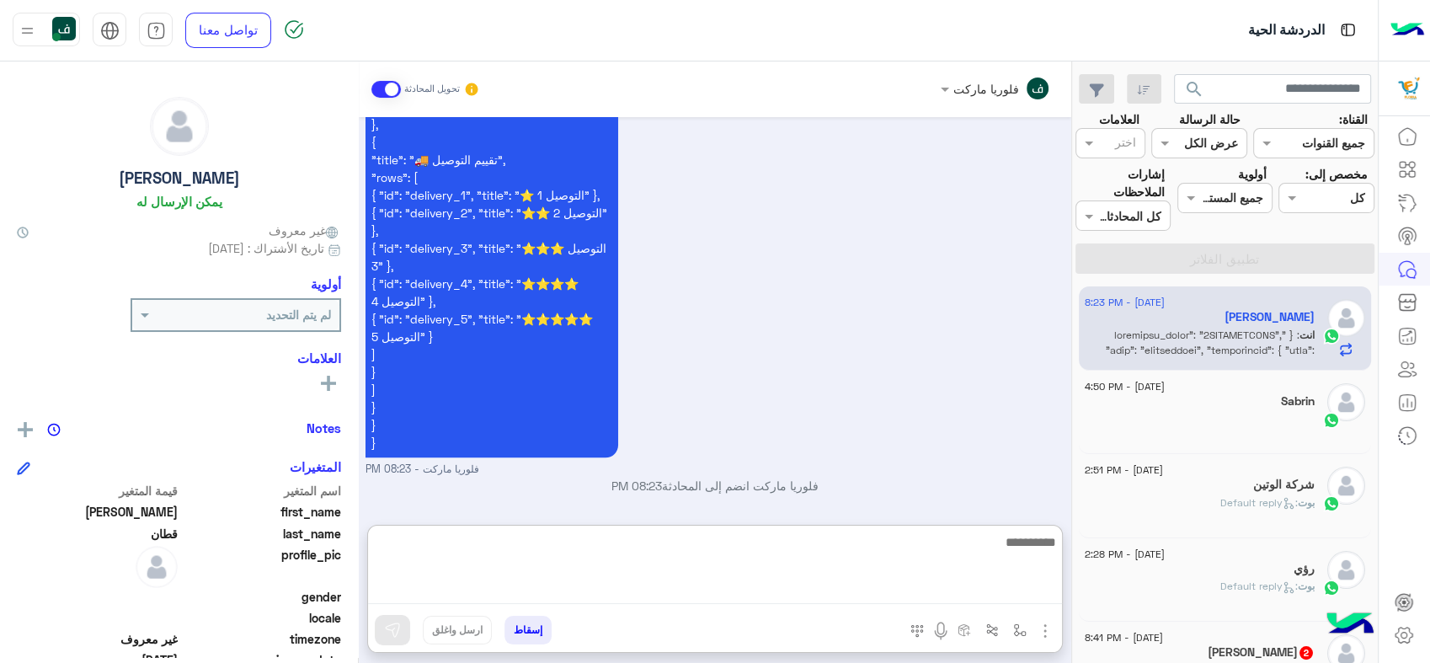
scroll to position [2122, 0]
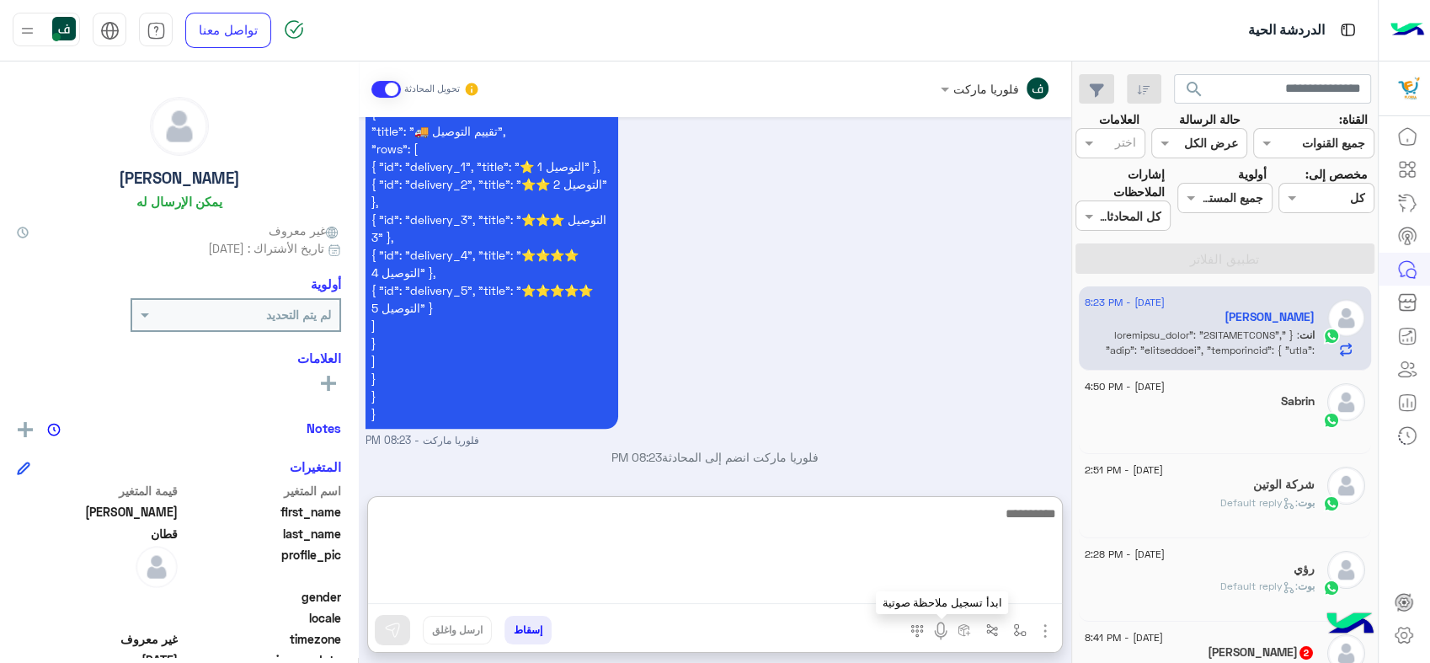
click at [938, 626] on img at bounding box center [940, 631] width 20 height 20
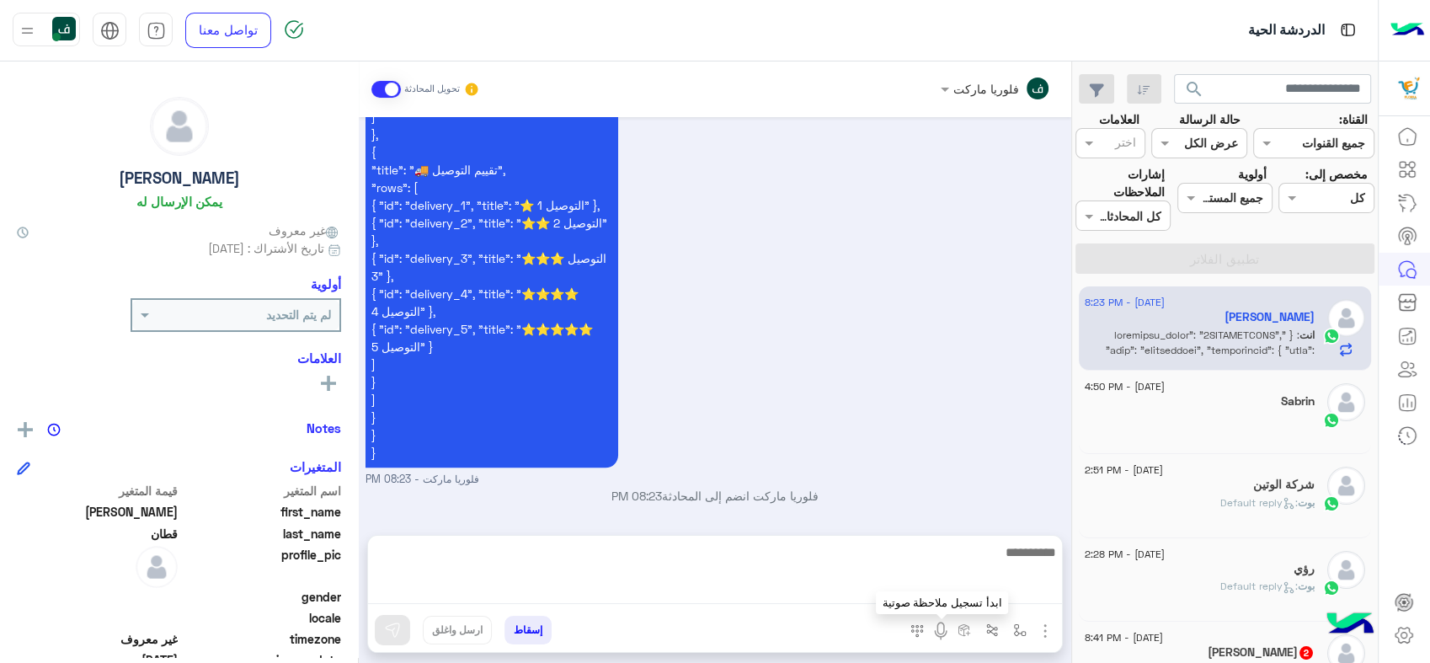
scroll to position [2075, 0]
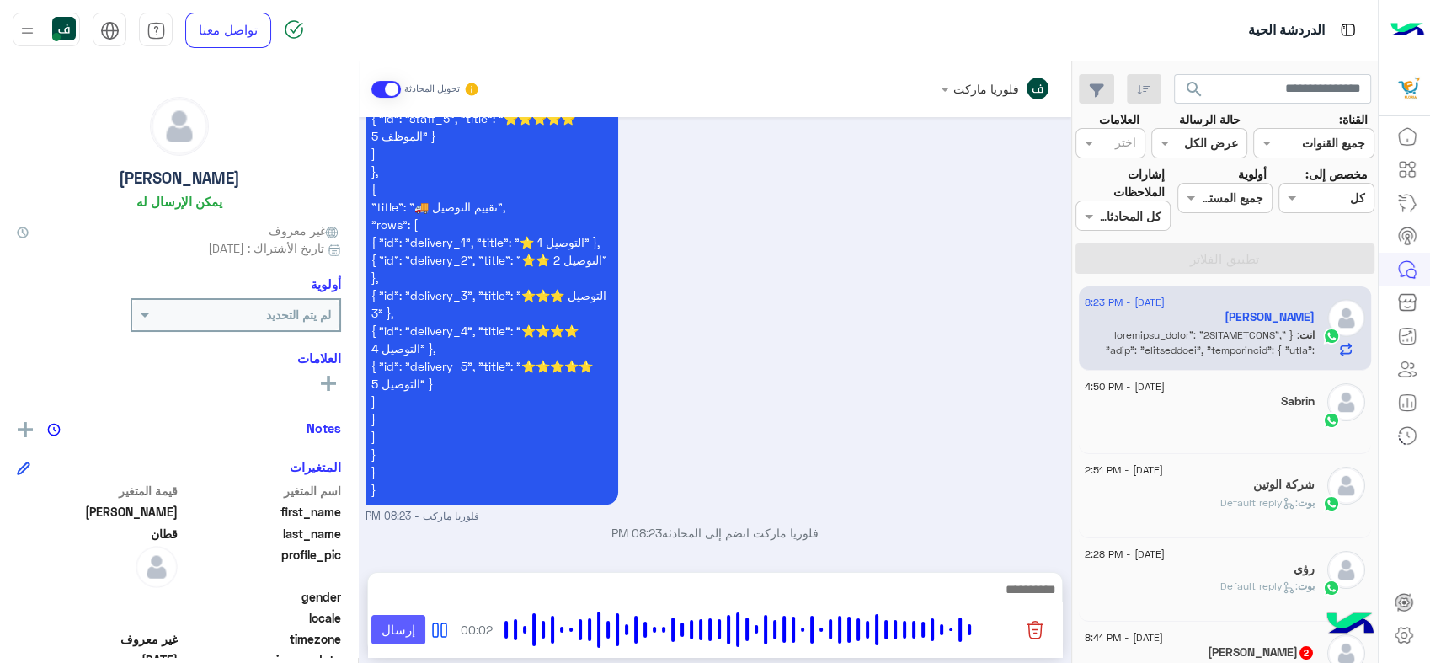
click at [410, 628] on button "إرسال" at bounding box center [398, 630] width 55 height 30
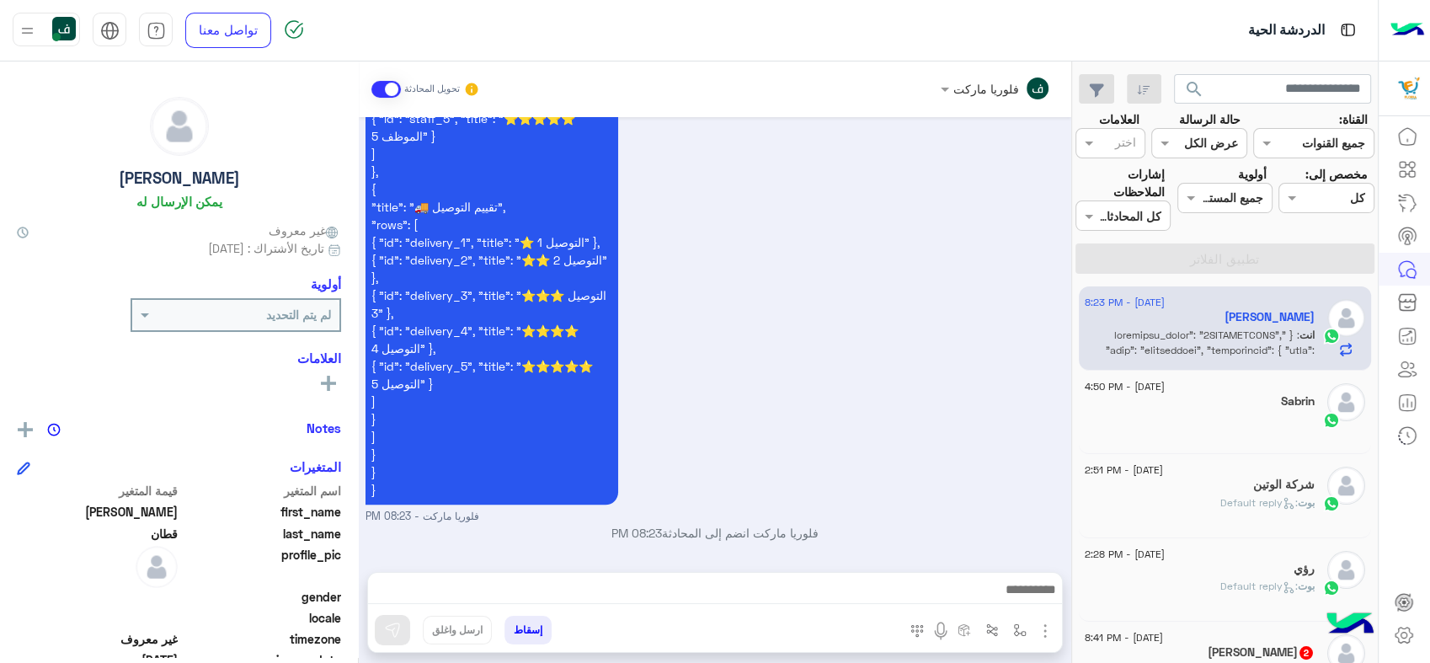
click at [954, 597] on textarea at bounding box center [715, 590] width 694 height 25
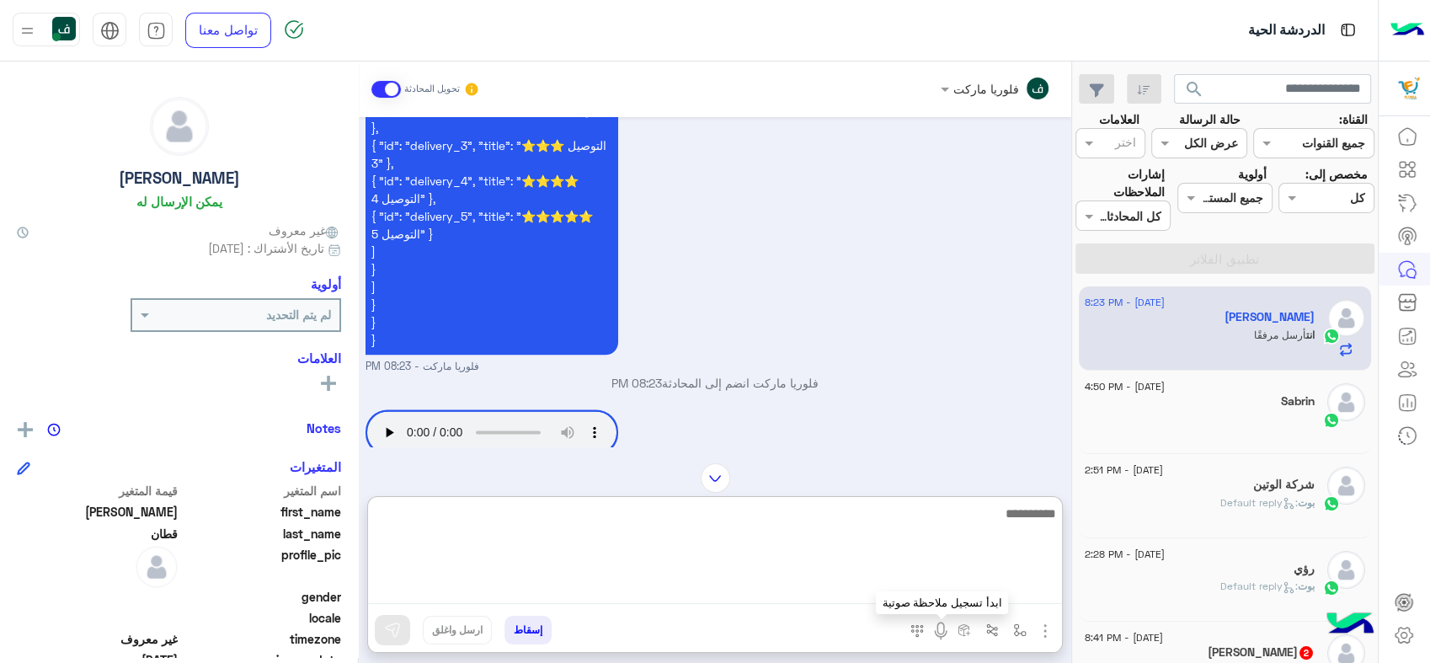
scroll to position [2220, 0]
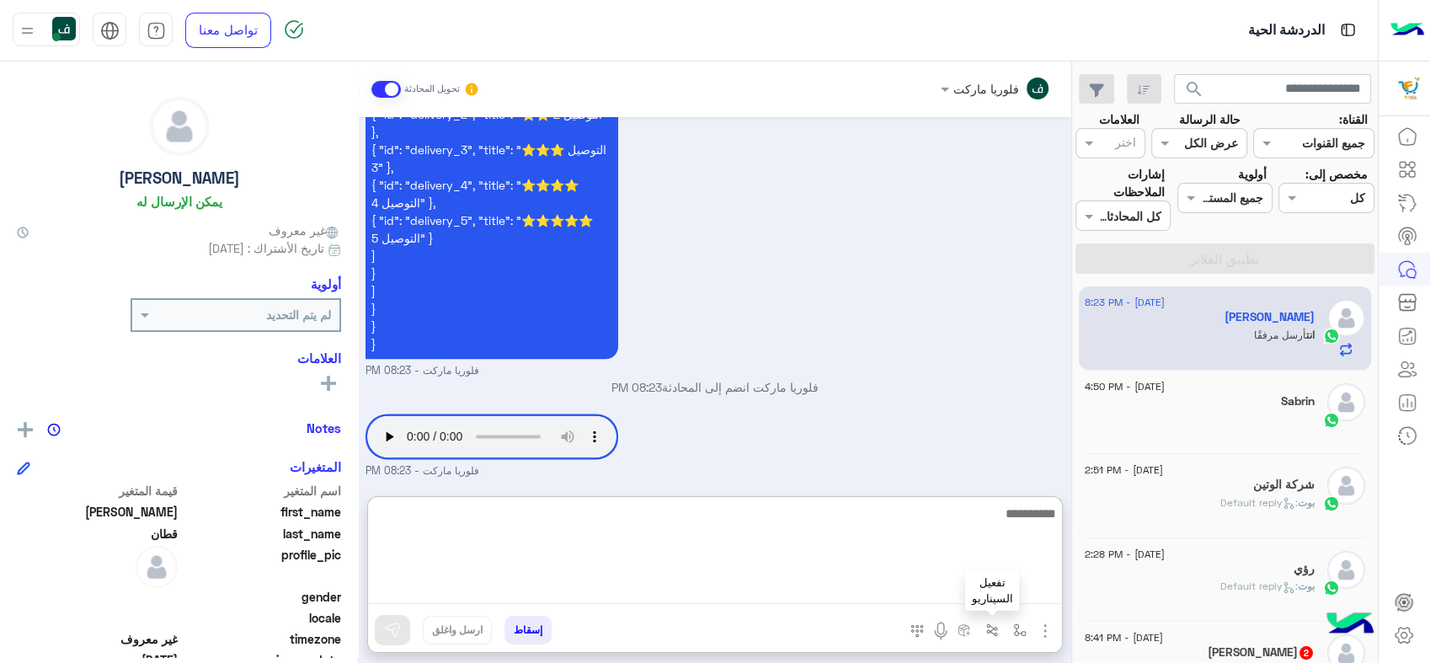
click at [997, 630] on img "button" at bounding box center [991, 629] width 13 height 13
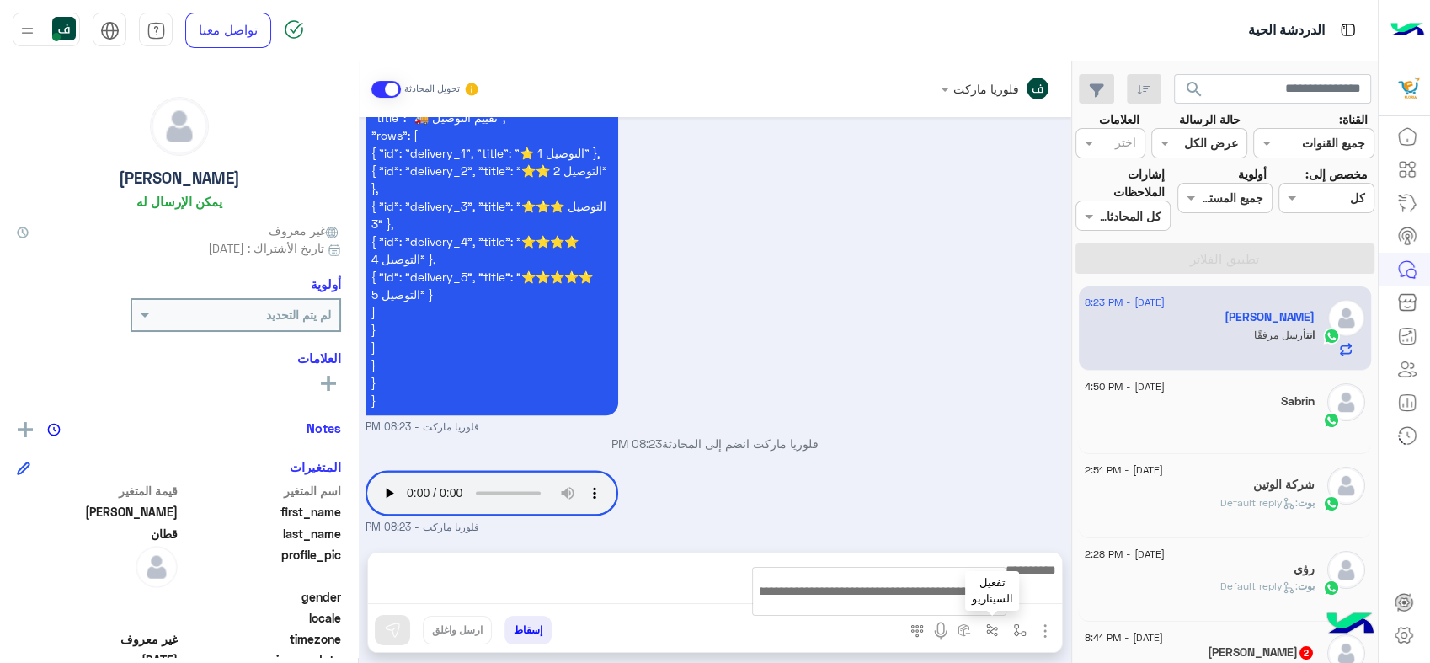
scroll to position [2144, 0]
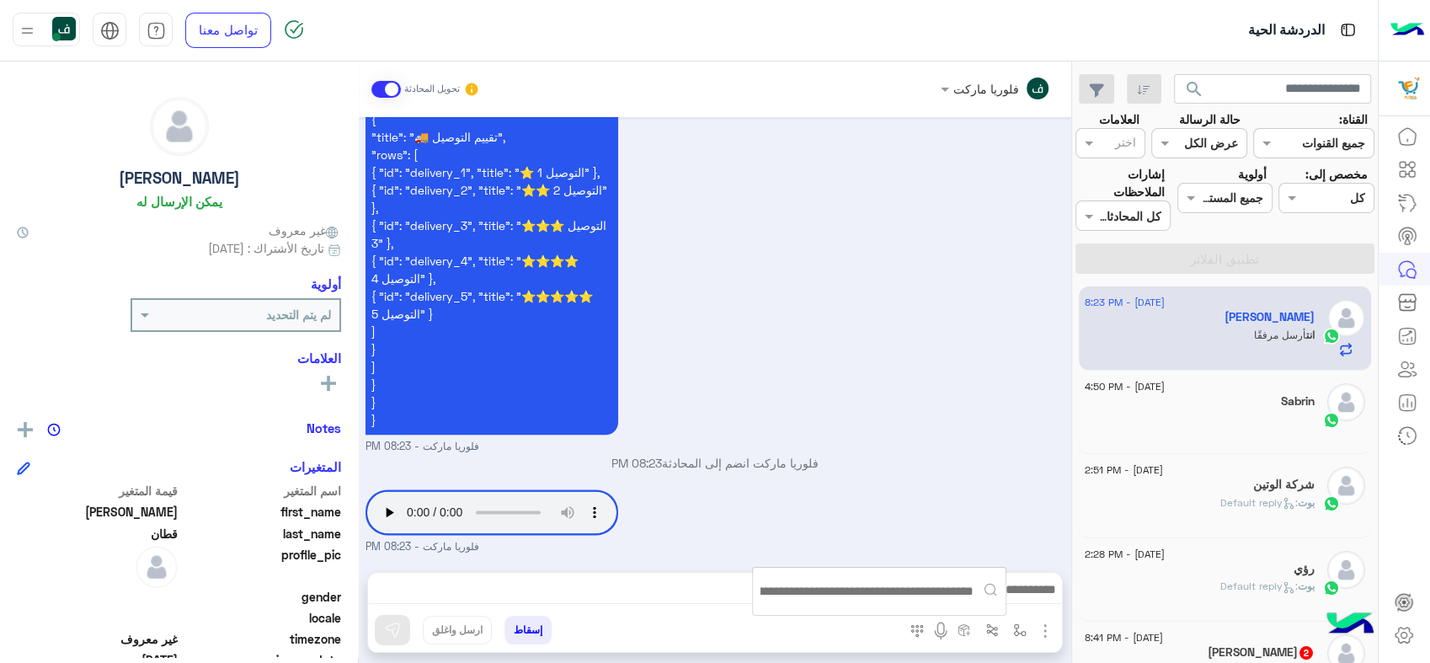
click at [909, 588] on input "text" at bounding box center [879, 591] width 240 height 21
type input "*****"
click at [1008, 616] on button "button" at bounding box center [1020, 629] width 28 height 28
click at [1041, 625] on img "button" at bounding box center [1045, 631] width 20 height 20
click at [1034, 625] on button "button" at bounding box center [1045, 629] width 22 height 23
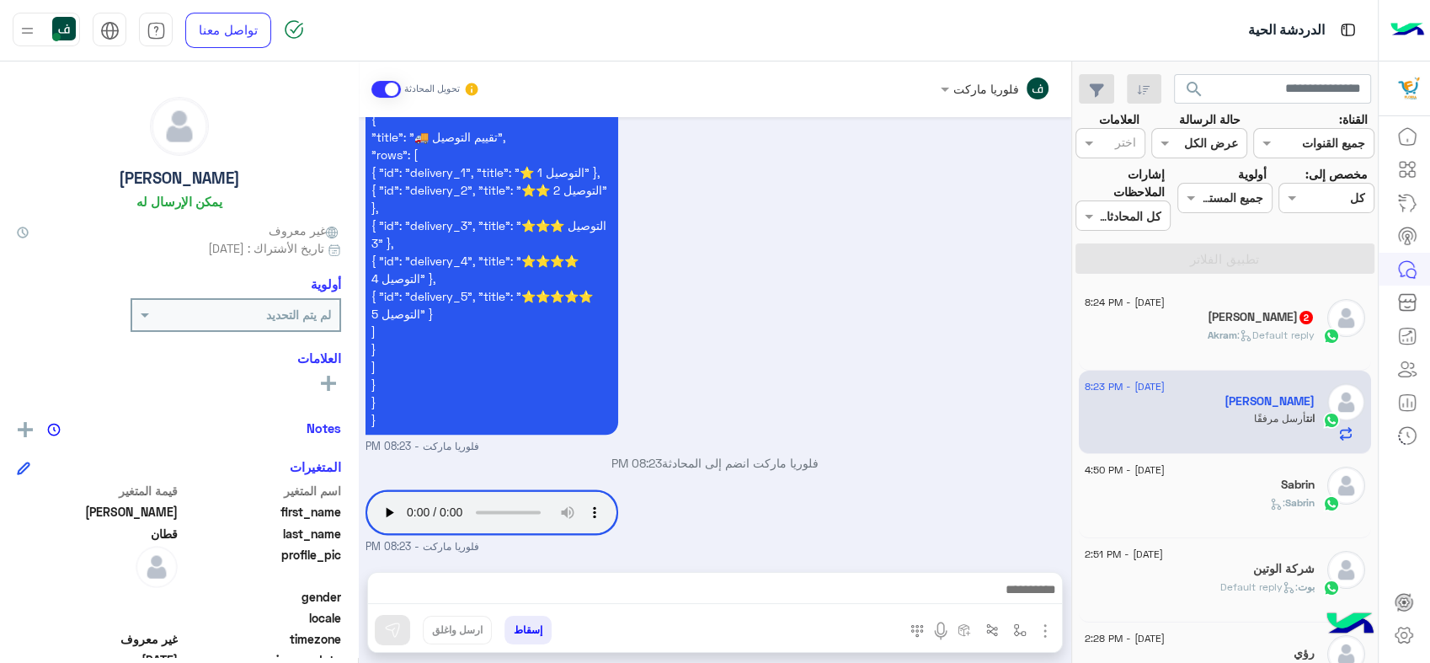
click at [1243, 307] on div "[DATE] - 8:24 PM" at bounding box center [1199, 304] width 230 height 11
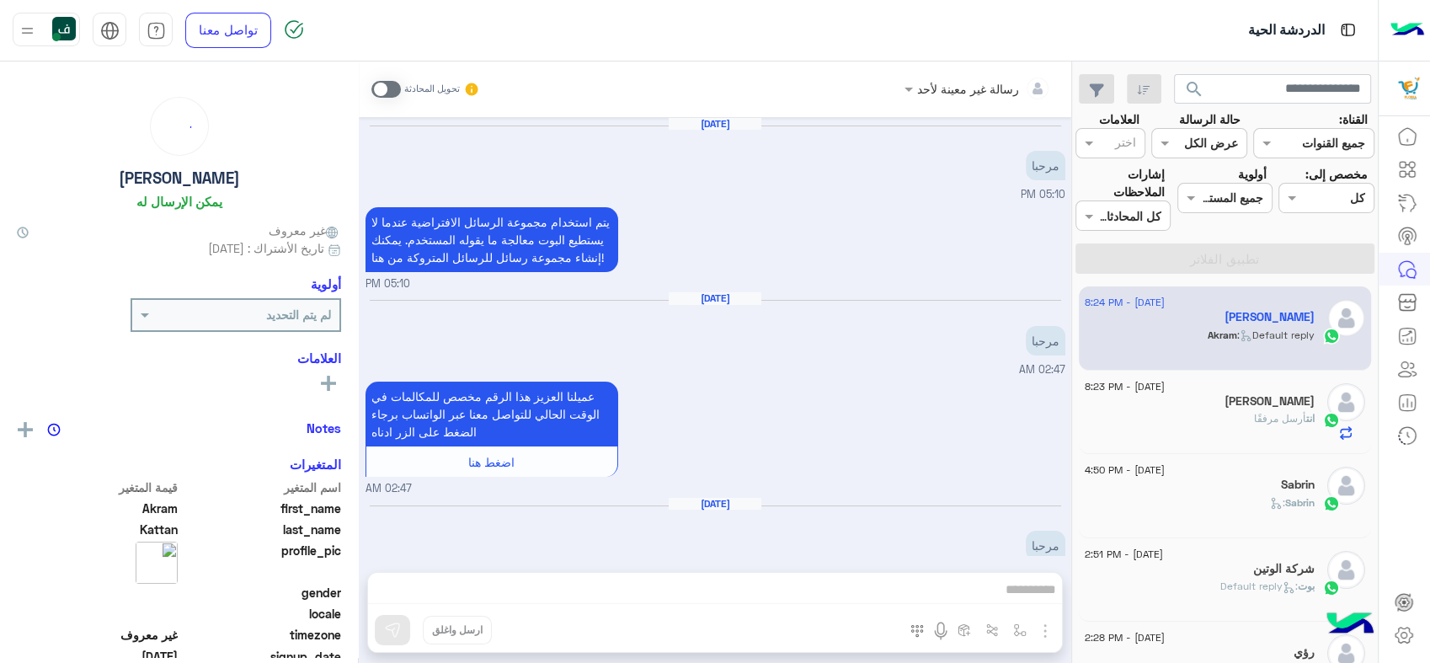
scroll to position [45, 0]
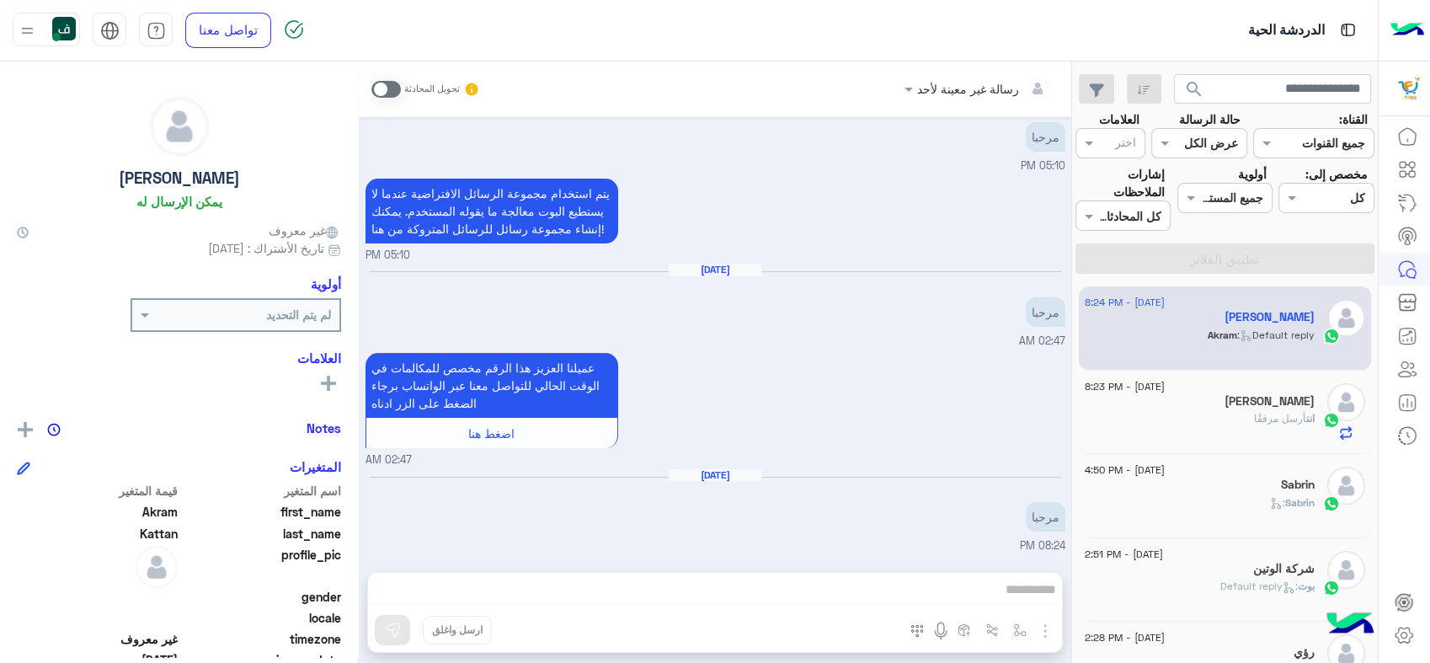
click at [1249, 506] on div "Sabrin :" at bounding box center [1199, 509] width 230 height 29
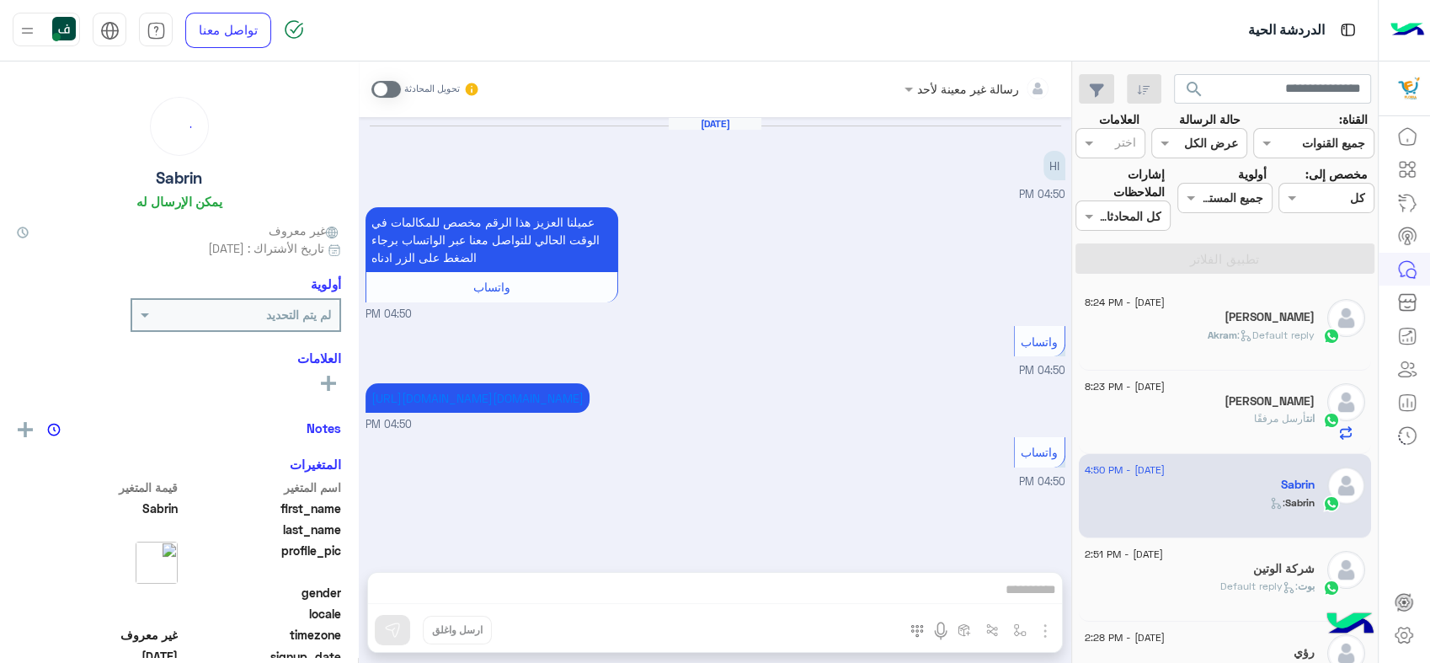
scroll to position [40, 0]
click at [1397, 167] on icon at bounding box center [1407, 169] width 20 height 20
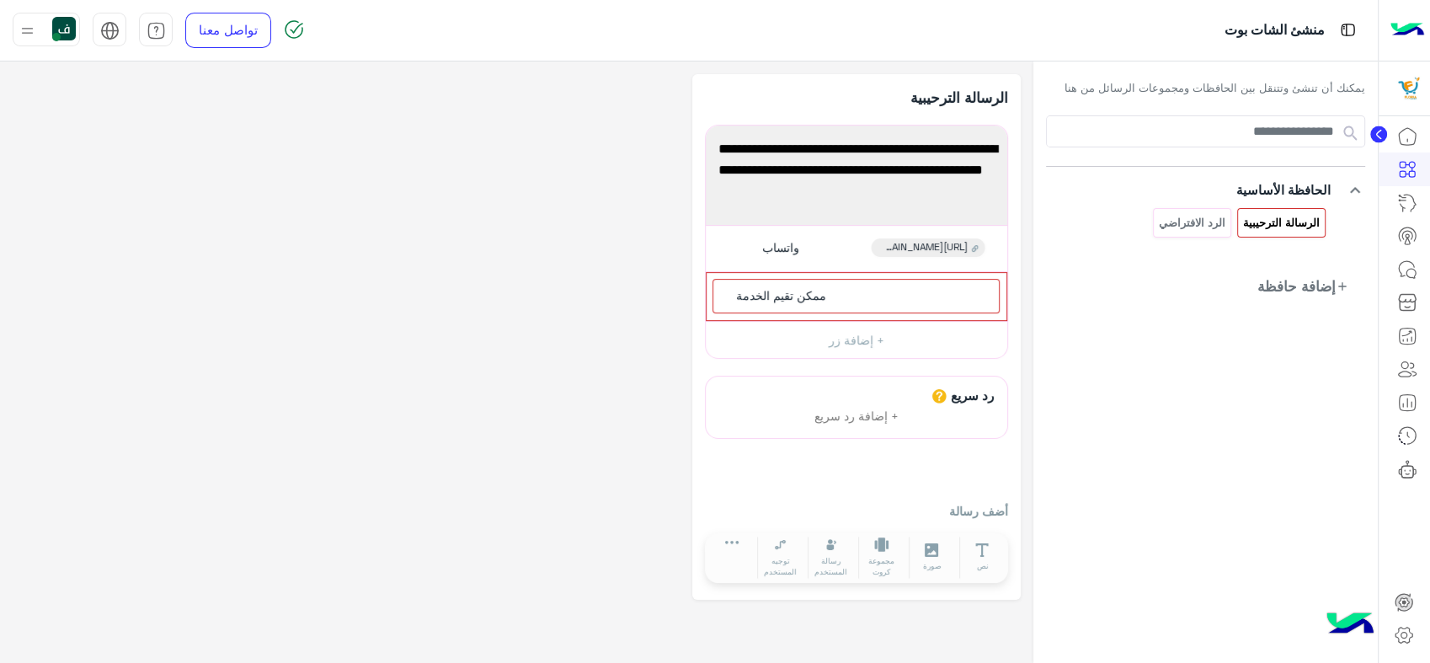
click at [695, 269] on div "**********" at bounding box center [856, 336] width 328 height 525
click at [716, 276] on icon "button" at bounding box center [713, 279] width 11 height 11
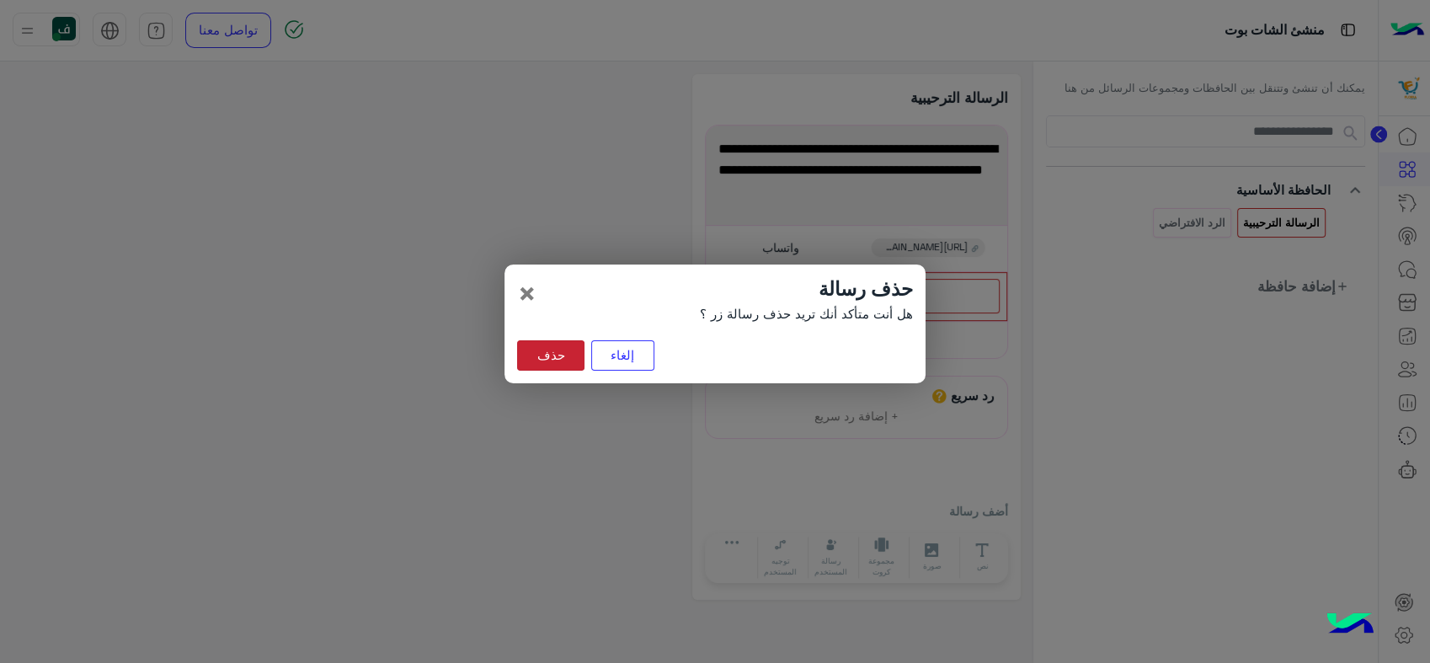
click at [553, 350] on button "حذف" at bounding box center [550, 355] width 67 height 30
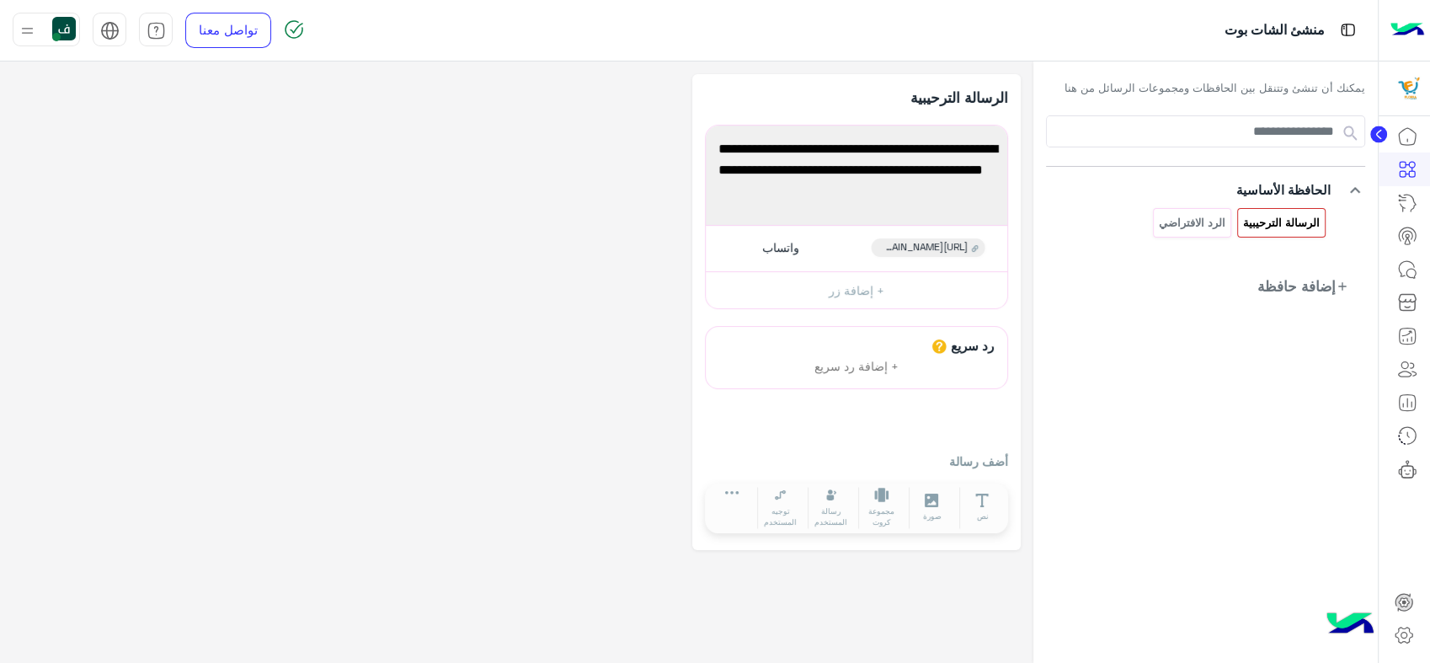
click at [24, 39] on img at bounding box center [27, 30] width 21 height 21
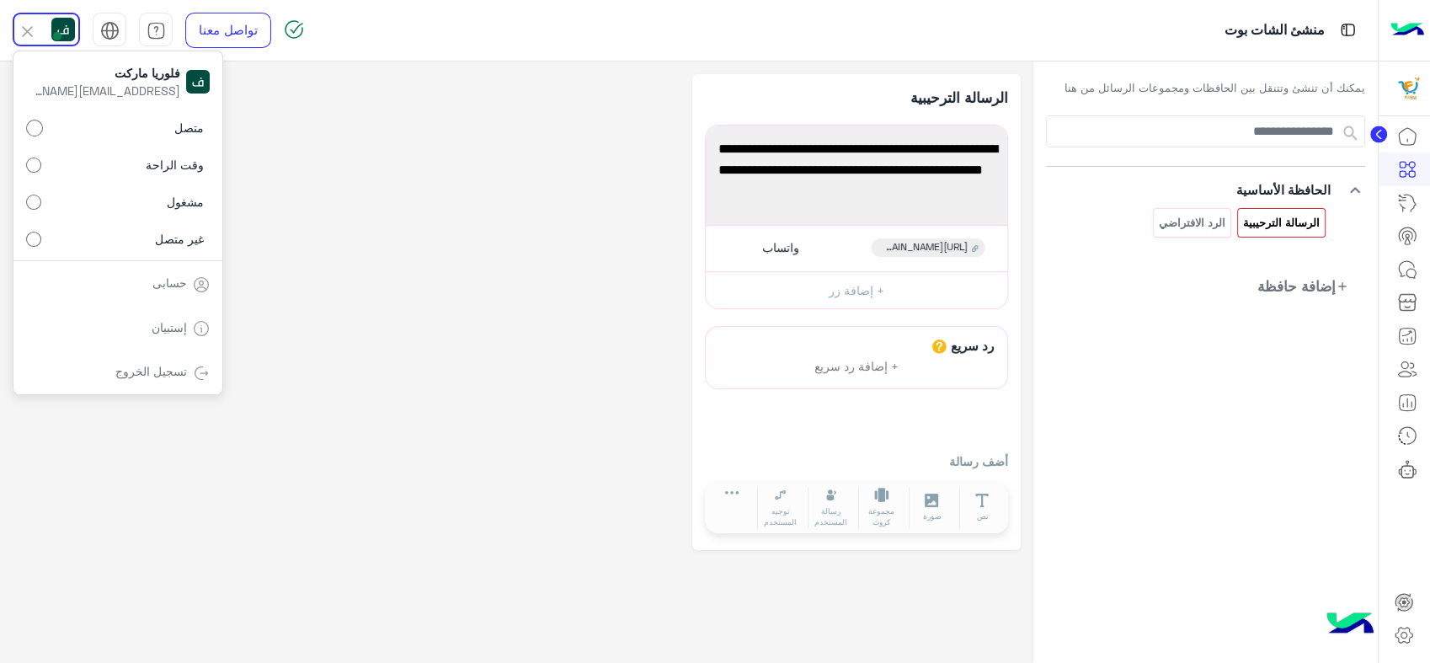
click at [354, 196] on div "**********" at bounding box center [517, 312] width 1008 height 476
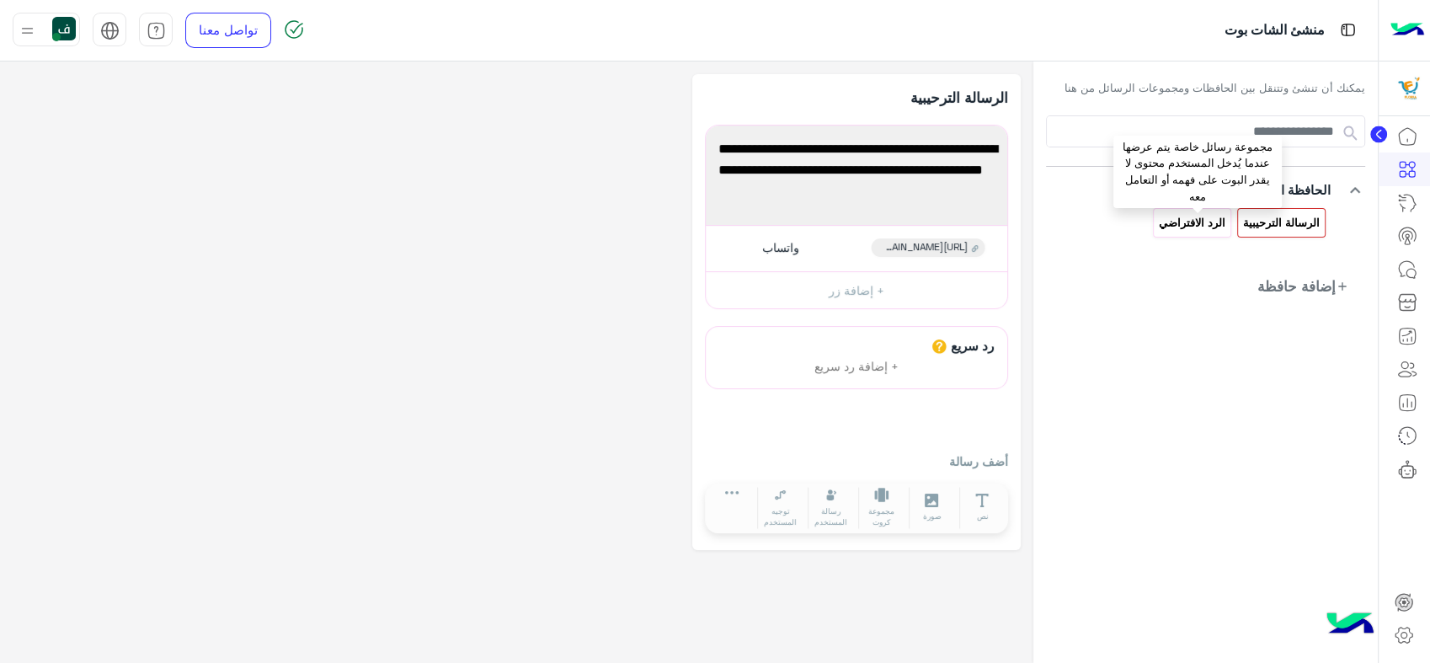
click at [1186, 218] on p "الرد الافتراضي" at bounding box center [1191, 222] width 69 height 19
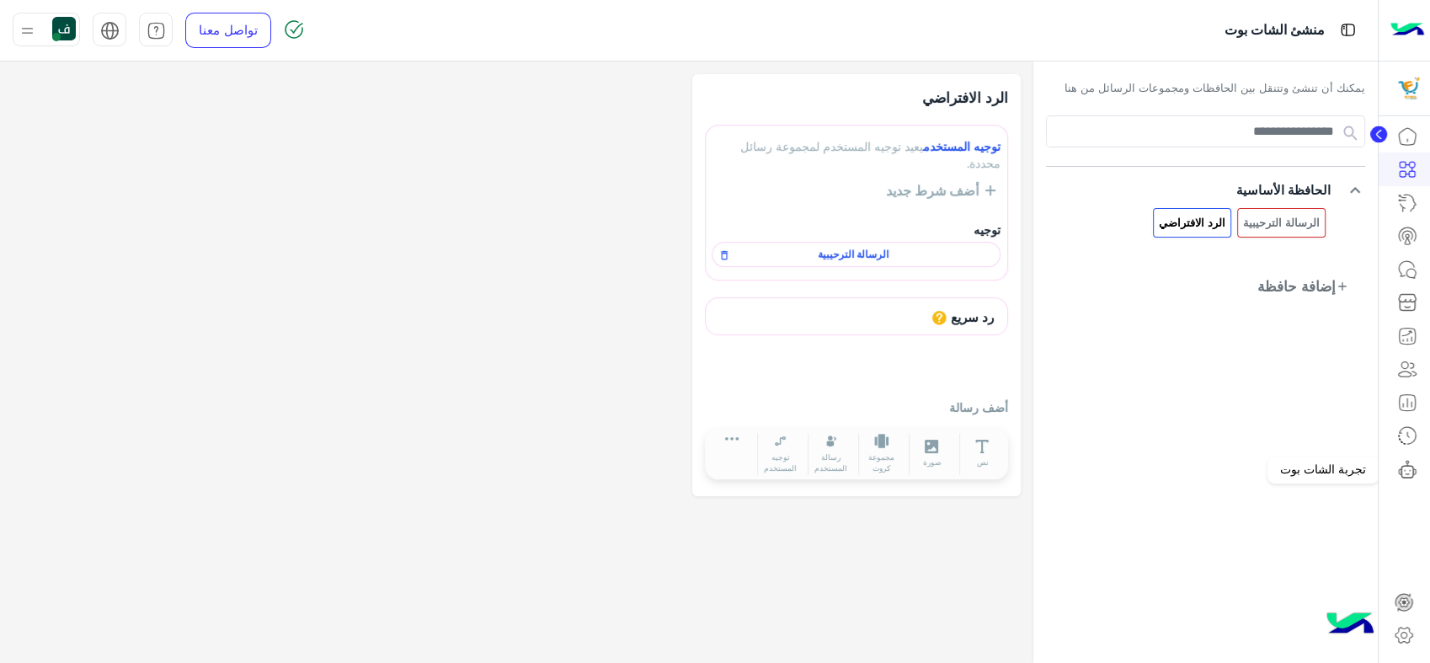
click at [1404, 461] on icon at bounding box center [1407, 469] width 20 height 20
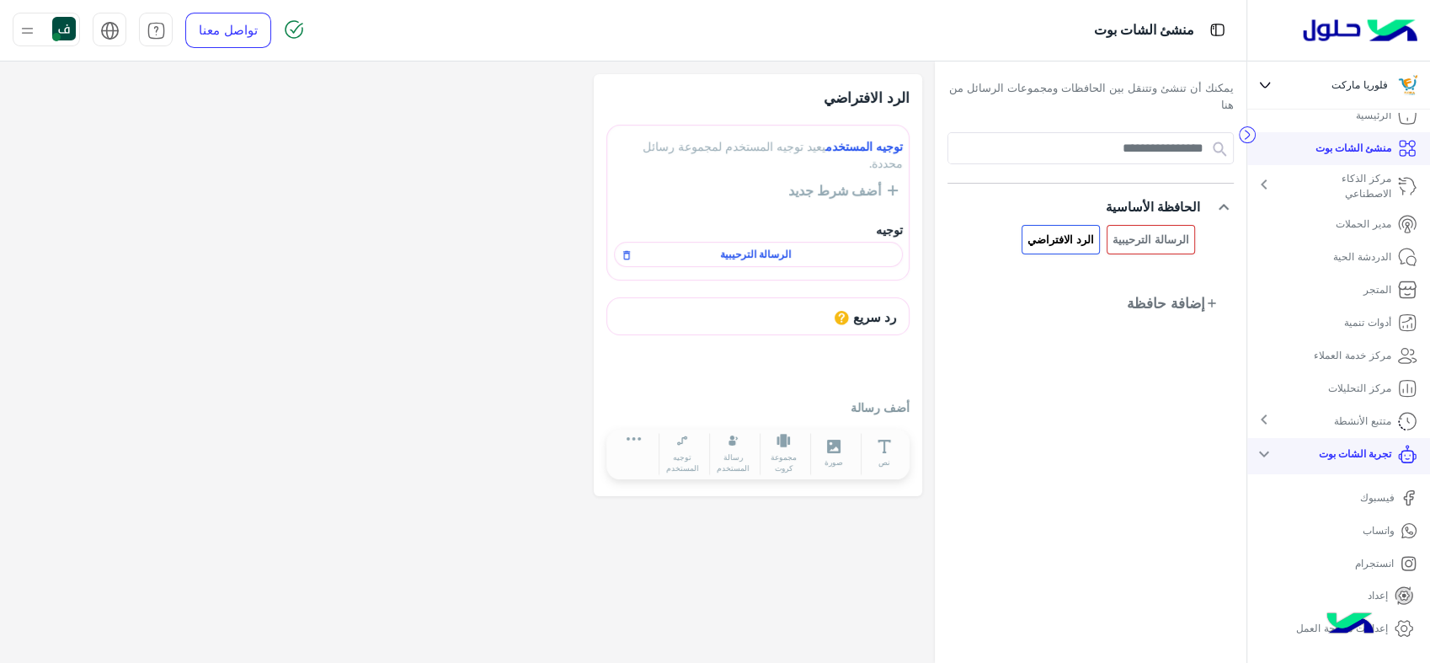
scroll to position [16, 0]
click at [1382, 529] on p "واتساب" at bounding box center [1378, 528] width 45 height 15
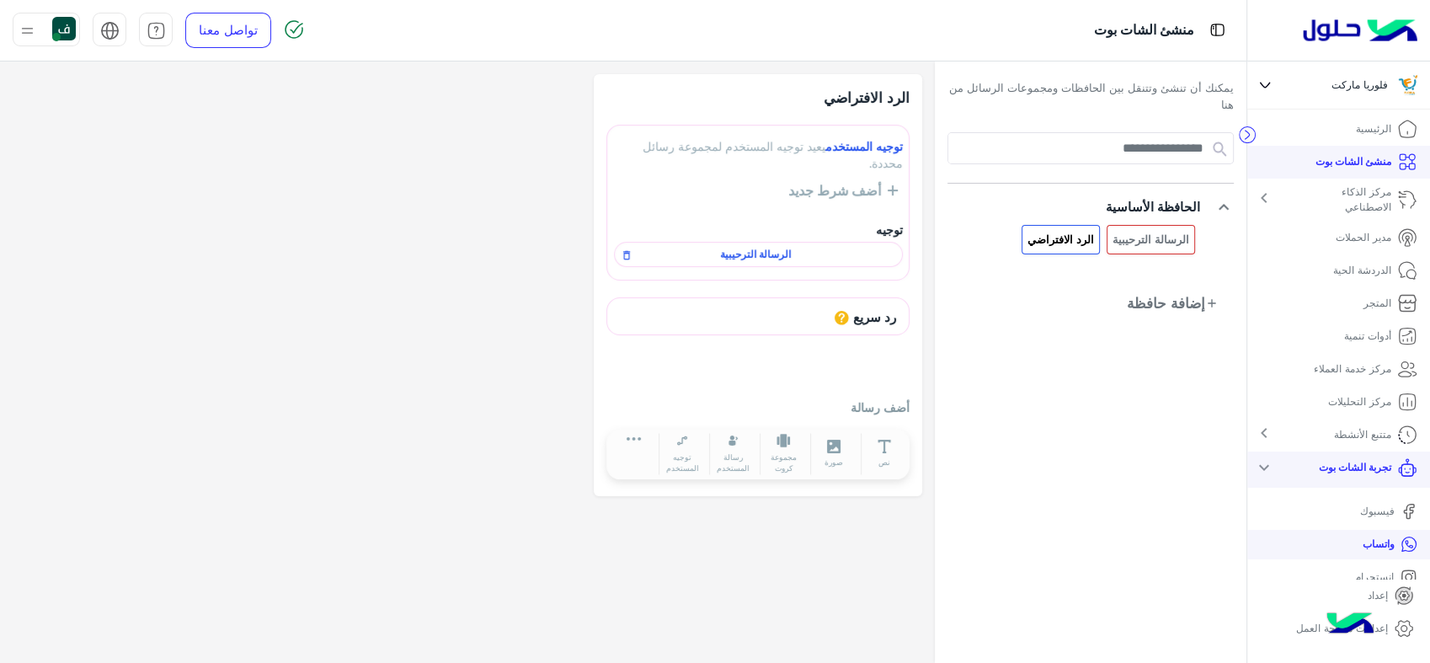
click at [1374, 276] on p "الدردشة الحية" at bounding box center [1362, 270] width 58 height 15
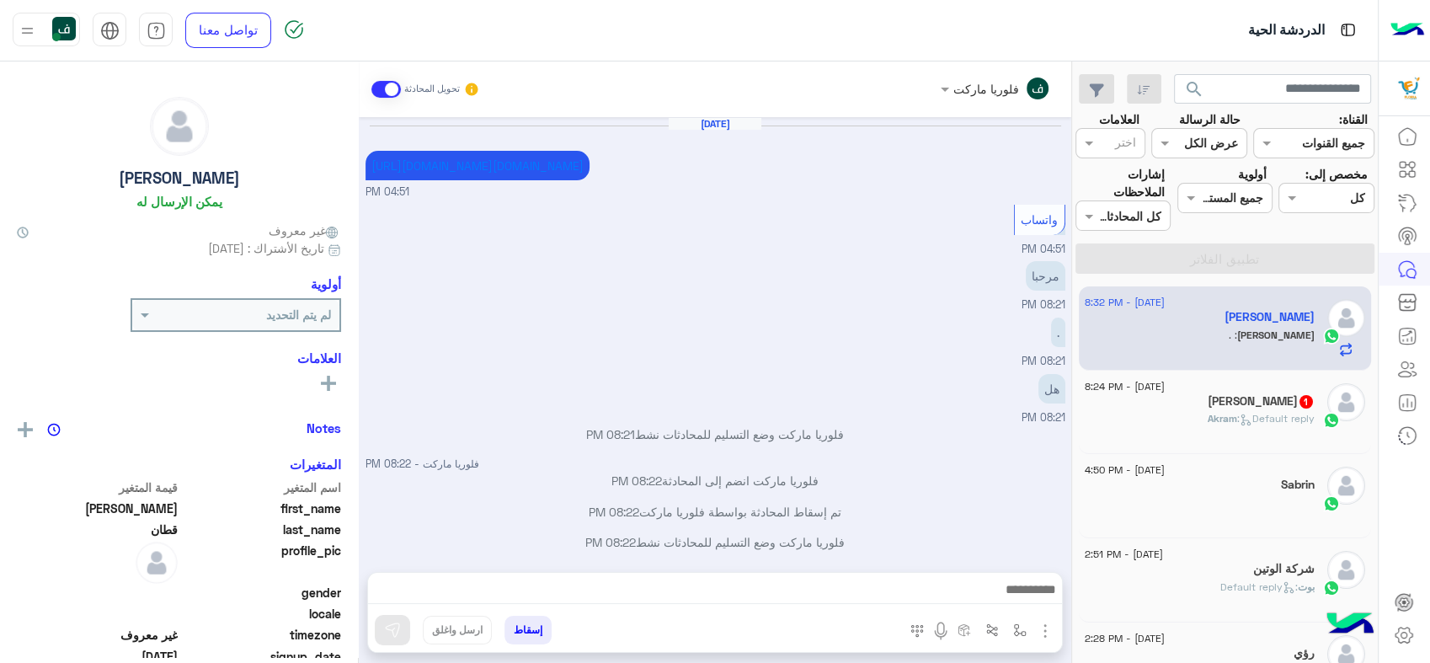
scroll to position [1238, 0]
